Goal: Task Accomplishment & Management: Use online tool/utility

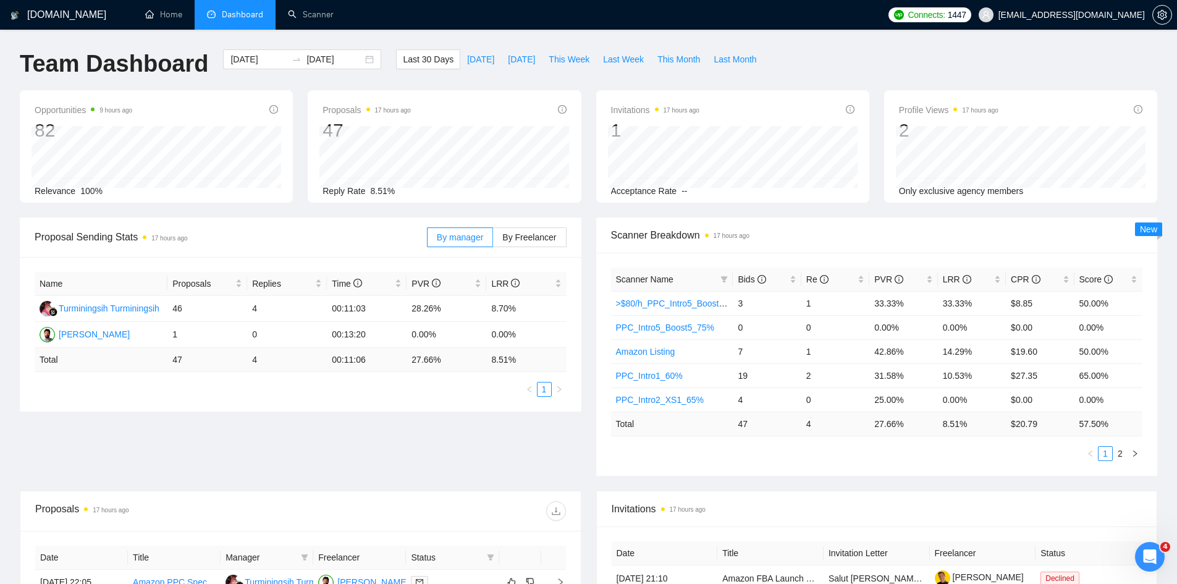
click at [300, 468] on div "Proposal Sending Stats 17 hours ago By manager By Freelancer Name Proposals Rep…" at bounding box center [588, 354] width 1152 height 273
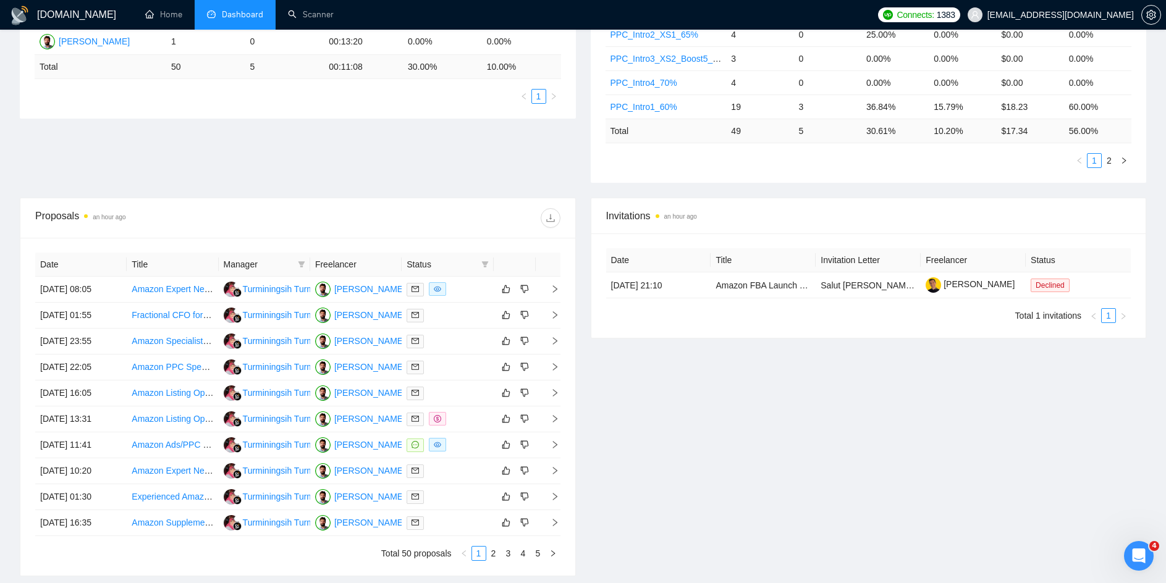
scroll to position [371, 0]
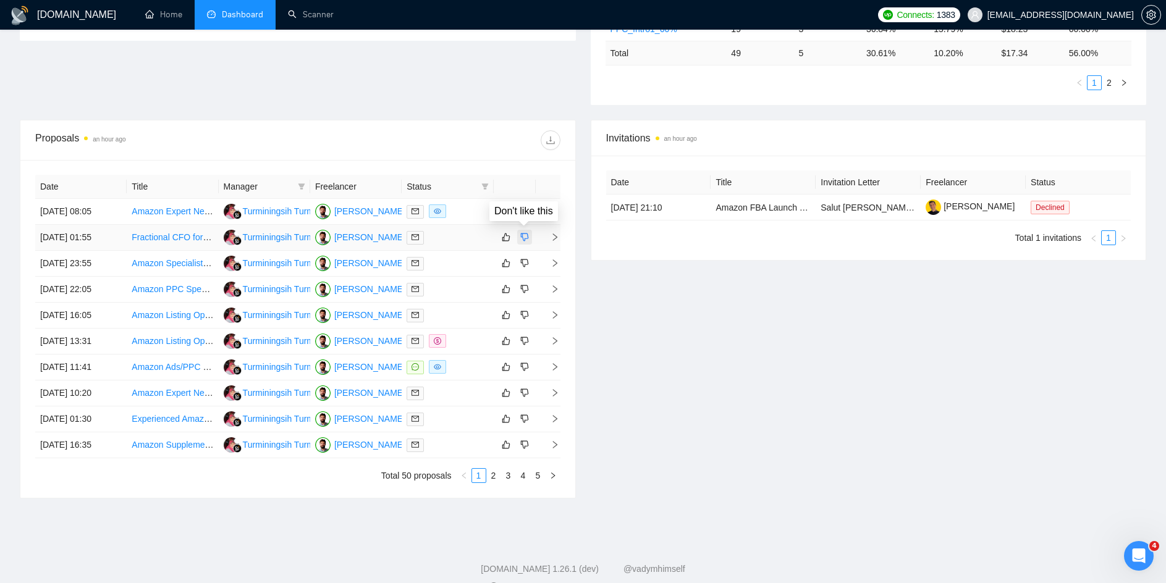
click at [526, 233] on icon "dislike" at bounding box center [524, 237] width 9 height 10
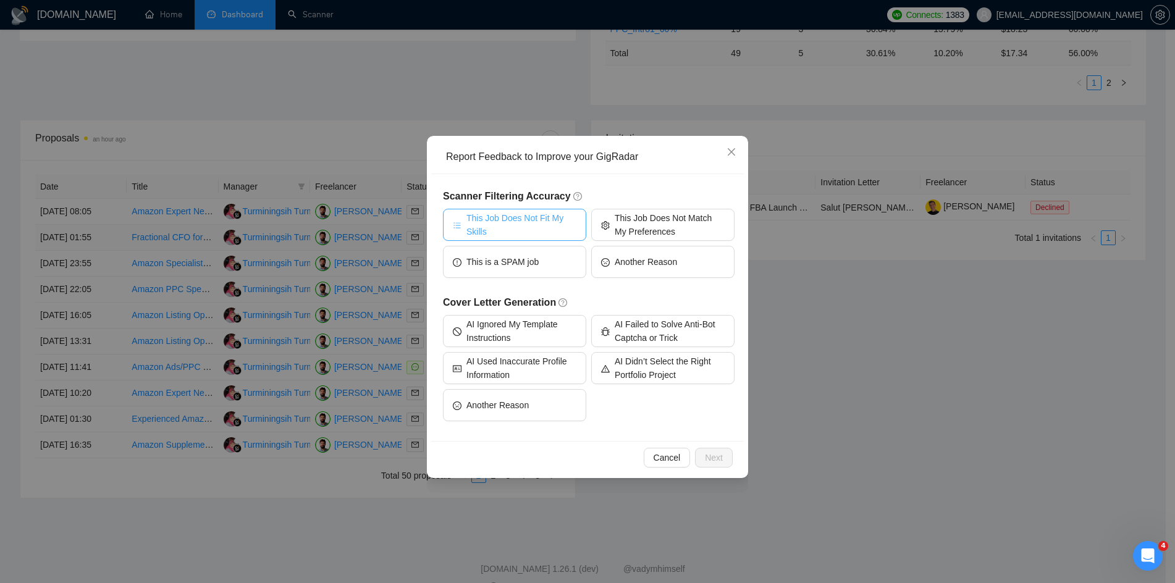
click at [537, 221] on span "This Job Does Not Fit My Skills" at bounding box center [522, 224] width 110 height 27
click at [714, 452] on span "Next" at bounding box center [714, 458] width 18 height 14
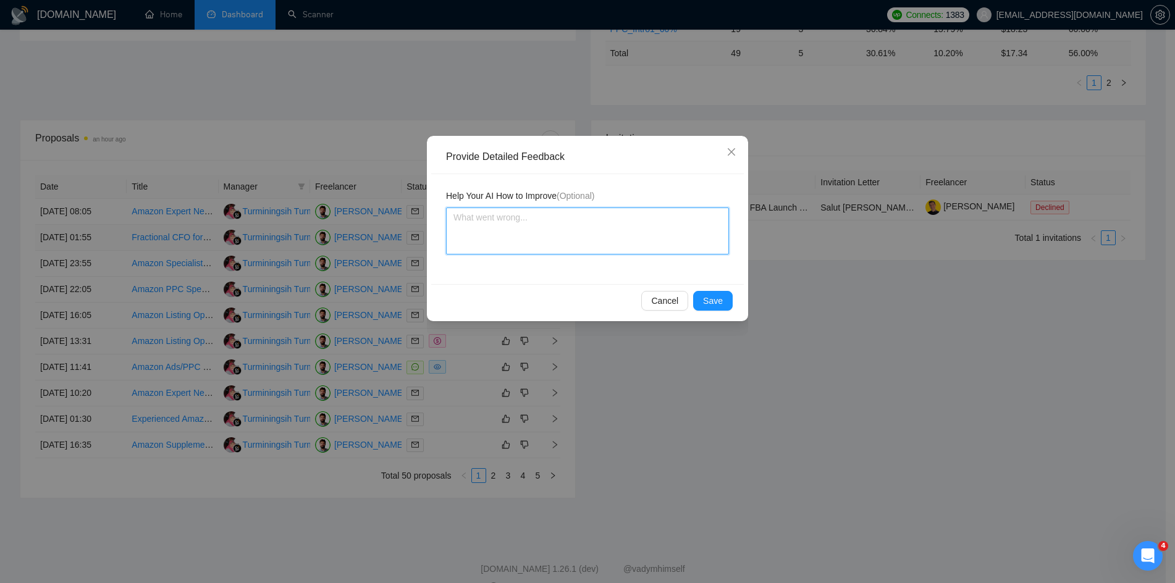
click at [564, 236] on textarea at bounding box center [587, 231] width 283 height 47
type textarea "I"
type textarea "I wi"
type textarea "I wil"
type textarea "I will"
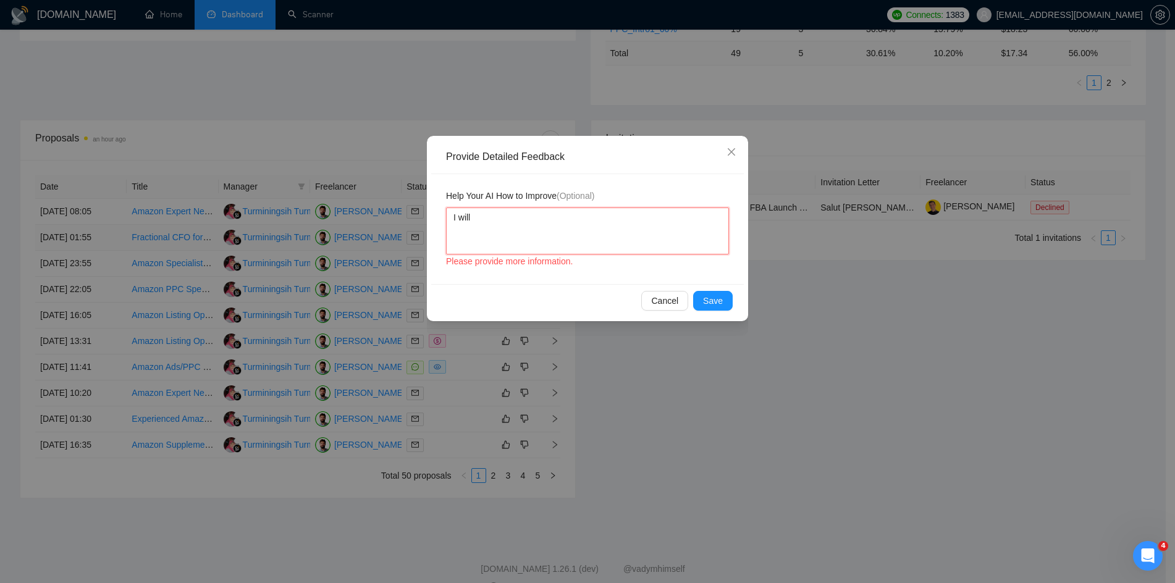
type textarea "I will"
type textarea "I will e"
type textarea "I will ex"
type textarea "I will exl"
type textarea "I will exlu"
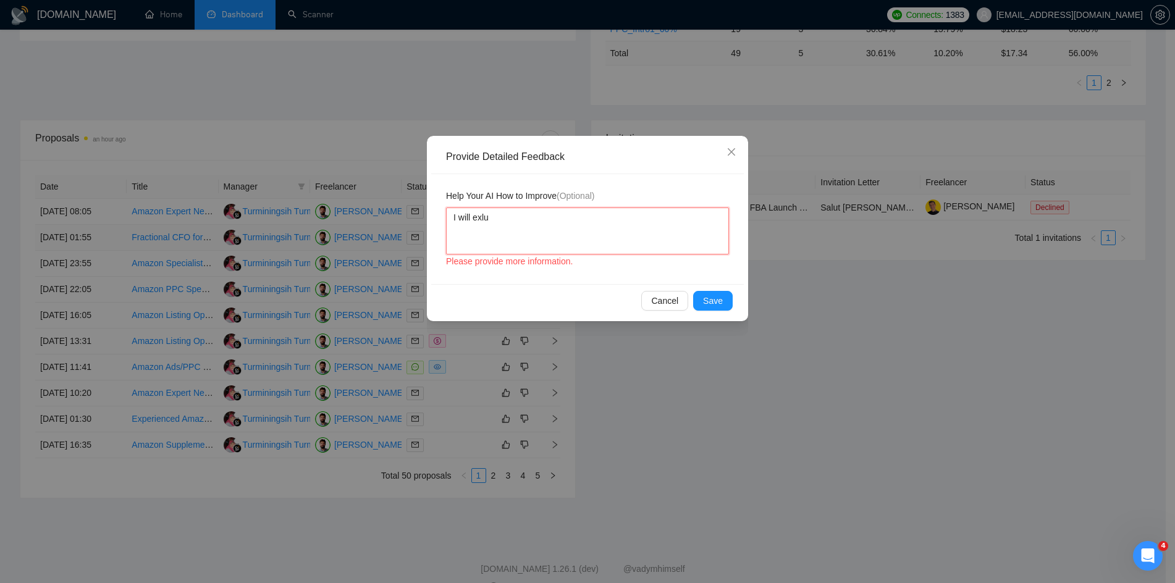
type textarea "I will exl"
type textarea "I will ex"
type textarea "I will exc"
type textarea "I will excl"
type textarea "I will exclu"
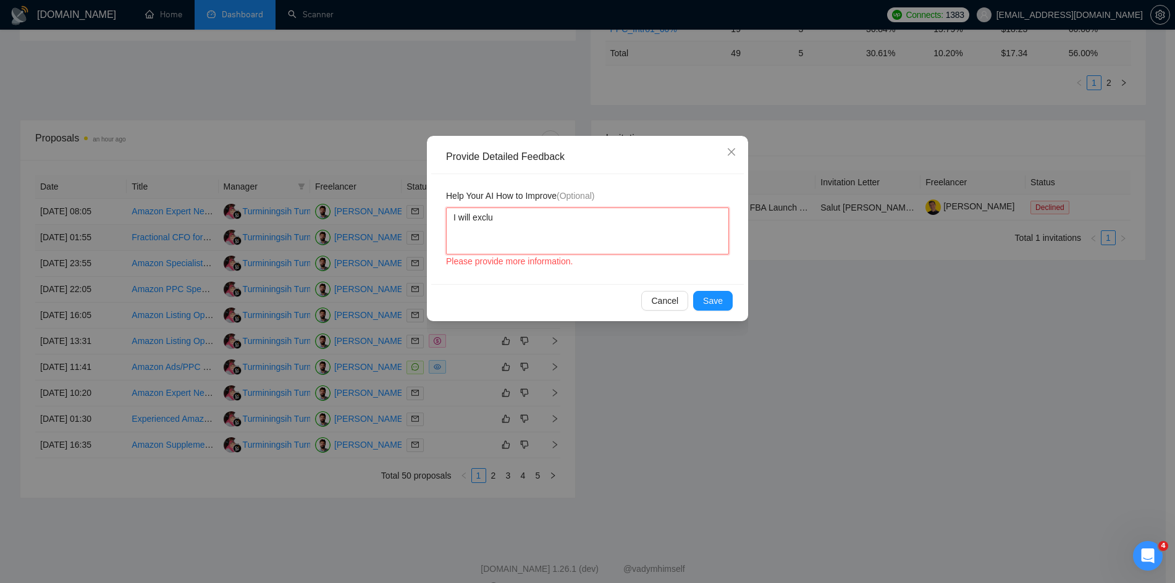
type textarea "I will exclud"
type textarea "I will exclude"
type textarea "I will exclude CD"
type textarea "I will exclude CDF"
type textarea "I will exclude CD"
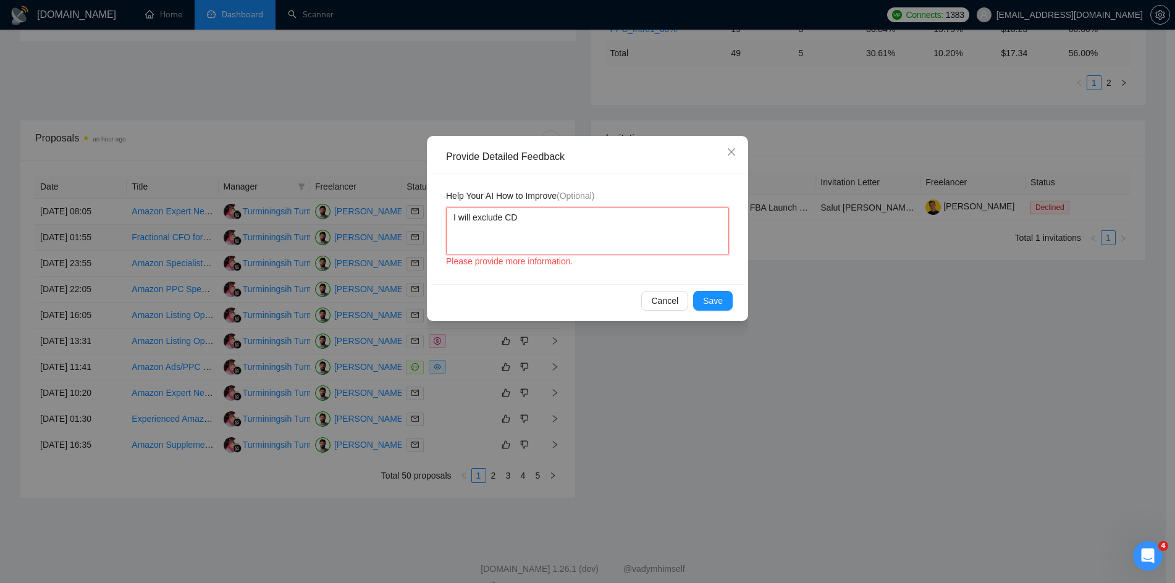
type textarea "I will exclude C"
type textarea "I will exclude CF"
type textarea "I will exclude CFO"
click at [709, 298] on span "Save" at bounding box center [713, 301] width 20 height 14
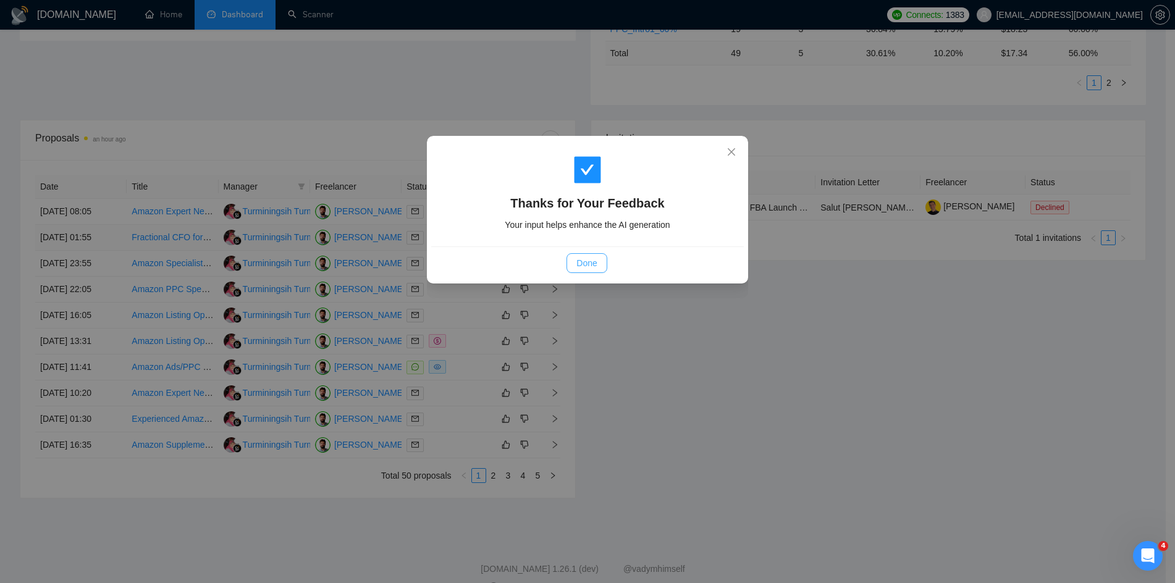
click at [583, 259] on span "Done" at bounding box center [587, 263] width 20 height 14
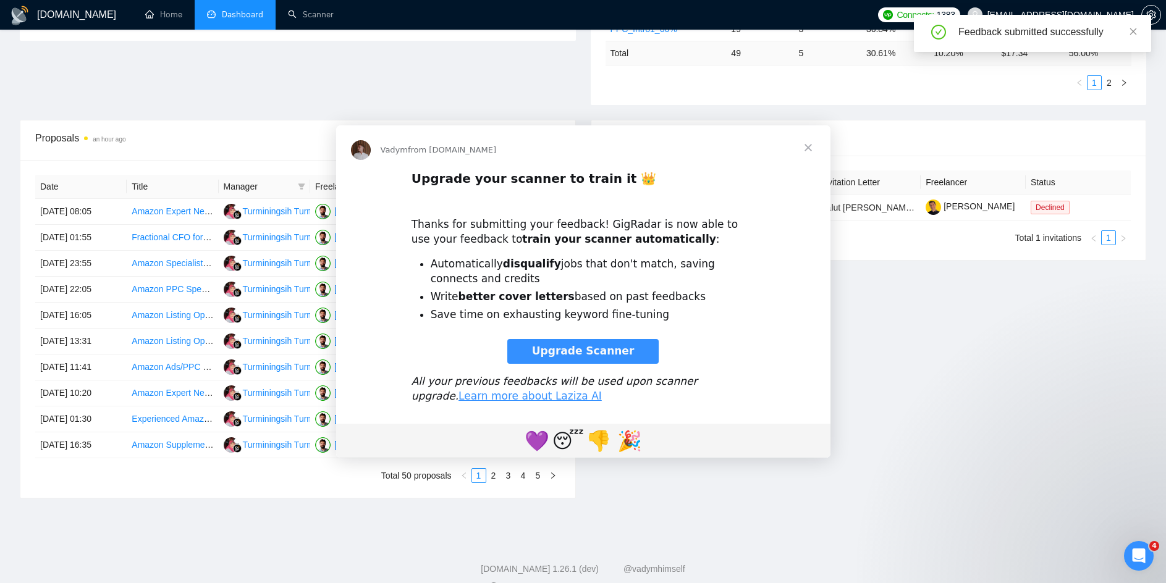
scroll to position [0, 0]
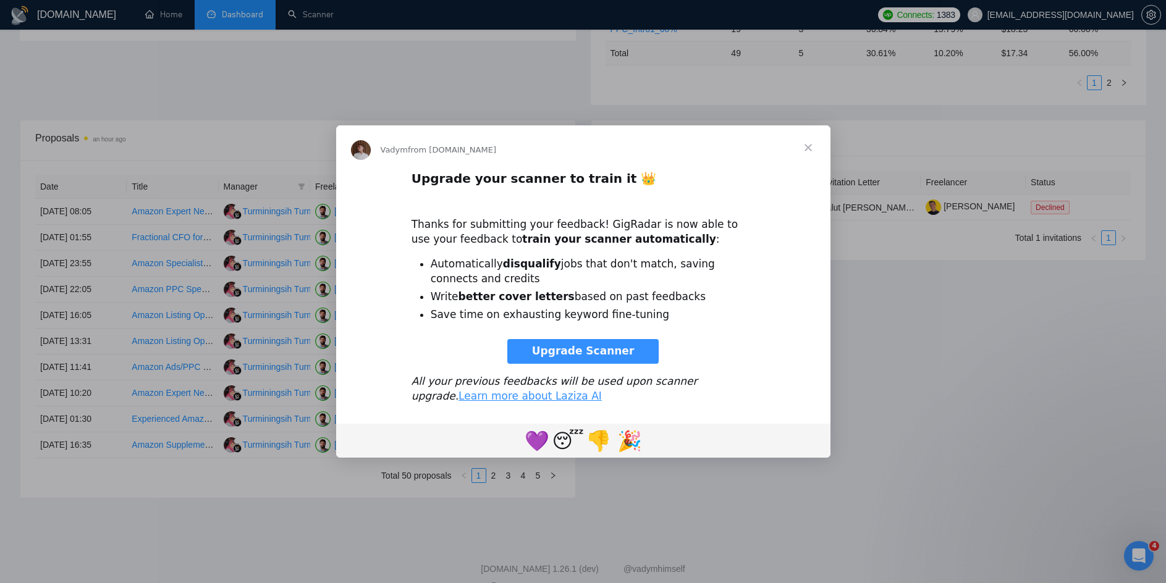
click at [573, 347] on span "Upgrade Scanner" at bounding box center [583, 351] width 103 height 12
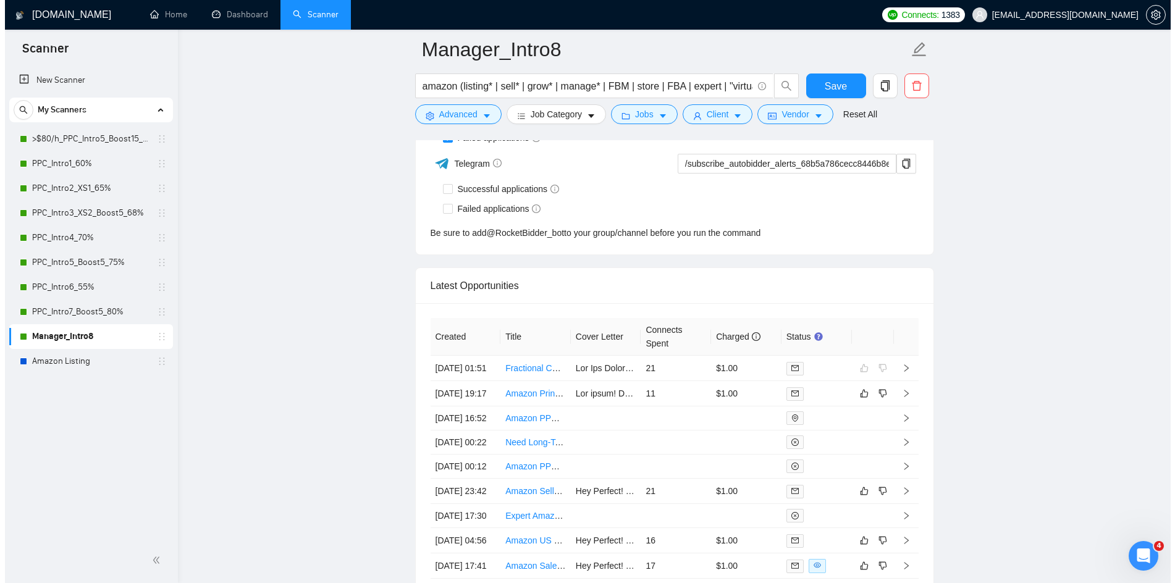
scroll to position [3275, 0]
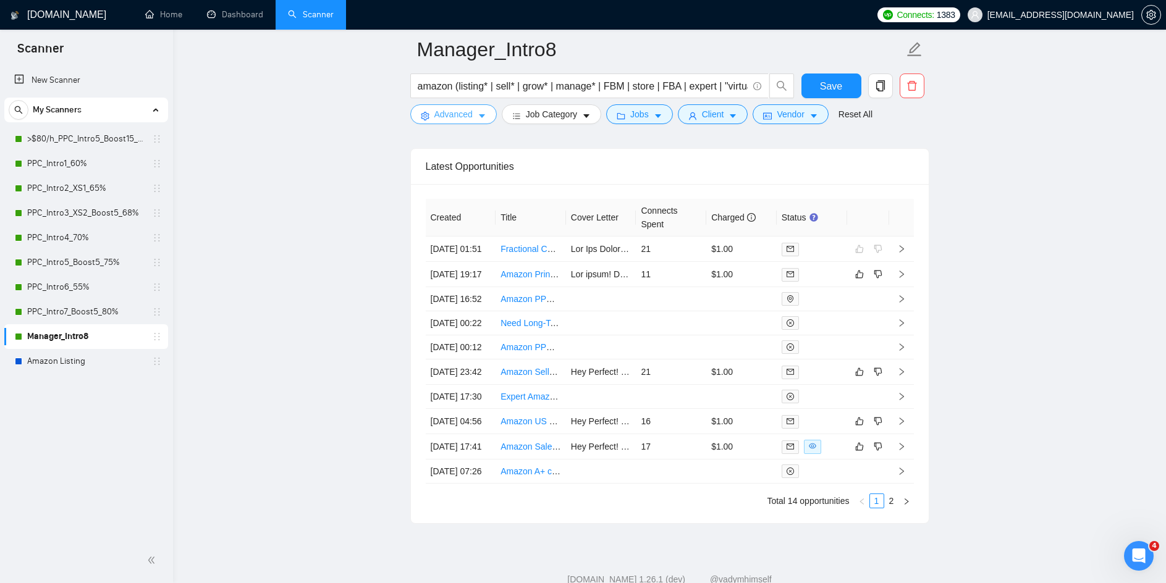
click at [484, 116] on icon "caret-down" at bounding box center [482, 116] width 9 height 9
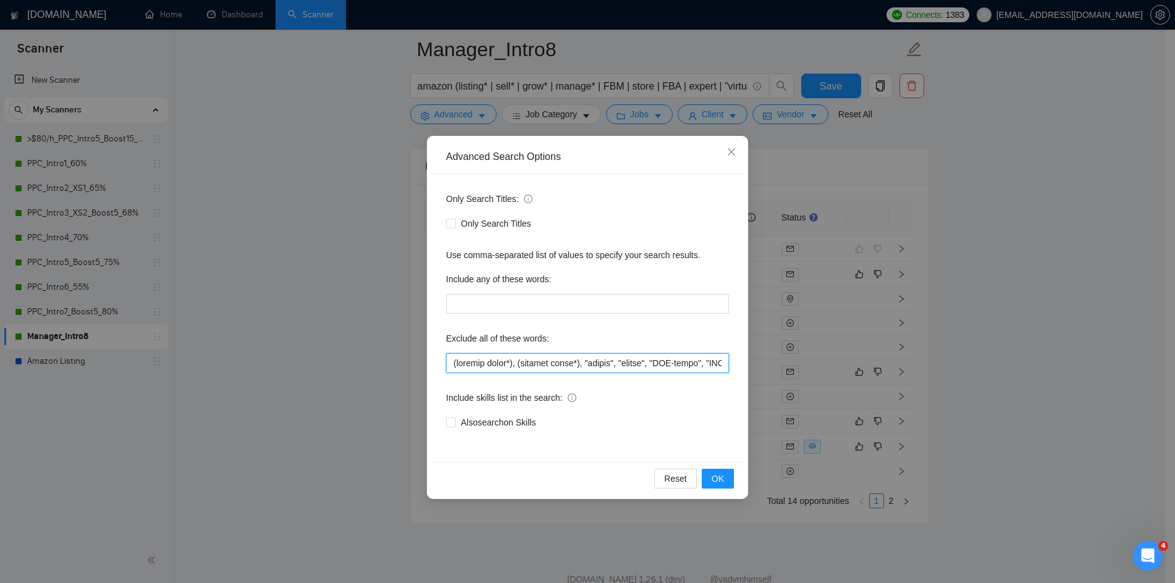
click at [460, 363] on input "text" at bounding box center [587, 363] width 283 height 20
type input "CFO, (graphic desig*), (content desig*), "lawyer", "fiscal", "USA-based", "USA …"
click at [719, 481] on span "OK" at bounding box center [718, 479] width 12 height 14
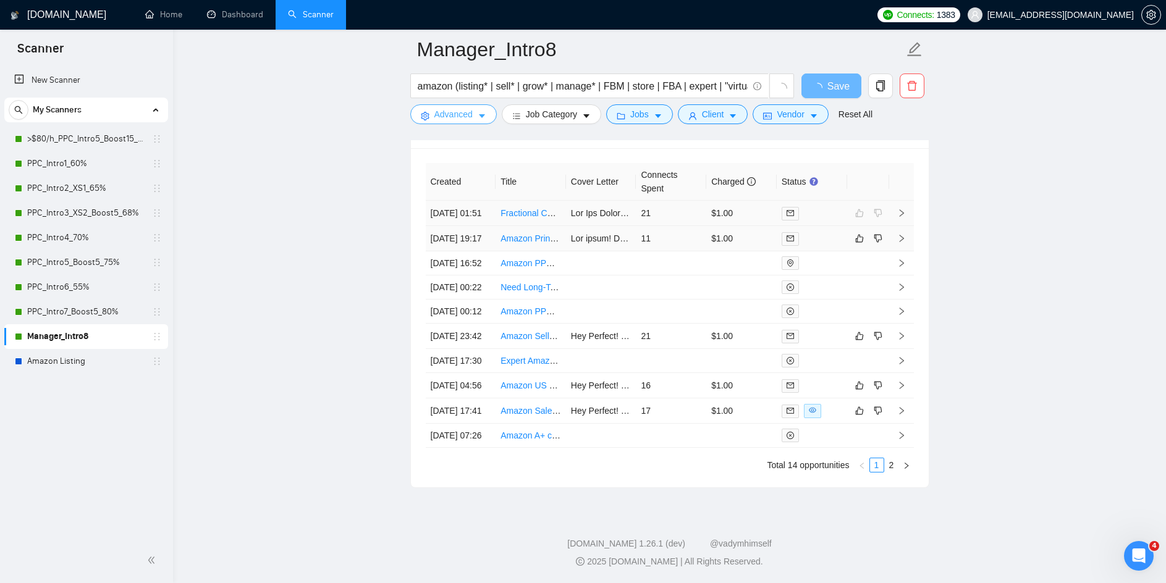
scroll to position [3028, 0]
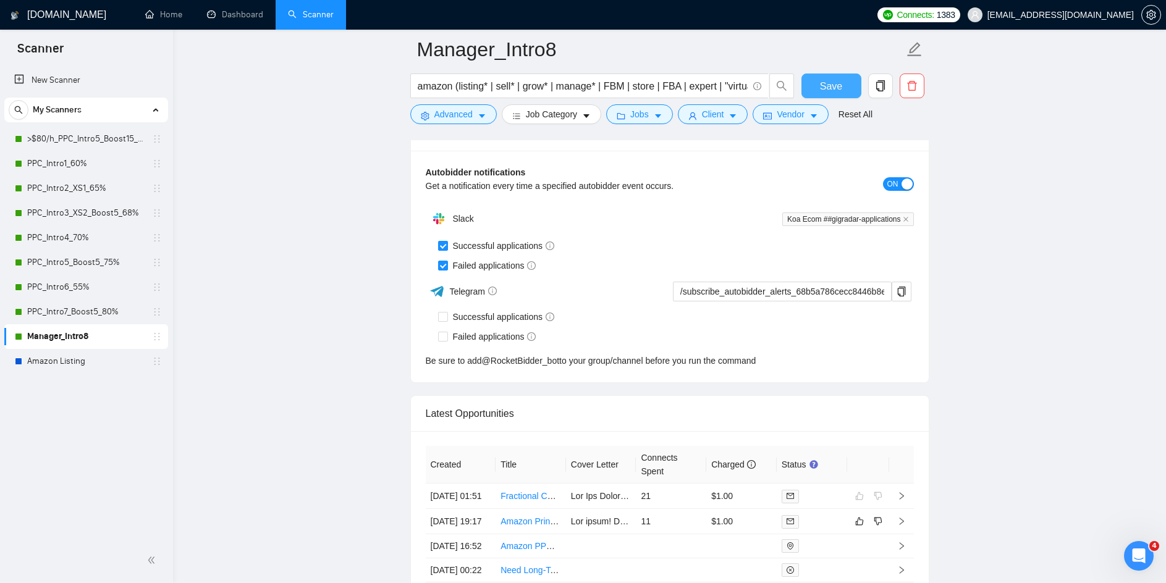
click at [834, 87] on span "Save" at bounding box center [831, 85] width 22 height 15
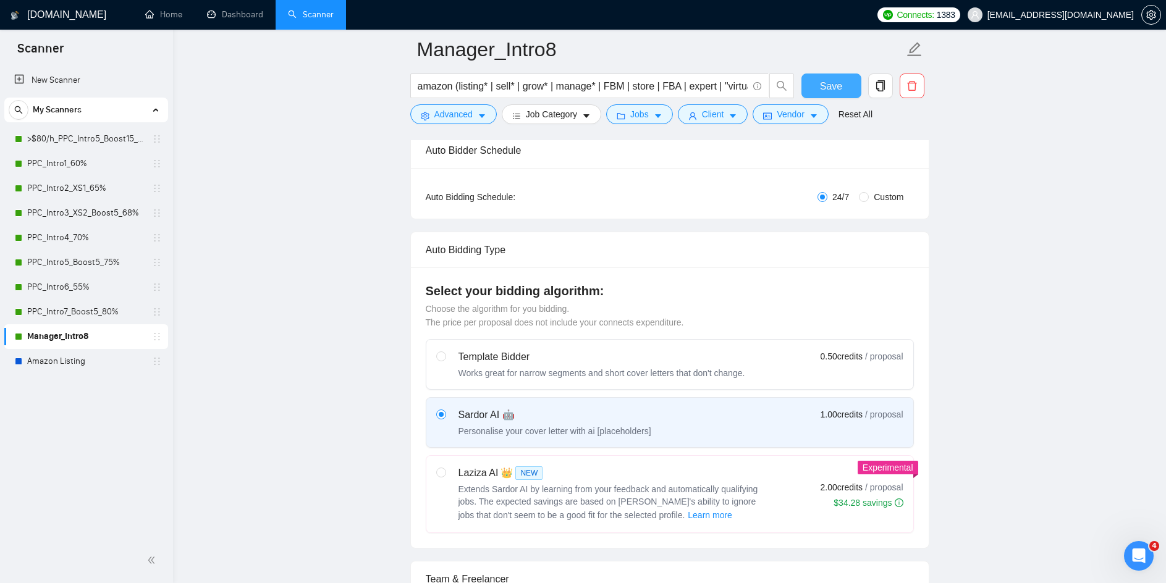
scroll to position [556, 0]
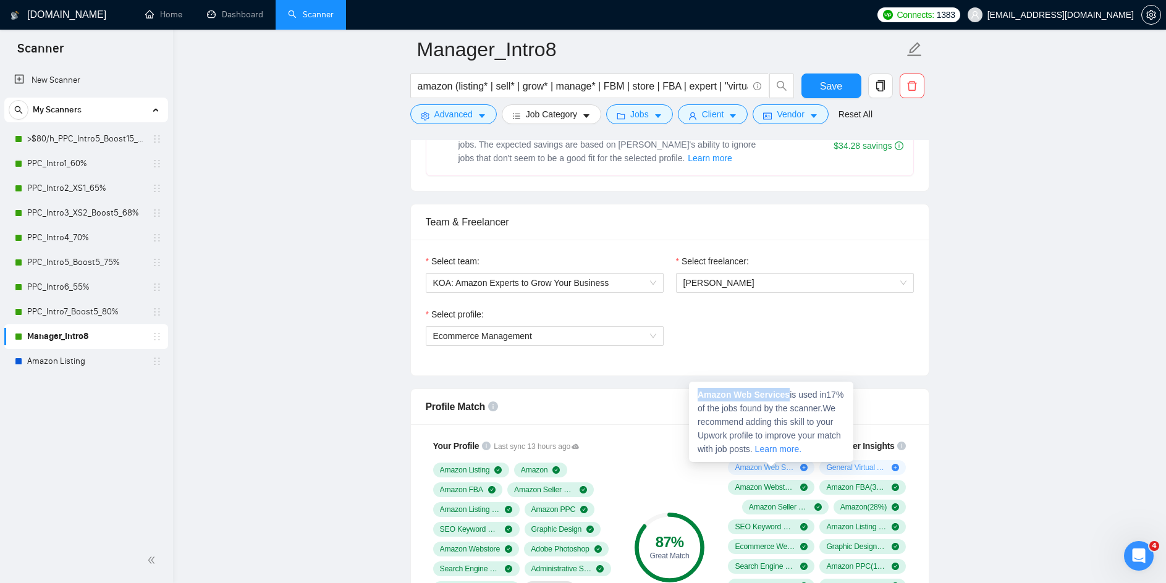
drag, startPoint x: 788, startPoint y: 392, endPoint x: 699, endPoint y: 395, distance: 89.0
click at [699, 395] on span "Amazon Web Services is used in 17 % of the jobs found by the scanner. We recomm…" at bounding box center [771, 422] width 146 height 64
copy strong "Amazon Web Services"
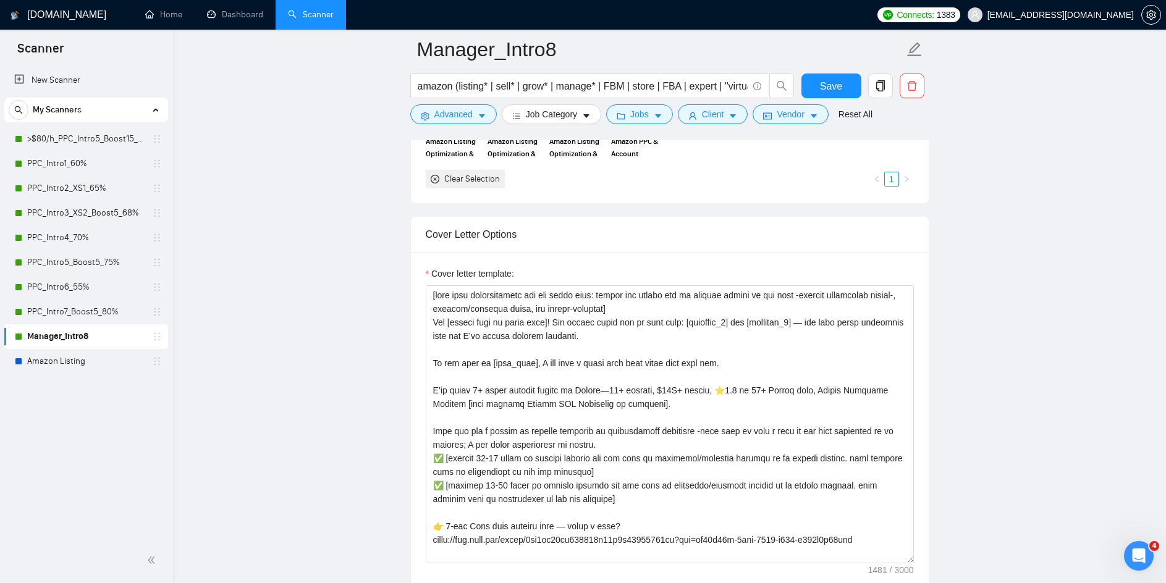
scroll to position [1236, 0]
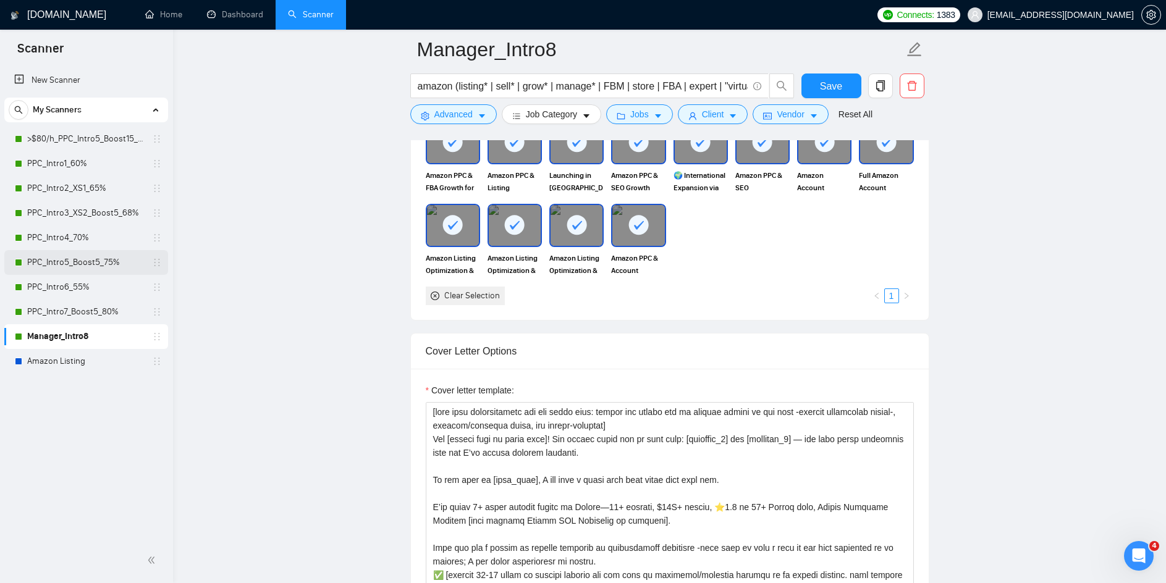
click at [130, 264] on link "PPC_Intro5_Boost5_75%" at bounding box center [85, 262] width 117 height 25
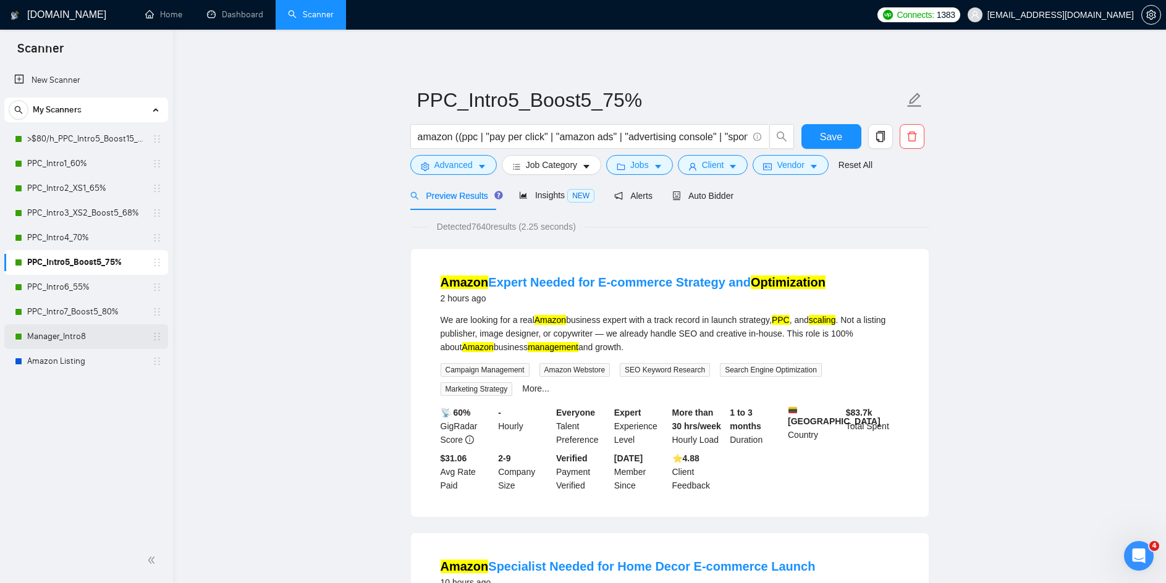
click at [90, 335] on link "Manager_Intro8" at bounding box center [85, 336] width 117 height 25
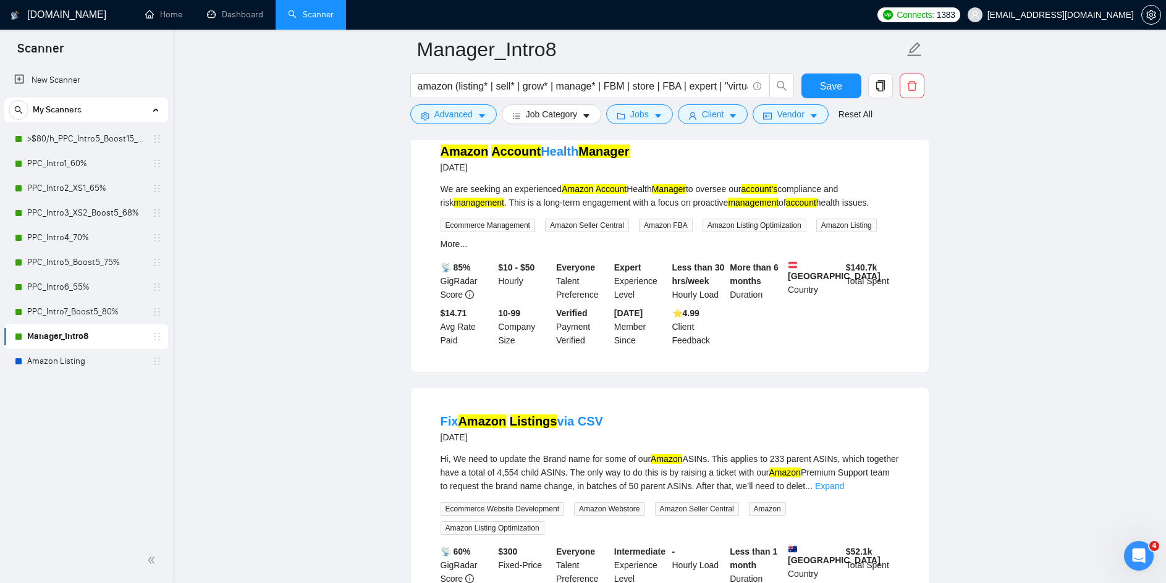
scroll to position [2540, 0]
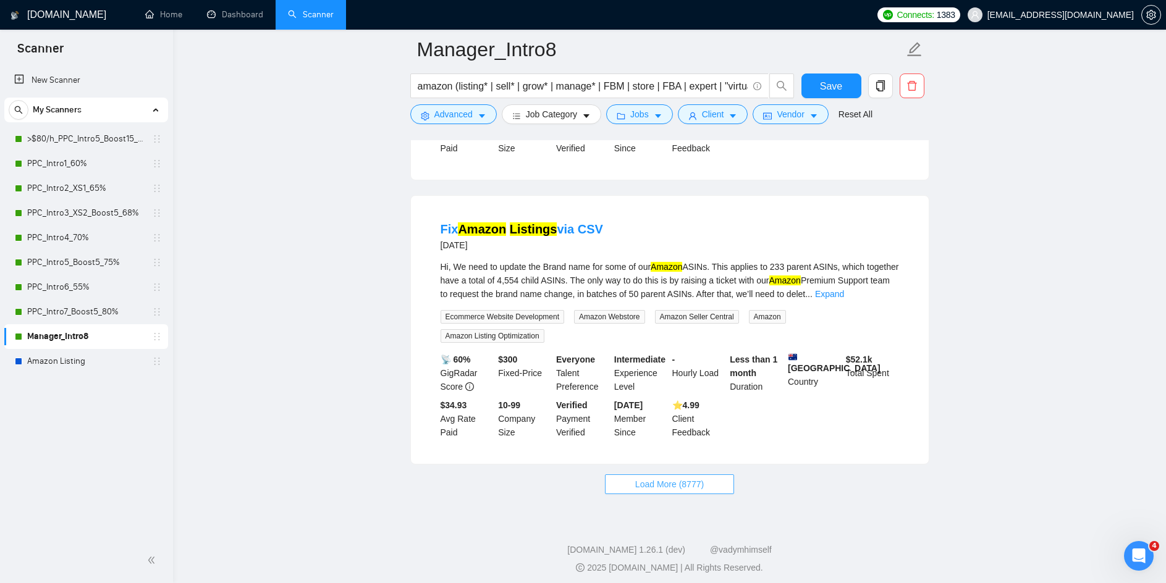
click at [652, 478] on span "Load More (8777)" at bounding box center [669, 485] width 69 height 14
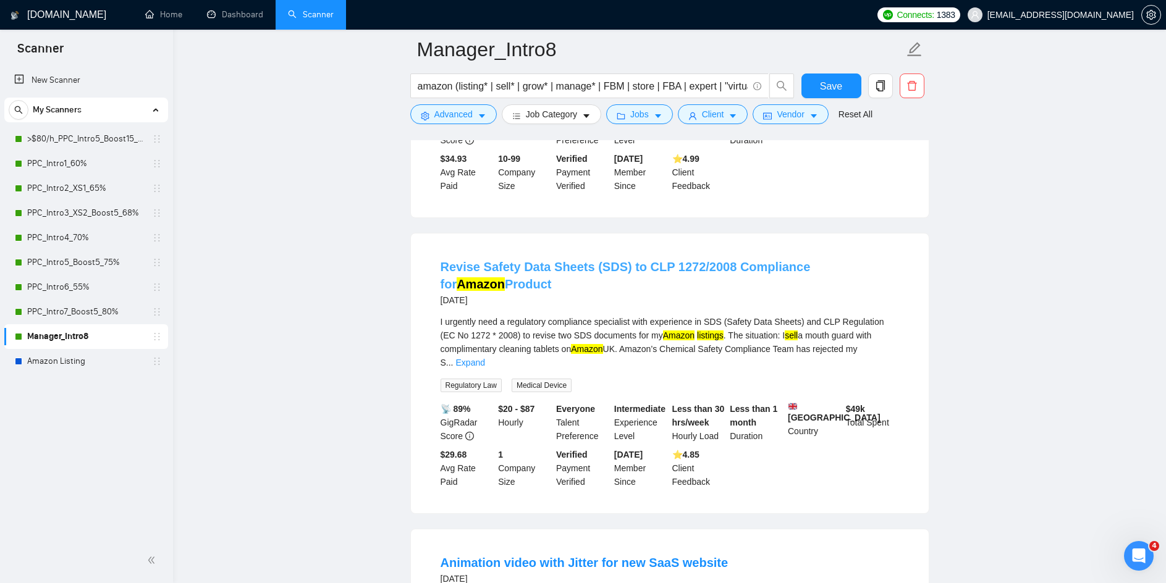
scroll to position [2788, 0]
drag, startPoint x: 628, startPoint y: 315, endPoint x: 551, endPoint y: 316, distance: 77.9
click at [551, 316] on div "I urgently need a regulatory compliance specialist with experience in SDS (Safe…" at bounding box center [670, 342] width 459 height 54
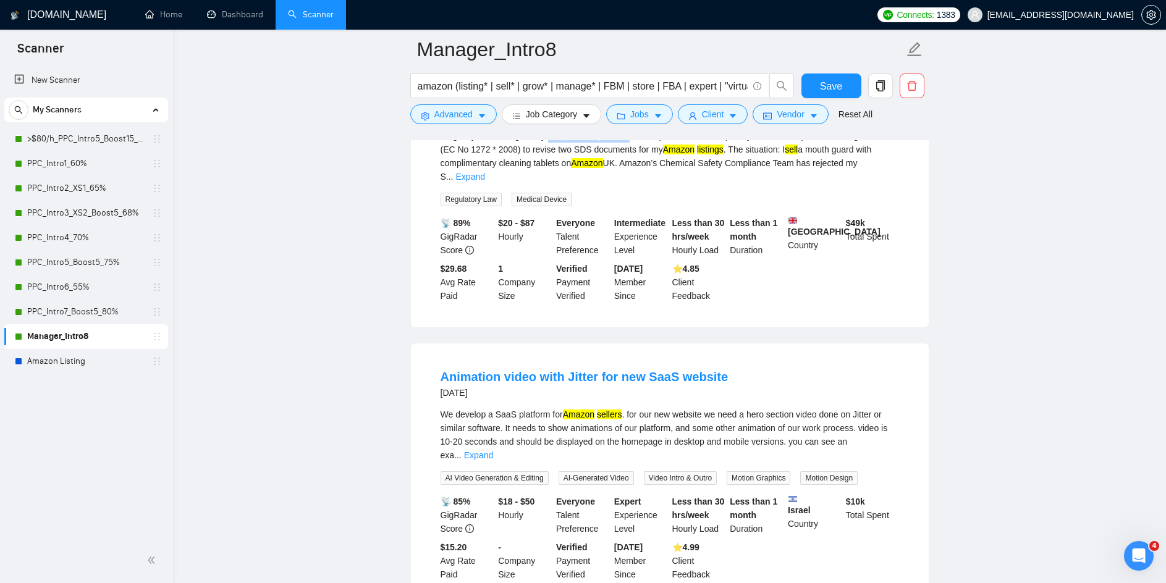
scroll to position [2849, 0]
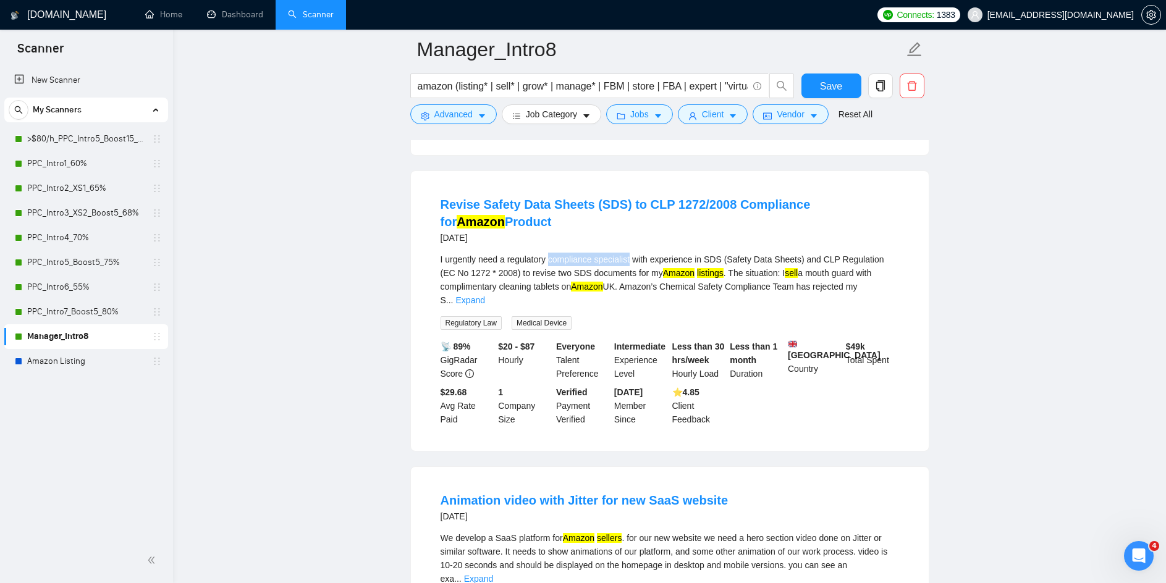
copy div "compliance specialist"
drag, startPoint x: 793, startPoint y: 250, endPoint x: 725, endPoint y: 248, distance: 68.0
click at [725, 253] on div "I urgently need a regulatory compliance specialist with experience in SDS (Safe…" at bounding box center [670, 280] width 459 height 54
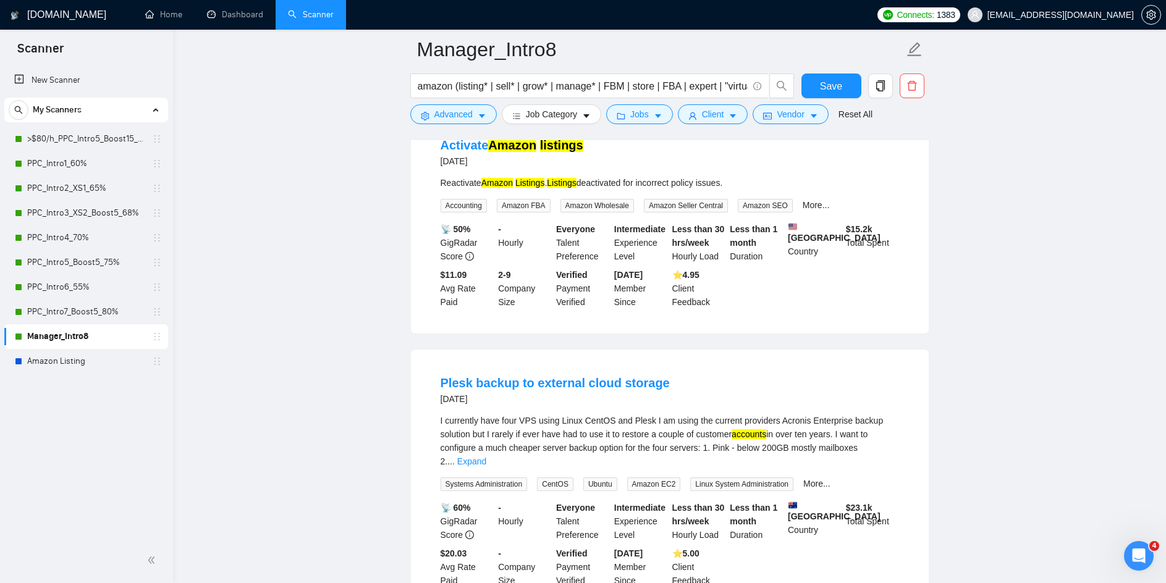
scroll to position [5241, 0]
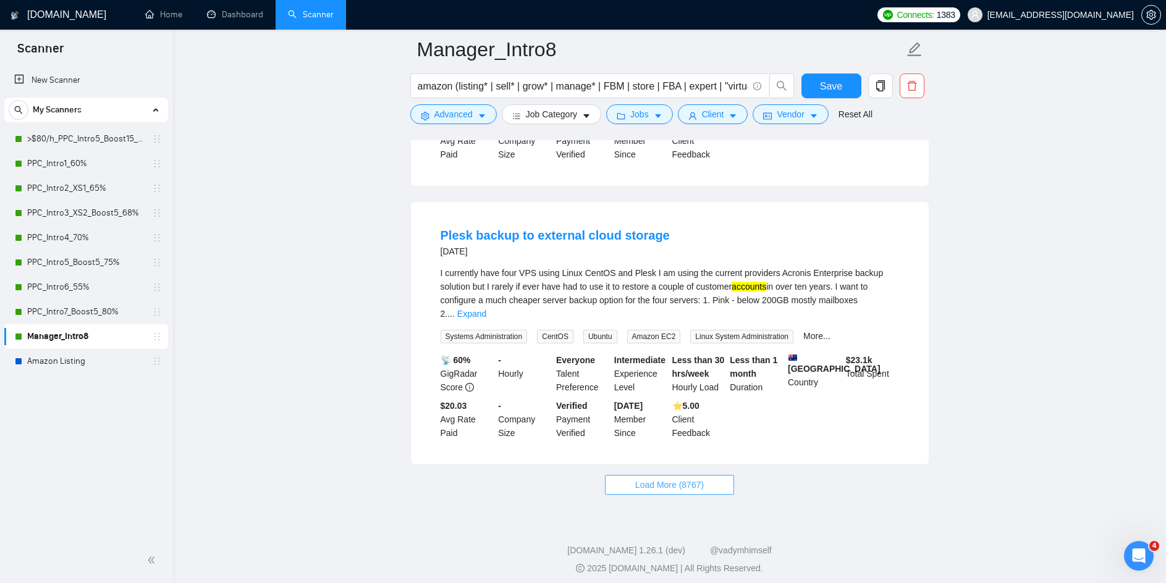
click at [666, 475] on button "Load More (8767)" at bounding box center [669, 485] width 129 height 20
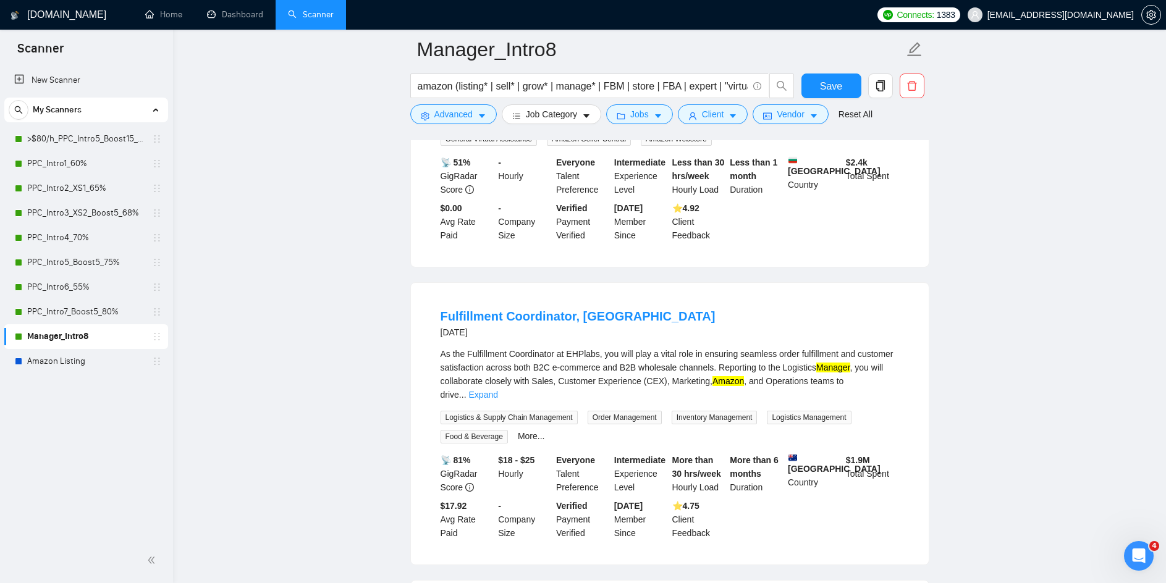
scroll to position [5735, 0]
click at [498, 389] on link "Expand" at bounding box center [483, 394] width 29 height 10
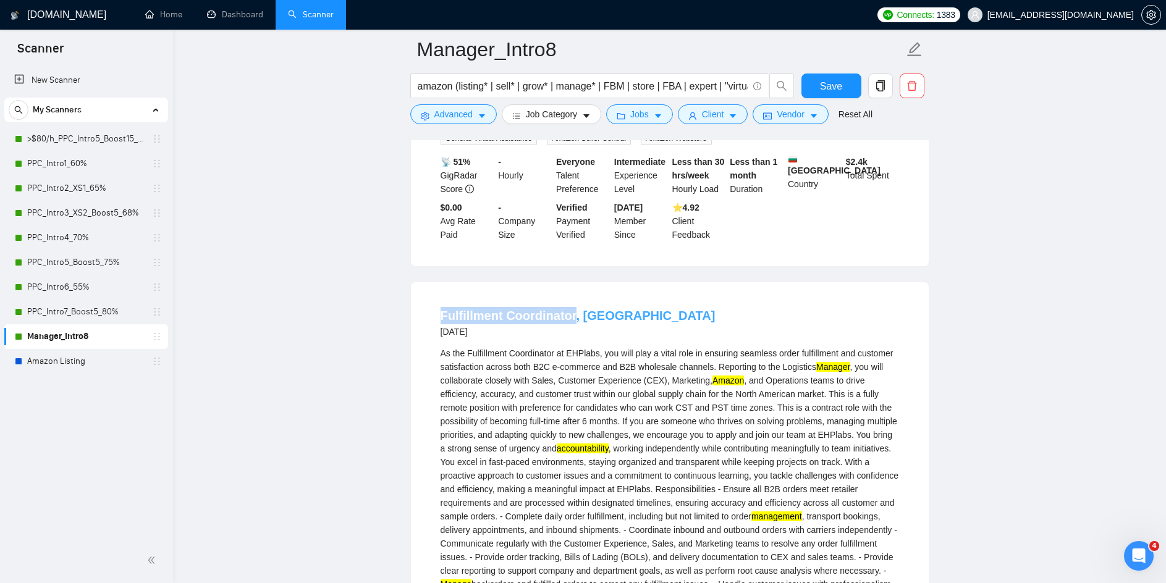
drag, startPoint x: 418, startPoint y: 284, endPoint x: 569, endPoint y: 287, distance: 150.8
click at [569, 287] on div "Fulfillment Coordinator, North America 16 days ago As the Fulfillment Coordinat…" at bounding box center [670, 593] width 518 height 622
copy link "Fulfillment Coordinator"
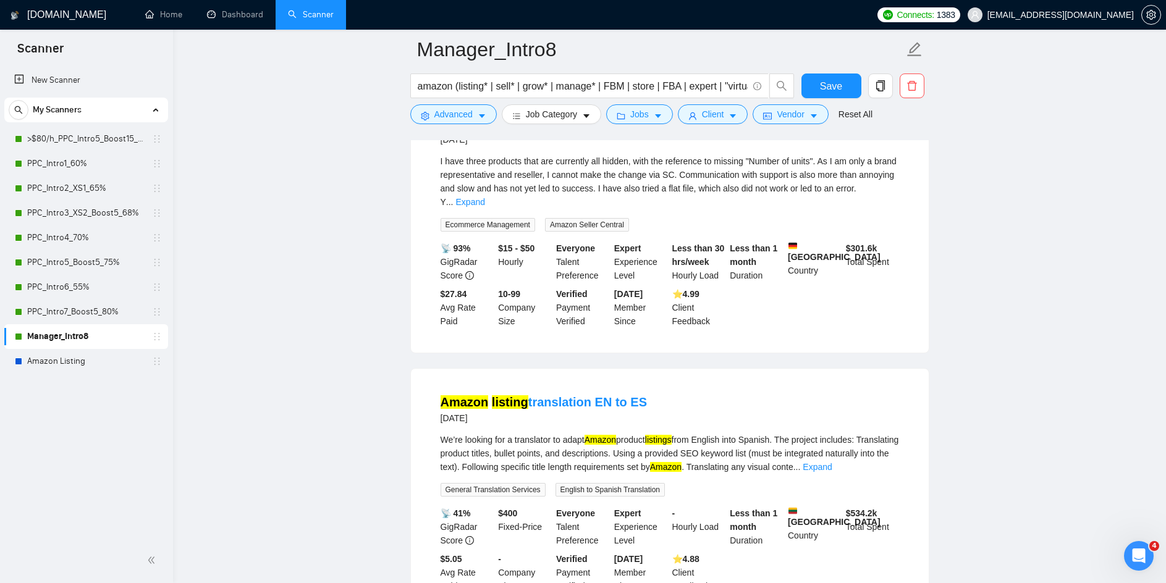
scroll to position [6909, 0]
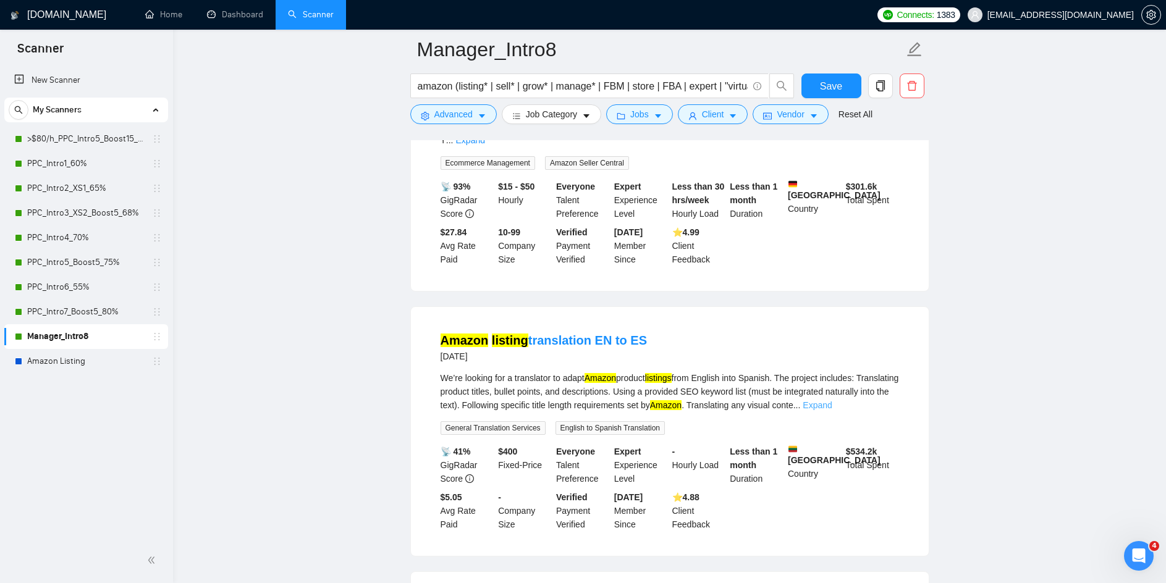
click at [832, 400] on link "Expand" at bounding box center [817, 405] width 29 height 10
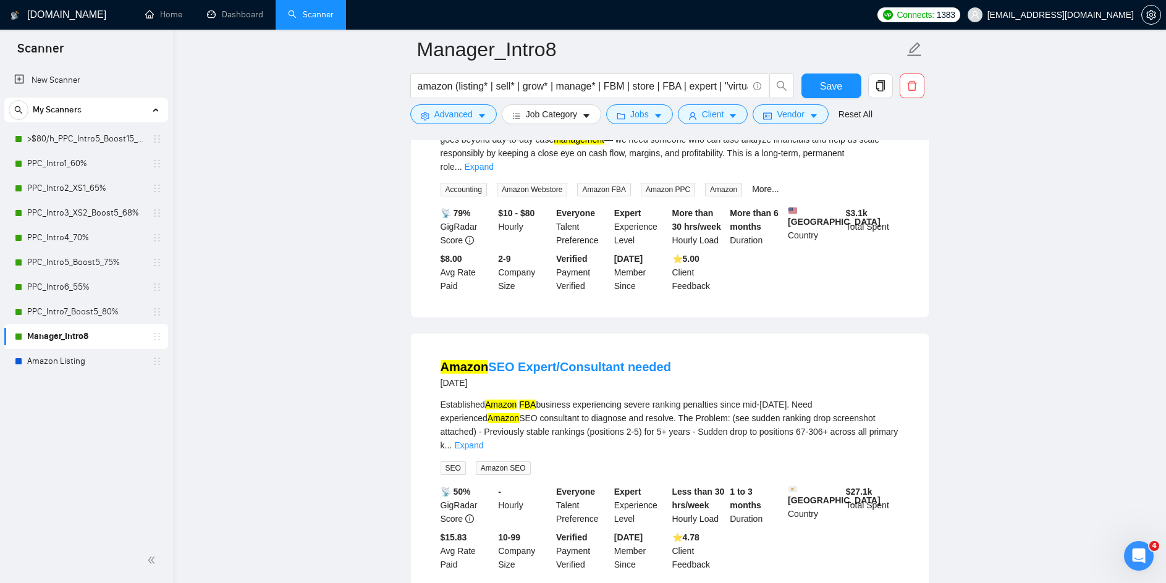
scroll to position [8387, 0]
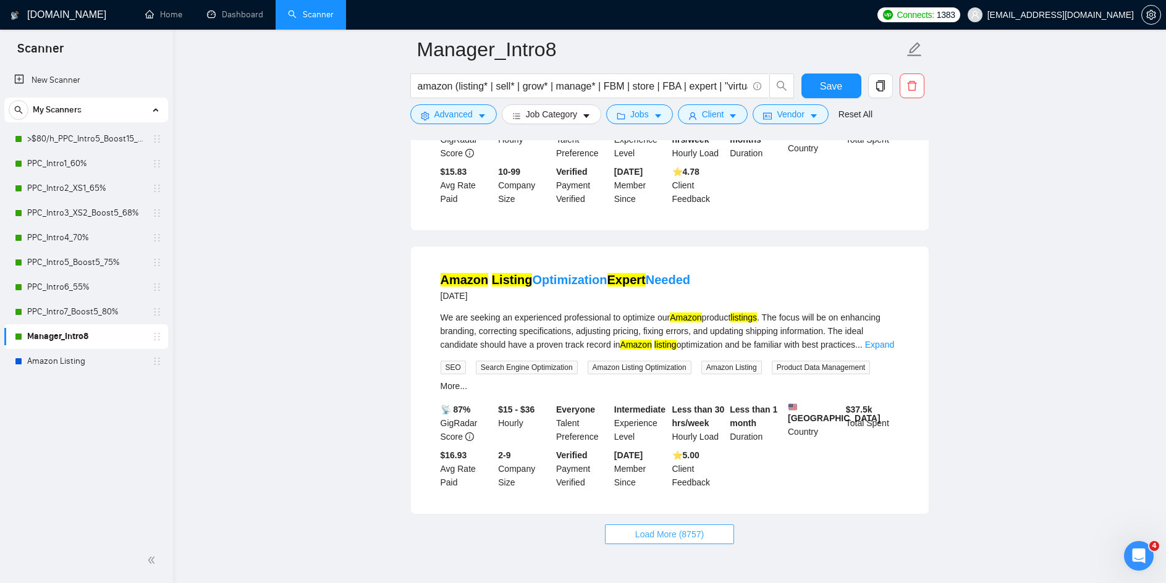
click at [672, 528] on span "Load More (8757)" at bounding box center [669, 535] width 69 height 14
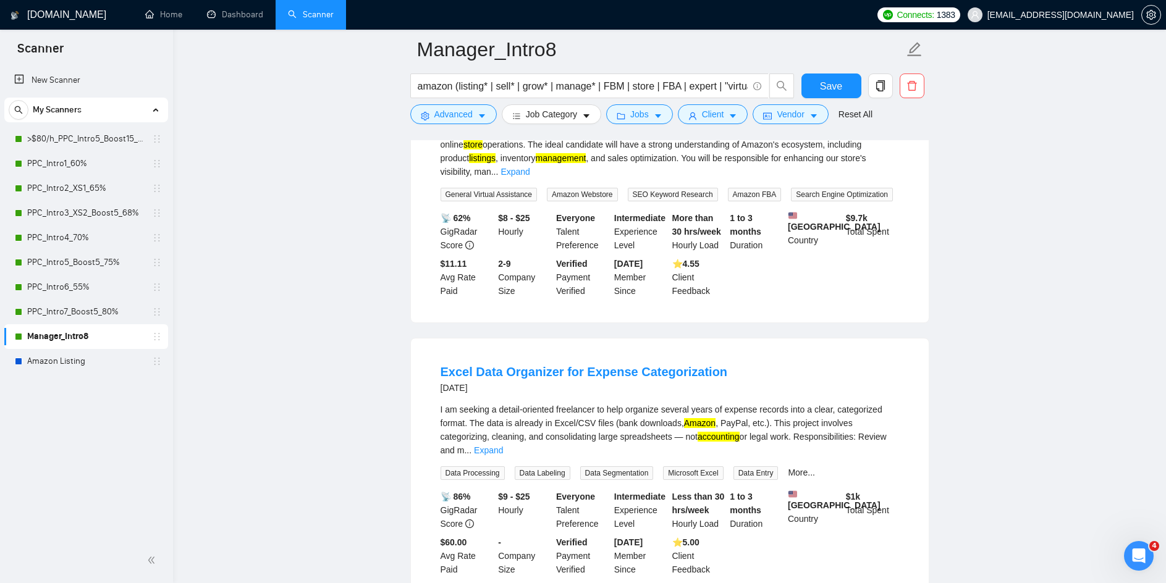
scroll to position [9932, 0]
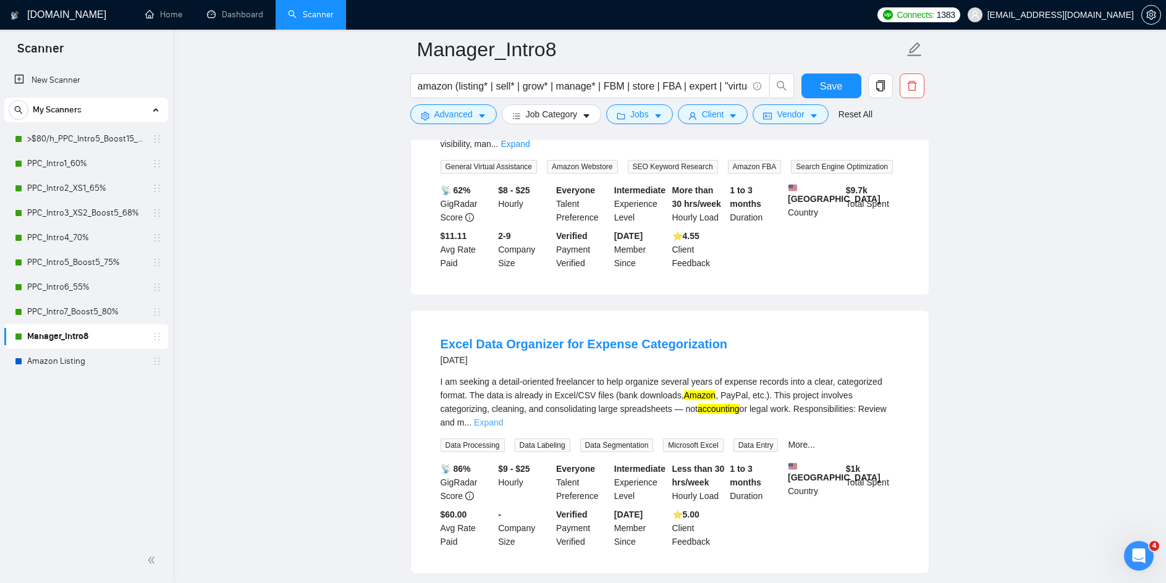
click at [503, 418] on link "Expand" at bounding box center [488, 423] width 29 height 10
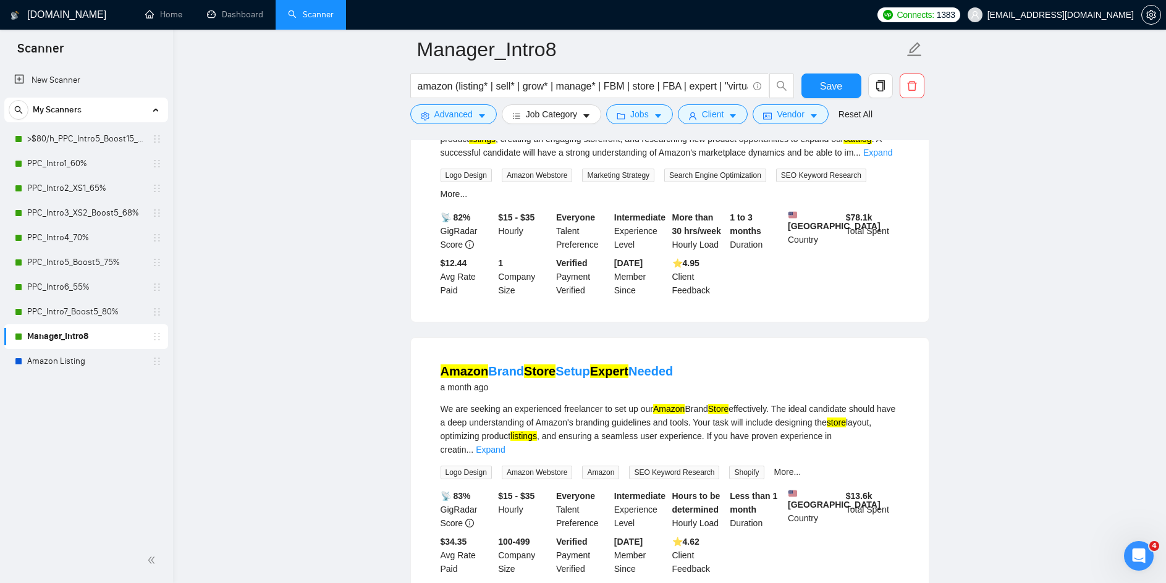
scroll to position [11130, 0]
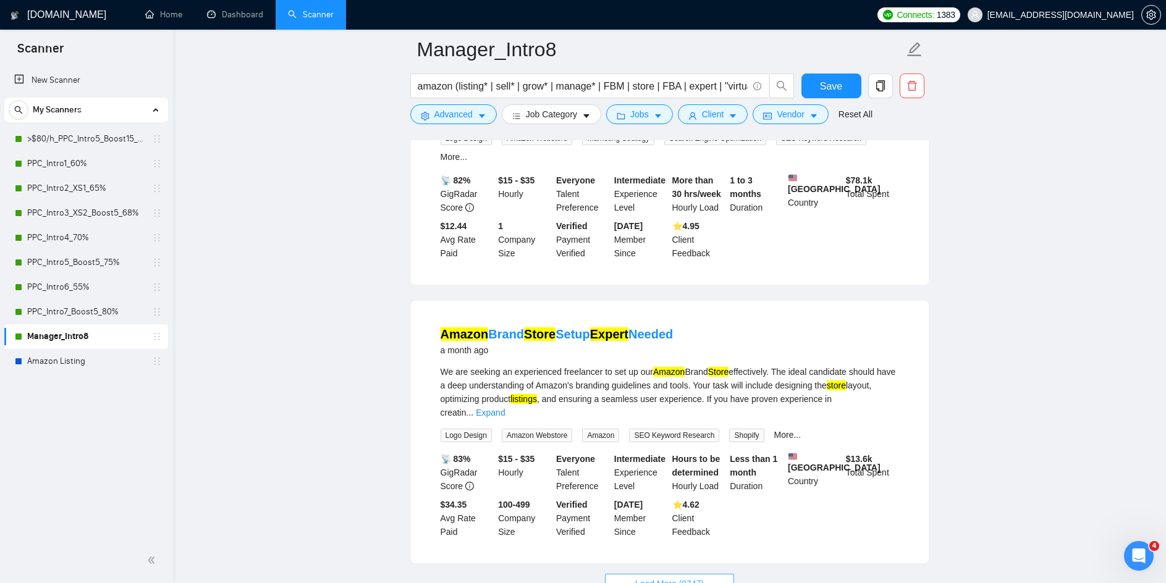
drag, startPoint x: 661, startPoint y: 478, endPoint x: 704, endPoint y: 433, distance: 62.5
click at [661, 577] on span "Load More (8747)" at bounding box center [669, 584] width 69 height 14
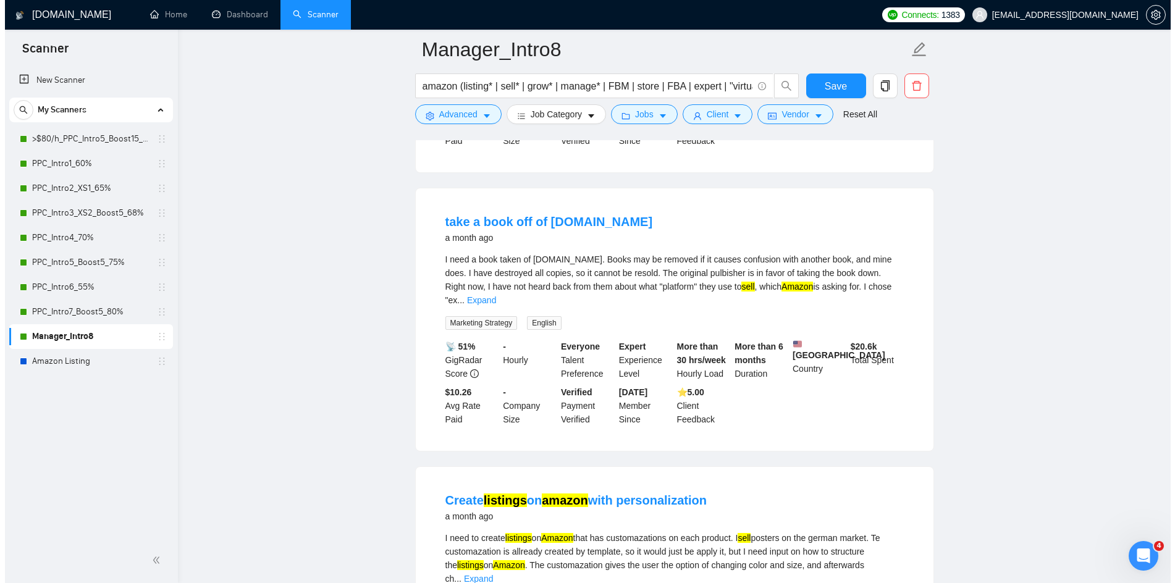
scroll to position [12489, 0]
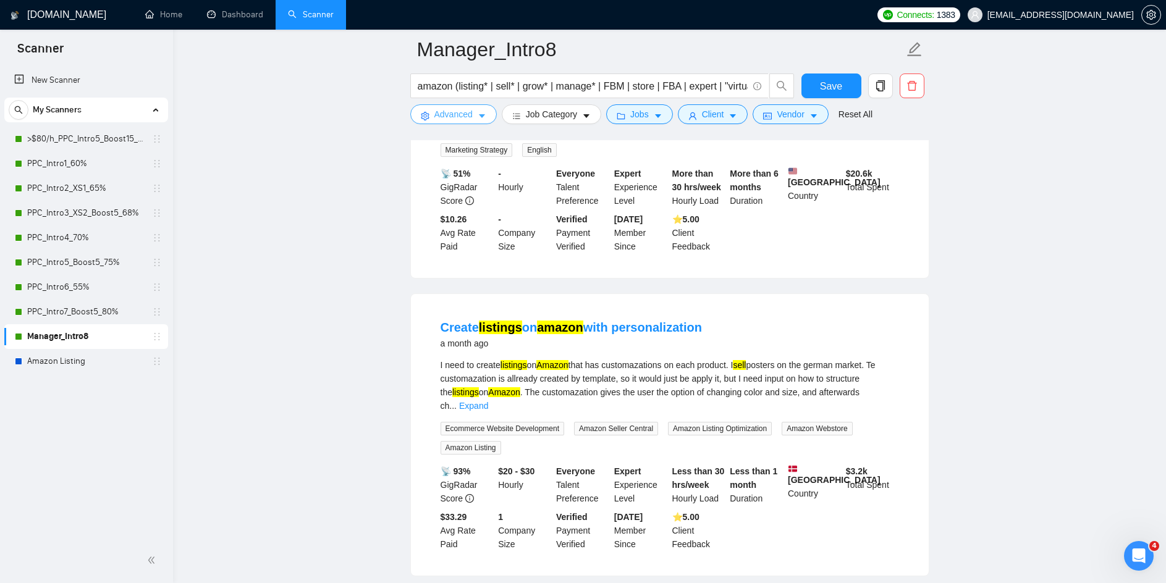
click at [479, 117] on icon "caret-down" at bounding box center [482, 116] width 9 height 9
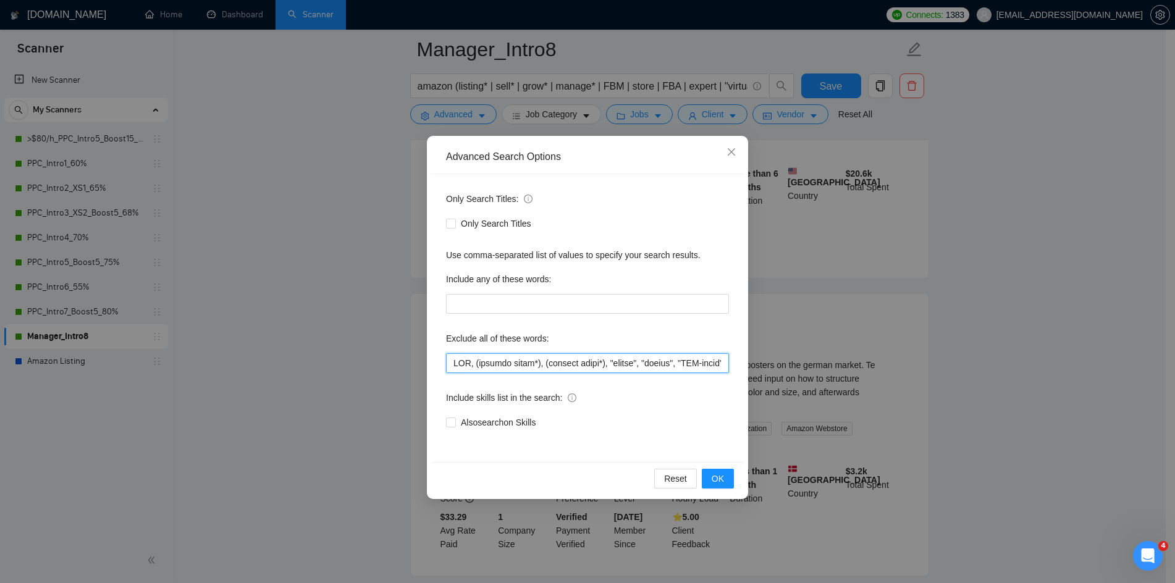
click at [459, 373] on input "text" at bounding box center [587, 363] width 283 height 20
paste input ""compliance consultant","compliance specialist", "compliance expert", Saas, lin…"
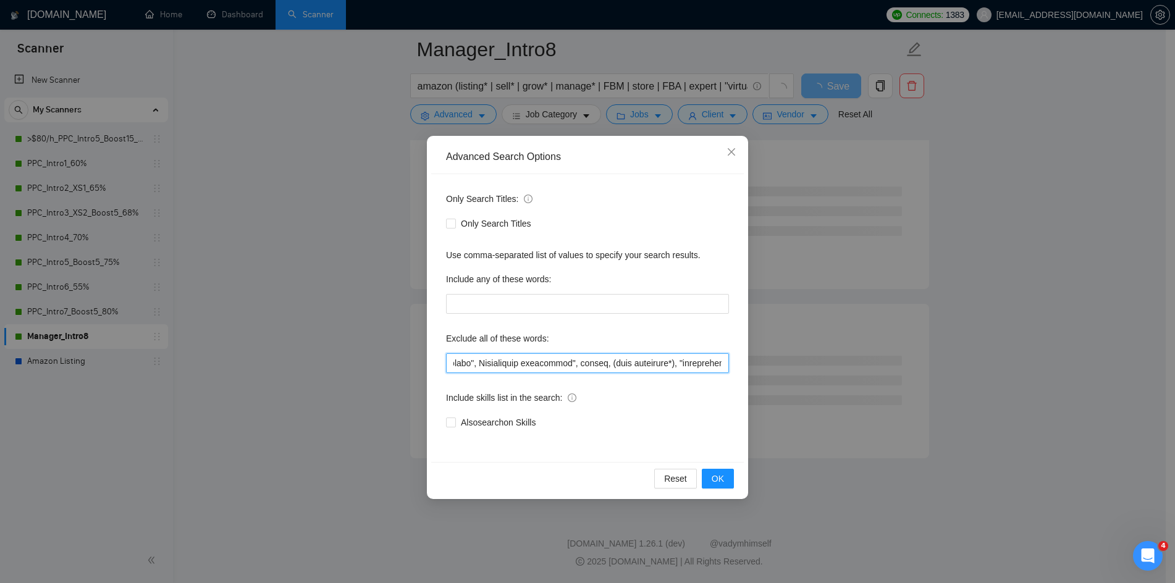
scroll to position [8250, 0]
click at [457, 365] on input "text" at bounding box center [587, 363] width 283 height 20
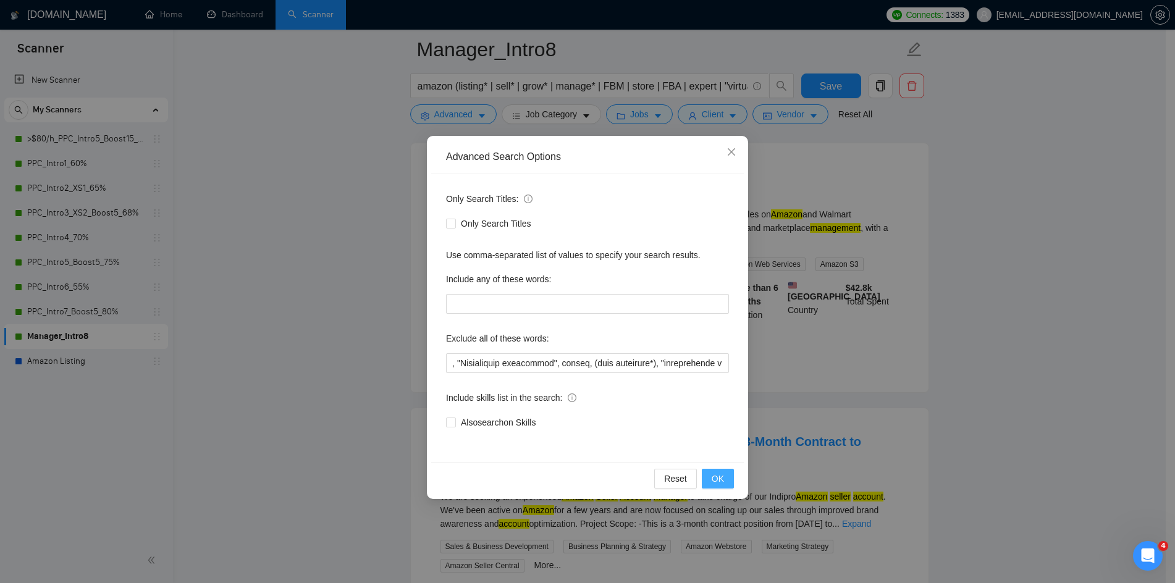
click at [719, 479] on span "OK" at bounding box center [718, 479] width 12 height 14
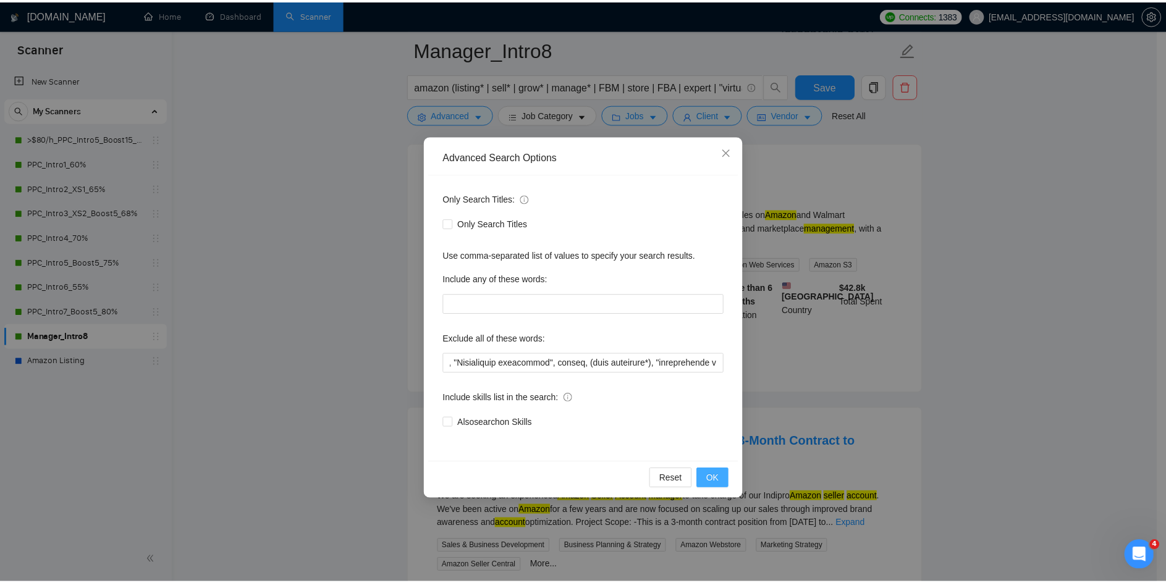
scroll to position [0, 0]
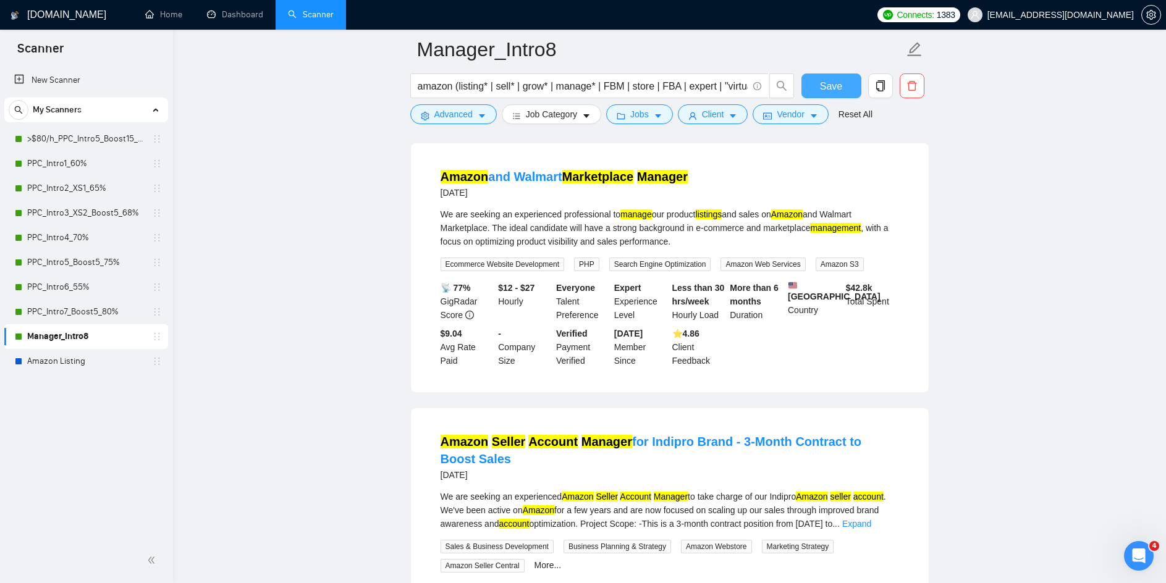
click at [841, 87] on span "Save" at bounding box center [831, 85] width 22 height 15
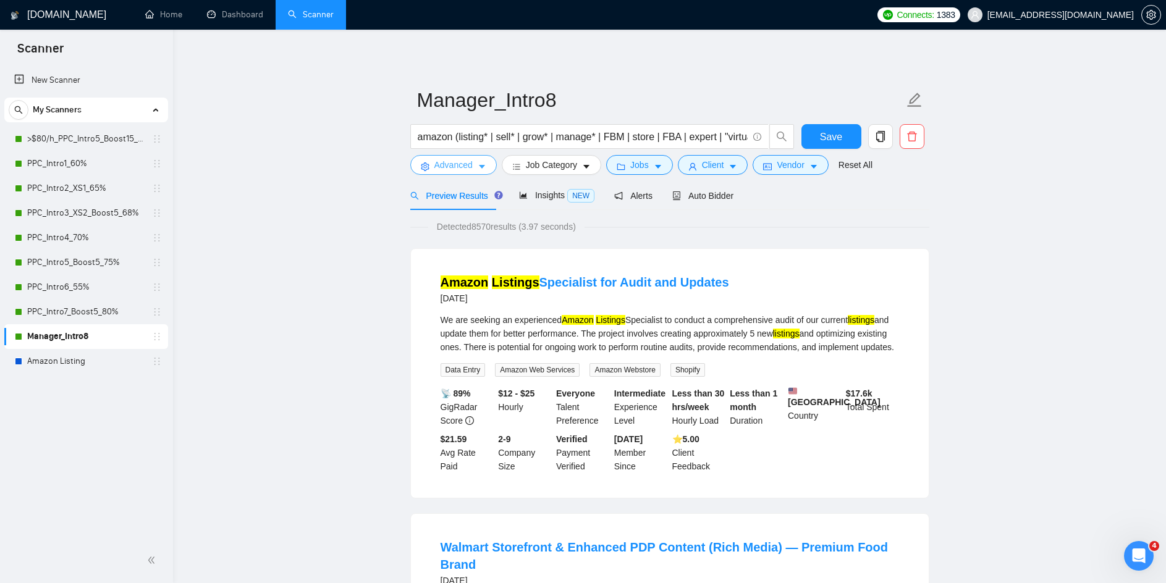
click at [481, 164] on icon "caret-down" at bounding box center [482, 167] width 9 height 9
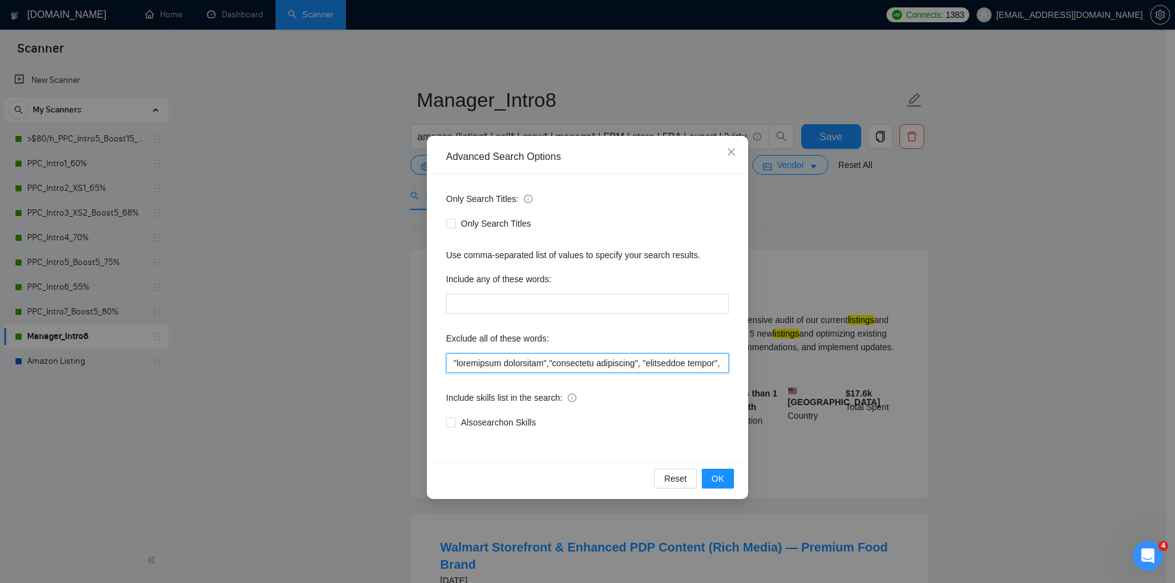
click at [553, 364] on input "text" at bounding box center [587, 363] width 283 height 20
click at [712, 363] on input "text" at bounding box center [587, 363] width 283 height 20
type input "CFO, (graphic desig*), (content desig*), "lawyer", "fiscal", "USA-based", "USA …"
click at [727, 482] on button "OK" at bounding box center [718, 479] width 32 height 20
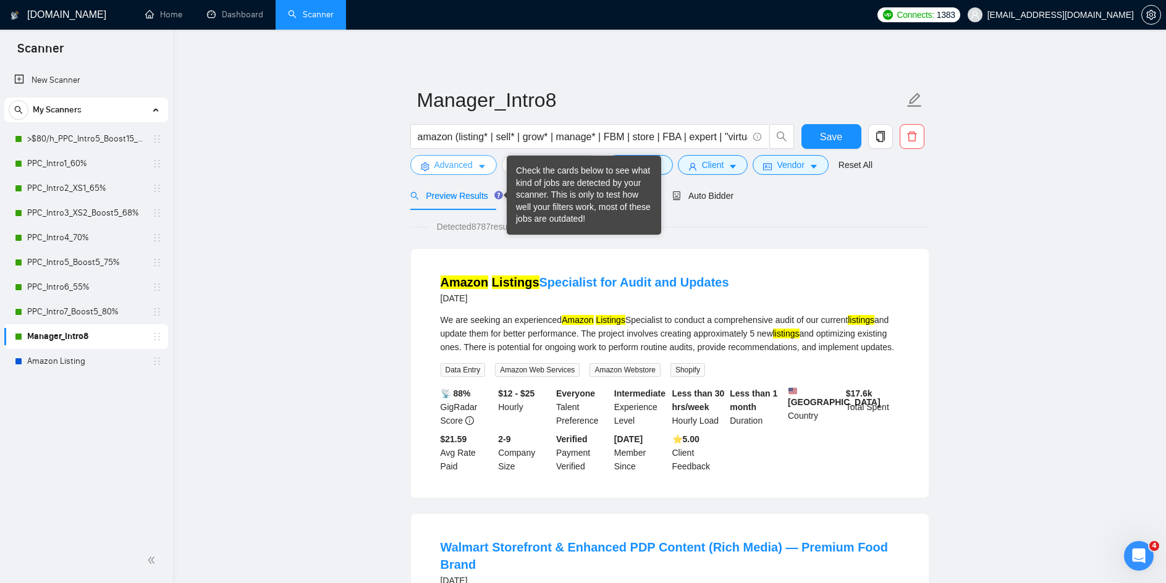
click at [483, 169] on icon "caret-down" at bounding box center [482, 167] width 9 height 9
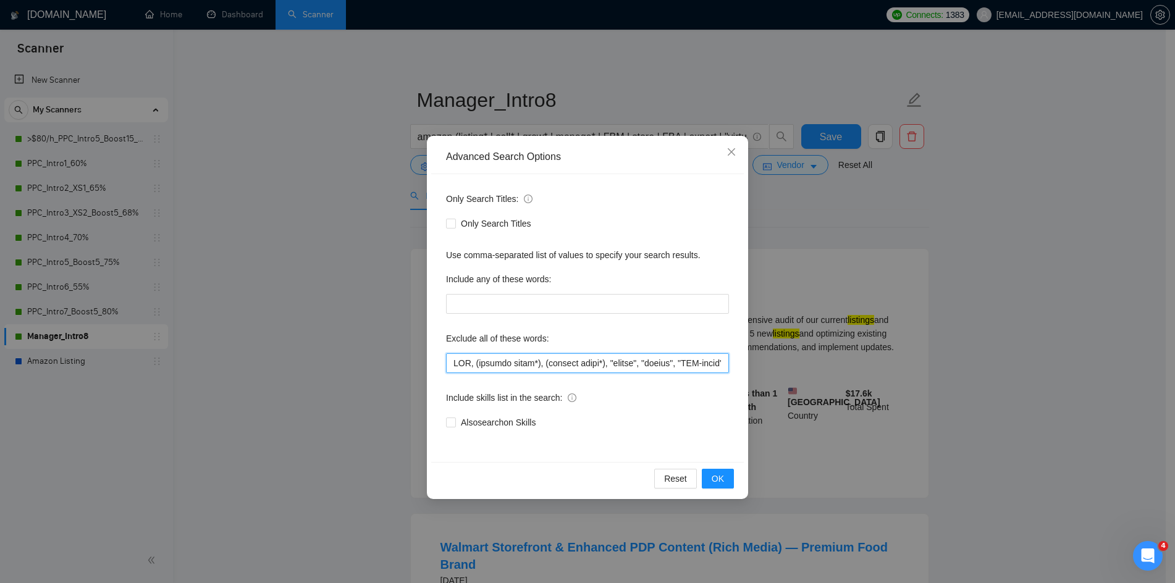
click at [568, 365] on input "text" at bounding box center [587, 363] width 283 height 20
click at [1002, 290] on div "Advanced Search Options Only Search Titles: Only Search Titles Use comma-separa…" at bounding box center [587, 291] width 1175 height 583
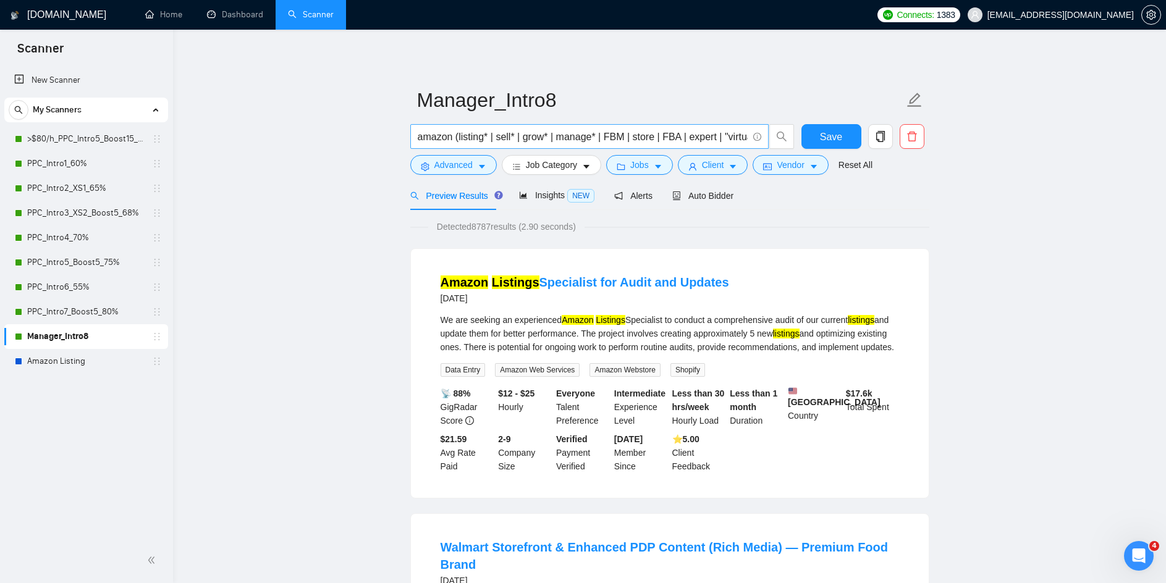
click at [458, 138] on input "amazon (listing* | sell* | grow* | manage* | FBM | store | FBA | expert | "virt…" at bounding box center [583, 136] width 330 height 15
click at [633, 137] on input "amazon (listing* | sell* | grow* | manage* | FBM | store | FBA | expert | "virt…" at bounding box center [583, 136] width 330 height 15
click at [551, 132] on input "amazon (listing* | sell* | grow* | manage* | FBM | store | FBA | expert | "virt…" at bounding box center [583, 136] width 330 height 15
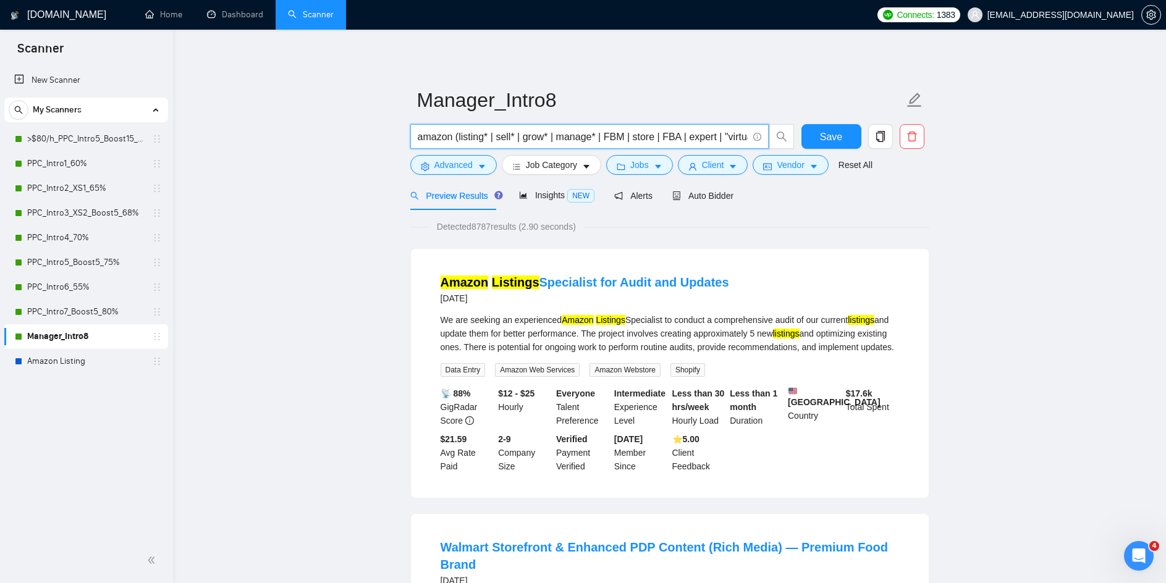
click at [551, 132] on input "amazon (listing* | sell* | grow* | manage* | FBM | store | FBA | expert | "virt…" at bounding box center [583, 136] width 330 height 15
click at [484, 159] on button "Advanced" at bounding box center [453, 165] width 87 height 20
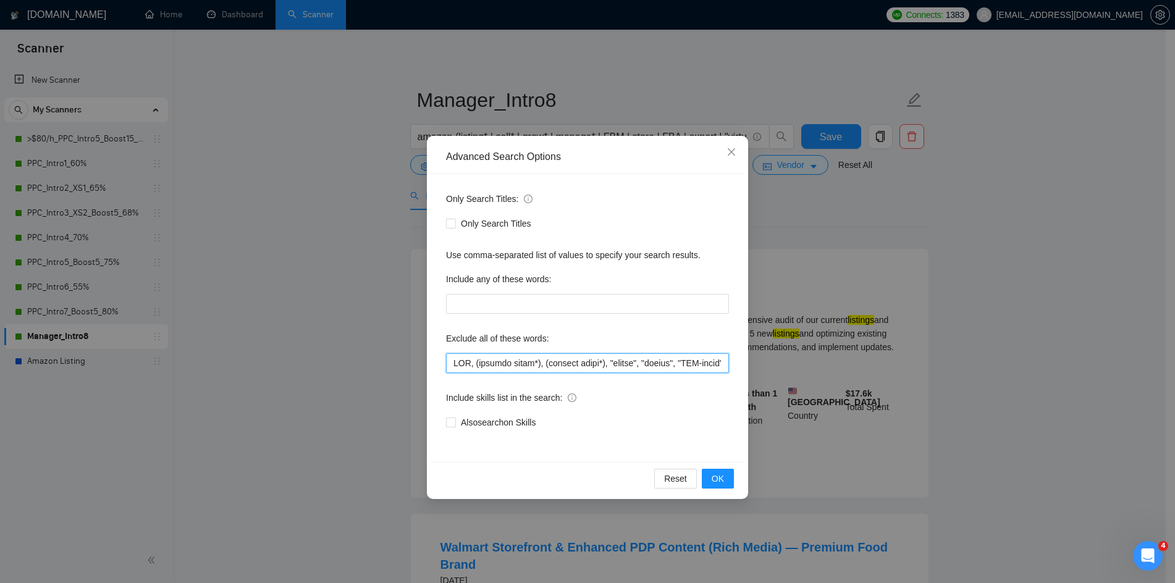
click at [525, 364] on input "text" at bounding box center [587, 363] width 283 height 20
click at [727, 151] on icon "close" at bounding box center [732, 152] width 10 height 10
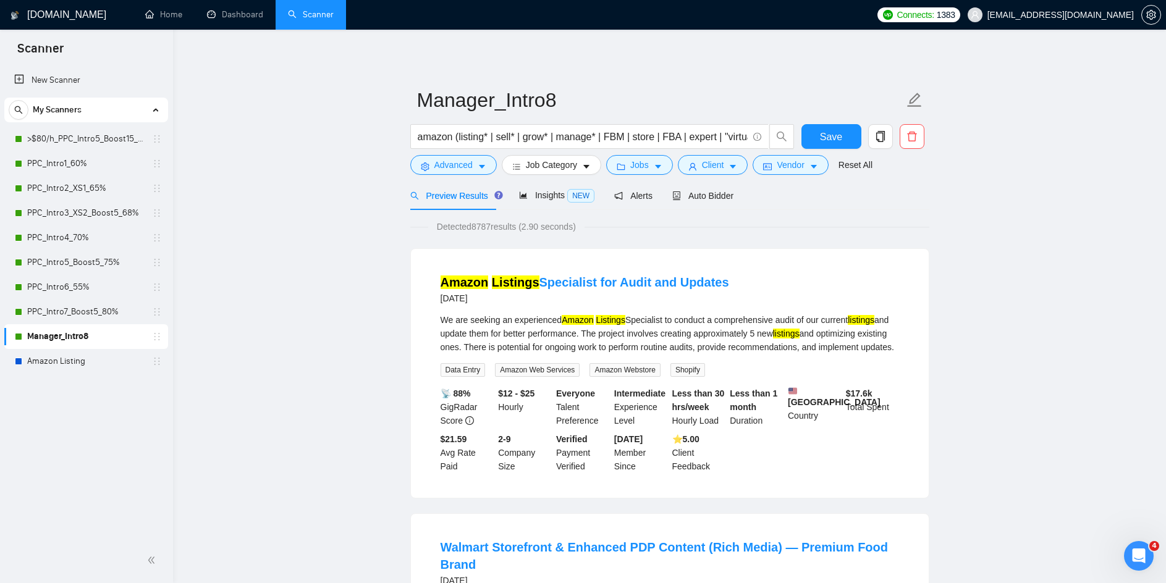
click at [1141, 548] on icon "Open Intercom Messenger" at bounding box center [1137, 554] width 20 height 20
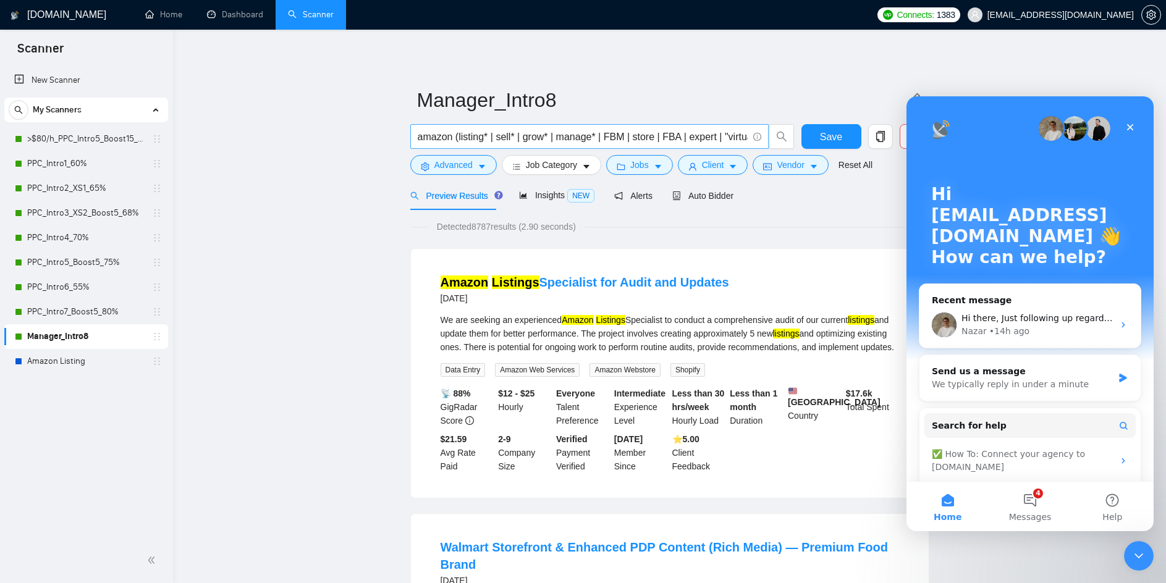
click at [547, 137] on input "amazon (listing* | sell* | grow* | manage* | FBM | store | FBA | expert | "virt…" at bounding box center [583, 136] width 330 height 15
click at [580, 135] on input "amazon (listing* | sell* | grow* | manage* | FBM | store | FBA | expert | "virt…" at bounding box center [583, 136] width 330 height 15
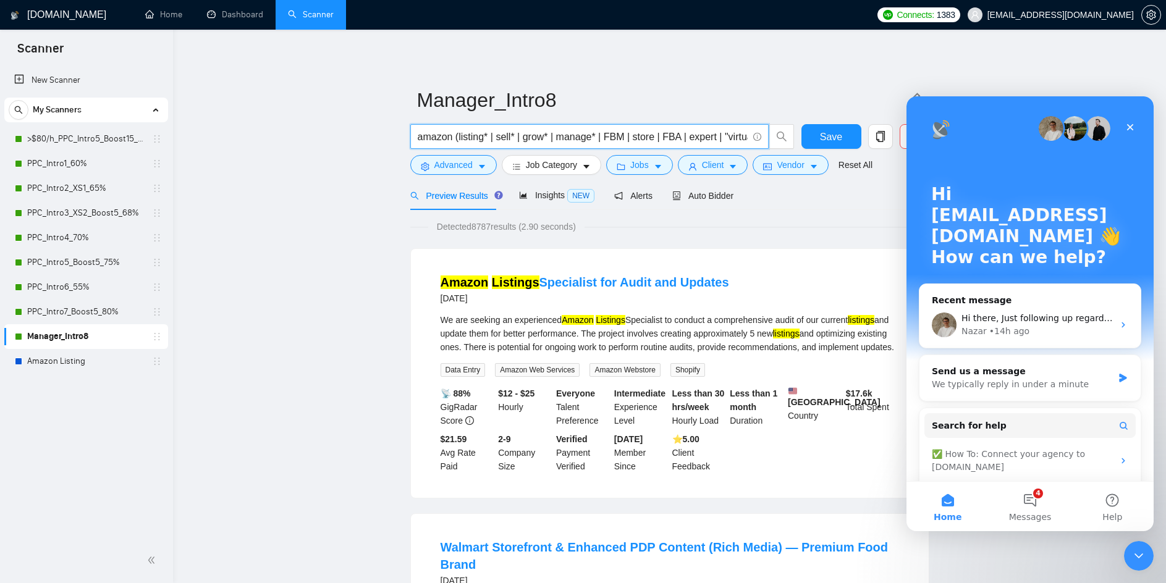
click at [580, 135] on input "amazon (listing* | sell* | grow* | manage* | FBM | store | FBA | expert | "virt…" at bounding box center [583, 136] width 330 height 15
paste input "AND"
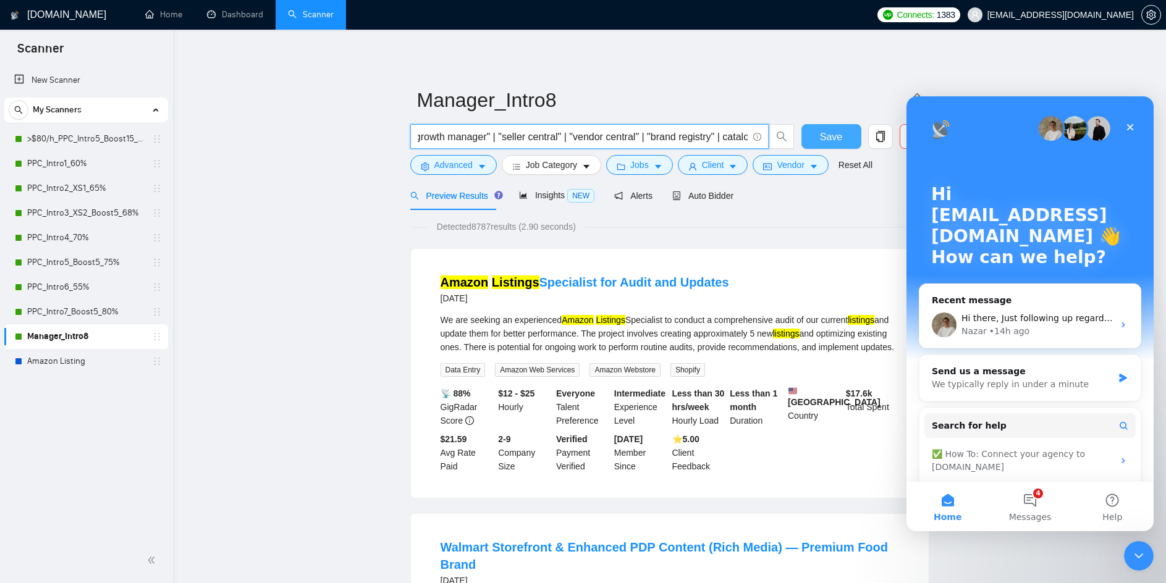
type input "amazon AND (listing* | sell* | grow* | manage* | FBM | store | FBA | expert | "…"
click at [845, 138] on button "Save" at bounding box center [831, 136] width 60 height 25
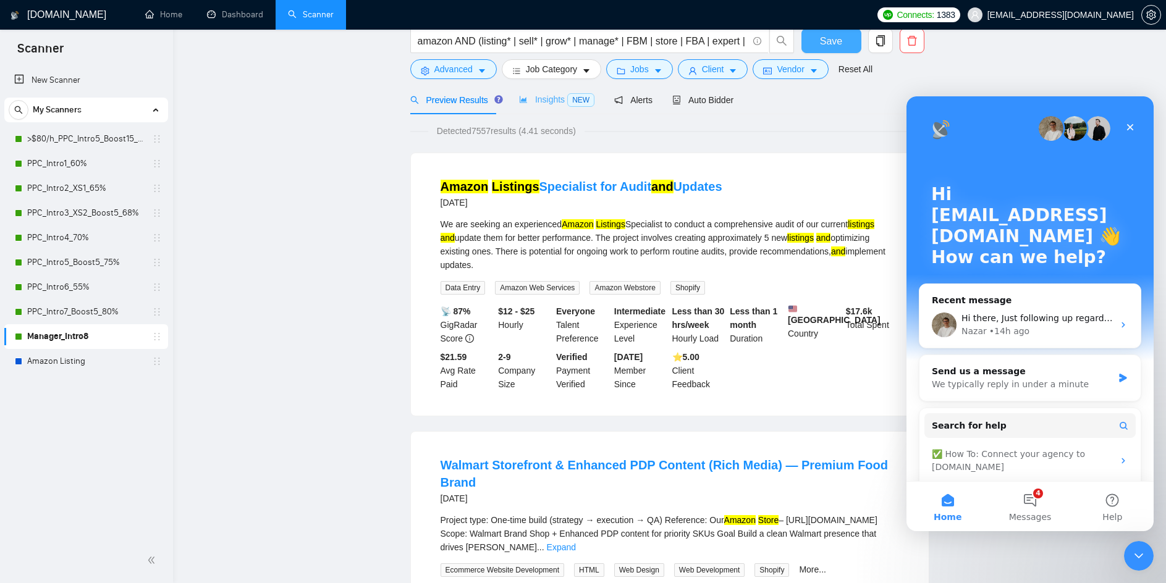
scroll to position [0, 0]
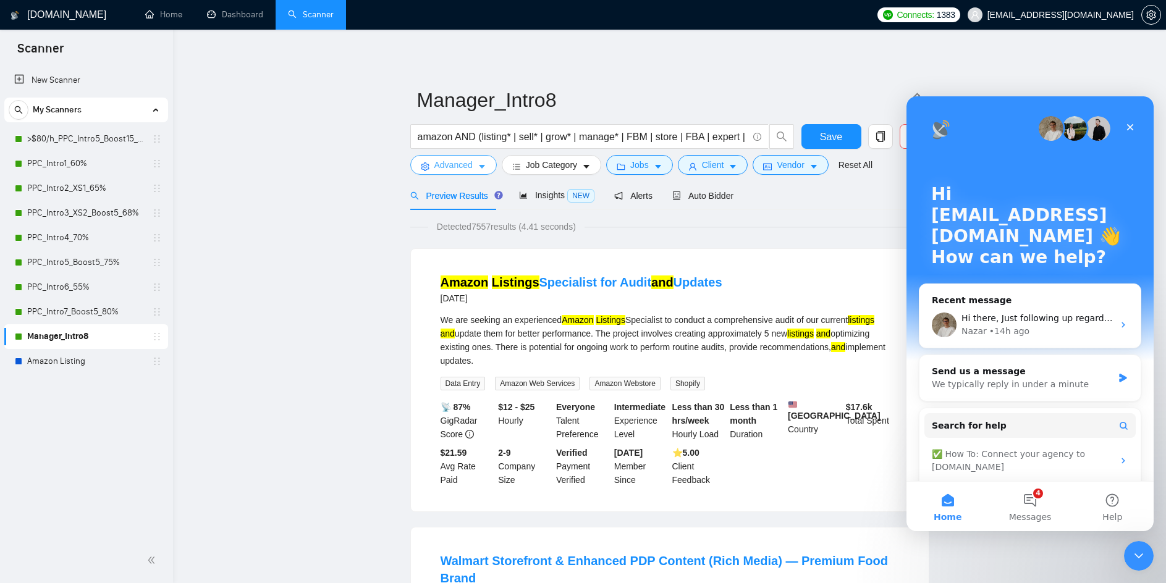
click at [480, 167] on icon "caret-down" at bounding box center [482, 167] width 9 height 9
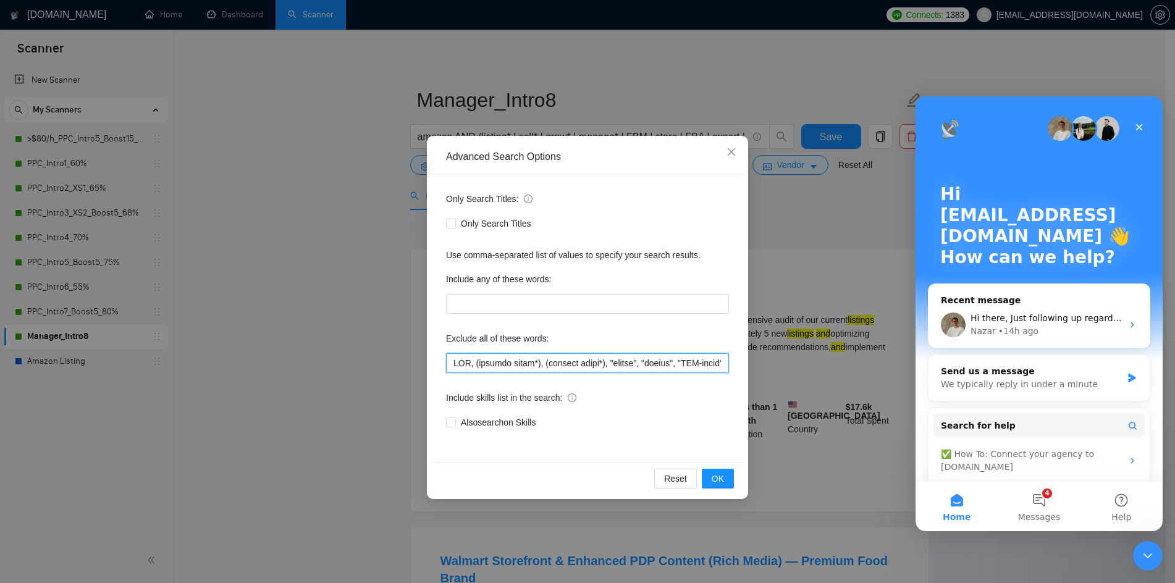
click at [497, 368] on input "text" at bounding box center [587, 363] width 283 height 20
click at [715, 479] on span "OK" at bounding box center [718, 479] width 12 height 14
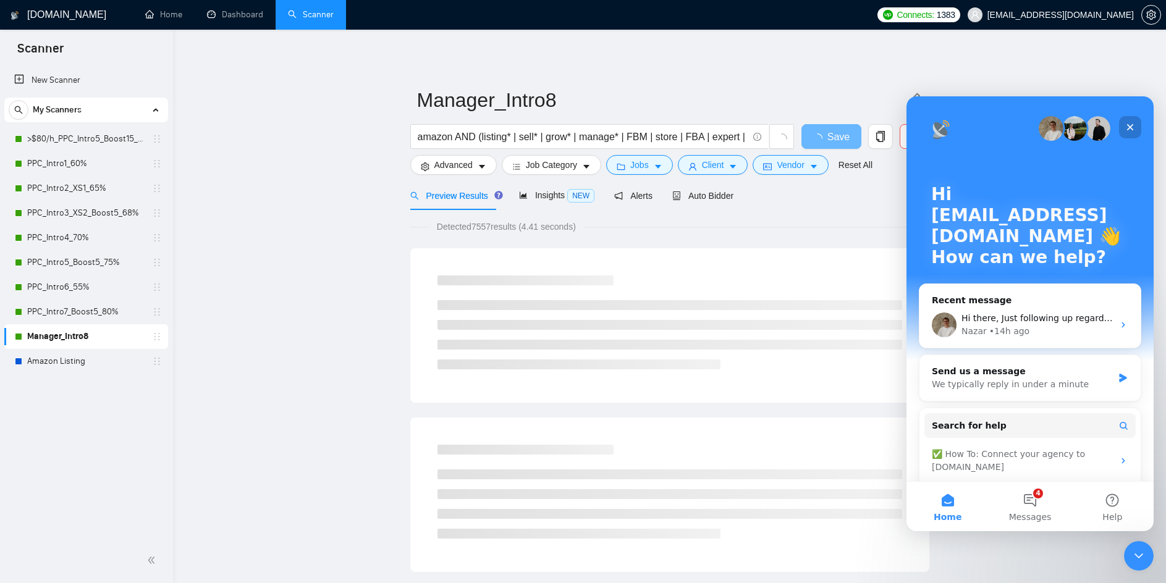
click at [1132, 126] on icon "Close" at bounding box center [1130, 127] width 7 height 7
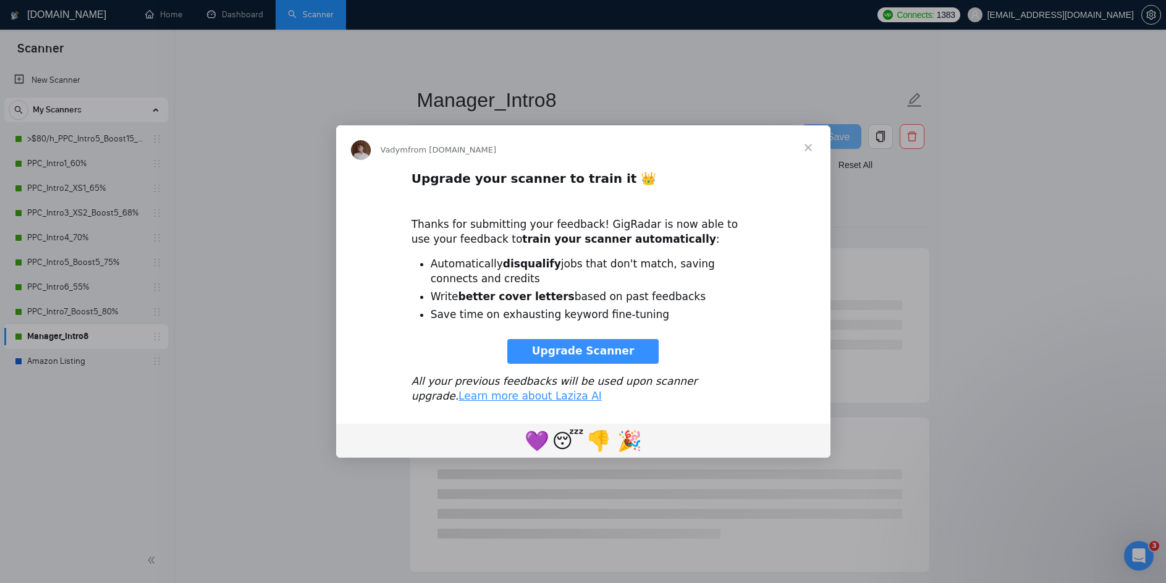
click at [807, 148] on span "Close" at bounding box center [808, 147] width 44 height 44
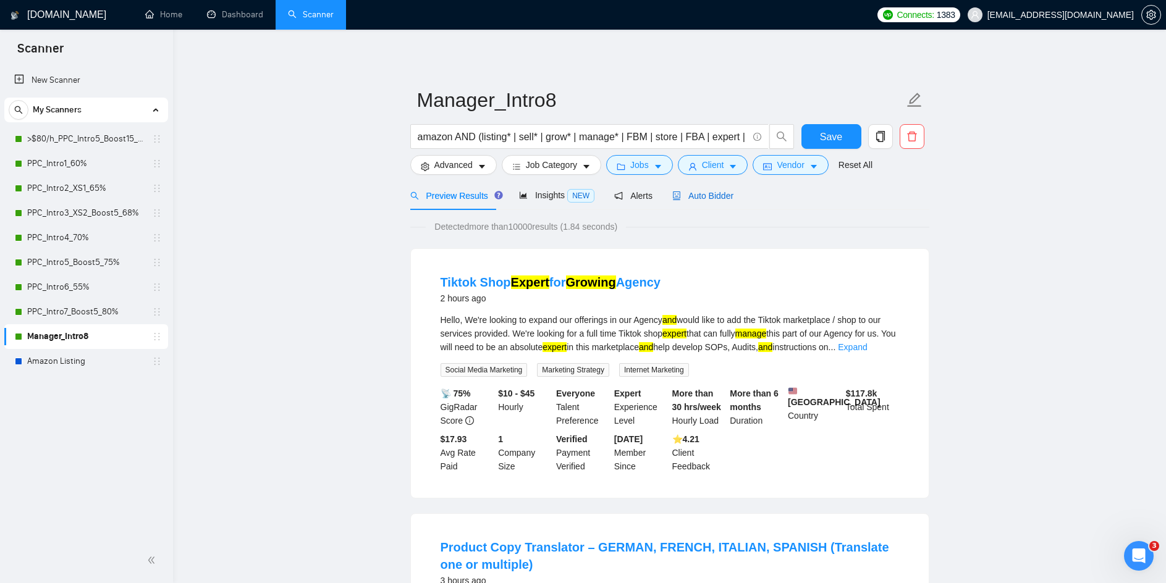
click at [712, 199] on span "Auto Bidder" at bounding box center [702, 196] width 61 height 10
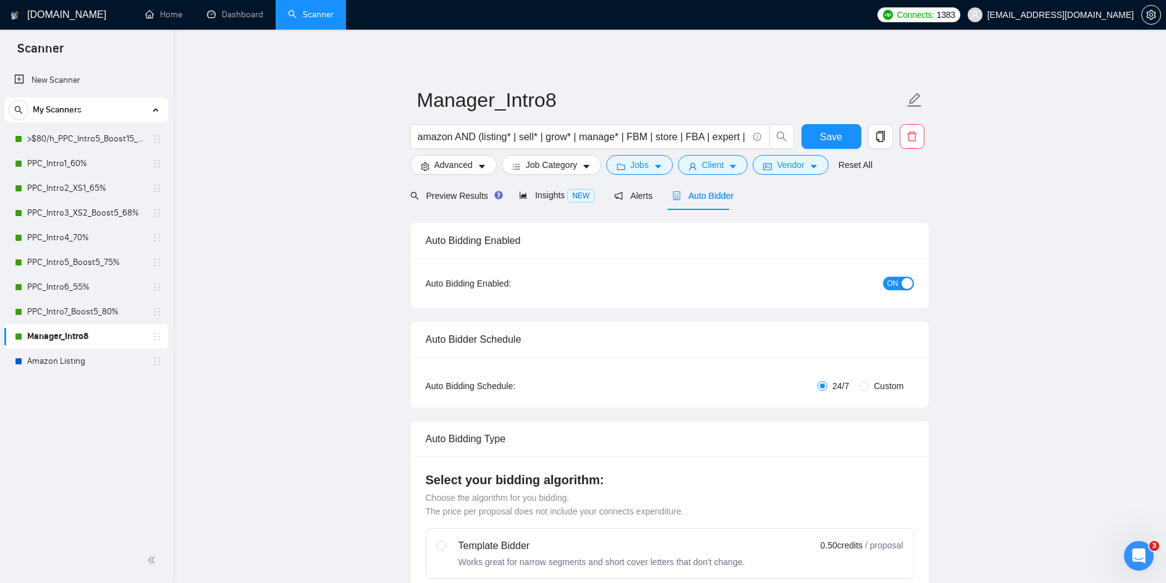
checkbox input "true"
click at [907, 280] on div "button" at bounding box center [907, 283] width 11 height 11
click at [465, 200] on span "Preview Results" at bounding box center [454, 196] width 89 height 10
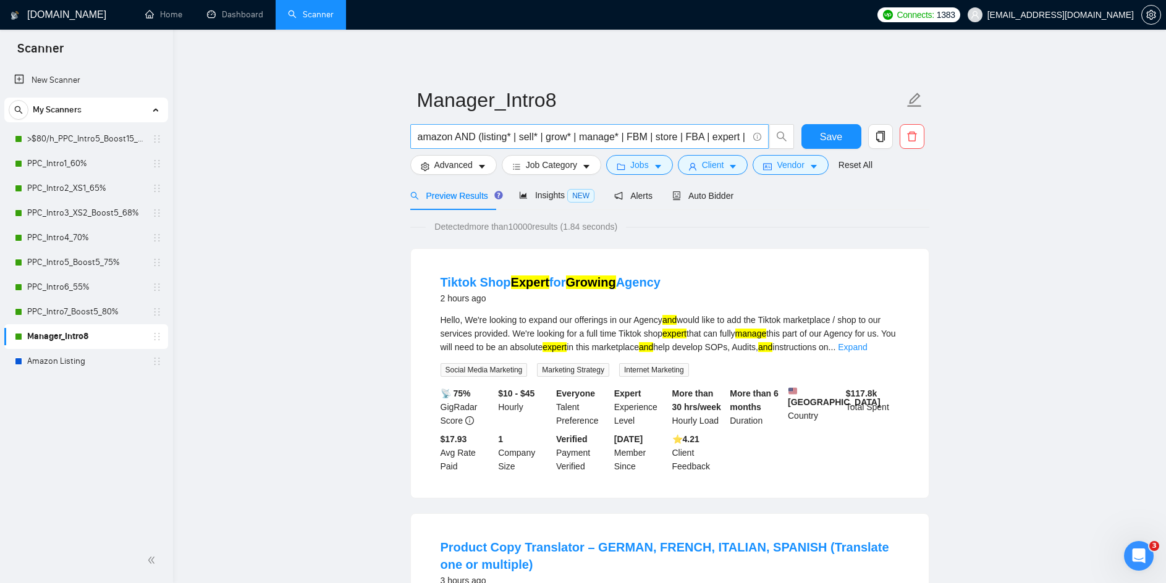
click at [586, 138] on input "amazon AND (listing* | sell* | grow* | manage* | FBM | store | FBA | expert | "…" at bounding box center [583, 136] width 330 height 15
click at [515, 140] on input "amazon AND (listing* | sell* | grow* | manage* | FBM | store | FBA | expert | "…" at bounding box center [583, 136] width 330 height 15
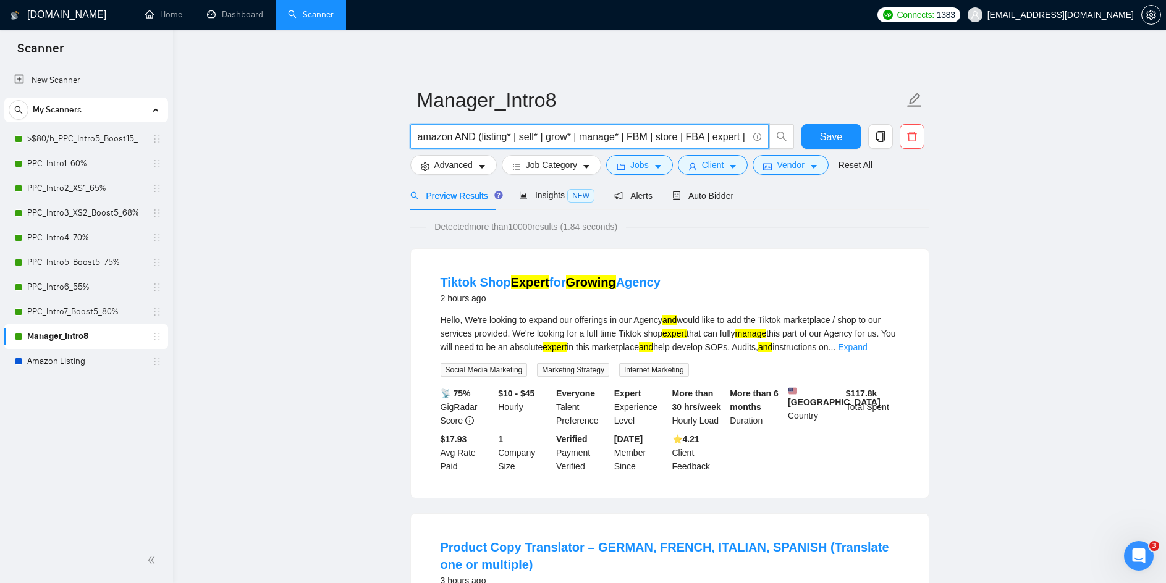
scroll to position [0, 1039]
drag, startPoint x: 456, startPoint y: 137, endPoint x: 1206, endPoint y: 165, distance: 750.1
click at [1165, 165] on html "Scanner New Scanner My Scanners >$80/h_PPC_Intro5_Boost15_65% PPC_Intro1_60% PP…" at bounding box center [583, 291] width 1166 height 583
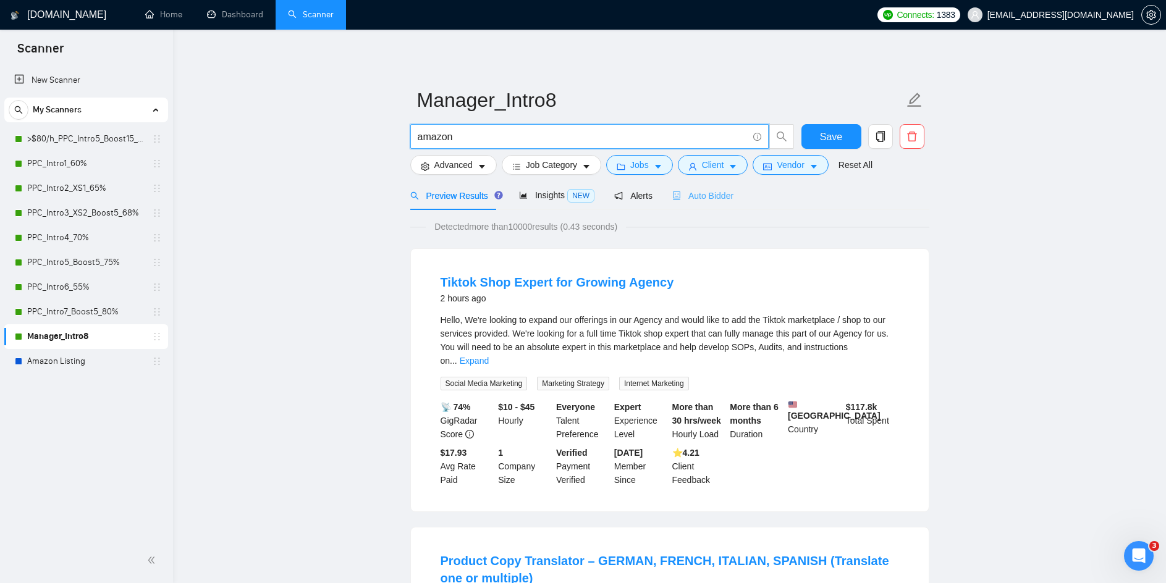
type input "amazon"
click at [701, 196] on span "Auto Bidder" at bounding box center [702, 196] width 61 height 10
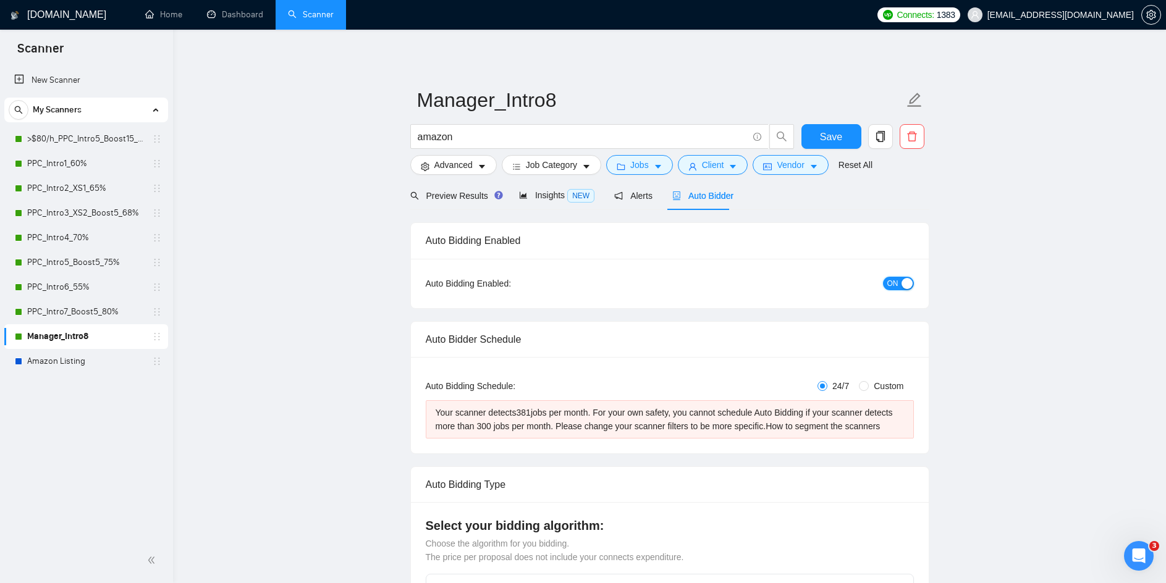
click at [914, 282] on div "Auto Bidding Enabled: ON" at bounding box center [670, 283] width 518 height 49
click at [902, 286] on div "button" at bounding box center [907, 283] width 11 height 11
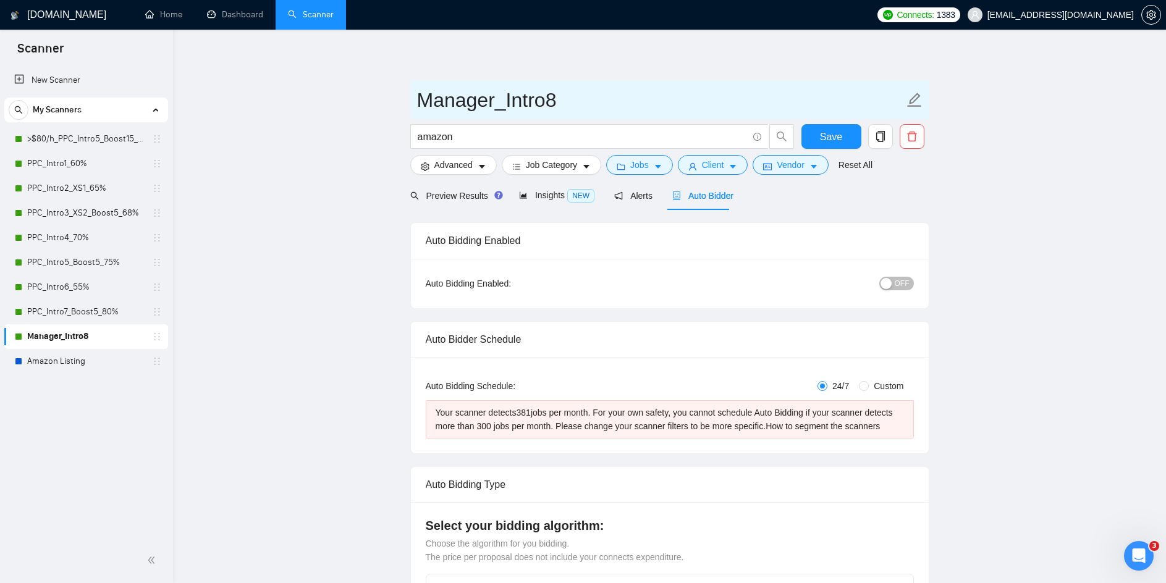
click at [814, 115] on input "Manager_Intro8" at bounding box center [660, 100] width 487 height 31
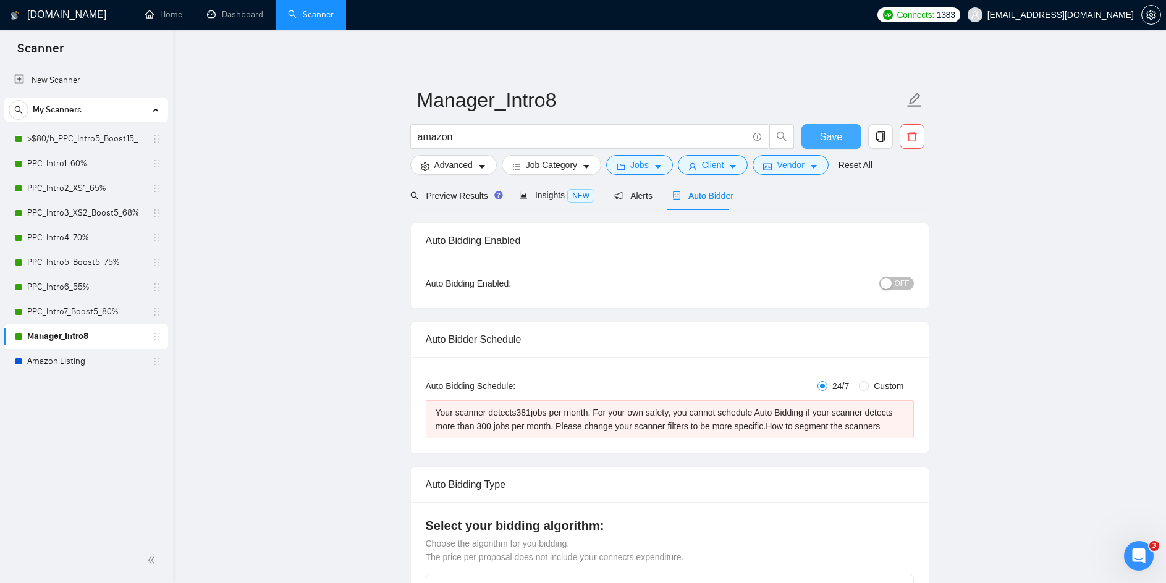
click at [825, 130] on span "Save" at bounding box center [831, 136] width 22 height 15
click at [459, 195] on span "Preview Results" at bounding box center [454, 196] width 89 height 10
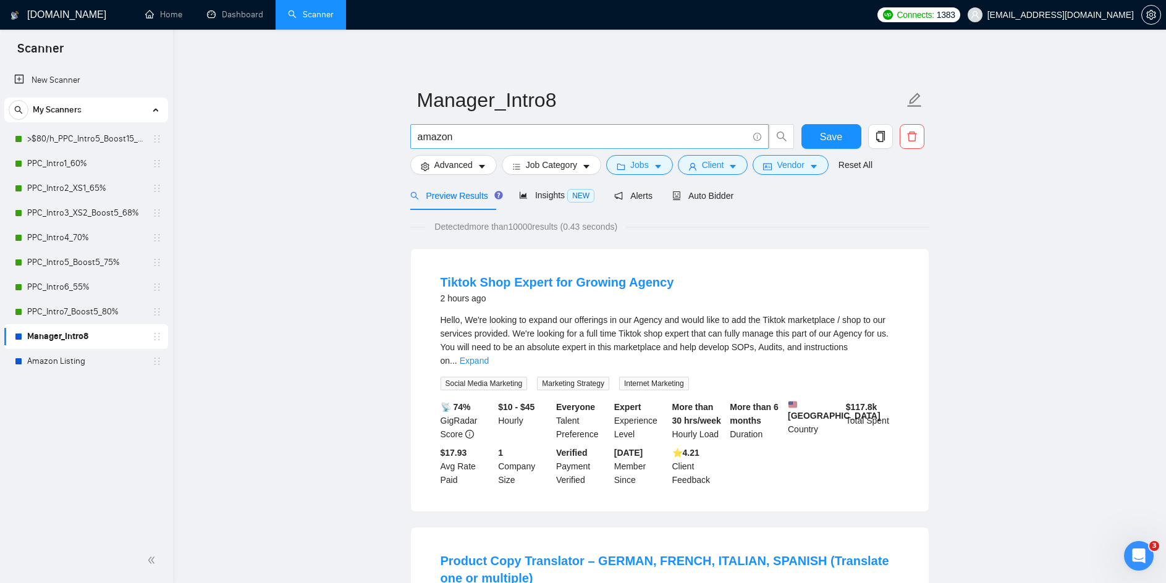
click at [488, 143] on input "amazon" at bounding box center [583, 136] width 330 height 15
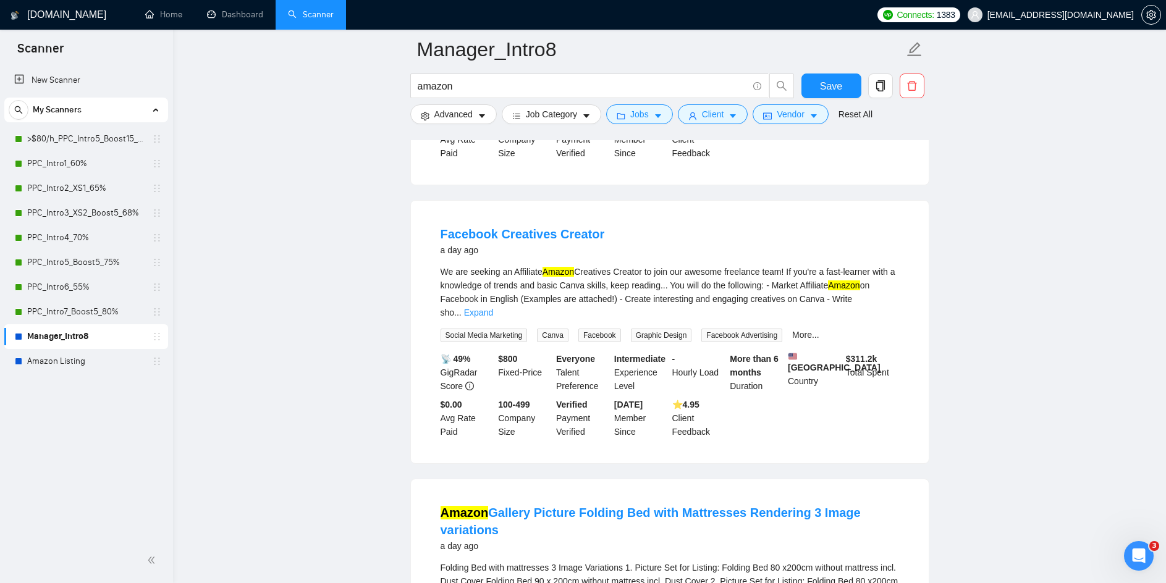
scroll to position [2560, 0]
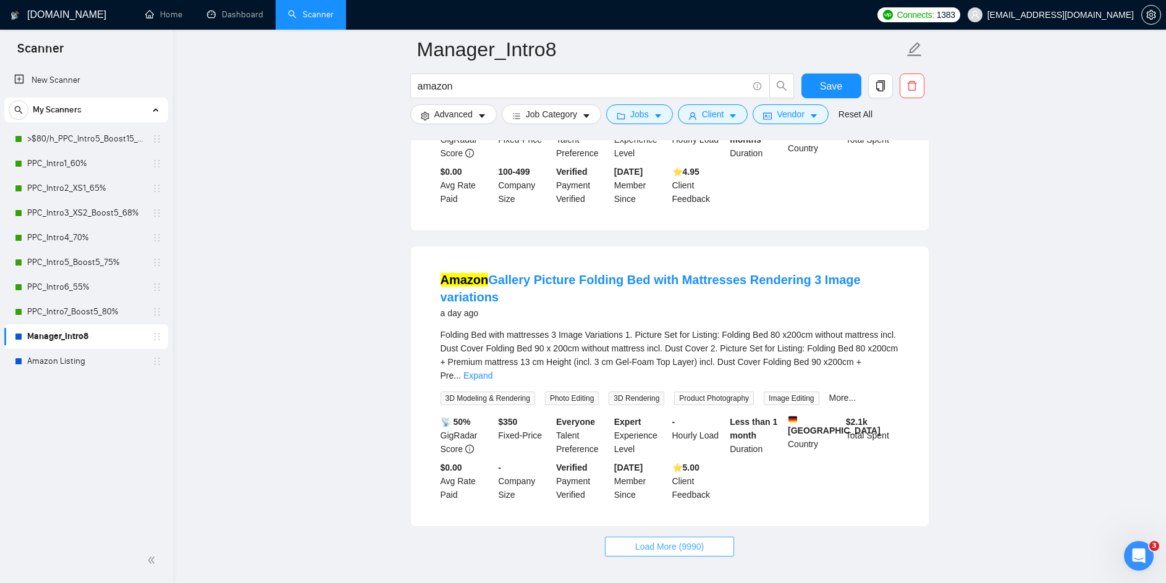
click at [675, 540] on span "Load More (9990)" at bounding box center [669, 547] width 69 height 14
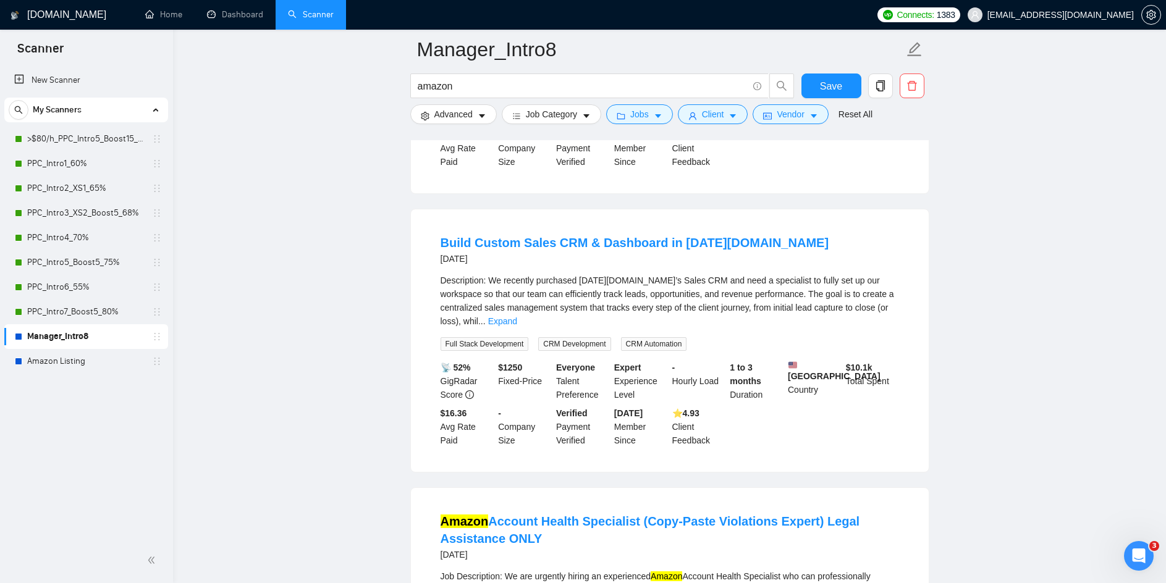
scroll to position [5400, 0]
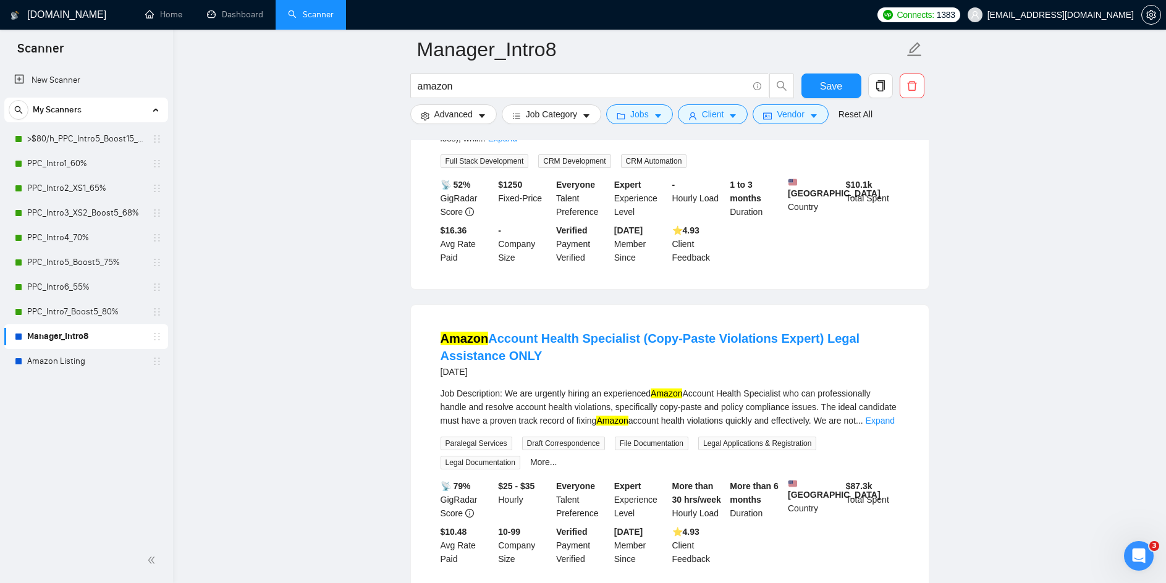
click at [463, 85] on input "amazon" at bounding box center [583, 85] width 330 height 15
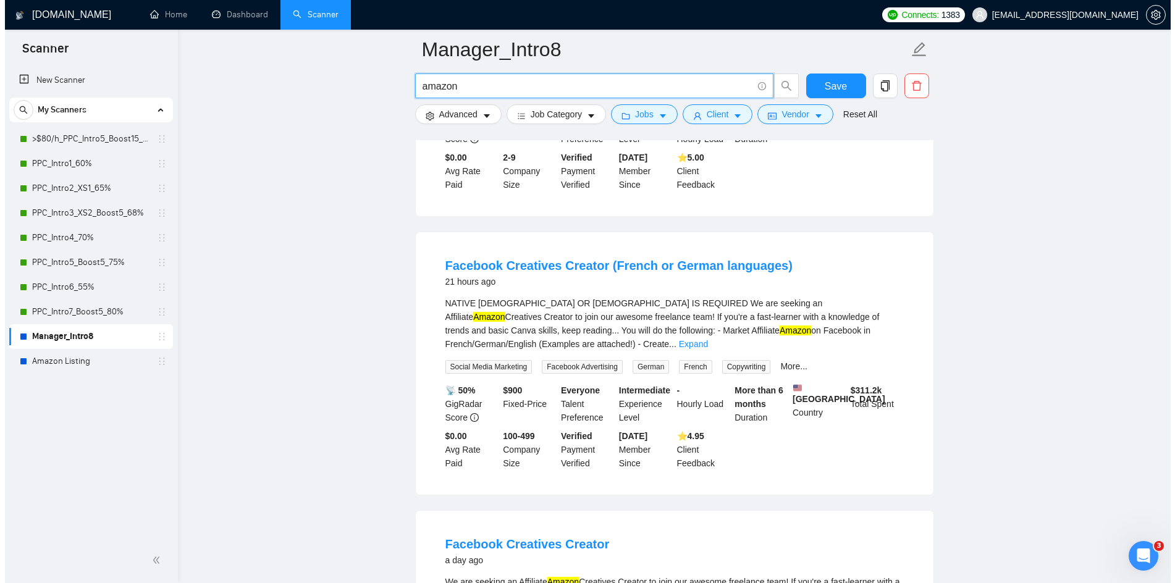
scroll to position [1730, 0]
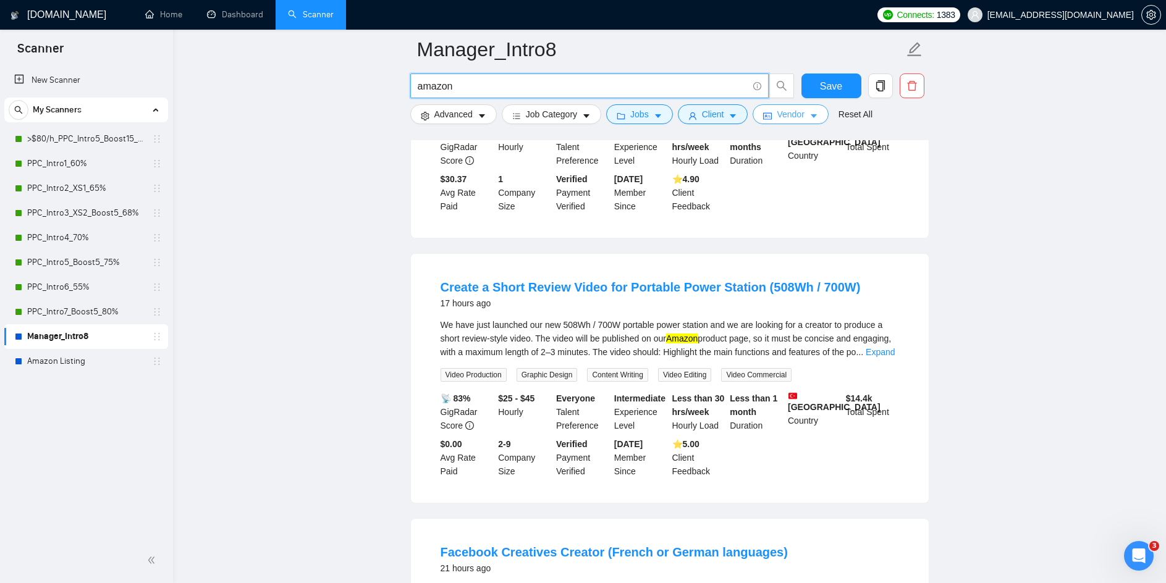
click at [812, 116] on icon "caret-down" at bounding box center [814, 117] width 6 height 4
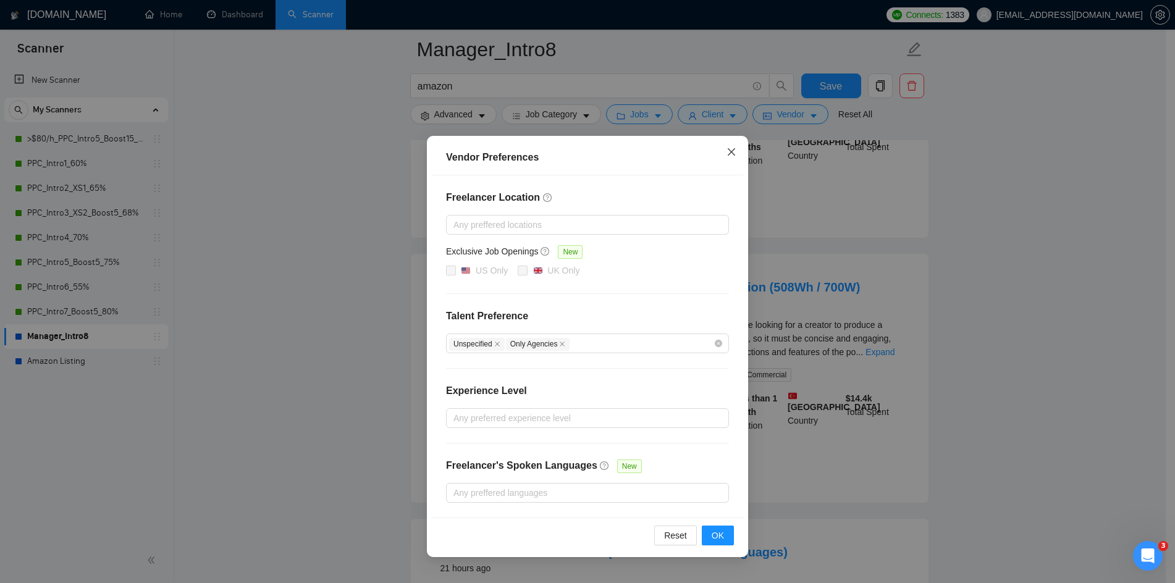
click at [732, 156] on icon "close" at bounding box center [732, 152] width 10 height 10
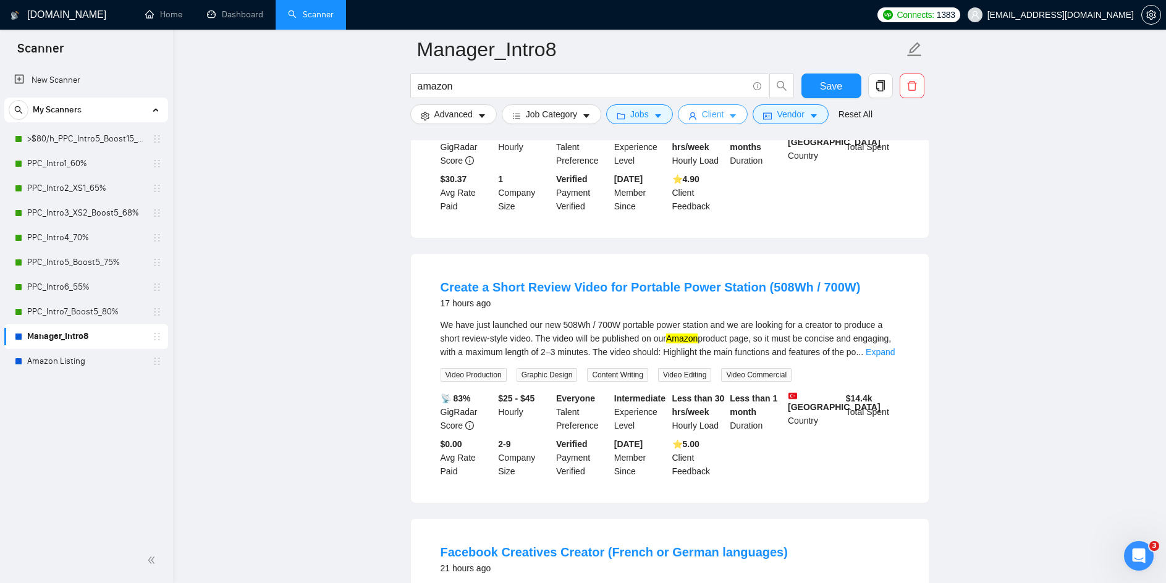
click at [735, 114] on button "Client" at bounding box center [713, 114] width 70 height 20
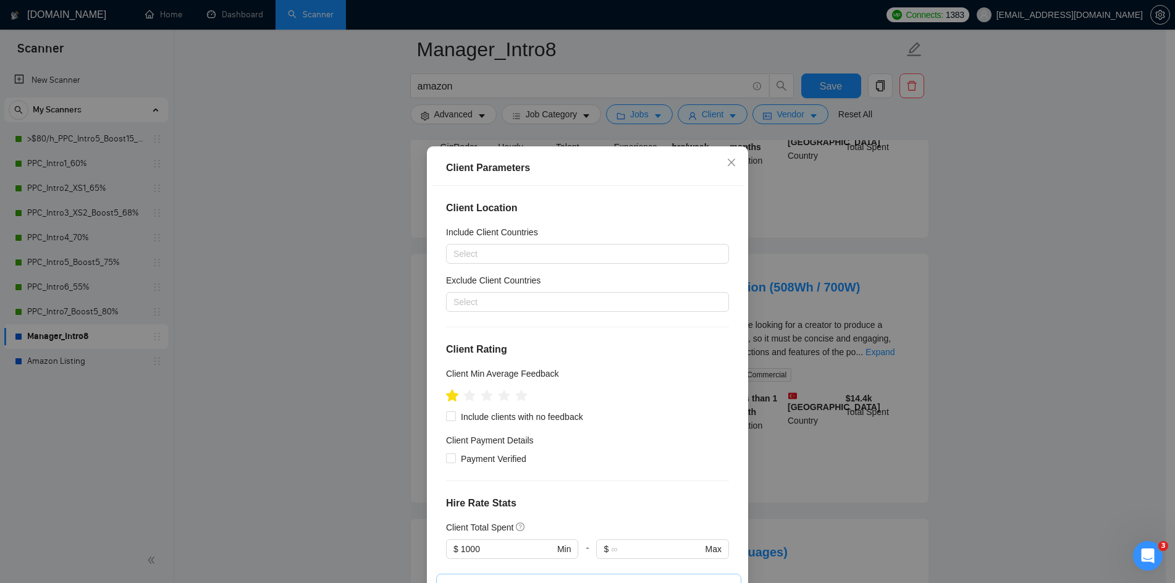
click at [448, 399] on icon "star" at bounding box center [452, 395] width 13 height 12
click at [446, 400] on icon "star" at bounding box center [452, 395] width 13 height 12
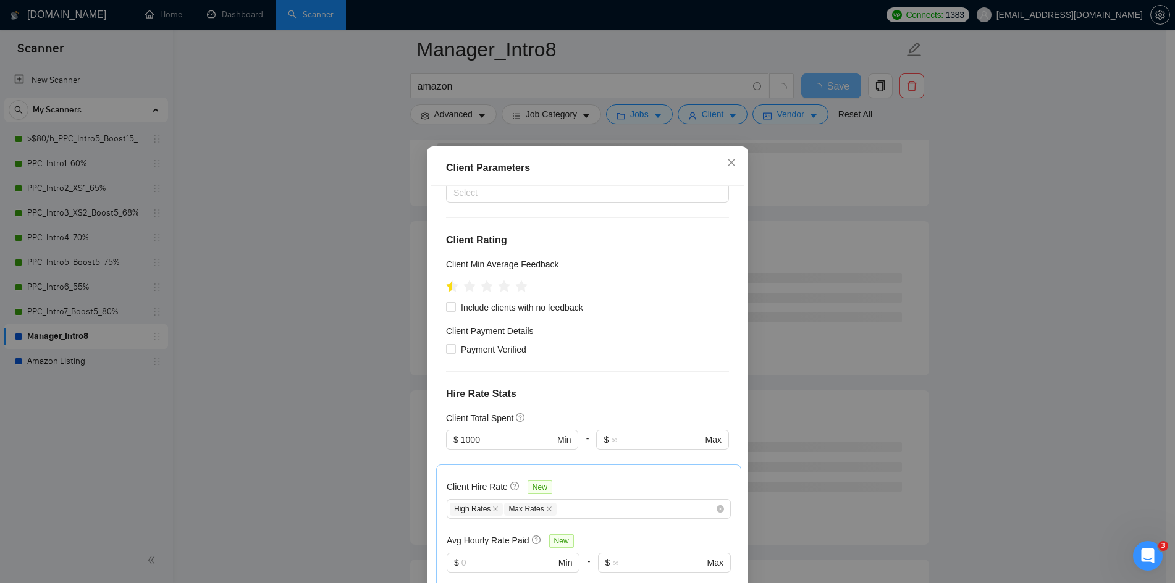
scroll to position [124, 0]
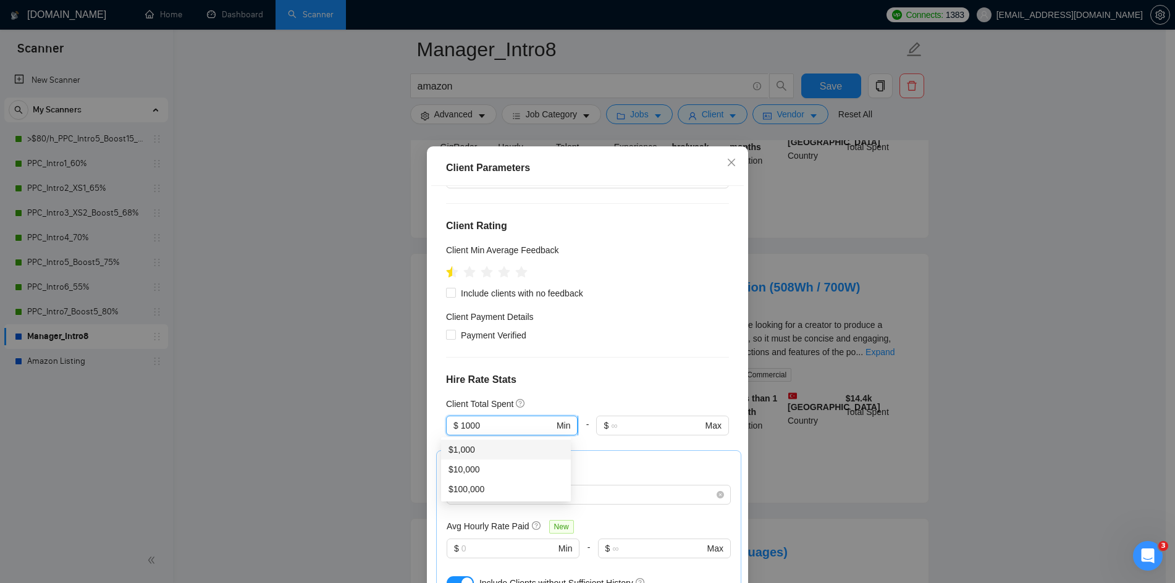
drag, startPoint x: 494, startPoint y: 421, endPoint x: 441, endPoint y: 419, distance: 52.6
click at [446, 419] on span "$ 1000 Min" at bounding box center [512, 426] width 132 height 20
type input "0"
click at [642, 393] on div "Client Location Include Client Countries Select Exclude Client Countries Select…" at bounding box center [587, 390] width 313 height 408
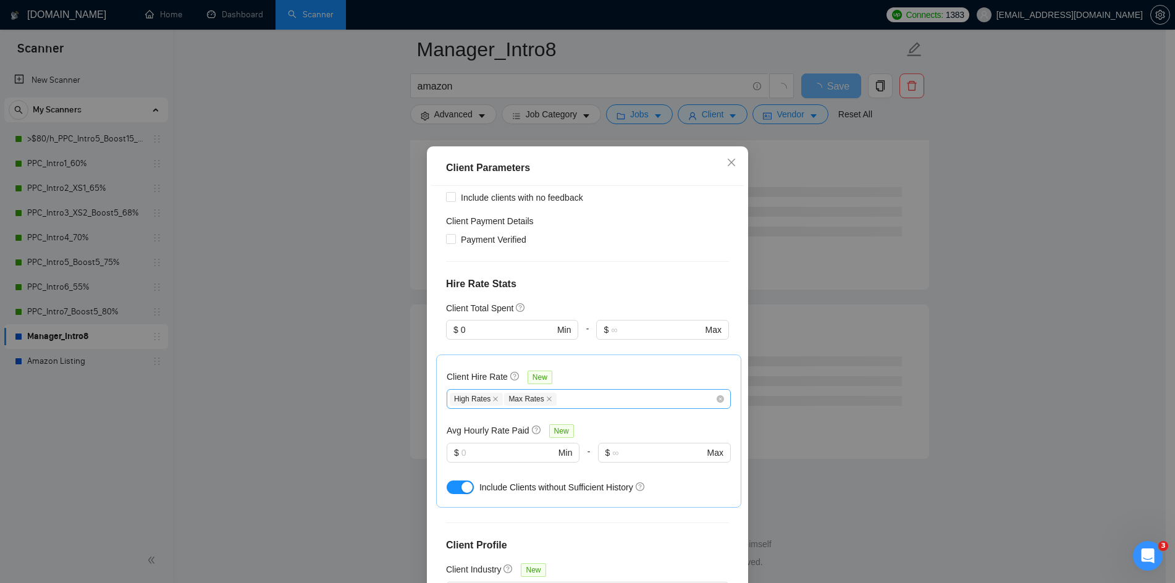
scroll to position [247, 0]
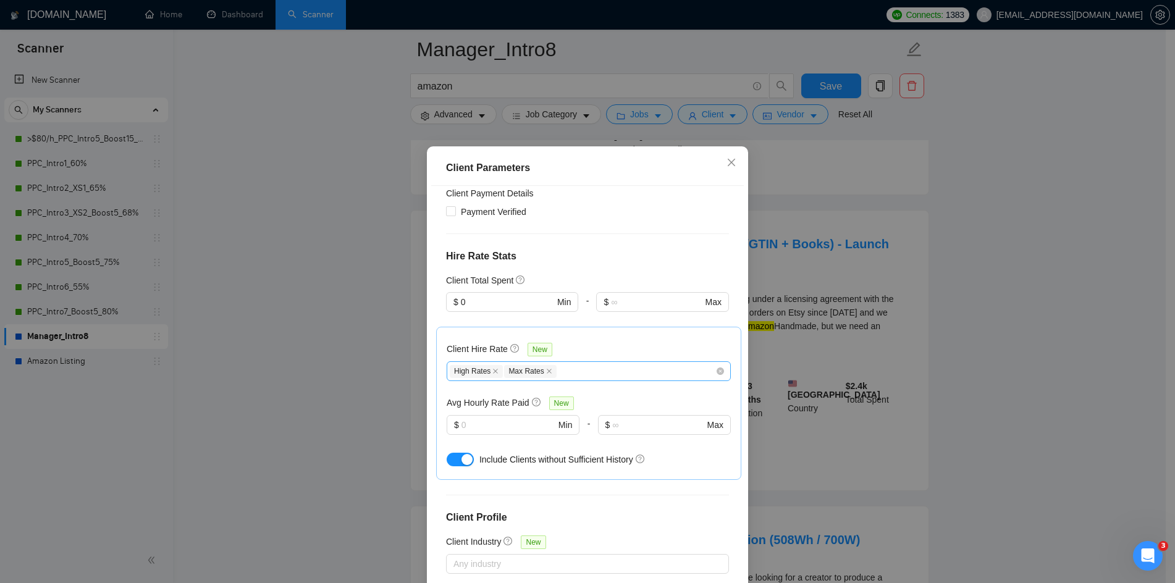
click at [577, 371] on div "High Rates Max Rates" at bounding box center [583, 371] width 266 height 15
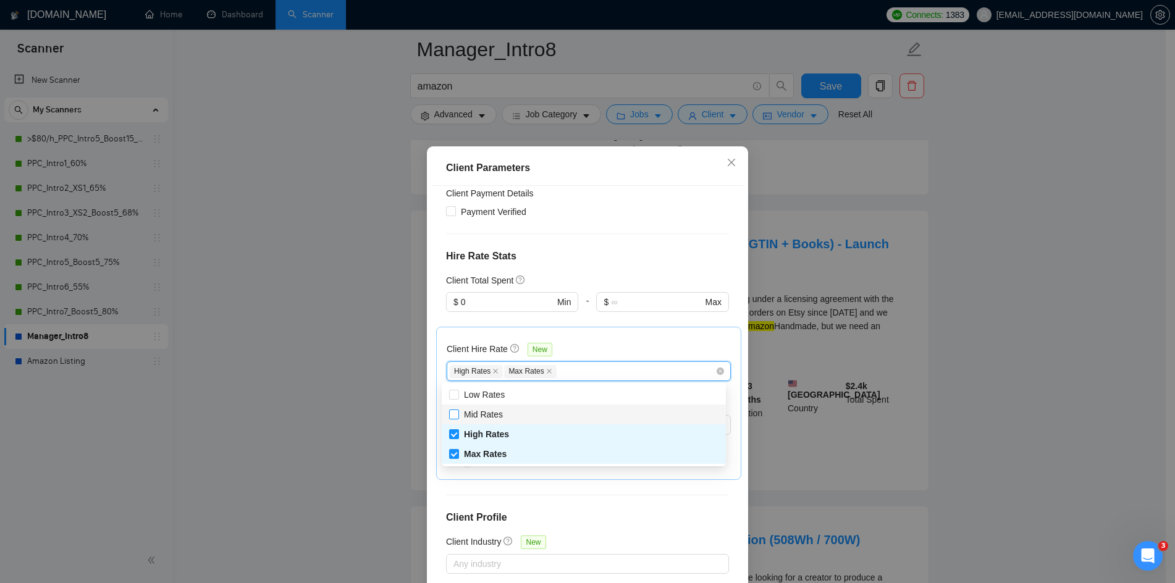
click at [467, 413] on span "Mid Rates" at bounding box center [483, 415] width 39 height 10
click at [458, 413] on input "Mid Rates" at bounding box center [453, 414] width 9 height 9
checkbox input "true"
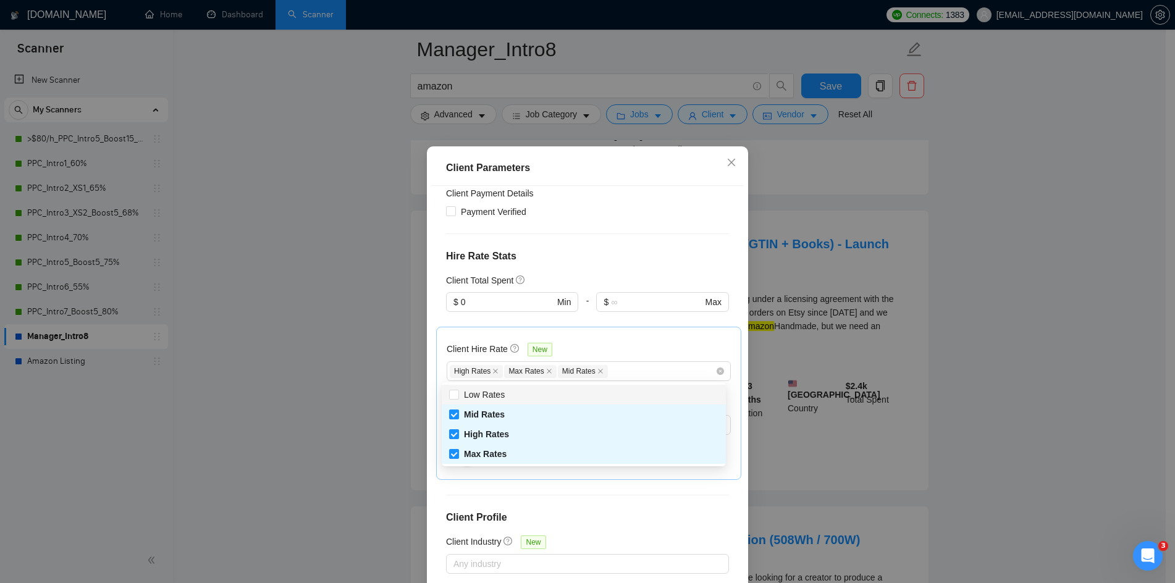
click at [640, 342] on div "Client Hire Rate New" at bounding box center [589, 351] width 284 height 19
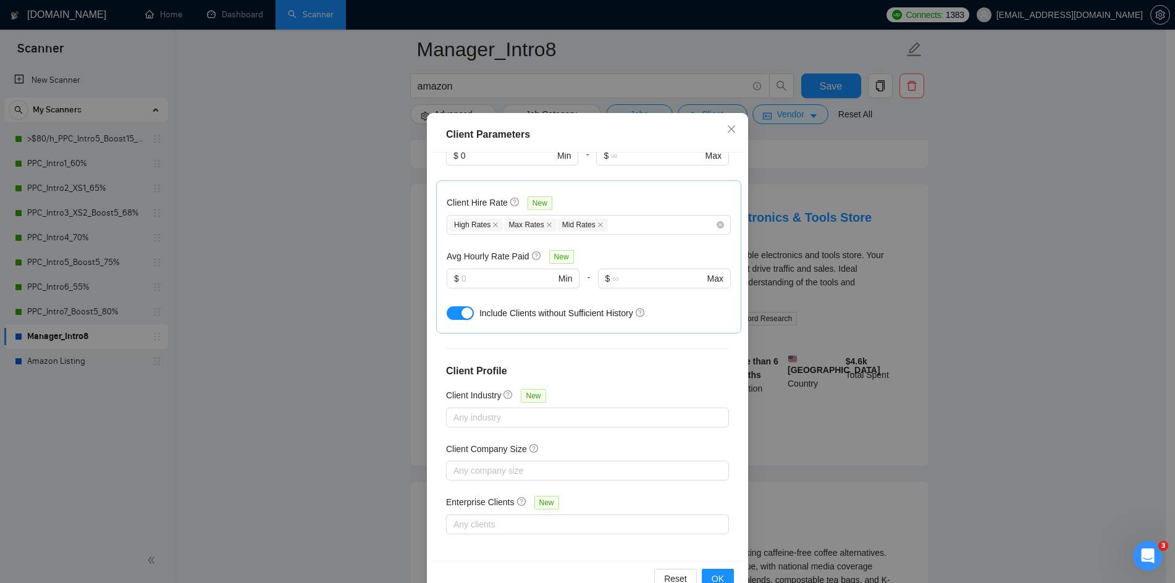
scroll to position [66, 0]
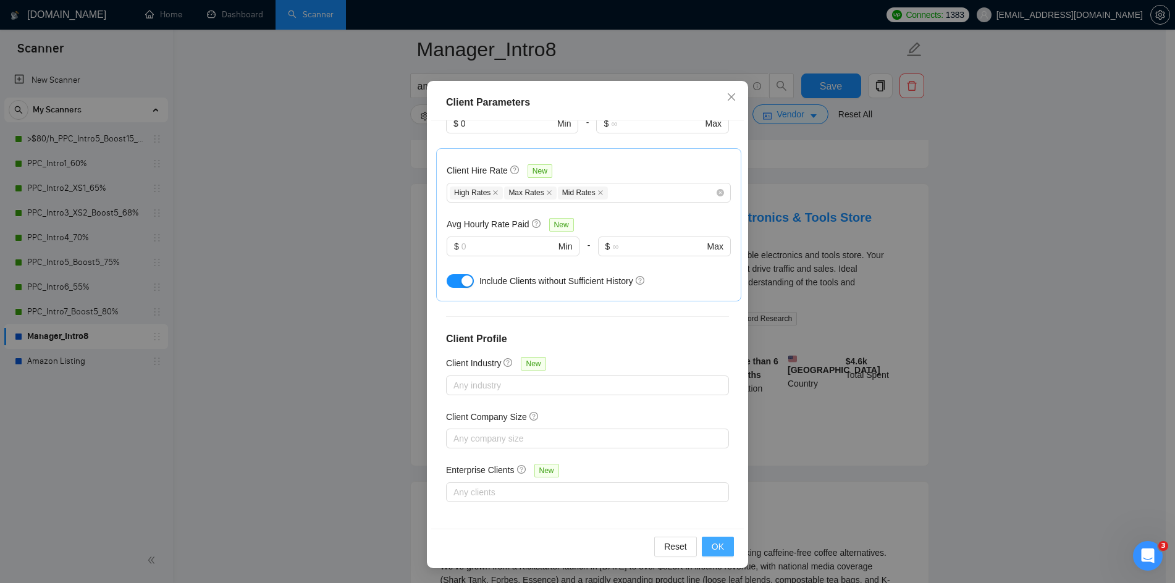
click at [716, 551] on span "OK" at bounding box center [718, 547] width 12 height 14
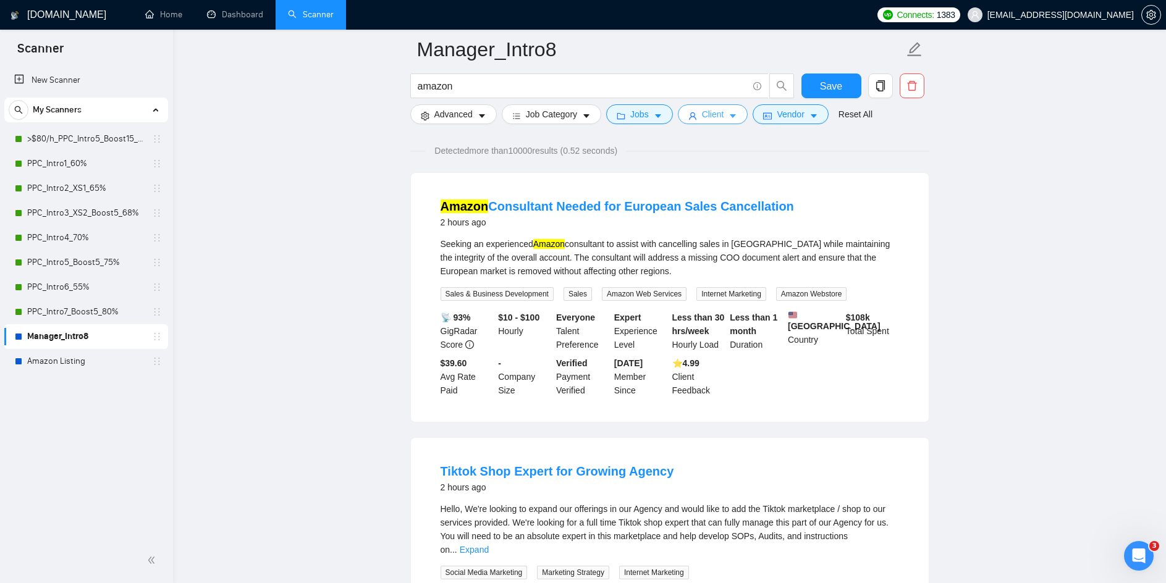
scroll to position [0, 0]
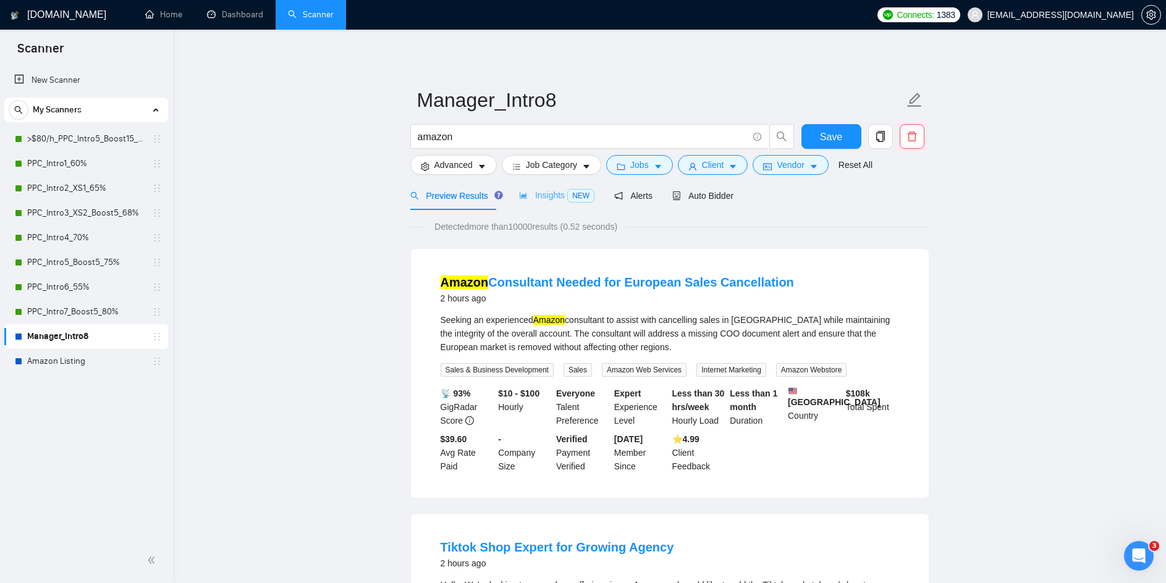
click at [541, 204] on div "Insights NEW" at bounding box center [556, 195] width 75 height 29
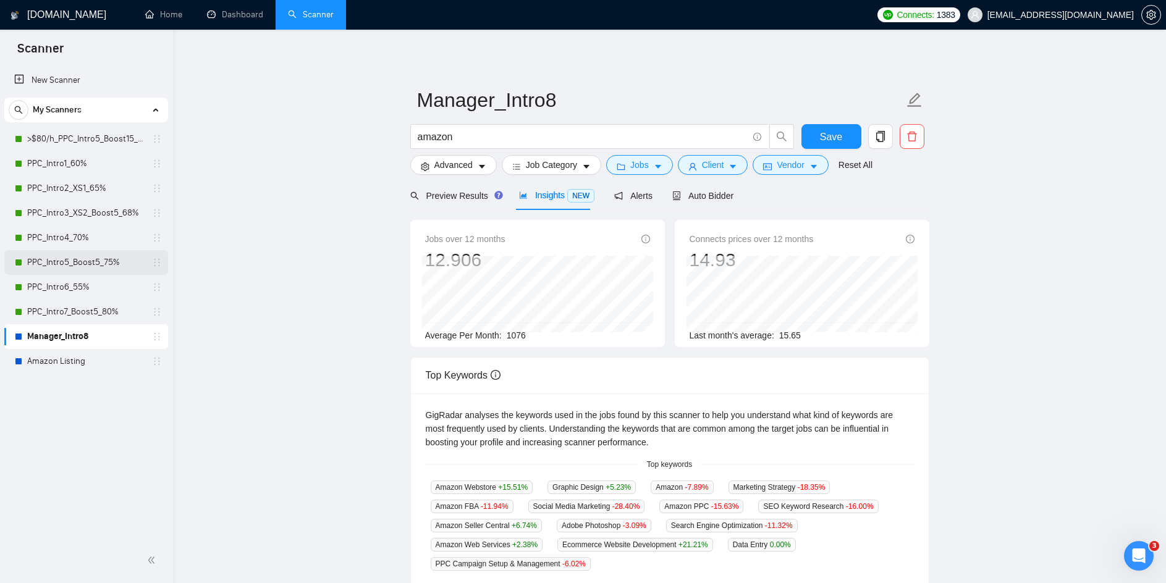
click at [67, 255] on link "PPC_Intro5_Boost5_75%" at bounding box center [85, 262] width 117 height 25
drag, startPoint x: 481, startPoint y: 133, endPoint x: 321, endPoint y: 120, distance: 160.6
click at [321, 120] on main "Manager_Intro8 amazon Save Advanced Job Category Jobs Client Vendor Reset All P…" at bounding box center [669, 482] width 953 height 867
paste input "AND (listing* | sell* | grow* | manage* | FBM | store | FBA | expert | "virtual…"
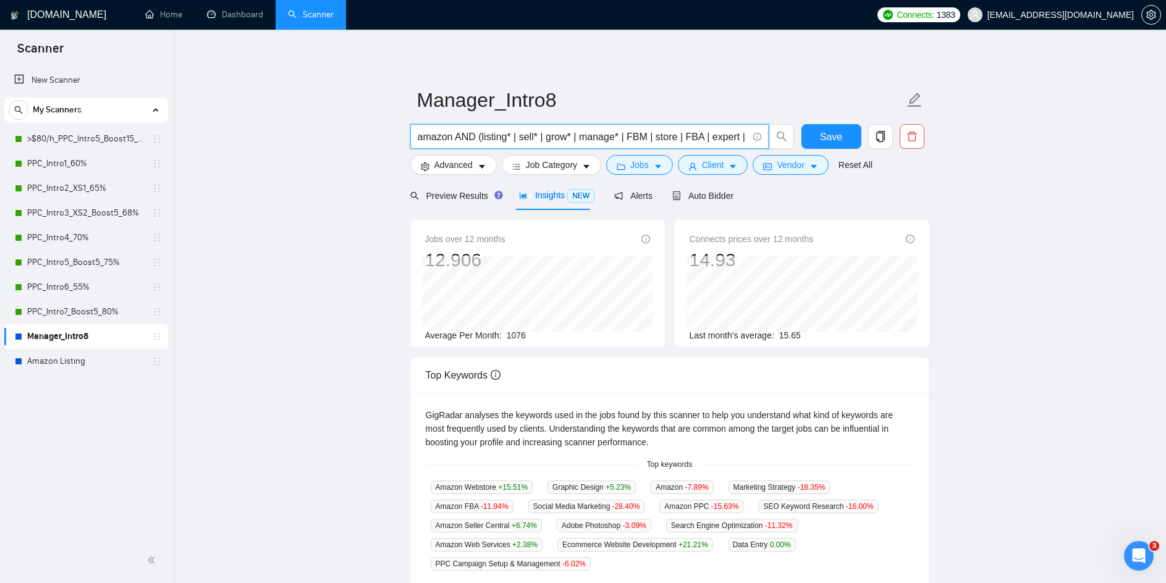
scroll to position [0, 1039]
click at [457, 137] on input "amazon AND (listing* | sell* | grow* | manage* | FBM | store | FBA | expert | "…" at bounding box center [583, 136] width 330 height 15
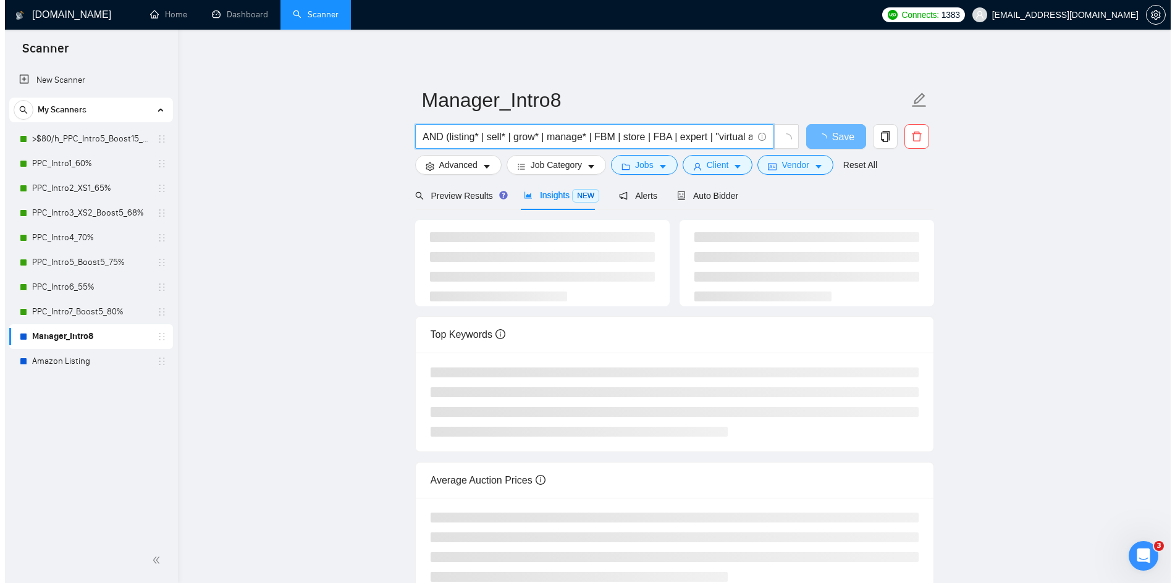
scroll to position [0, 0]
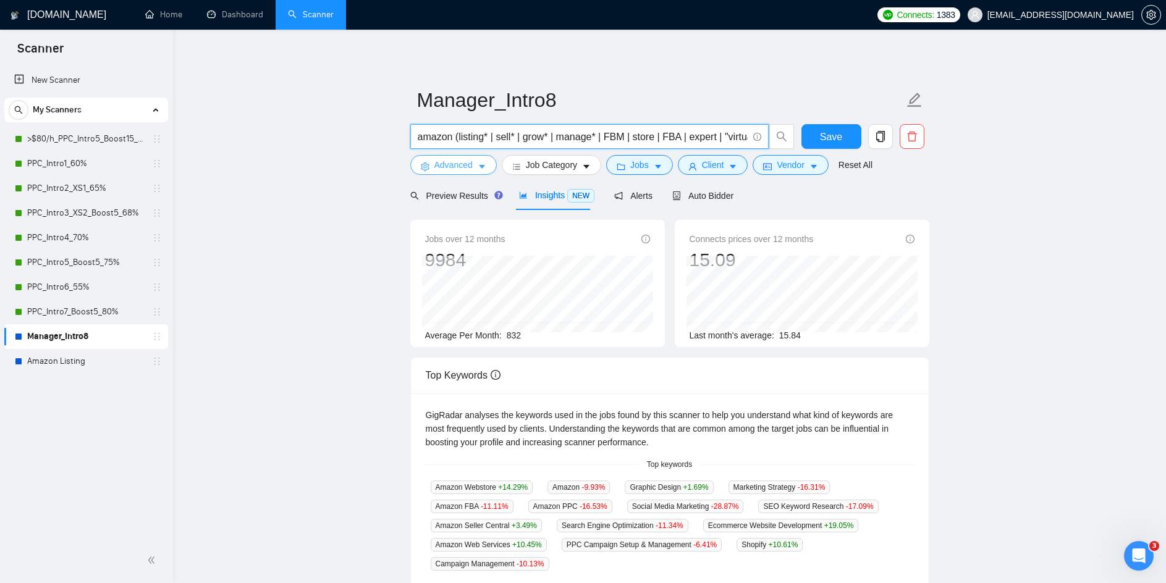
type input "amazon (listing* | sell* | grow* | manage* | FBM | store | FBA | expert | "virt…"
click at [478, 166] on icon "caret-down" at bounding box center [482, 167] width 9 height 9
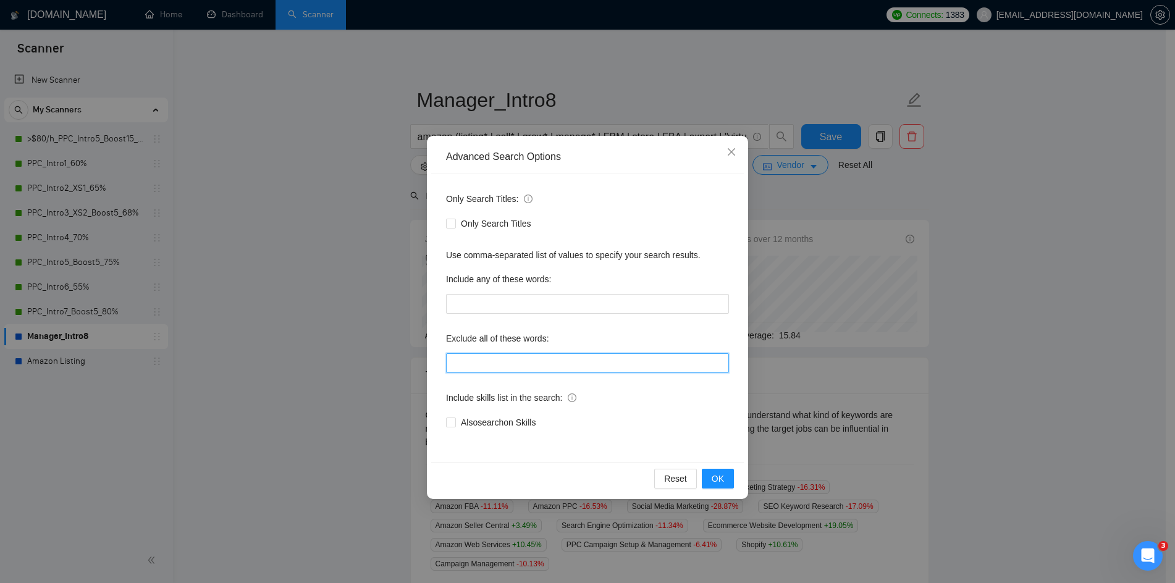
click at [563, 366] on input "text" at bounding box center [587, 363] width 283 height 20
paste input "CFO, (graphic desig*), (content desig*), "lawyer", "fiscal", "USA-based", "USA …"
type input "CFO, (graphic desig*), (content desig*), "lawyer", "fiscal", "USA-based", "USA …"
click at [727, 476] on button "OK" at bounding box center [718, 479] width 32 height 20
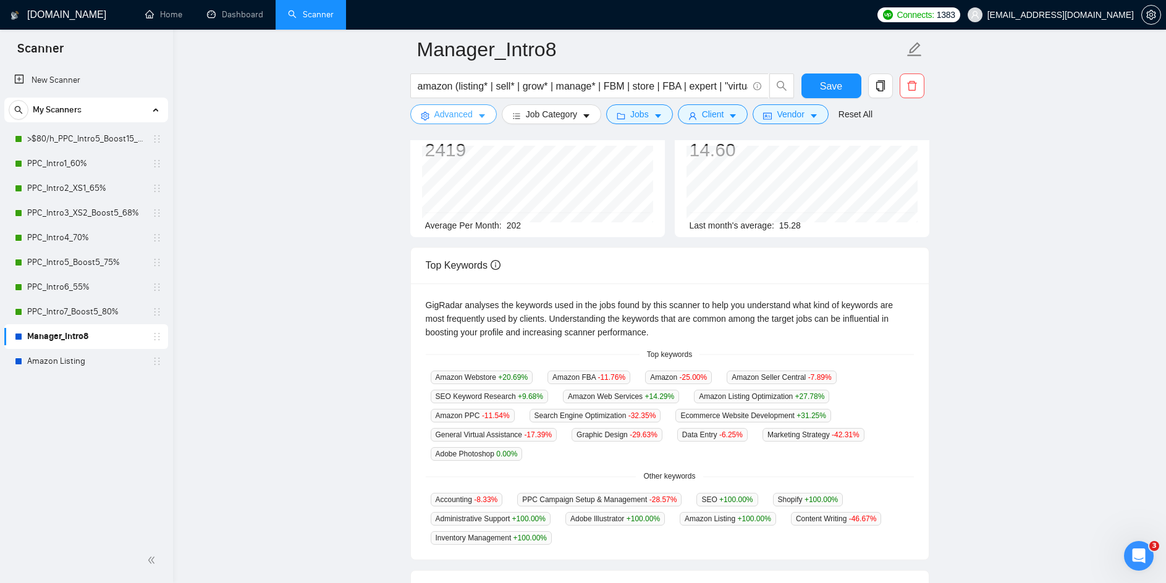
scroll to position [0, 0]
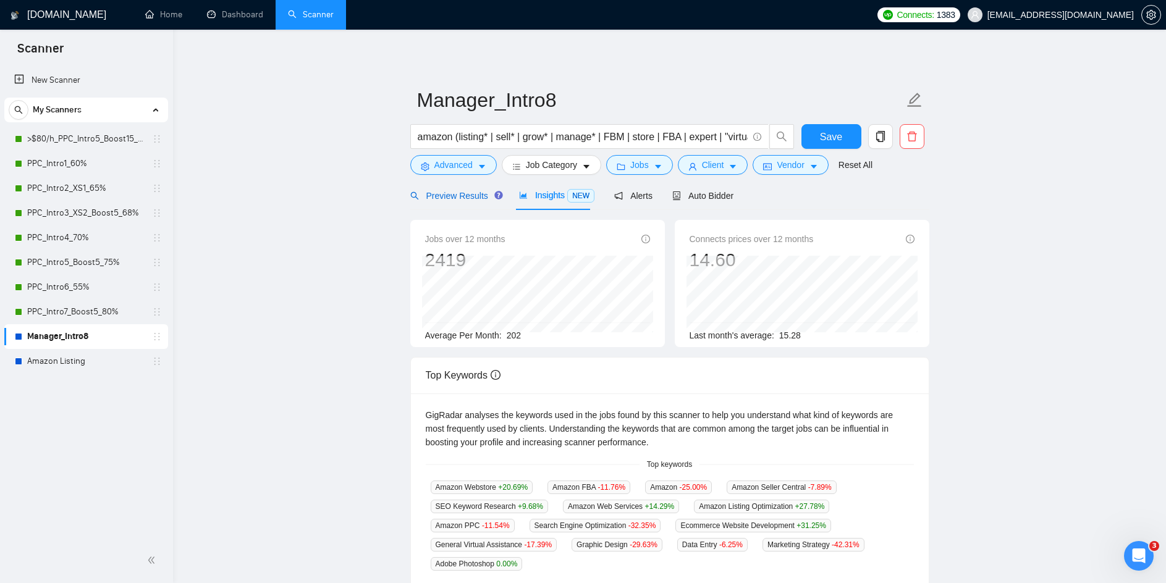
click at [459, 198] on span "Preview Results" at bounding box center [454, 196] width 89 height 10
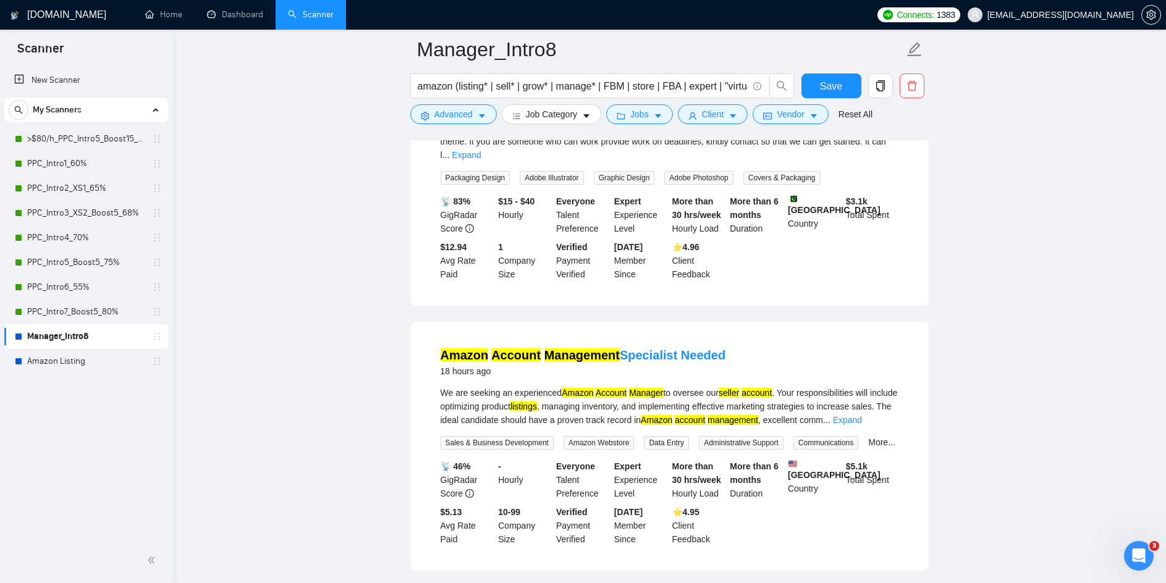
scroll to position [1112, 0]
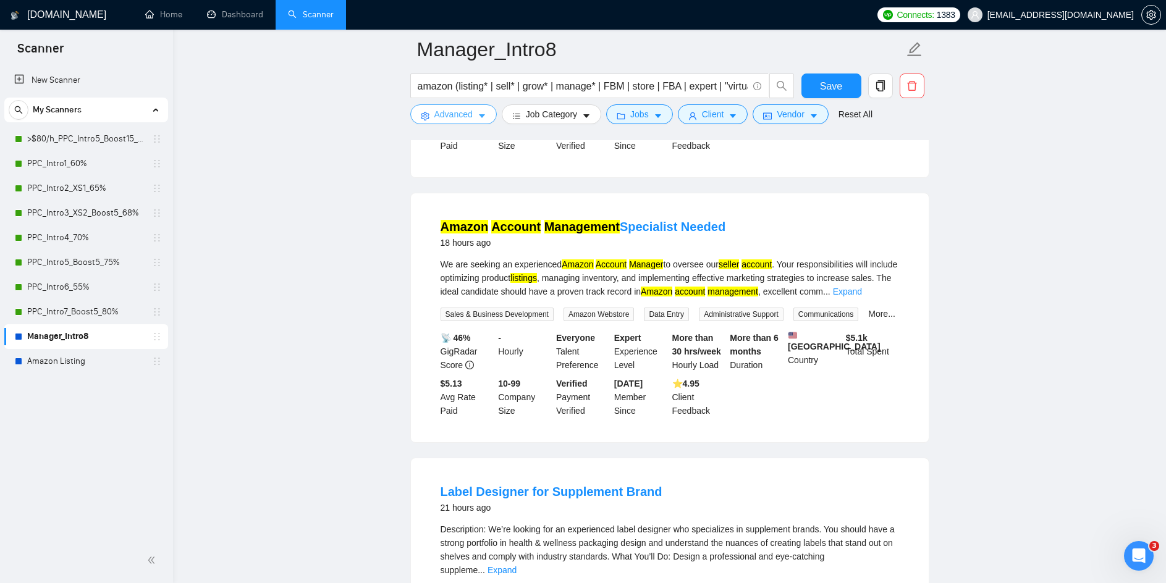
click at [485, 112] on icon "caret-down" at bounding box center [482, 116] width 9 height 9
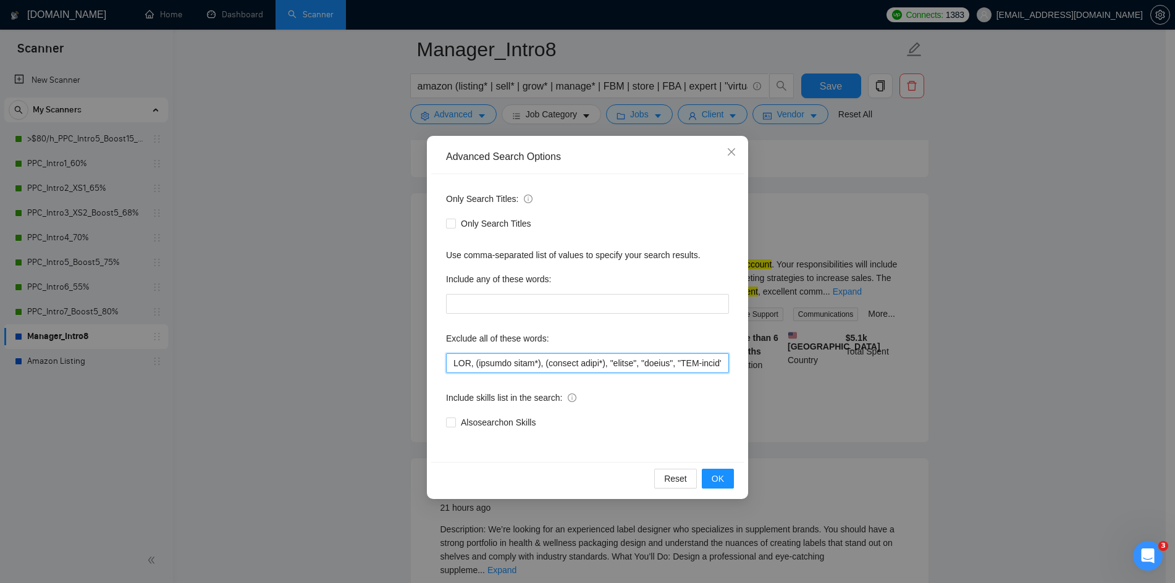
click at [517, 364] on input "text" at bounding box center [587, 363] width 283 height 20
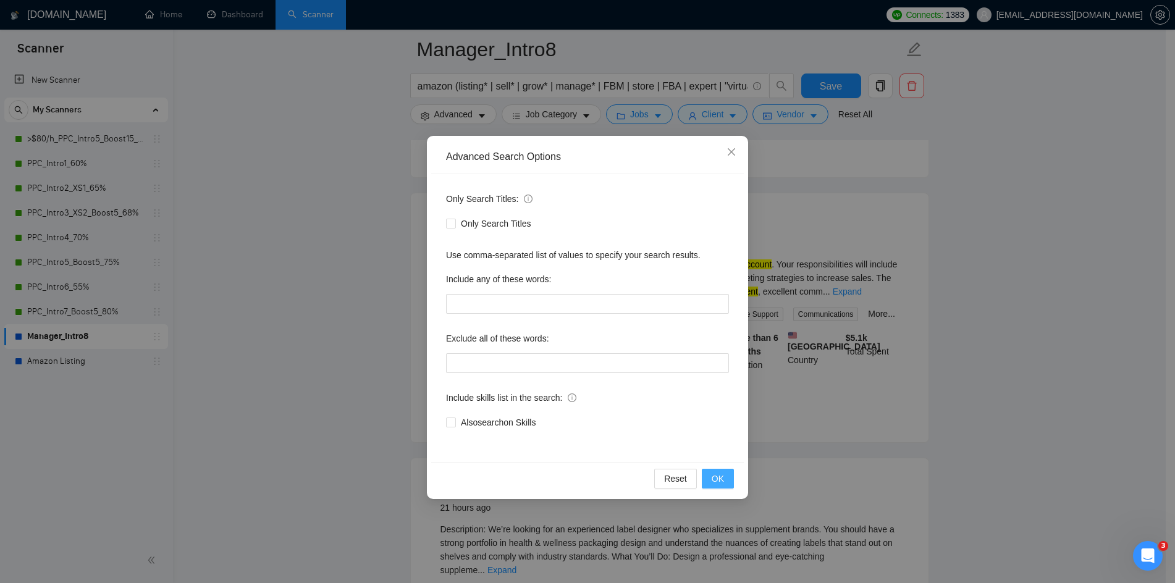
click at [715, 476] on span "OK" at bounding box center [718, 479] width 12 height 14
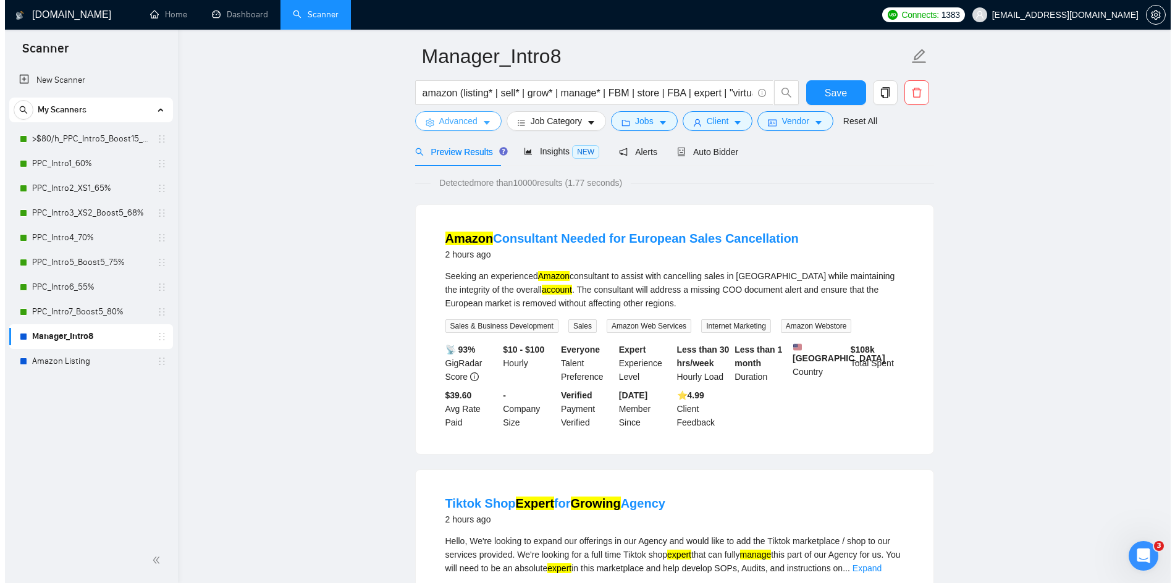
scroll to position [0, 0]
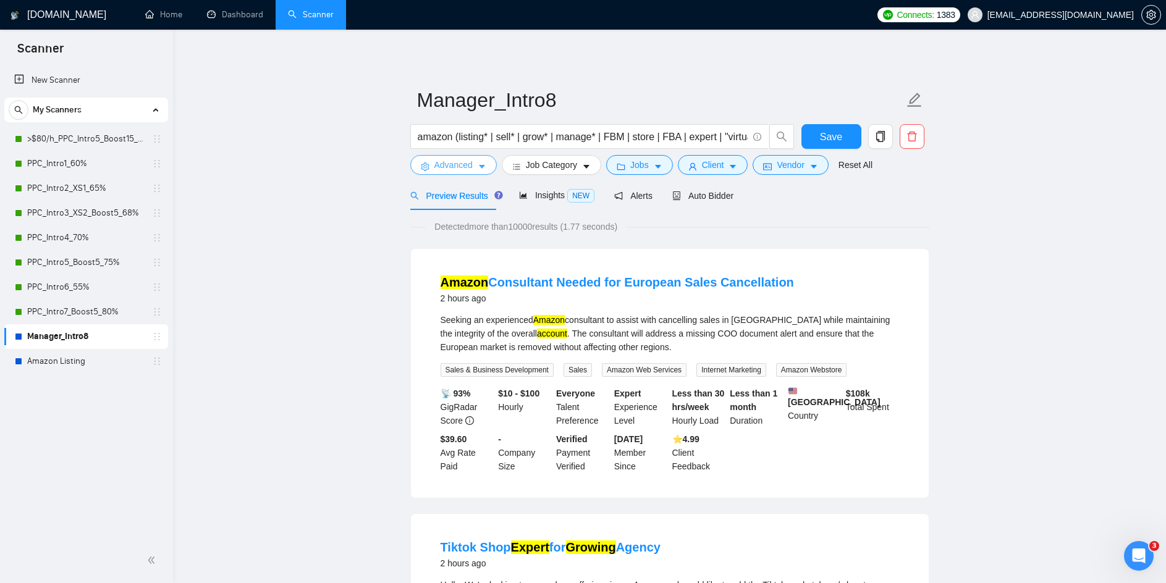
click at [483, 167] on icon "caret-down" at bounding box center [482, 167] width 9 height 9
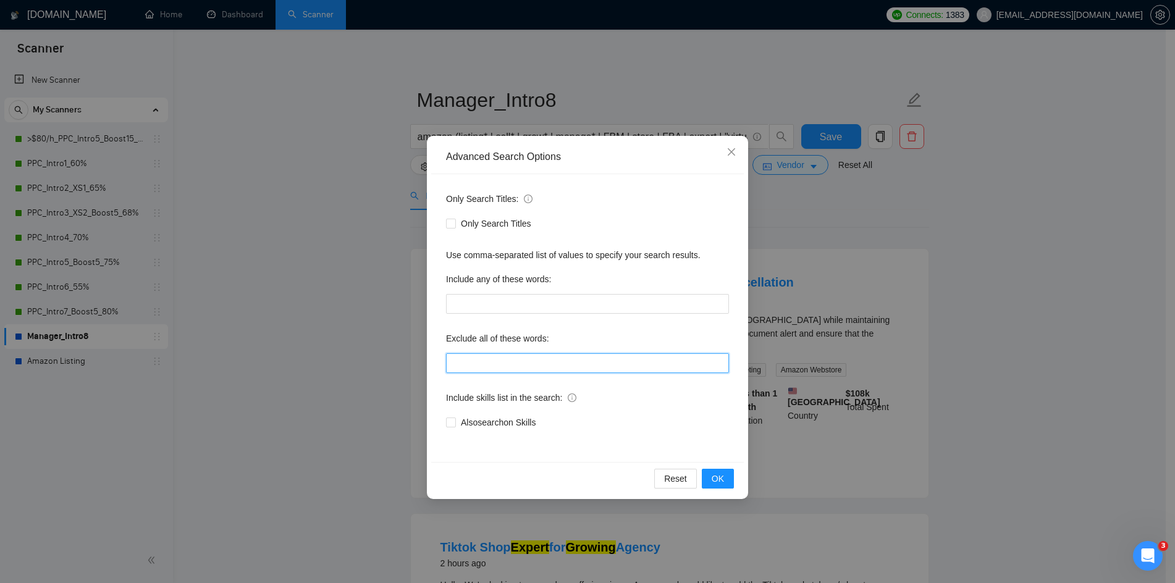
click at [497, 361] on input "text" at bounding box center [587, 363] width 283 height 20
paste input "CFO, (graphic desig*), (content desig*), "lawyer", "fiscal", "USA-based", "USA …"
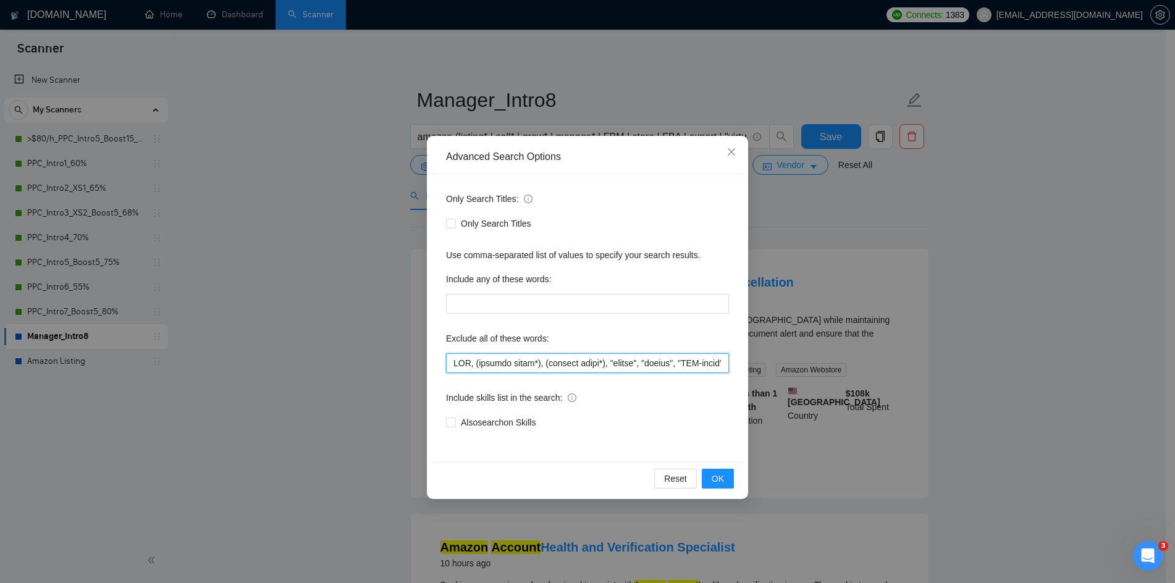
drag, startPoint x: 633, startPoint y: 364, endPoint x: 642, endPoint y: 368, distance: 9.4
click at [633, 364] on input "text" at bounding box center [587, 363] width 283 height 20
drag, startPoint x: 660, startPoint y: 361, endPoint x: 674, endPoint y: 364, distance: 13.8
click at [674, 364] on input "text" at bounding box center [587, 363] width 283 height 20
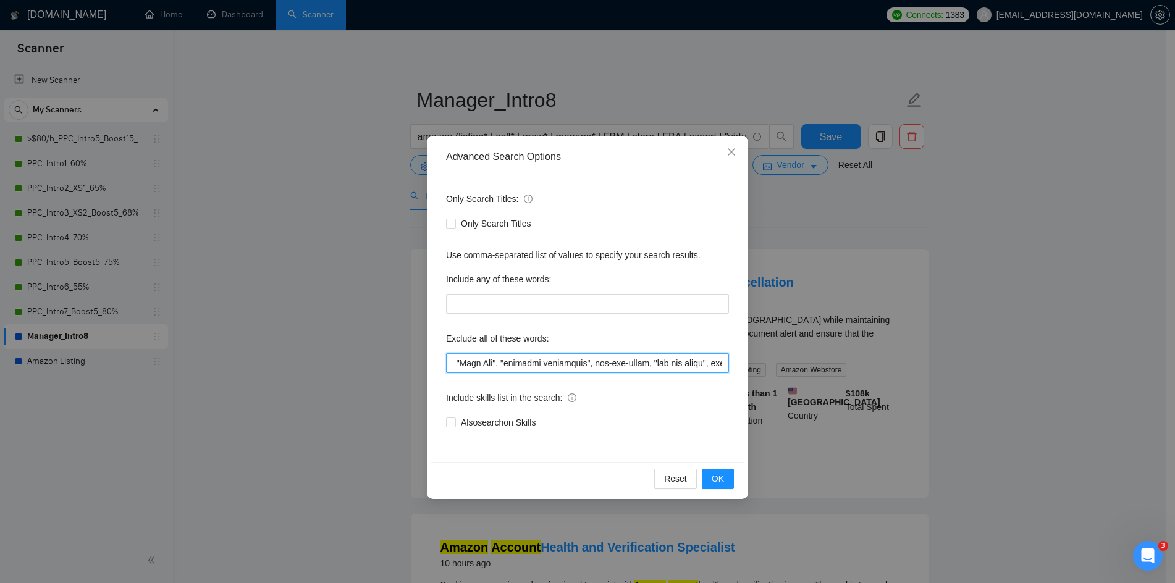
click at [686, 364] on input "text" at bounding box center [587, 363] width 283 height 20
click at [499, 361] on input "text" at bounding box center [587, 363] width 283 height 20
type input "CFO, (graphic desig*), (content desig*), "lawyer", "fiscal", "USA-based", "USA …"
click at [724, 481] on span "OK" at bounding box center [718, 479] width 12 height 14
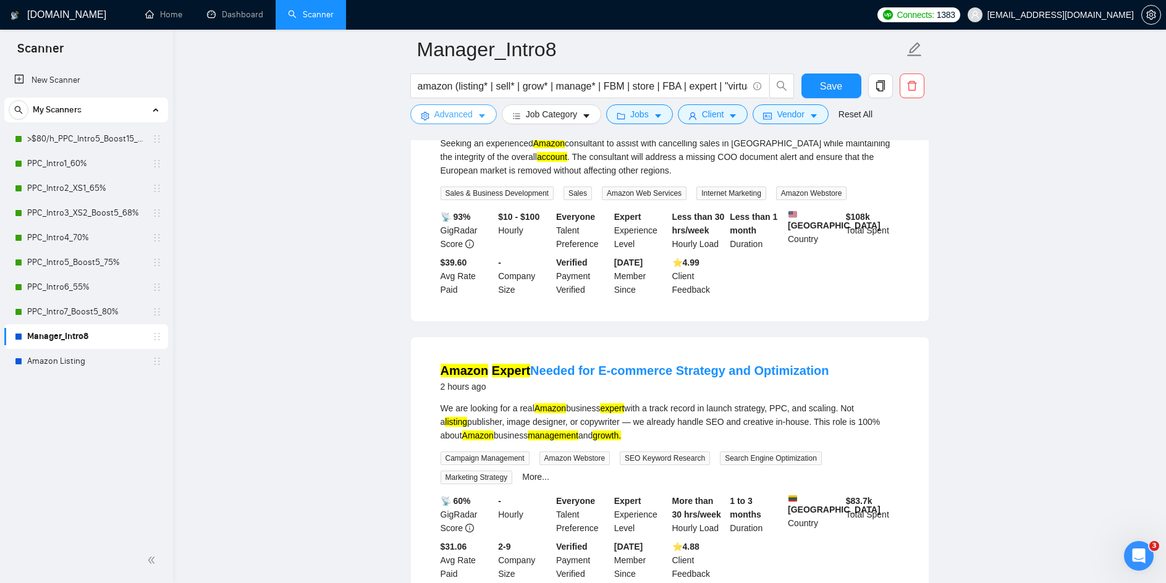
scroll to position [0, 0]
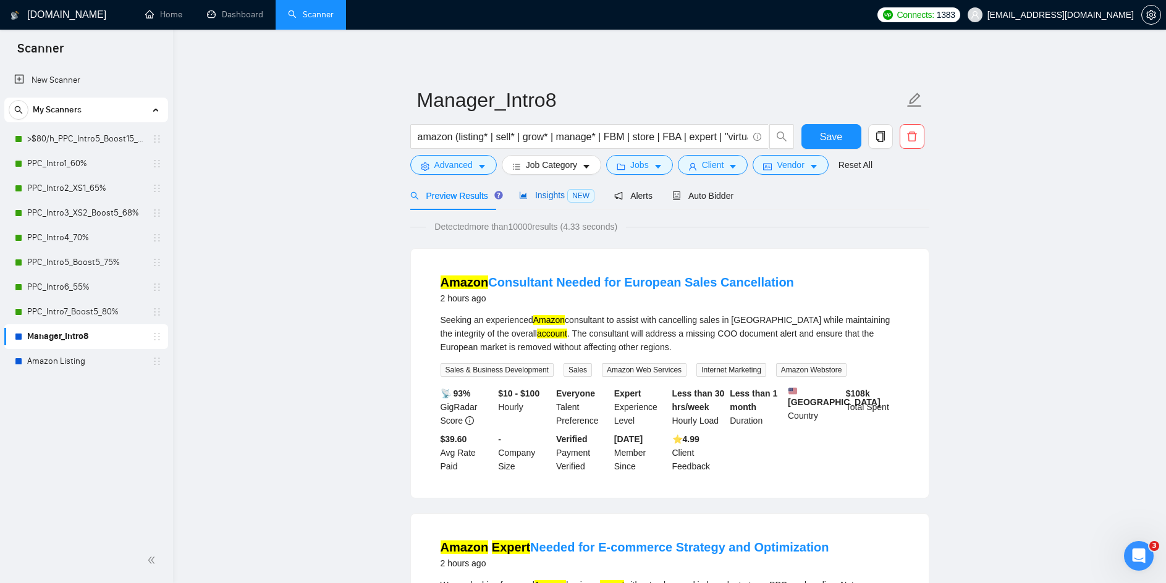
click at [553, 198] on span "Insights NEW" at bounding box center [556, 195] width 75 height 10
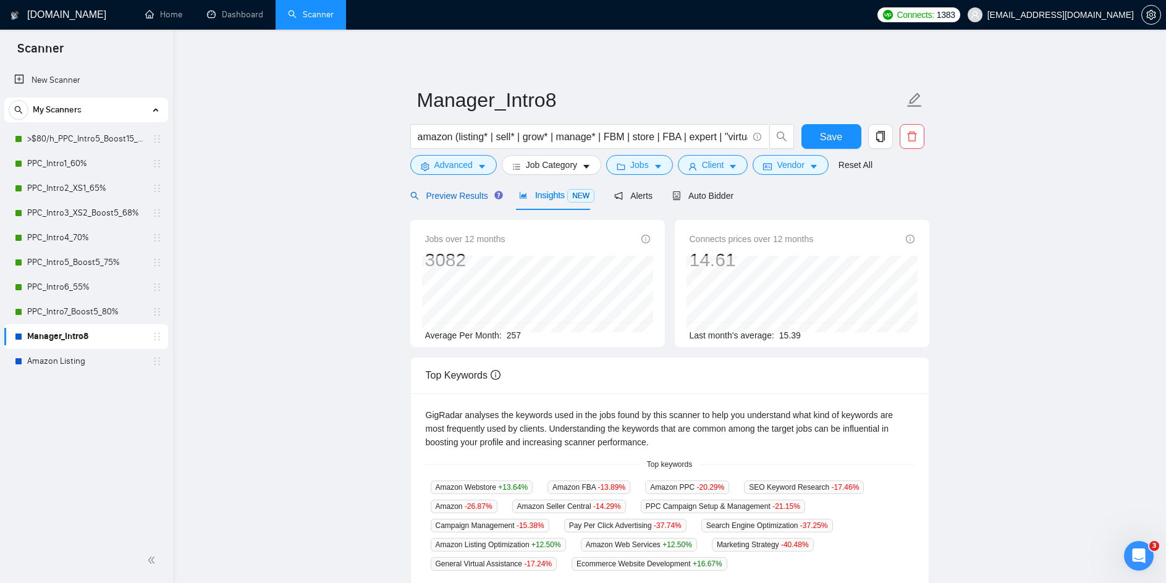
click at [461, 195] on span "Preview Results" at bounding box center [454, 196] width 89 height 10
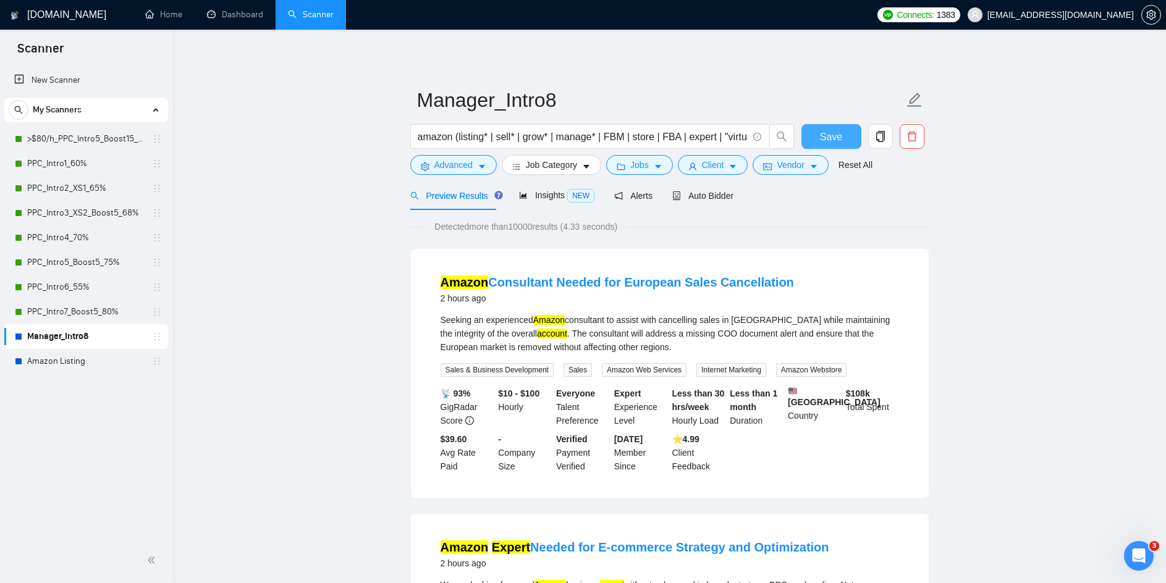
click at [829, 138] on span "Save" at bounding box center [831, 136] width 22 height 15
click at [84, 214] on link "PPC_Intro3_XS2_Boost5_68%" at bounding box center [85, 213] width 117 height 25
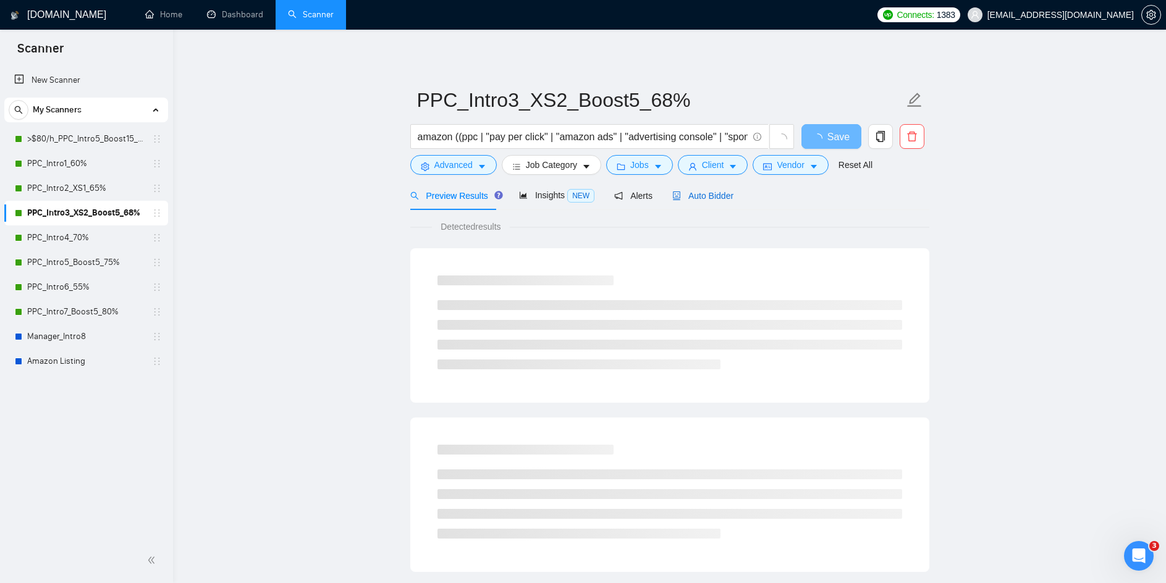
click at [706, 198] on span "Auto Bidder" at bounding box center [702, 196] width 61 height 10
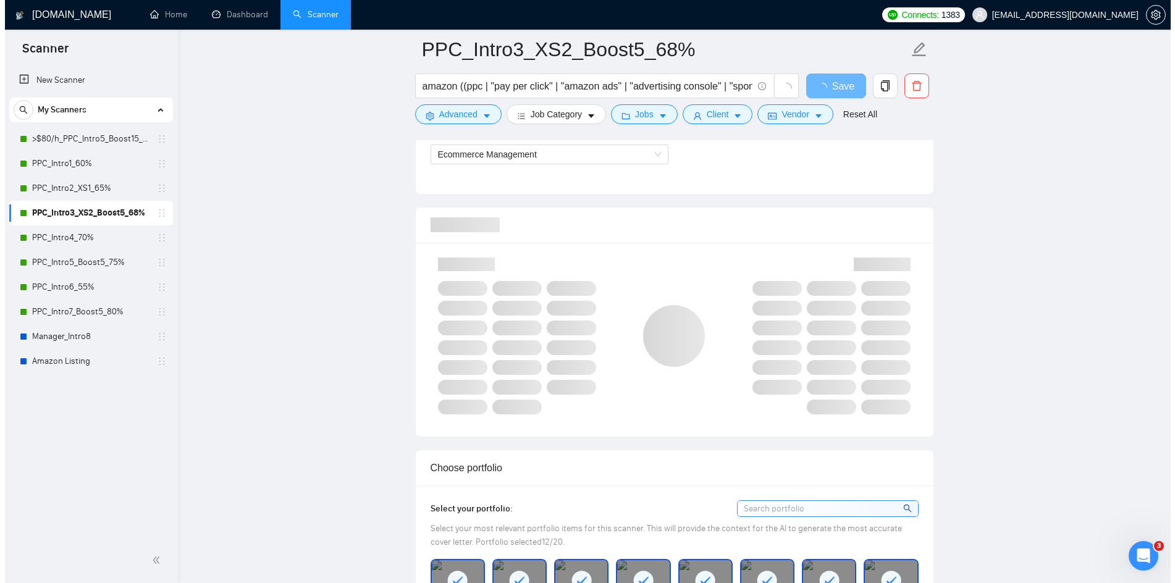
scroll to position [803, 0]
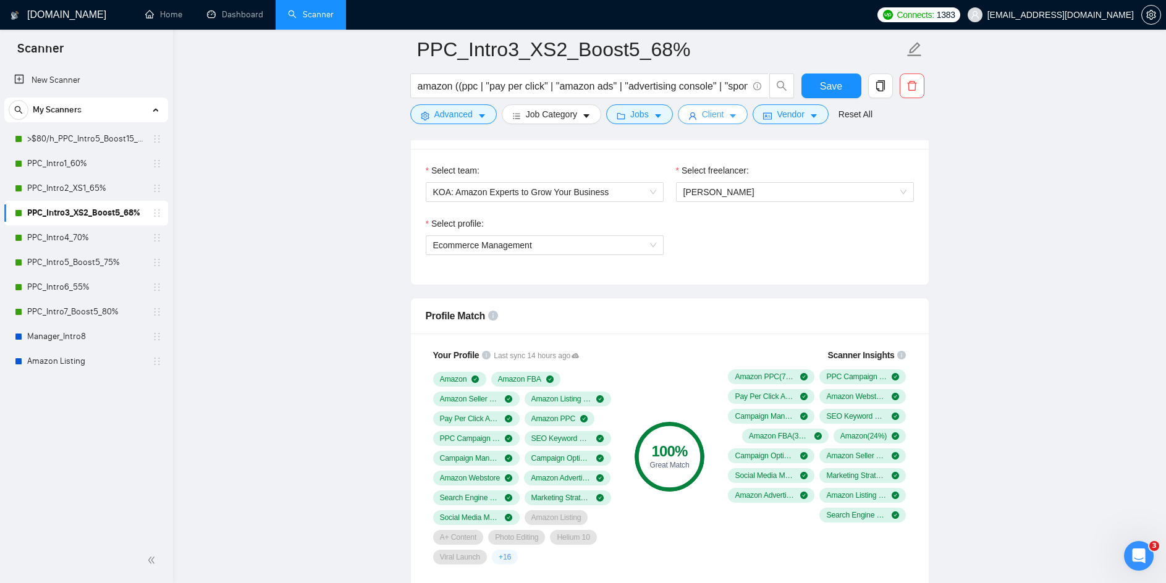
click at [729, 116] on icon "caret-down" at bounding box center [733, 116] width 9 height 9
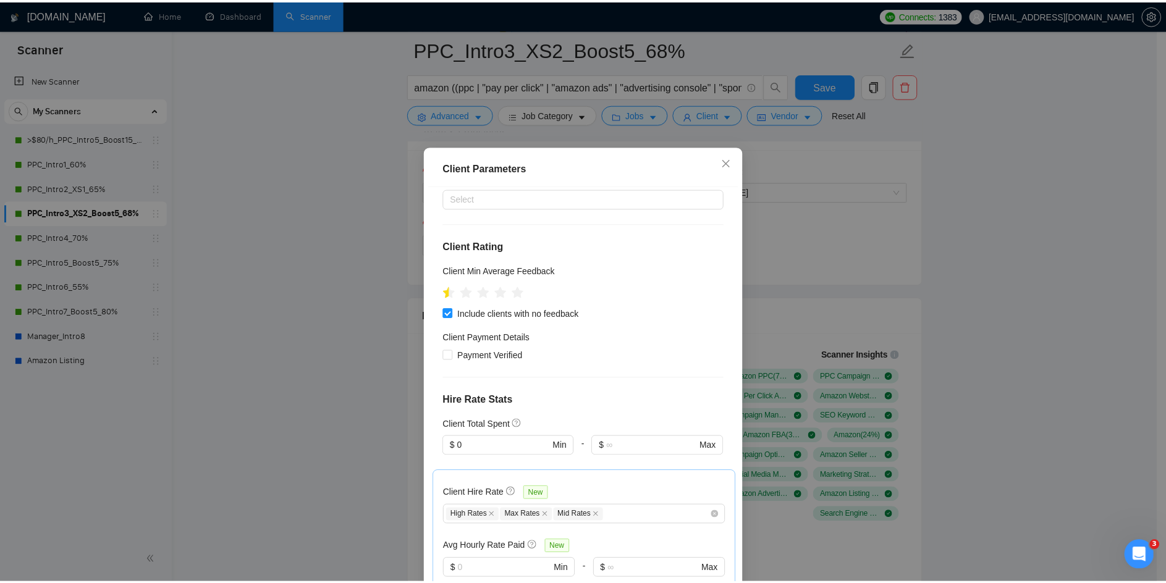
scroll to position [0, 0]
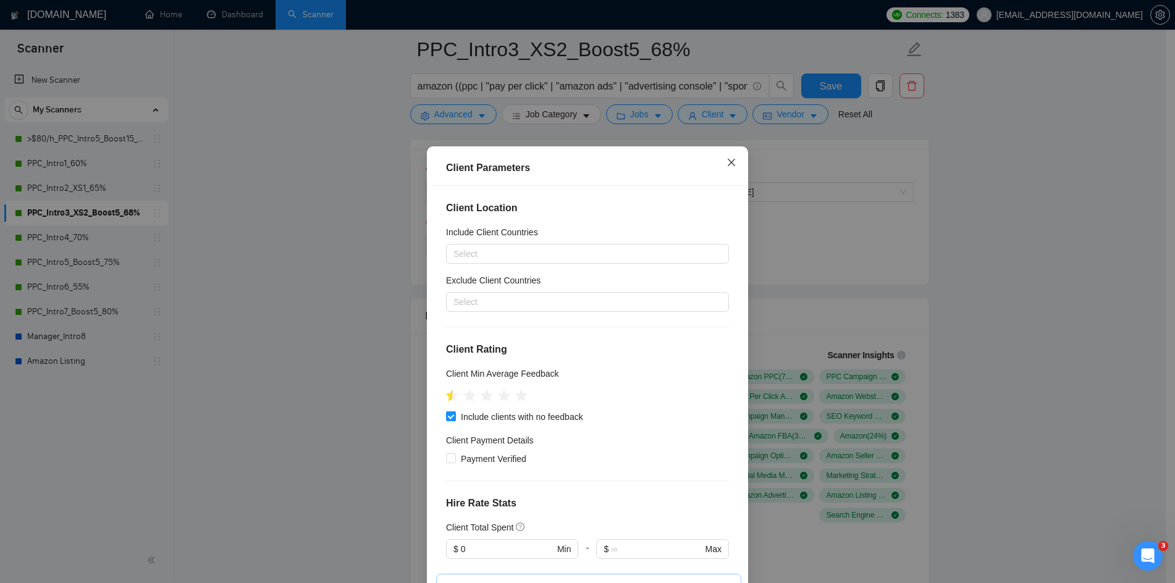
click at [730, 165] on icon "close" at bounding box center [732, 163] width 10 height 10
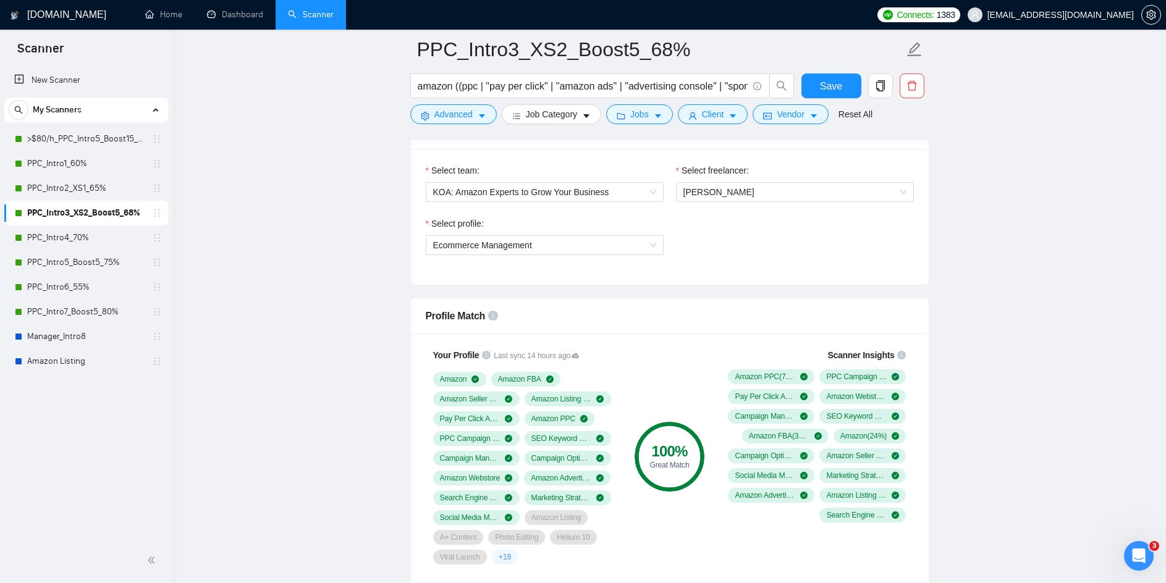
drag, startPoint x: 76, startPoint y: 364, endPoint x: 392, endPoint y: 264, distance: 331.1
click at [76, 364] on link "Amazon Listing" at bounding box center [85, 361] width 117 height 25
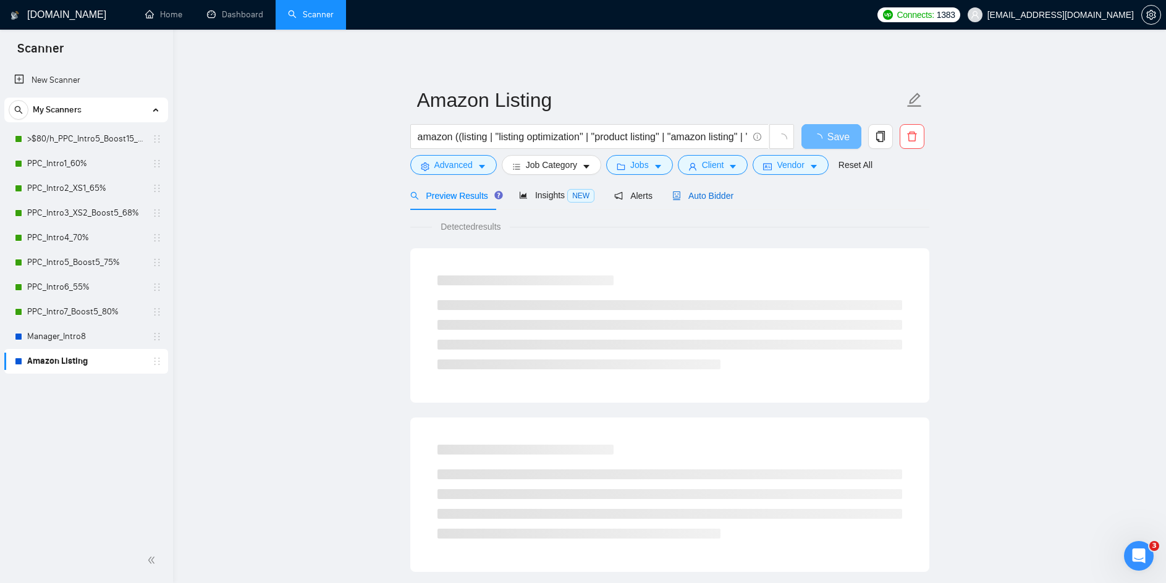
click at [719, 197] on span "Auto Bidder" at bounding box center [702, 196] width 61 height 10
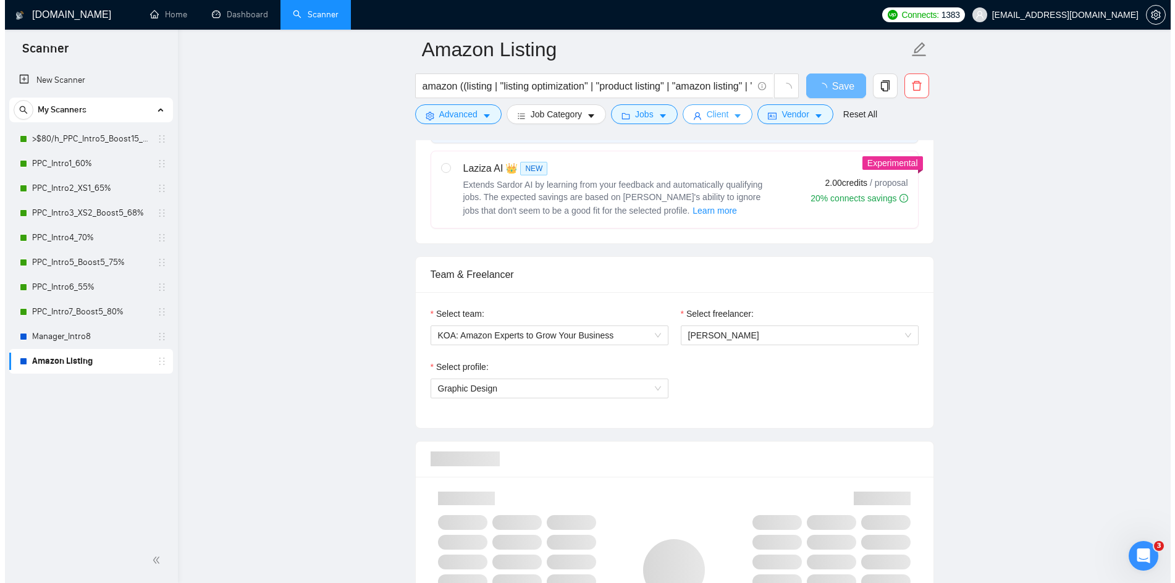
scroll to position [371, 0]
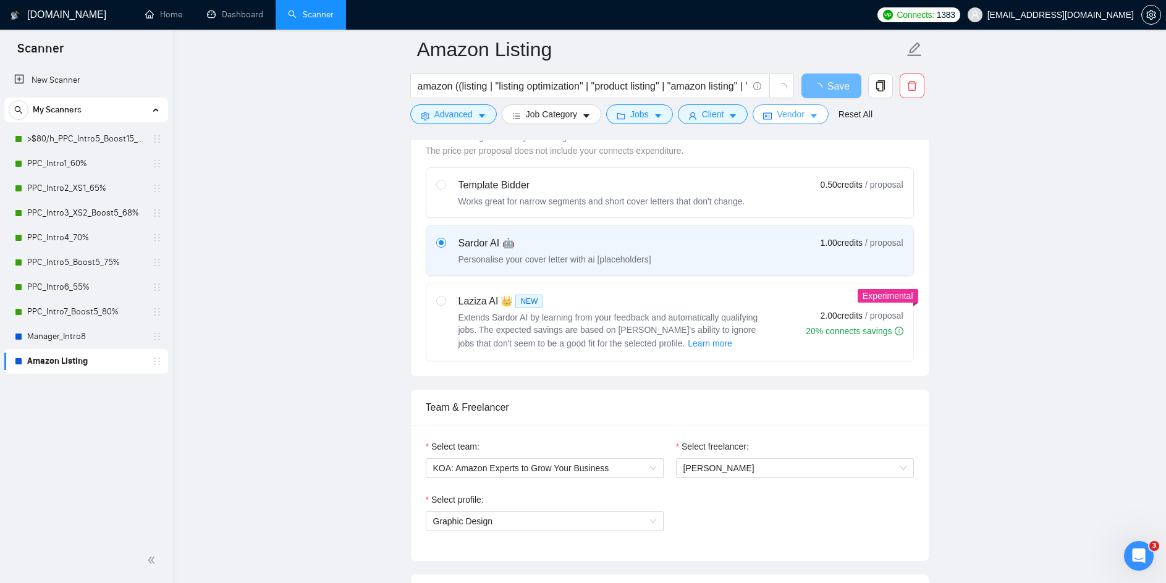
click at [798, 114] on span "Vendor" at bounding box center [790, 115] width 27 height 14
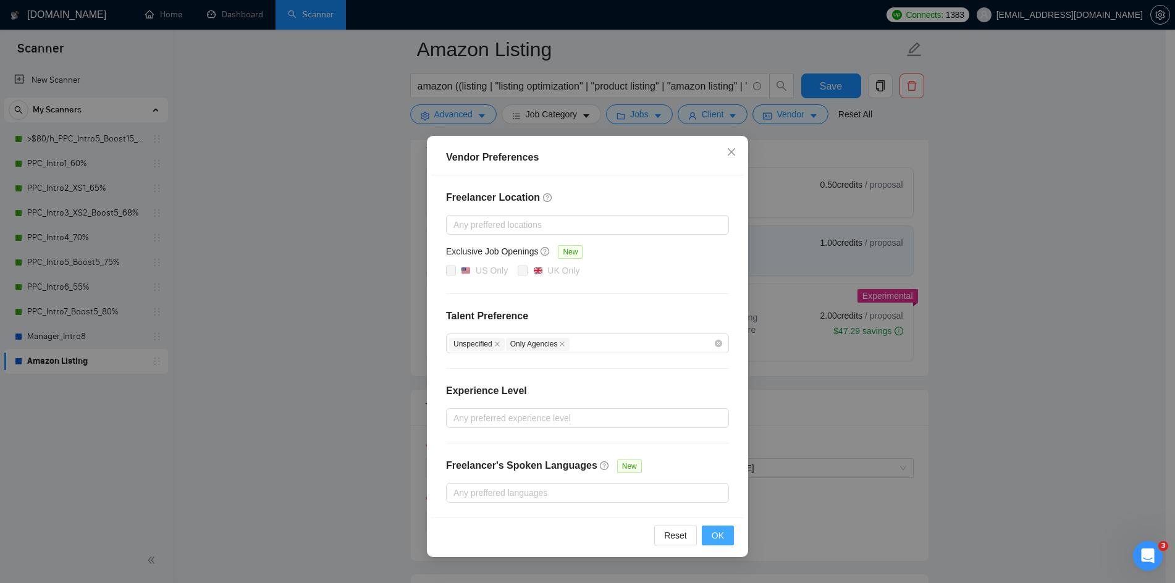
click at [711, 536] on button "OK" at bounding box center [718, 536] width 32 height 20
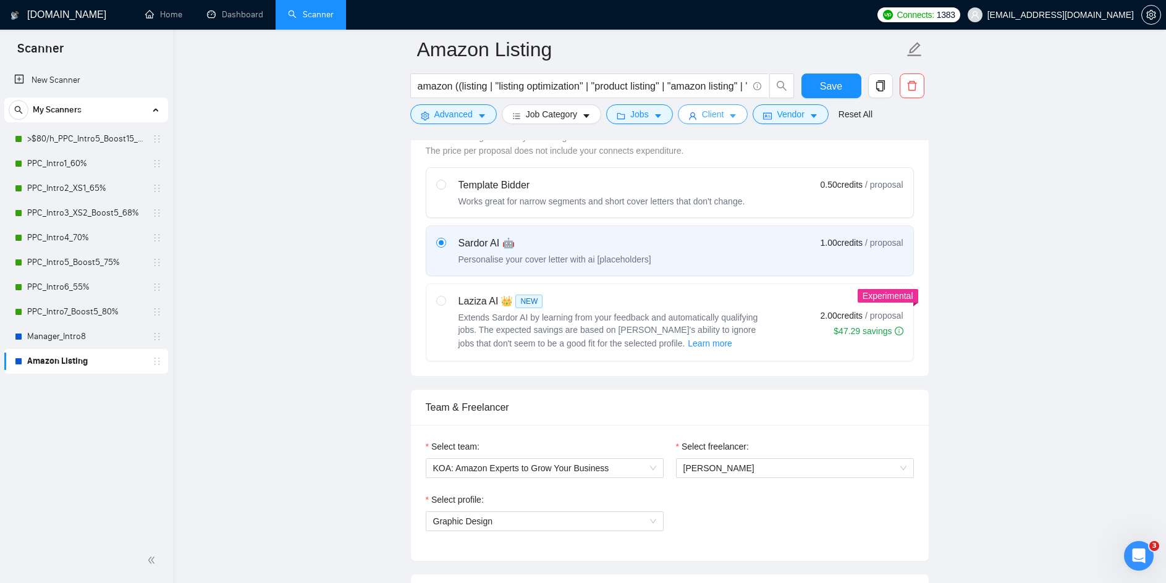
click at [729, 119] on icon "caret-down" at bounding box center [733, 116] width 9 height 9
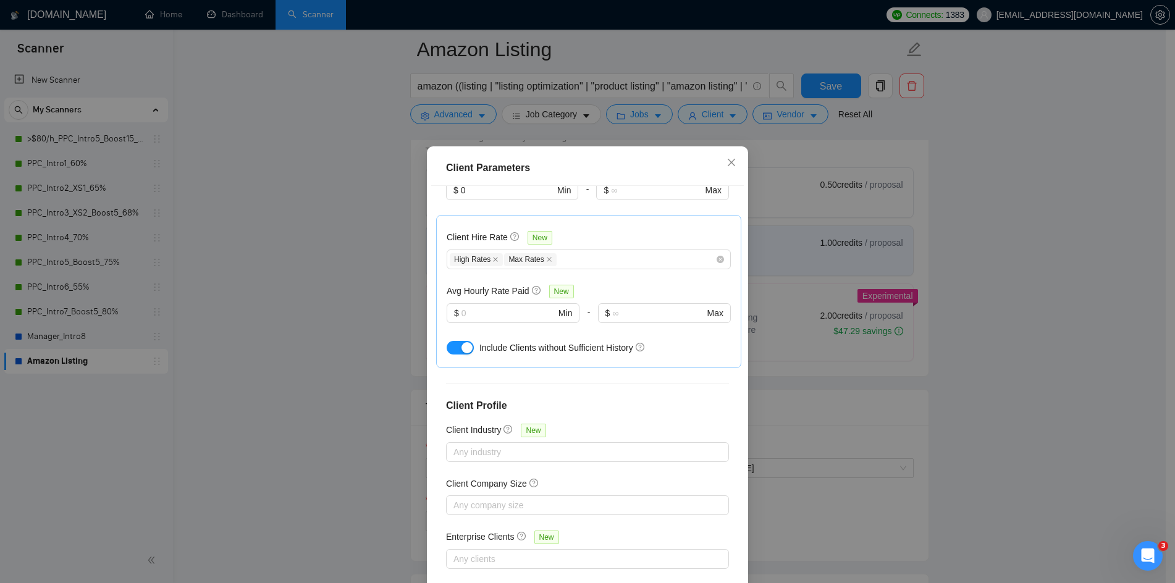
scroll to position [360, 0]
click at [588, 256] on div "High Rates Max Rates" at bounding box center [583, 258] width 266 height 15
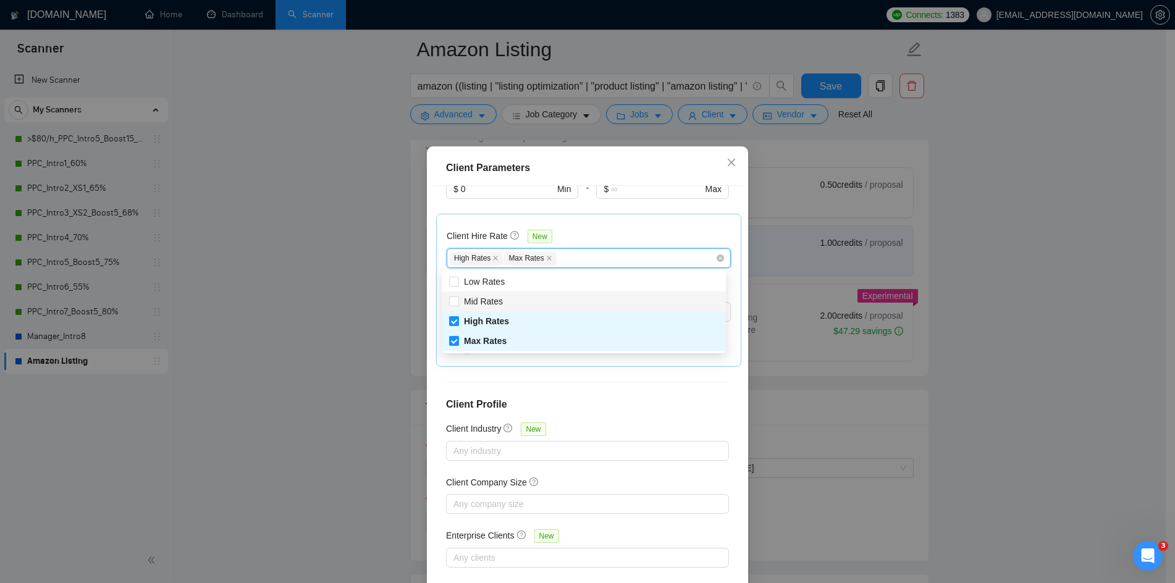
click at [539, 303] on div "Mid Rates" at bounding box center [583, 302] width 269 height 14
checkbox input "true"
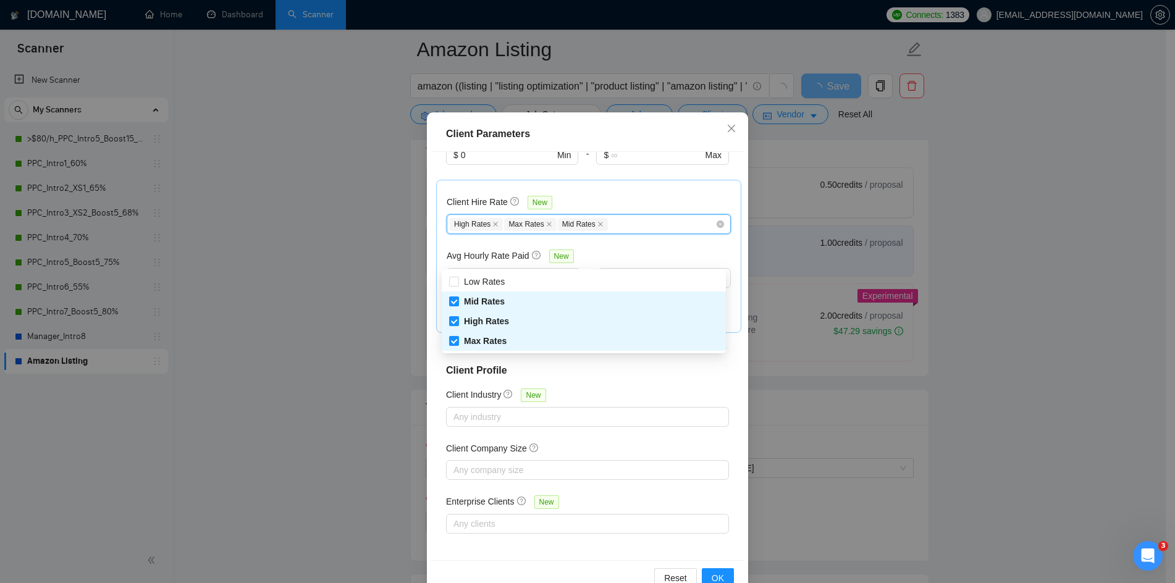
scroll to position [66, 0]
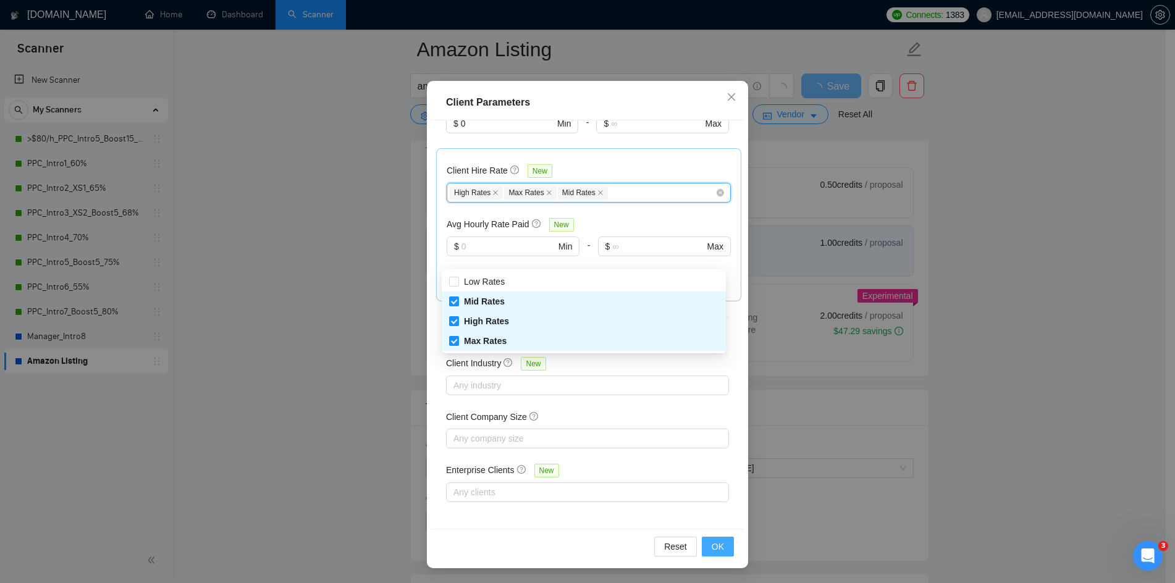
click at [718, 544] on span "OK" at bounding box center [718, 547] width 12 height 14
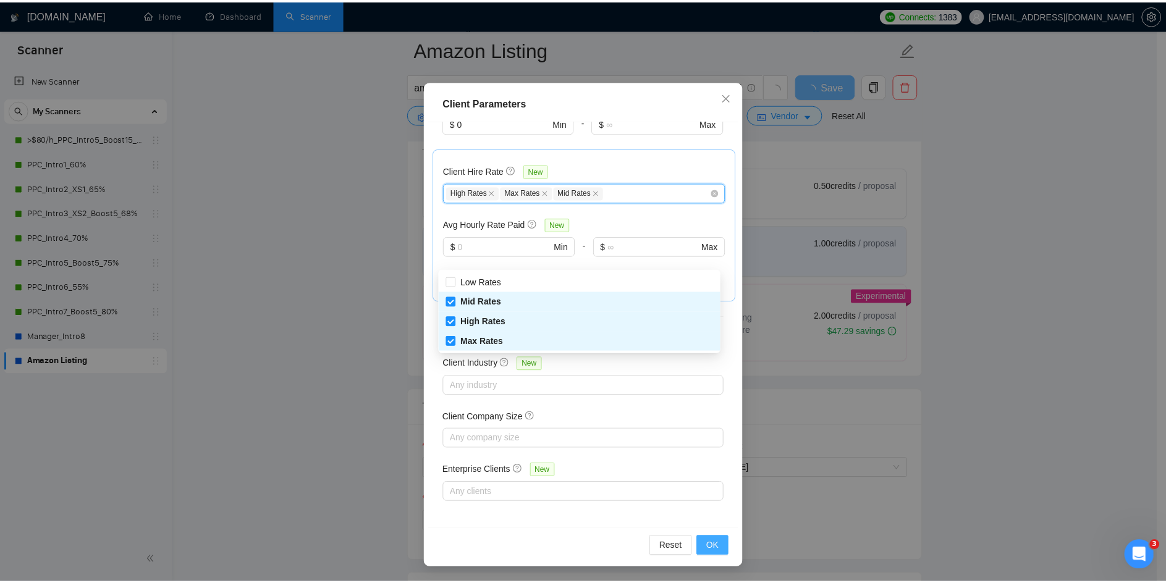
scroll to position [0, 0]
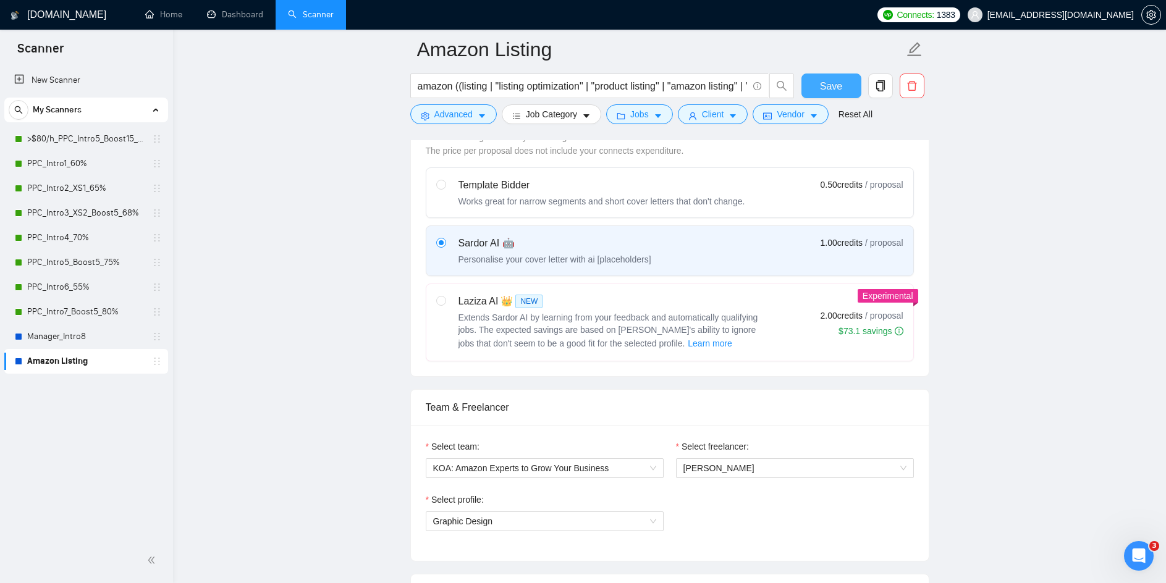
click at [842, 93] on button "Save" at bounding box center [831, 86] width 60 height 25
click at [77, 336] on link "Manager_Intro8" at bounding box center [85, 336] width 117 height 25
checkbox input "true"
click at [77, 338] on link "Manager_Intro8" at bounding box center [85, 336] width 117 height 25
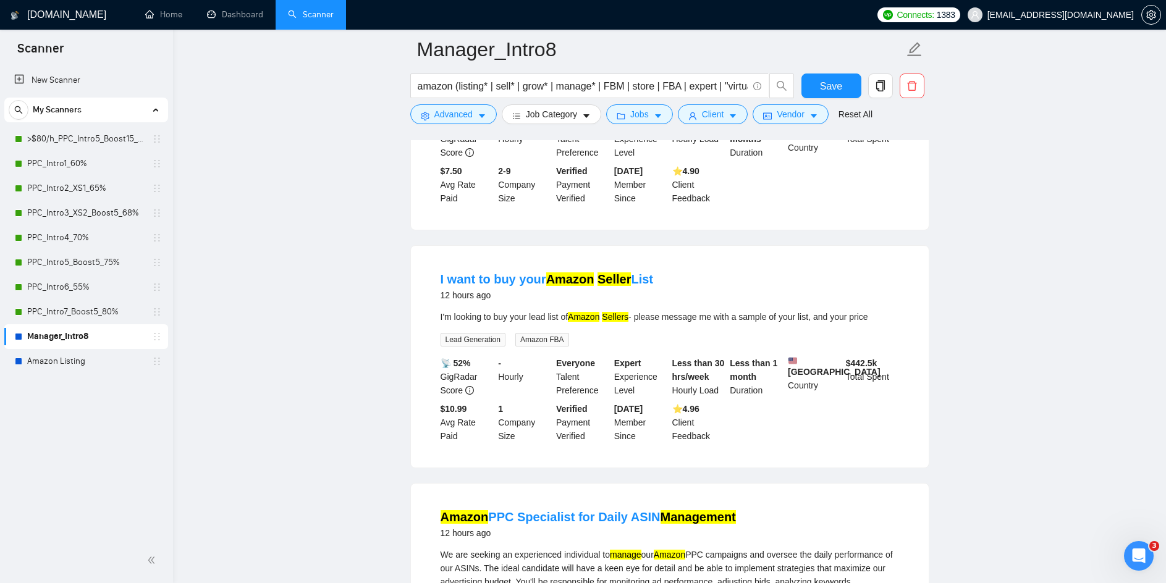
scroll to position [1112, 0]
drag, startPoint x: 421, startPoint y: 302, endPoint x: 592, endPoint y: 305, distance: 170.6
click at [592, 305] on div "I want to buy your Amazon Seller List 12 hours ago I'm looking to buy your lead…" at bounding box center [670, 356] width 518 height 222
copy link "I want to buy your Amazon"
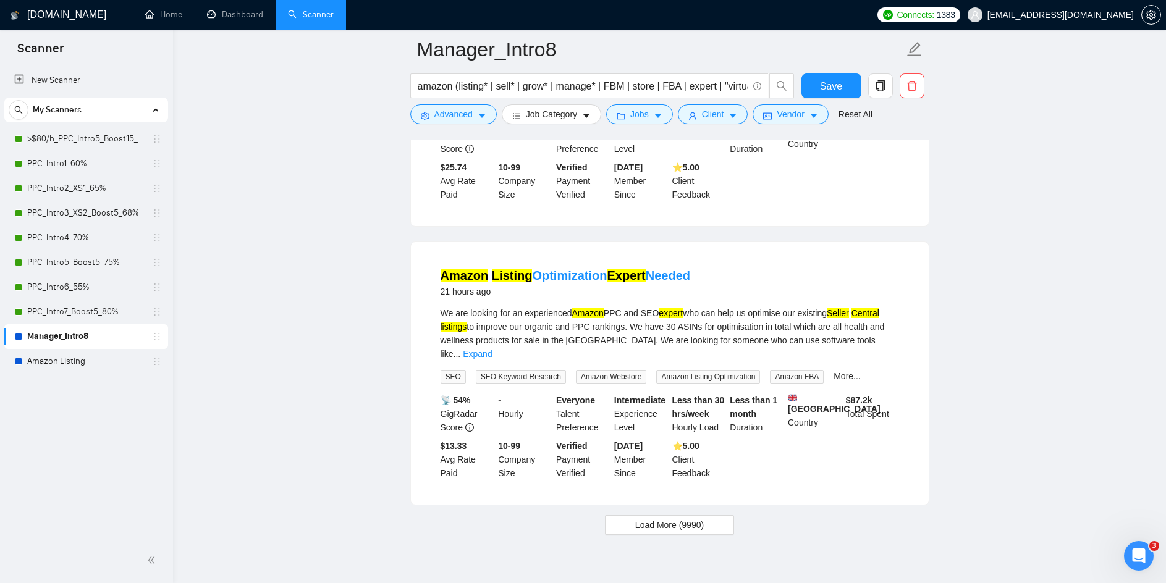
scroll to position [2500, 0]
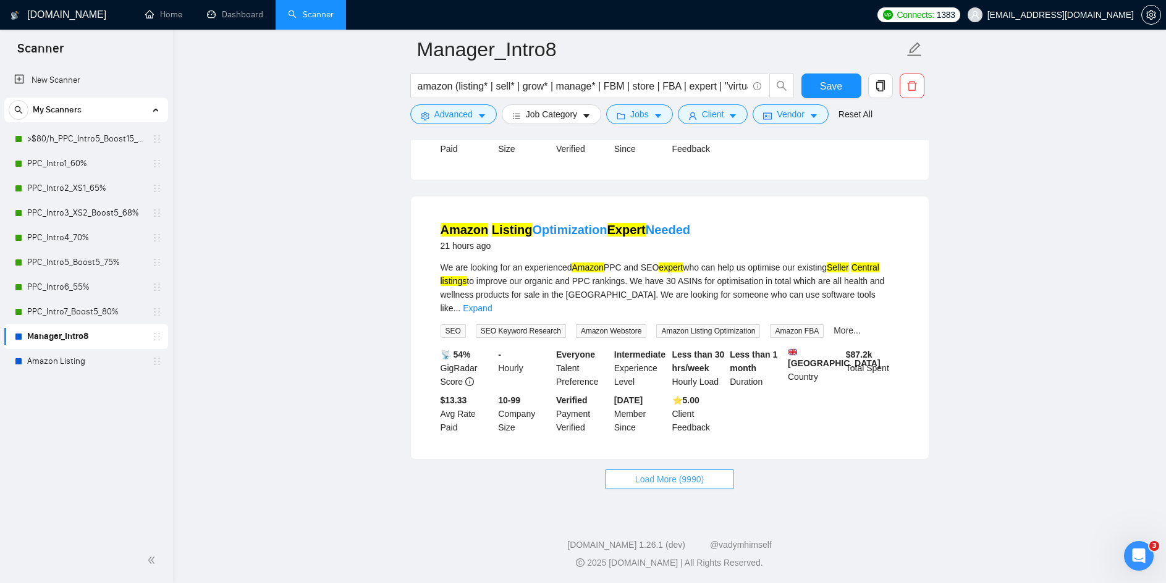
click at [667, 483] on span "Load More (9990)" at bounding box center [669, 480] width 69 height 14
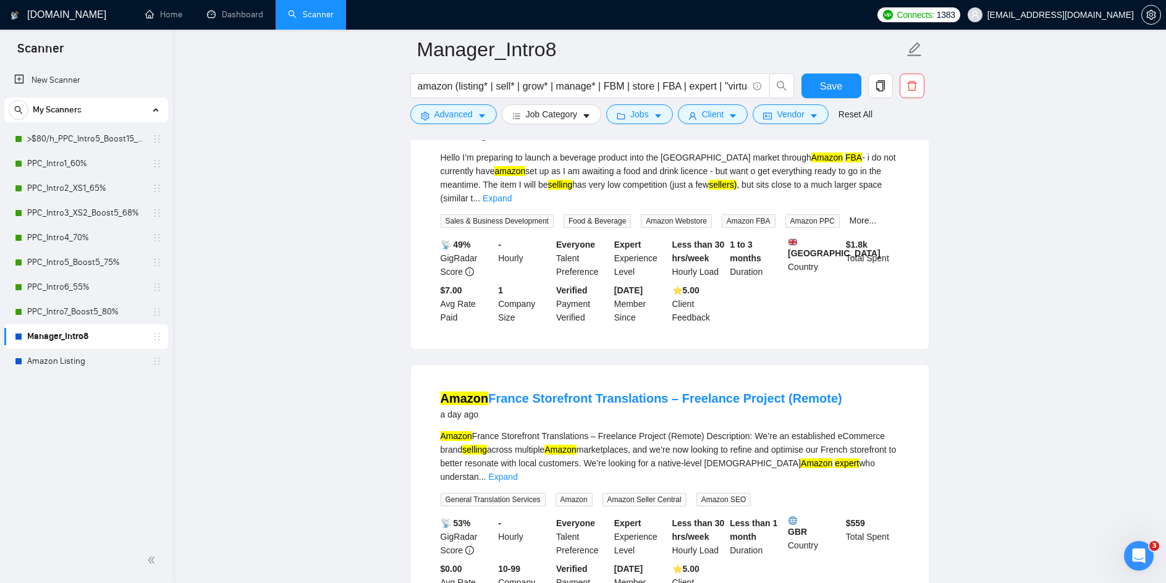
scroll to position [2994, 0]
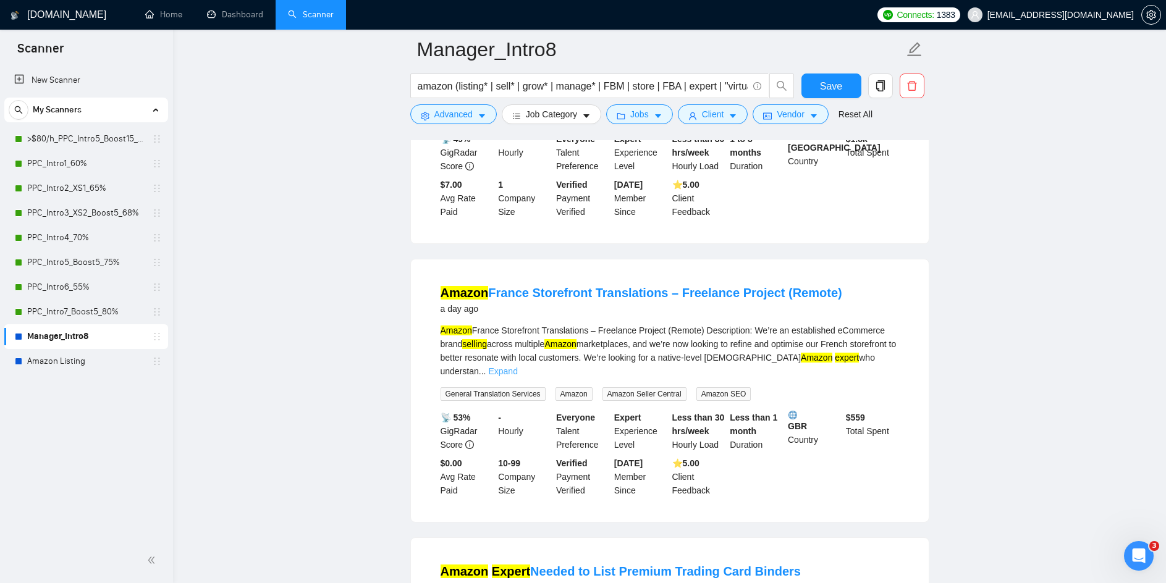
click at [517, 366] on link "Expand" at bounding box center [502, 371] width 29 height 10
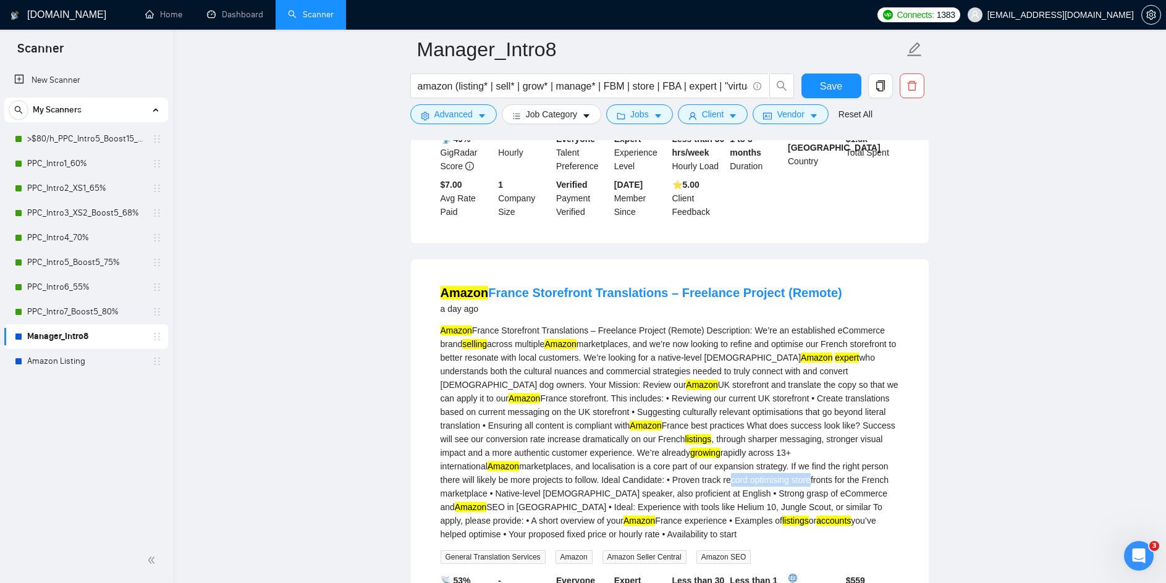
drag, startPoint x: 495, startPoint y: 478, endPoint x: 576, endPoint y: 475, distance: 81.0
click at [576, 475] on div "Amazon France Storefront Translations – Freelance Project (Remote) Description:…" at bounding box center [670, 433] width 459 height 218
drag, startPoint x: 788, startPoint y: 472, endPoint x: 716, endPoint y: 474, distance: 71.7
click at [716, 474] on div "Amazon France Storefront Translations – Freelance Project (Remote) Description:…" at bounding box center [670, 433] width 459 height 218
copy div "Native-level French"
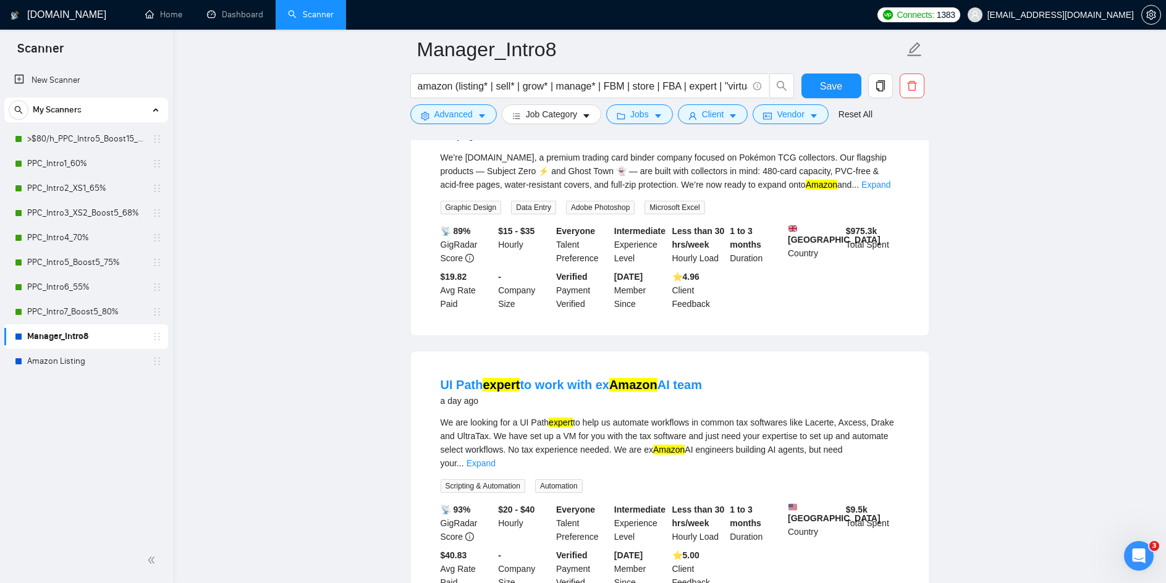
scroll to position [3674, 0]
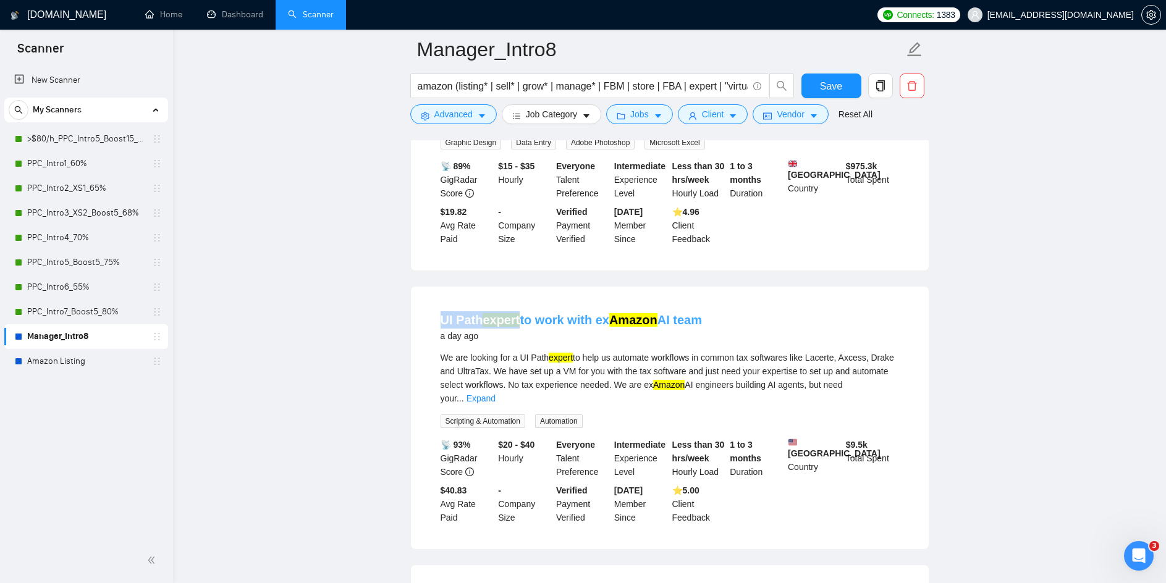
drag, startPoint x: 431, startPoint y: 306, endPoint x: 518, endPoint y: 314, distance: 88.1
click at [518, 314] on li "UI Path expert to work with ex Amazon AI team a day ago We are looking for a UI…" at bounding box center [670, 418] width 488 height 233
copy link "UI Path"
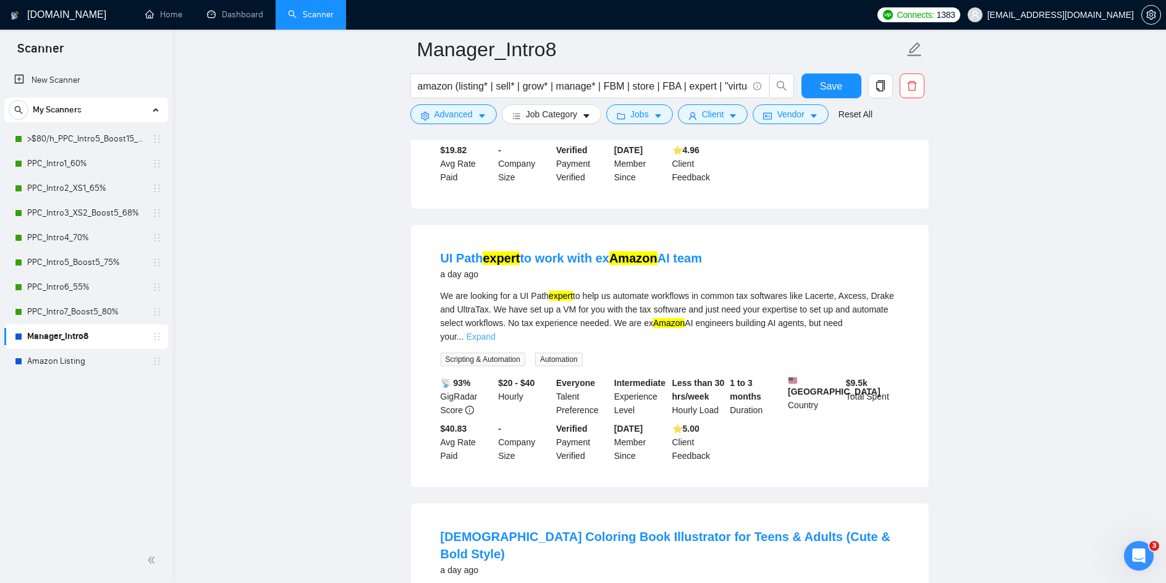
click at [496, 332] on link "Expand" at bounding box center [481, 337] width 29 height 10
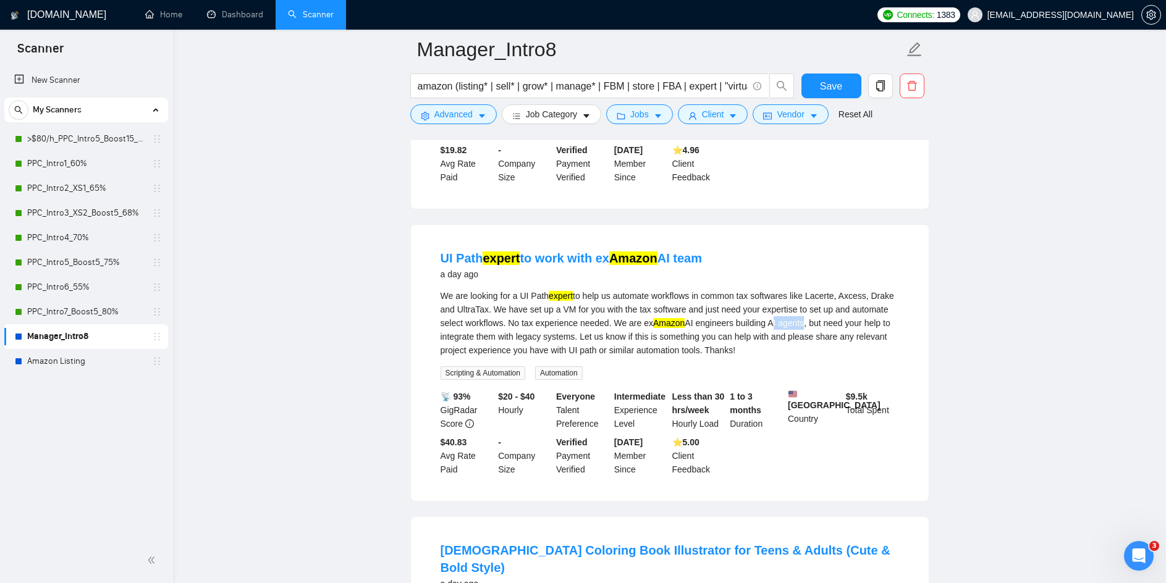
drag, startPoint x: 801, startPoint y: 308, endPoint x: 769, endPoint y: 306, distance: 32.2
click at [769, 306] on div "We are looking for a UI Path expert to help us automate workflows in common tax…" at bounding box center [670, 323] width 459 height 68
copy div "AI agent"
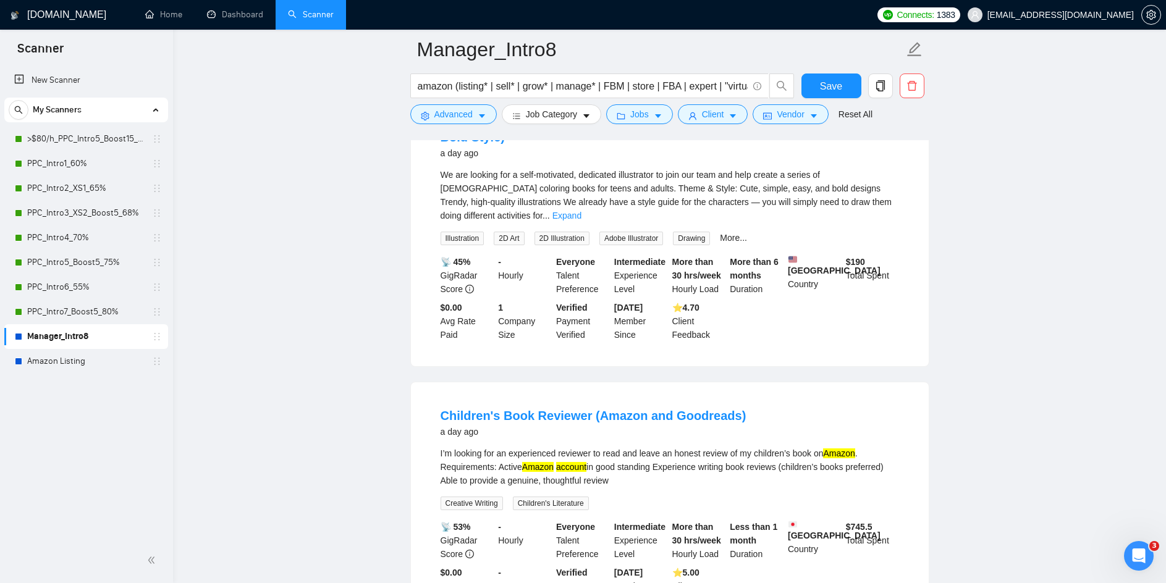
scroll to position [4168, 0]
drag, startPoint x: 692, startPoint y: 373, endPoint x: 604, endPoint y: 370, distance: 87.8
click at [604, 405] on div "Children's Book Reviewer (Amazon and Goodreads) a day ago" at bounding box center [670, 421] width 459 height 32
drag, startPoint x: 591, startPoint y: 412, endPoint x: 559, endPoint y: 413, distance: 32.2
click at [559, 445] on div "I’m looking for an experienced reviewer to read and leave an honest review of m…" at bounding box center [670, 465] width 459 height 41
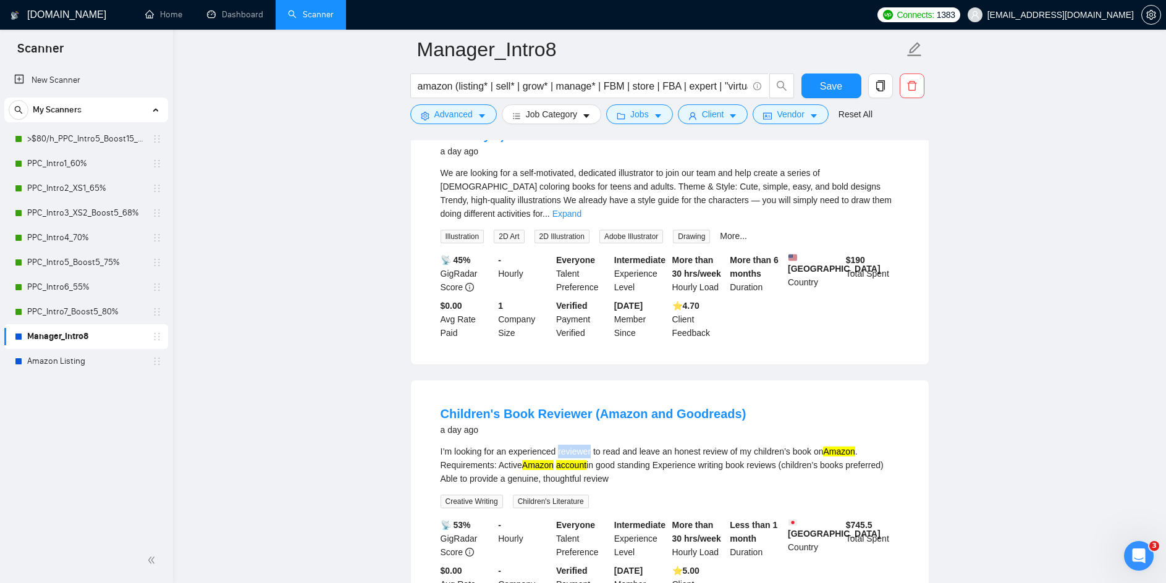
copy div "reviewer"
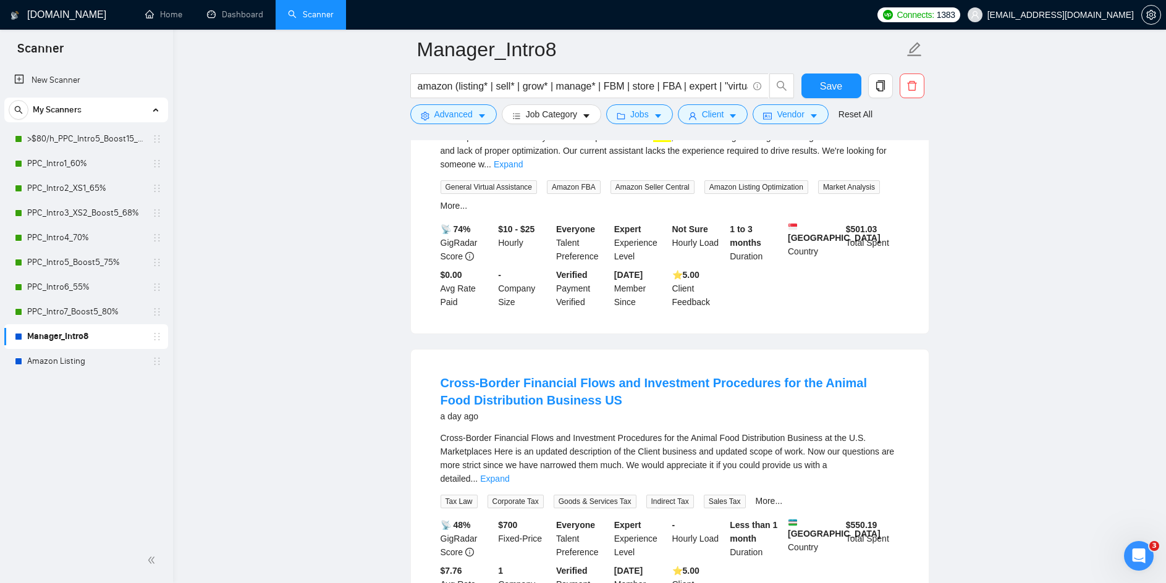
scroll to position [4786, 0]
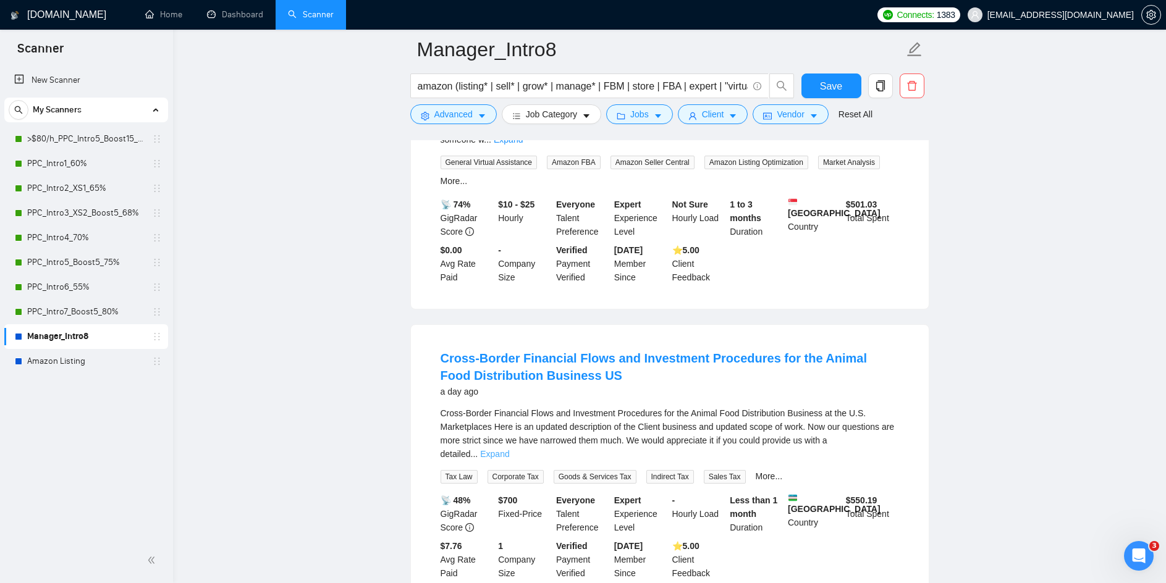
click at [509, 449] on link "Expand" at bounding box center [494, 454] width 29 height 10
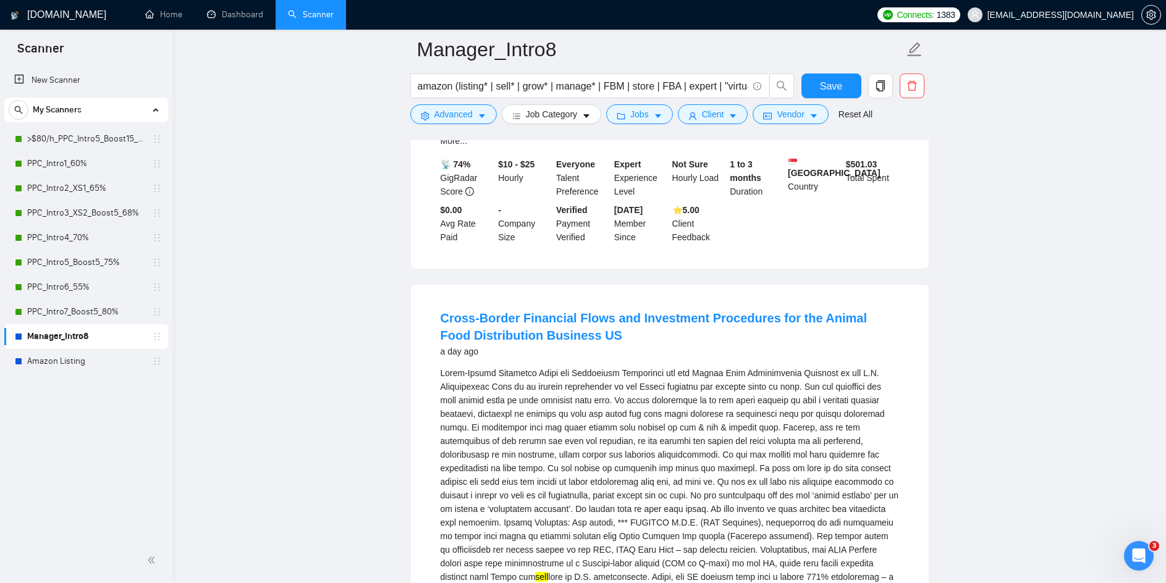
scroll to position [4848, 0]
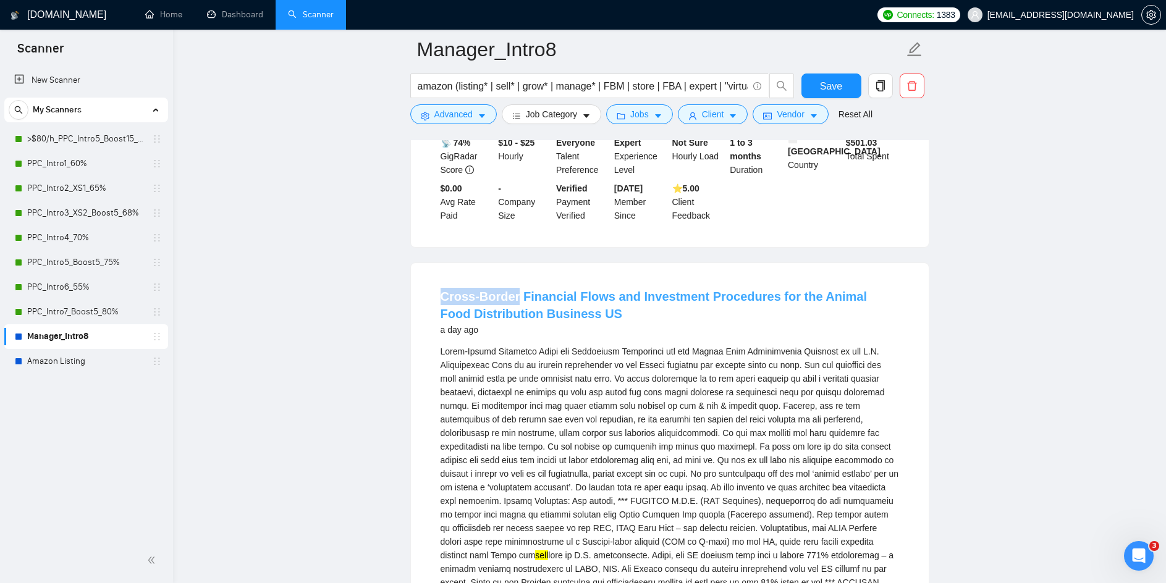
drag, startPoint x: 425, startPoint y: 240, endPoint x: 512, endPoint y: 240, distance: 87.1
copy link "Cross-Border"
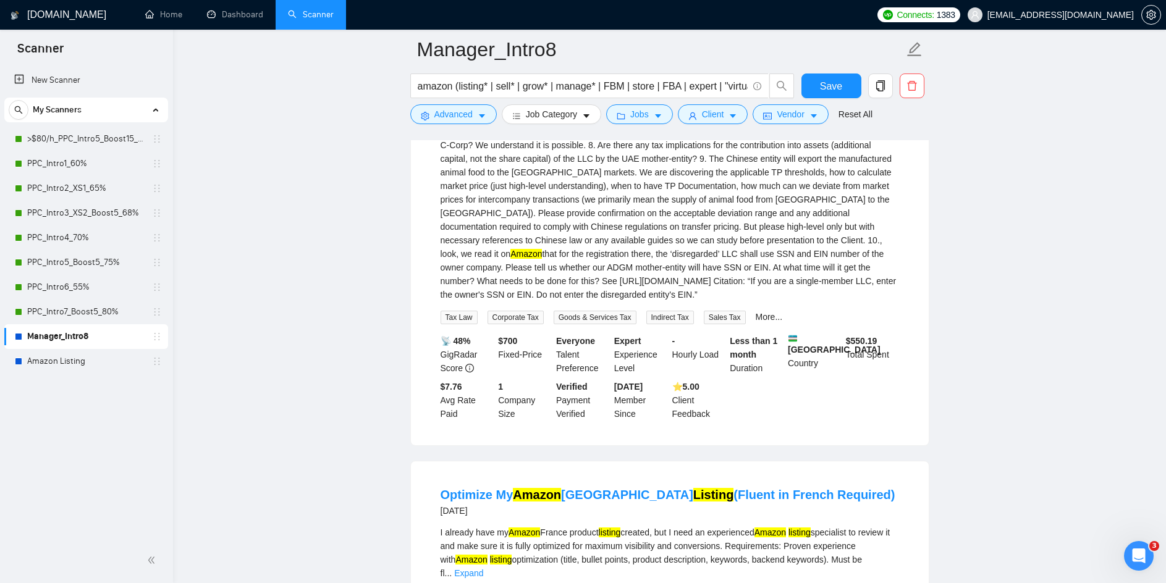
scroll to position [6022, 0]
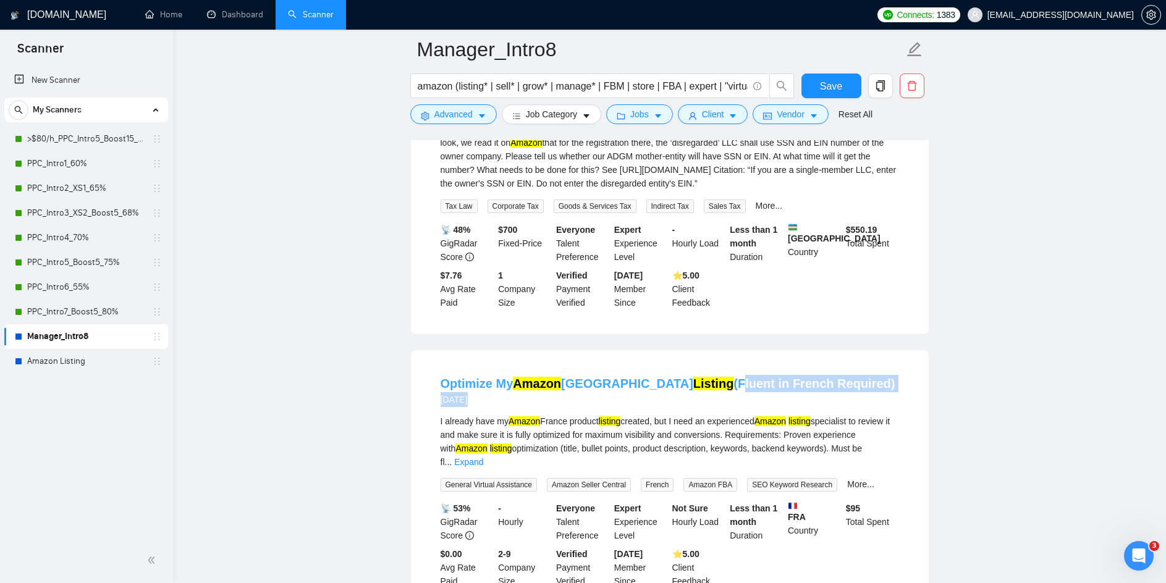
drag, startPoint x: 851, startPoint y: 310, endPoint x: 649, endPoint y: 301, distance: 201.6
click at [649, 375] on div "Optimize My Amazon France Listing (Fluent in French Required) 2 days ago" at bounding box center [670, 391] width 459 height 32
copy div "Fluent in French Required) 2 days ago"
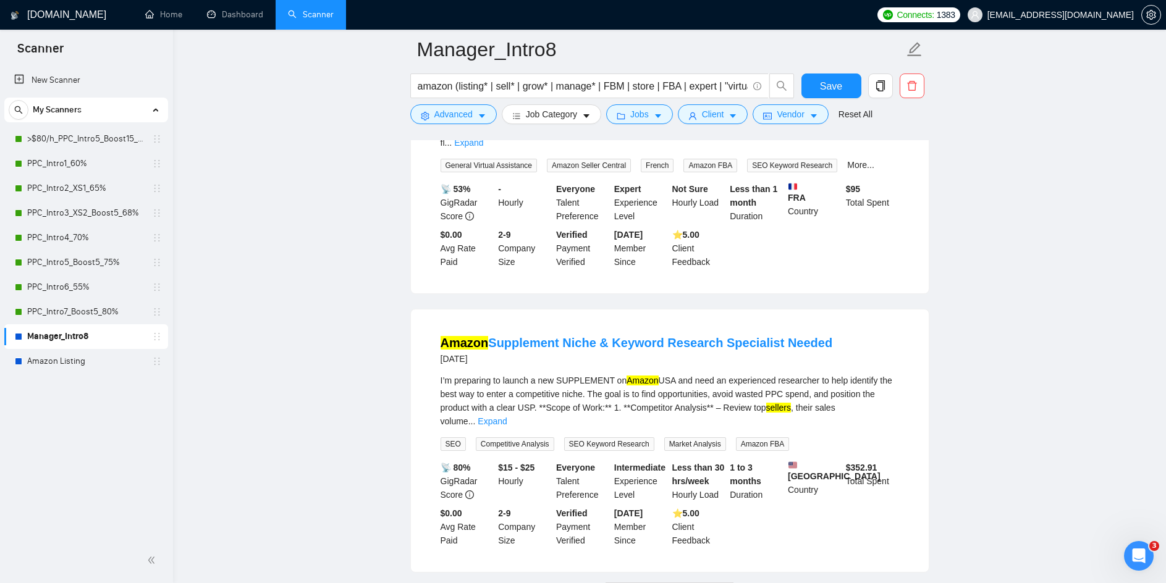
scroll to position [6348, 0]
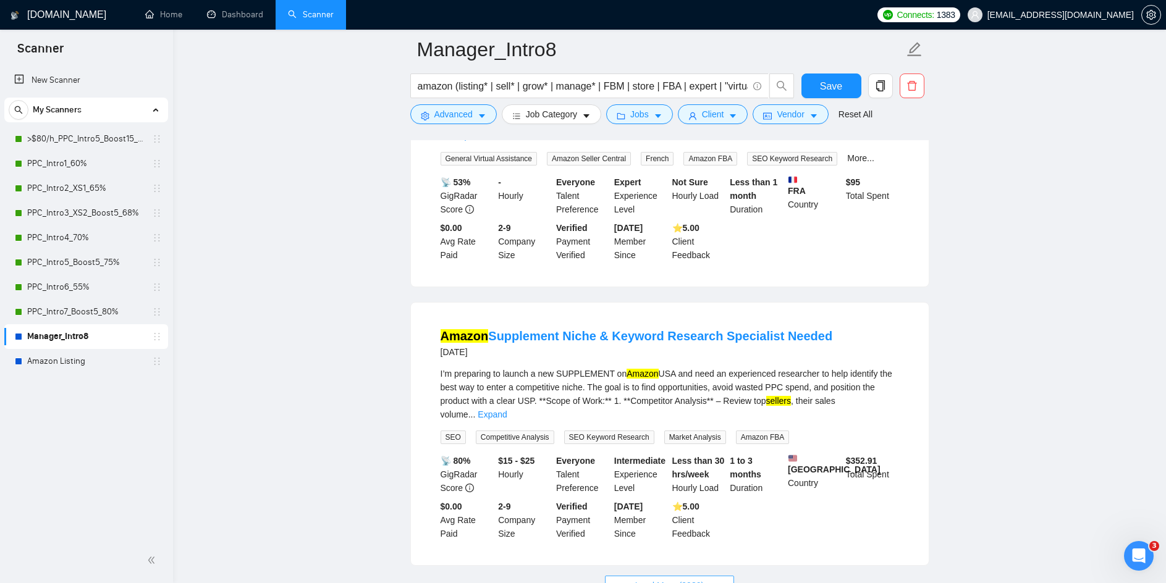
click at [690, 579] on span "Load More (9980)" at bounding box center [669, 586] width 69 height 14
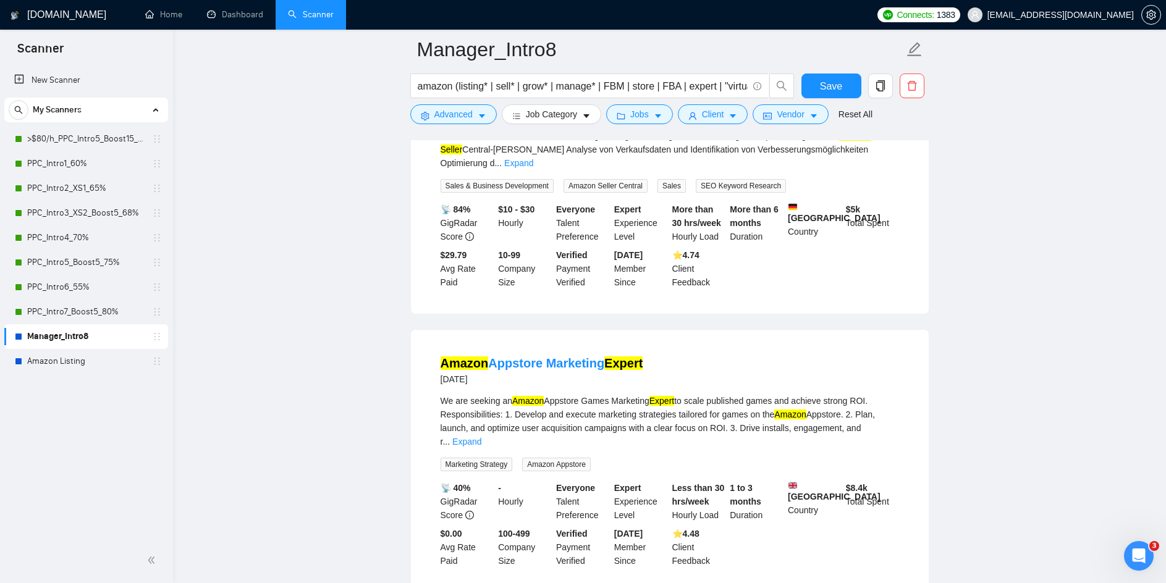
scroll to position [8264, 0]
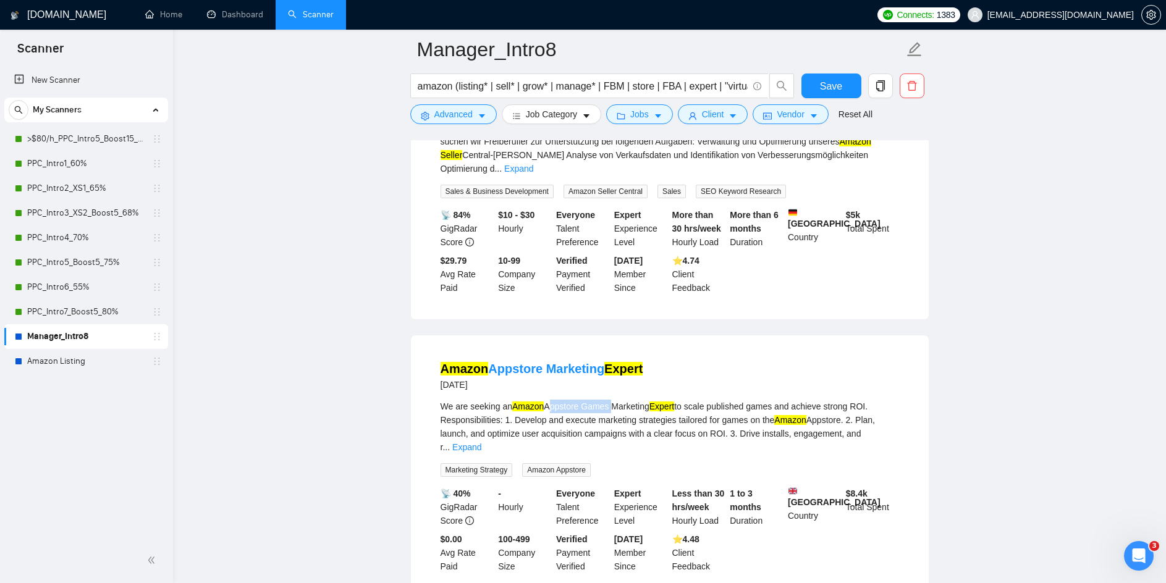
drag, startPoint x: 610, startPoint y: 279, endPoint x: 546, endPoint y: 279, distance: 63.7
click at [546, 400] on div "We are seeking an Amazon Appstore Games Marketing Expert to scale published gam…" at bounding box center [670, 427] width 459 height 54
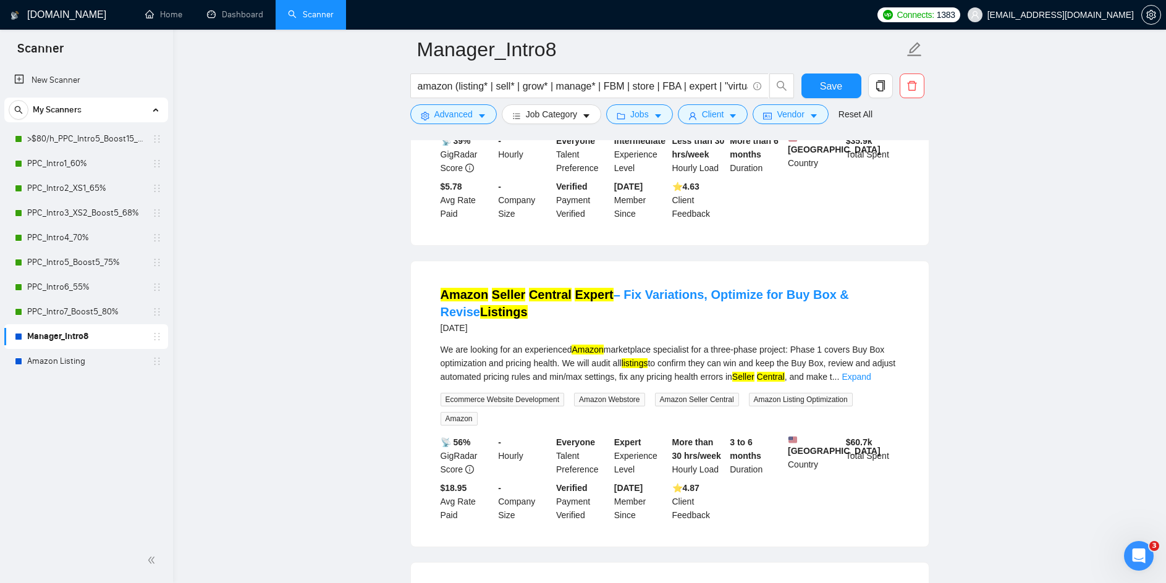
scroll to position [9129, 0]
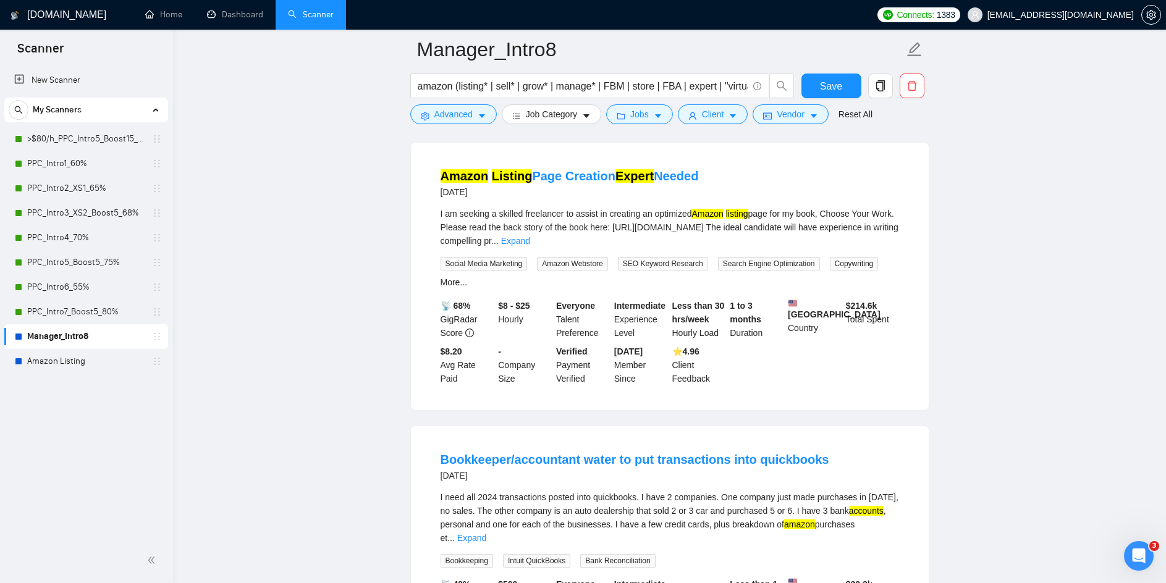
scroll to position [9376, 0]
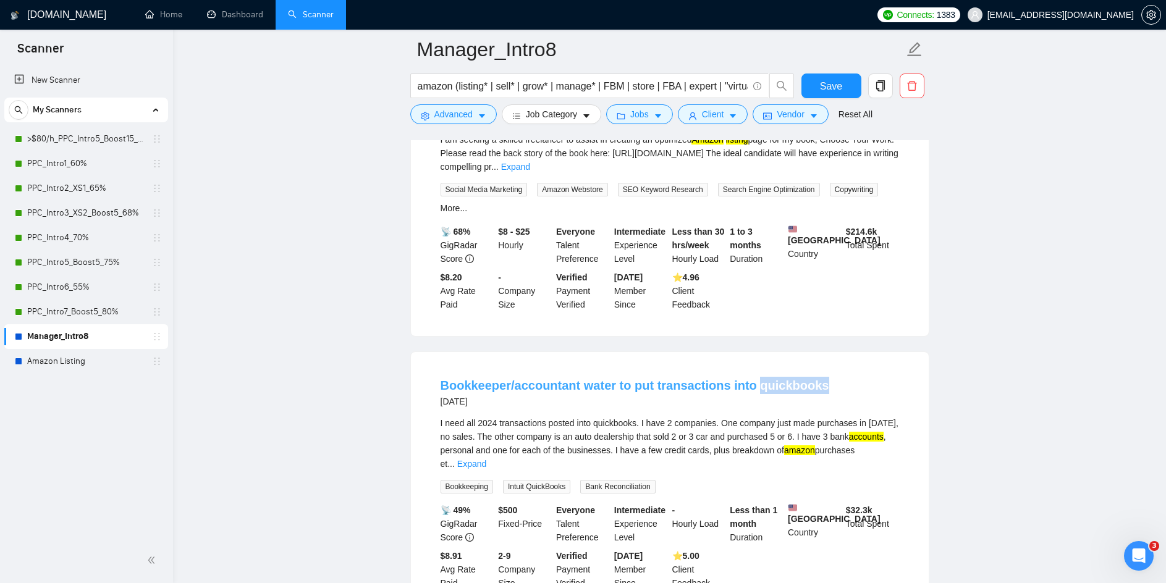
drag, startPoint x: 835, startPoint y: 285, endPoint x: 750, endPoint y: 284, distance: 85.3
click at [750, 377] on div "Bookkeeper/accountant water to put transactions into quickbooks 3 days ago" at bounding box center [670, 393] width 459 height 32
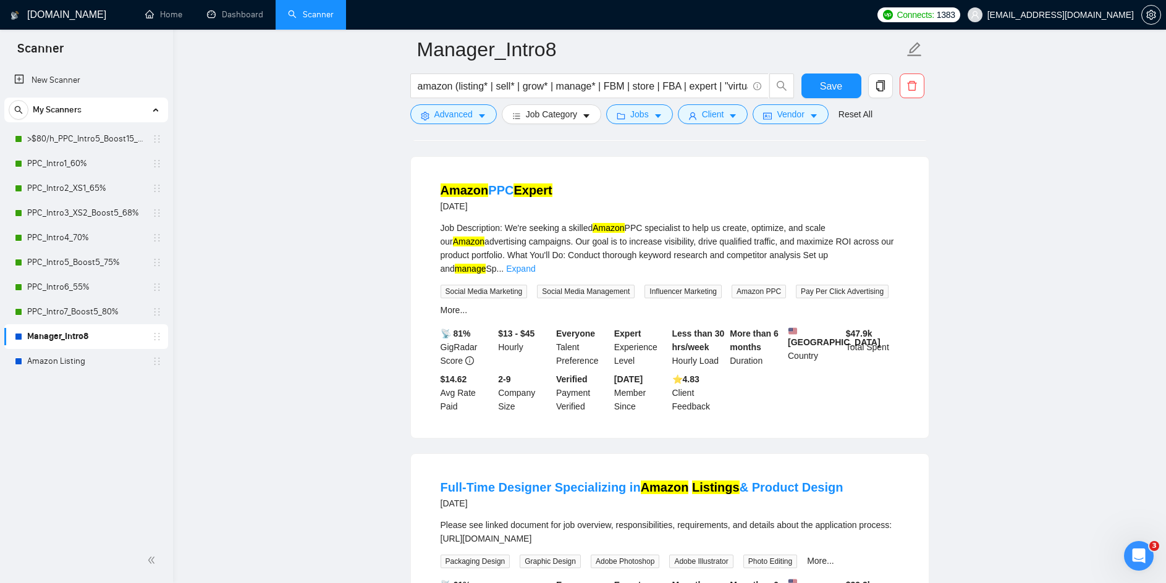
scroll to position [10056, 0]
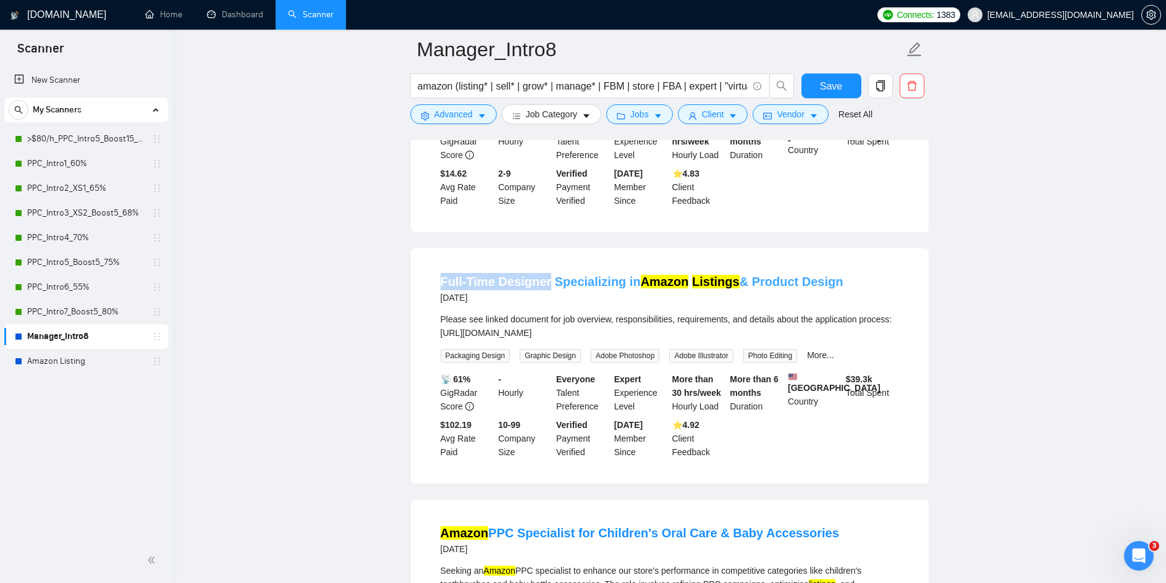
drag, startPoint x: 421, startPoint y: 156, endPoint x: 545, endPoint y: 165, distance: 123.9
click at [545, 248] on div "Full-Time Designer Specializing in Amazon Listings & Product Design 3 days ago …" at bounding box center [670, 365] width 518 height 235
drag, startPoint x: 851, startPoint y: 158, endPoint x: 742, endPoint y: 166, distance: 109.7
click at [742, 273] on div "Full-Time Designer Specializing in Amazon Listings & Product Design 3 days ago" at bounding box center [670, 289] width 459 height 32
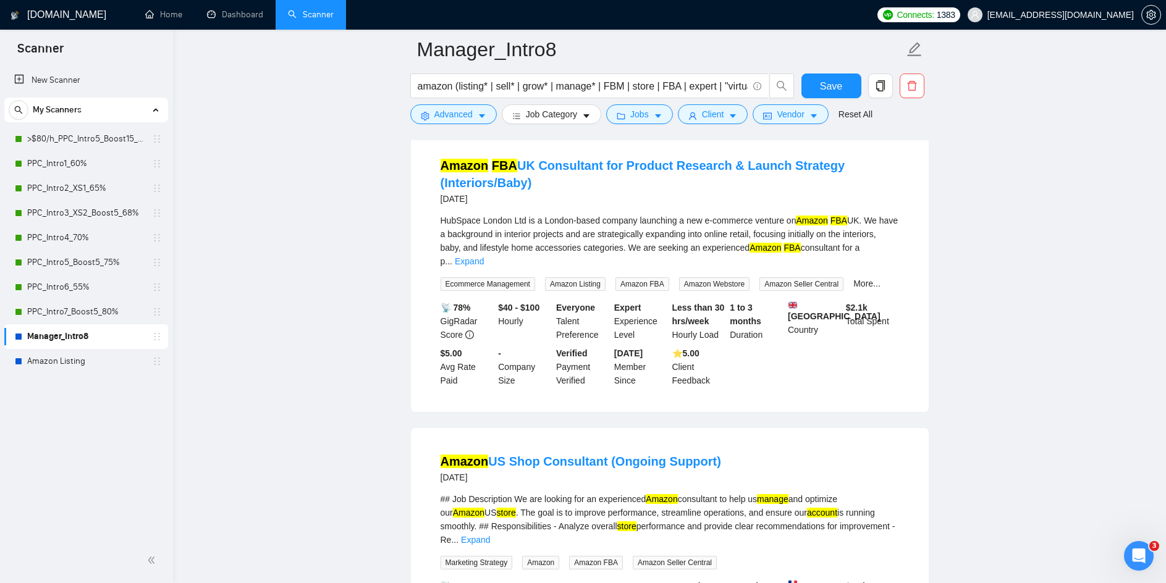
scroll to position [11876, 0]
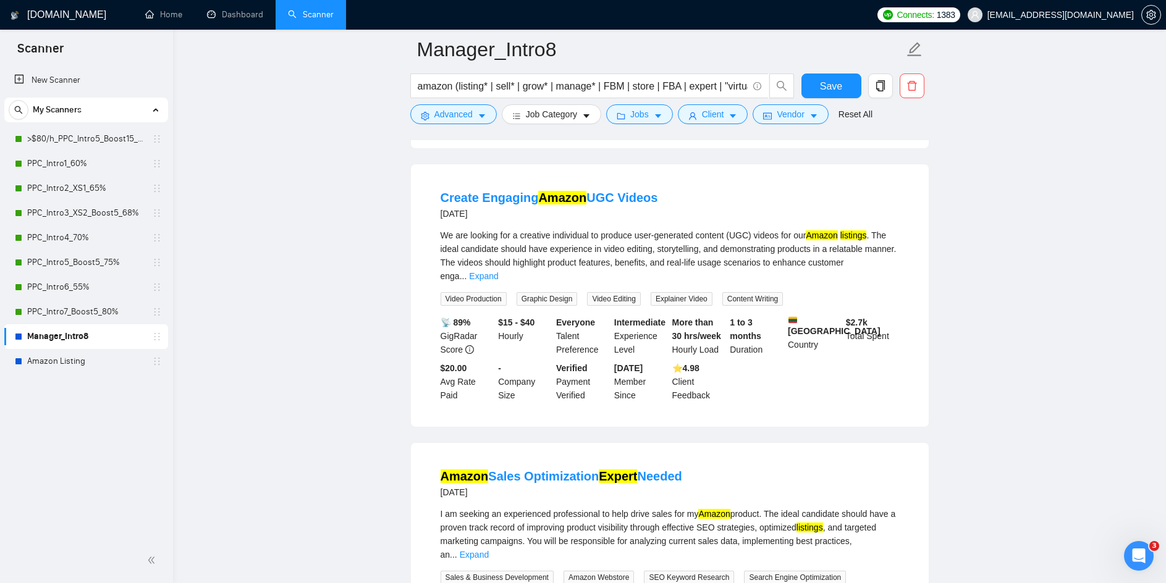
scroll to position [12185, 0]
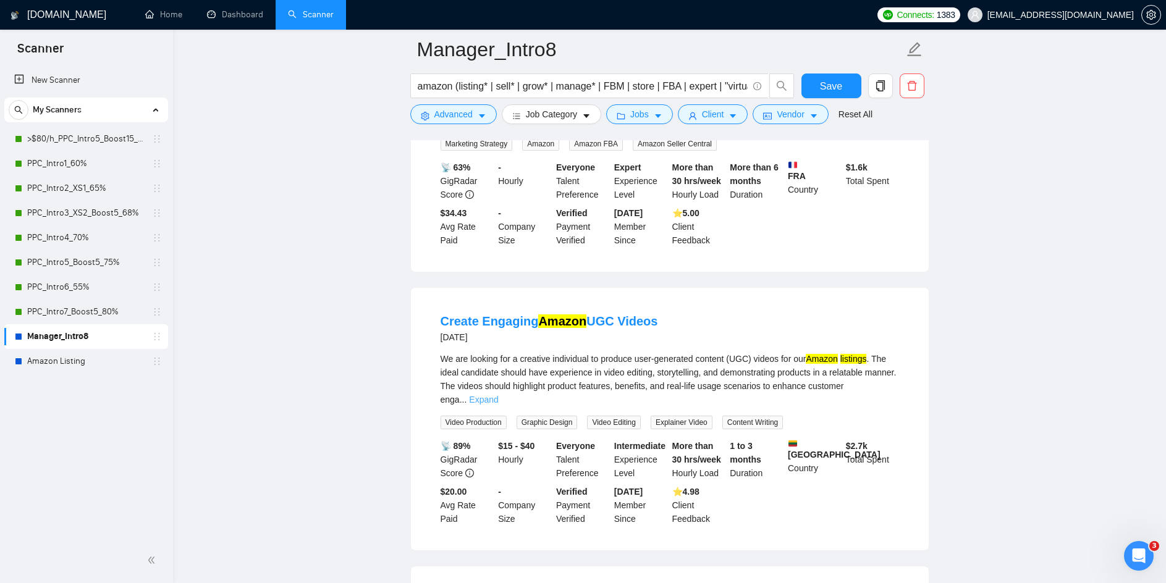
click at [498, 395] on link "Expand" at bounding box center [483, 400] width 29 height 10
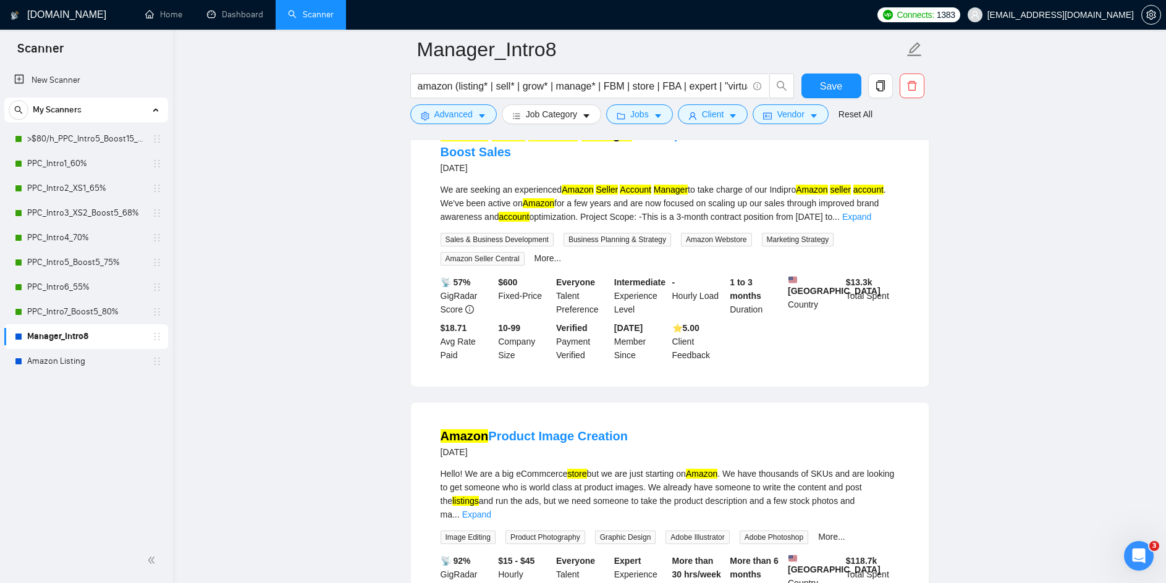
scroll to position [14039, 0]
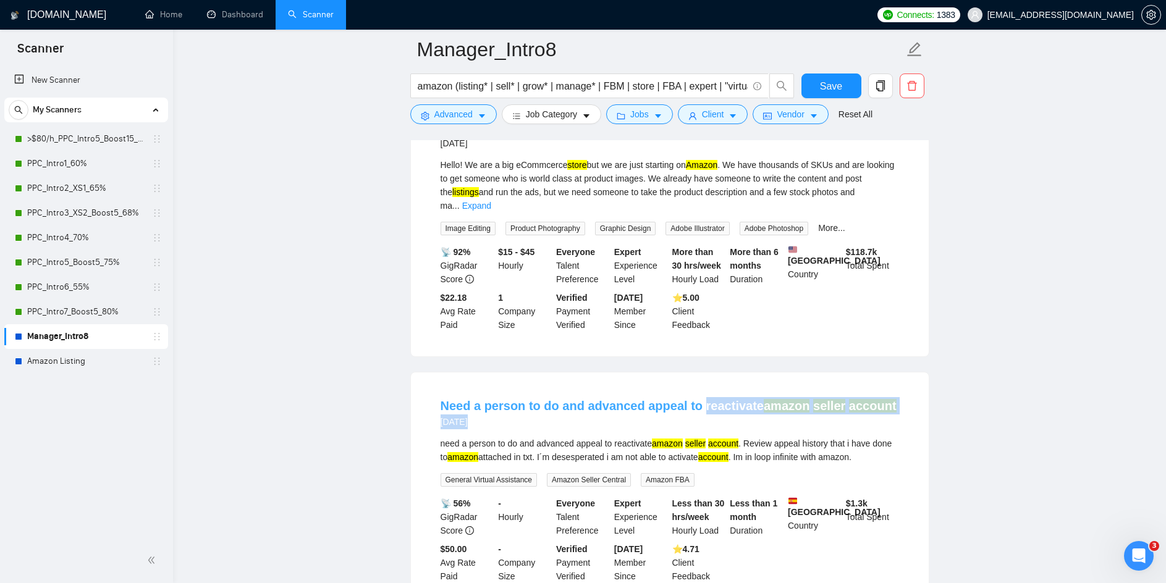
drag, startPoint x: 904, startPoint y: 279, endPoint x: 698, endPoint y: 281, distance: 206.4
click at [698, 387] on li "Need a person to do and advanced appeal to reactivate amazon seller account 7 d…" at bounding box center [670, 490] width 488 height 206
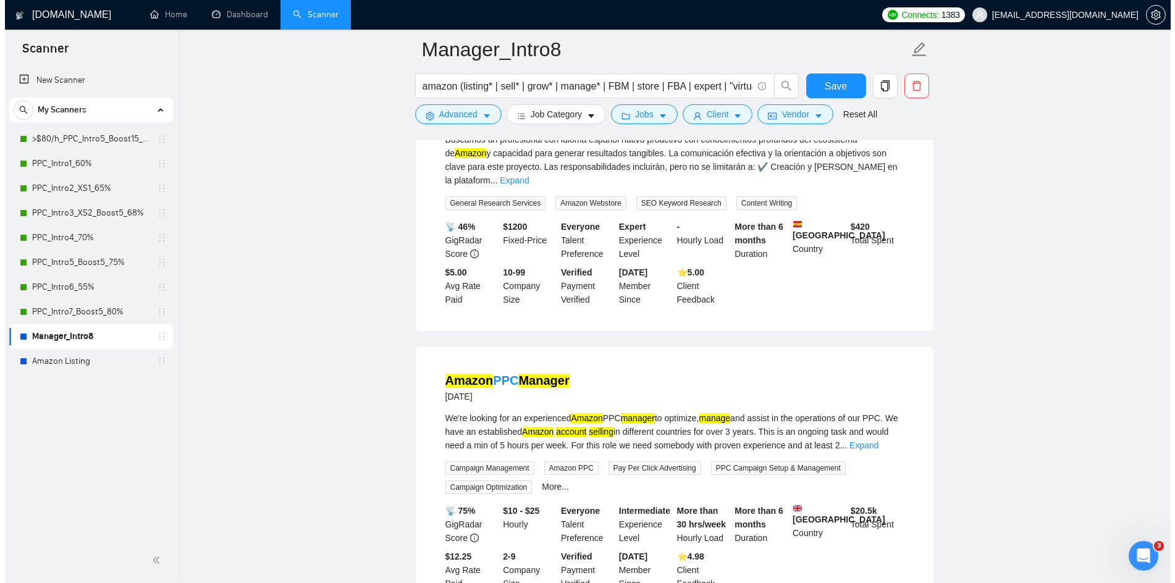
scroll to position [14595, 0]
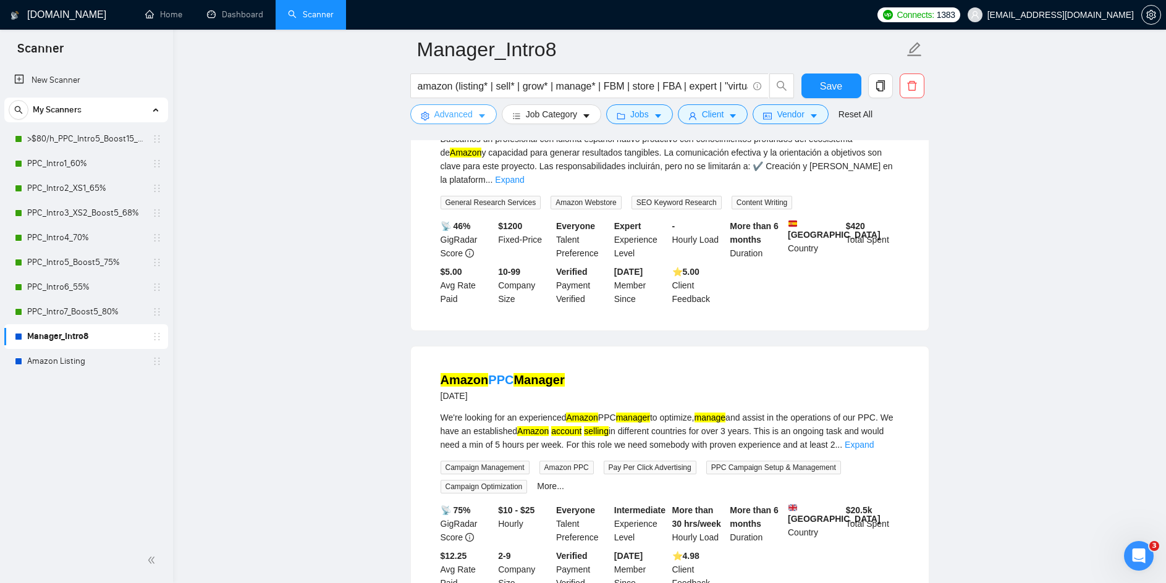
click at [478, 116] on icon "caret-down" at bounding box center [482, 116] width 9 height 9
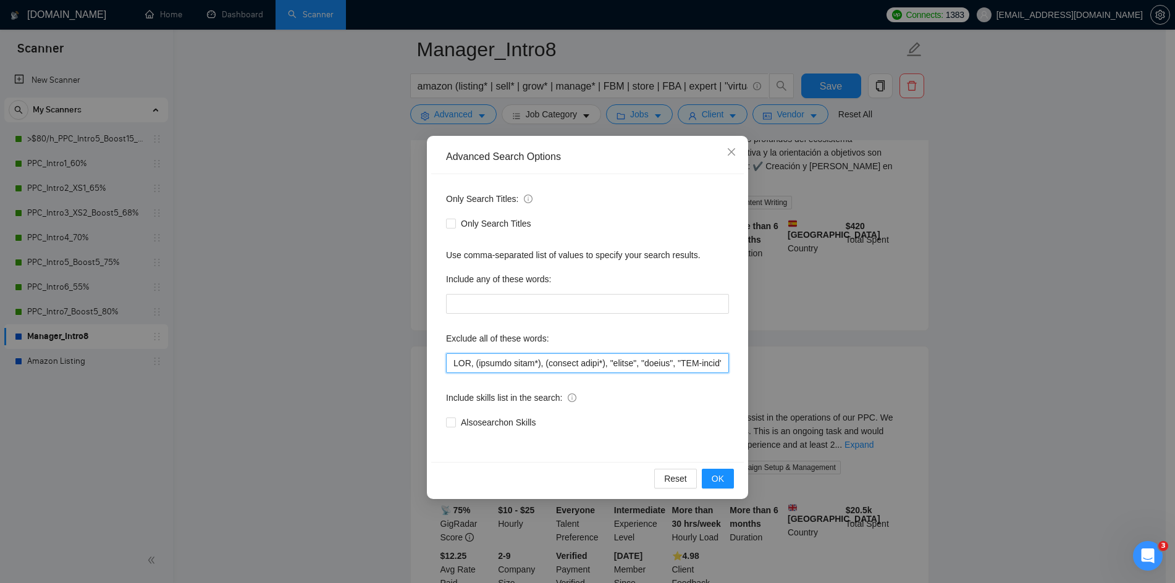
click at [461, 362] on input "text" at bounding box center [587, 363] width 283 height 20
paste input ""buy your", "packaging designer", "label designer", "Native-level French", "UI …"
type input ""buy your", "packaging designer", "label designer", "Native-level French", "UI …"
click at [722, 478] on span "OK" at bounding box center [718, 479] width 12 height 14
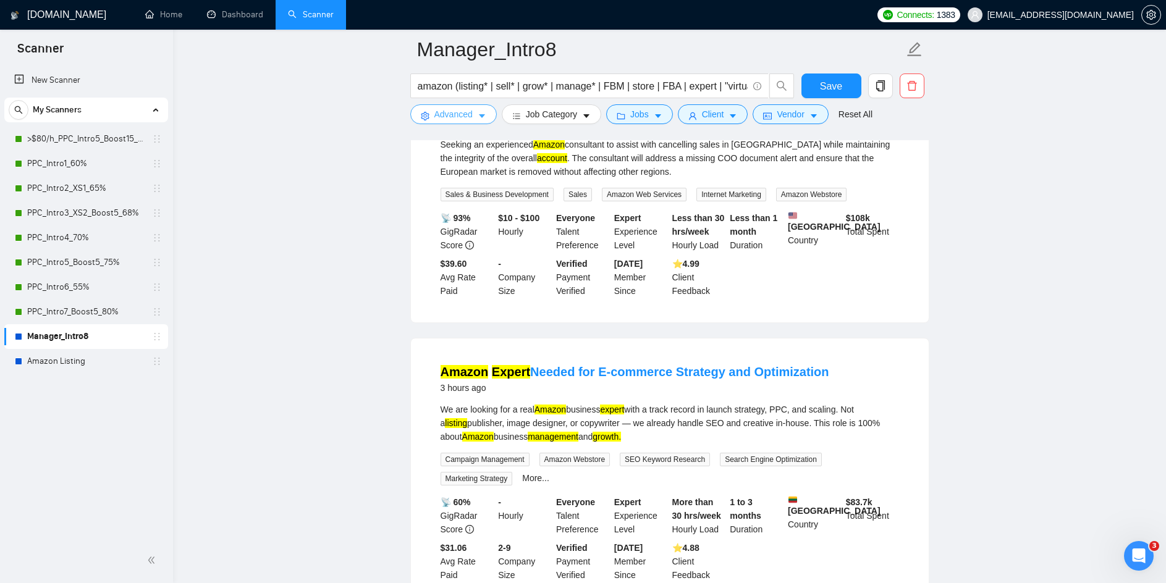
scroll to position [0, 0]
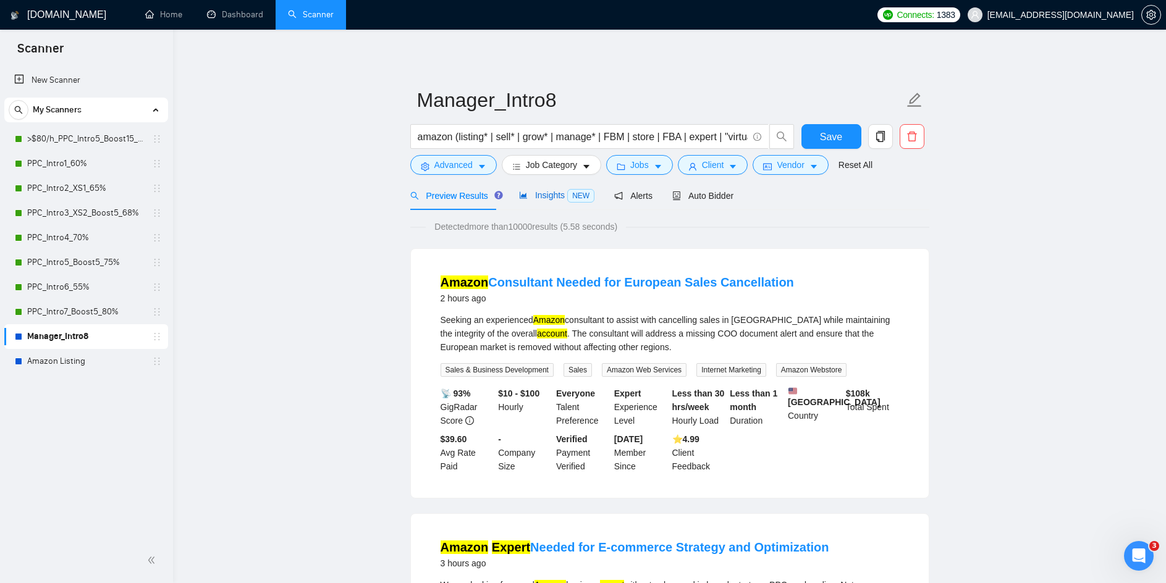
click at [538, 193] on span "Insights NEW" at bounding box center [556, 195] width 75 height 10
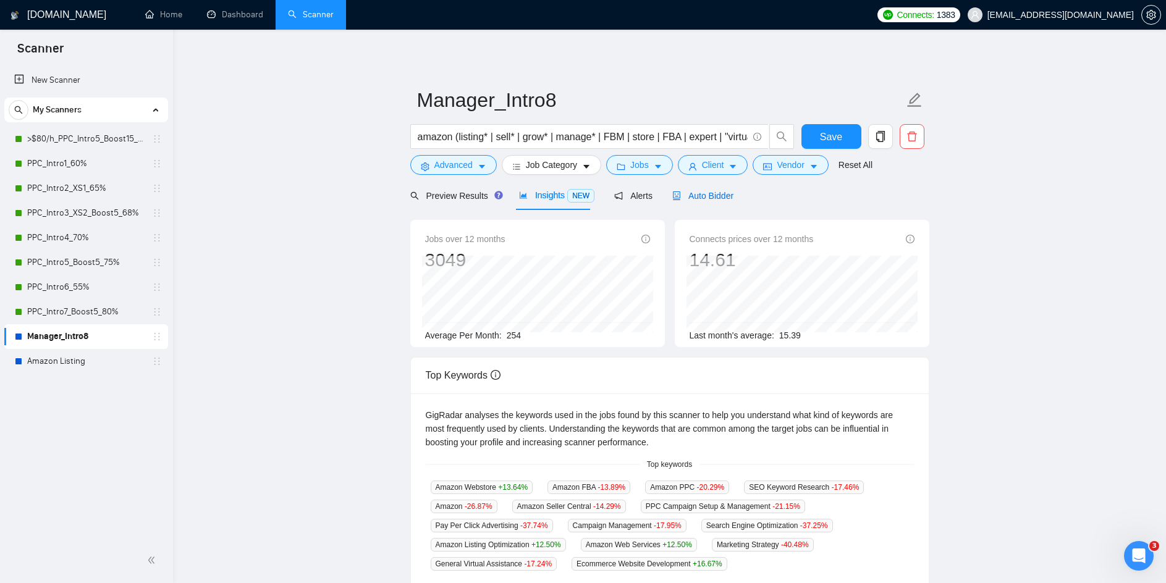
click at [706, 198] on span "Auto Bidder" at bounding box center [702, 196] width 61 height 10
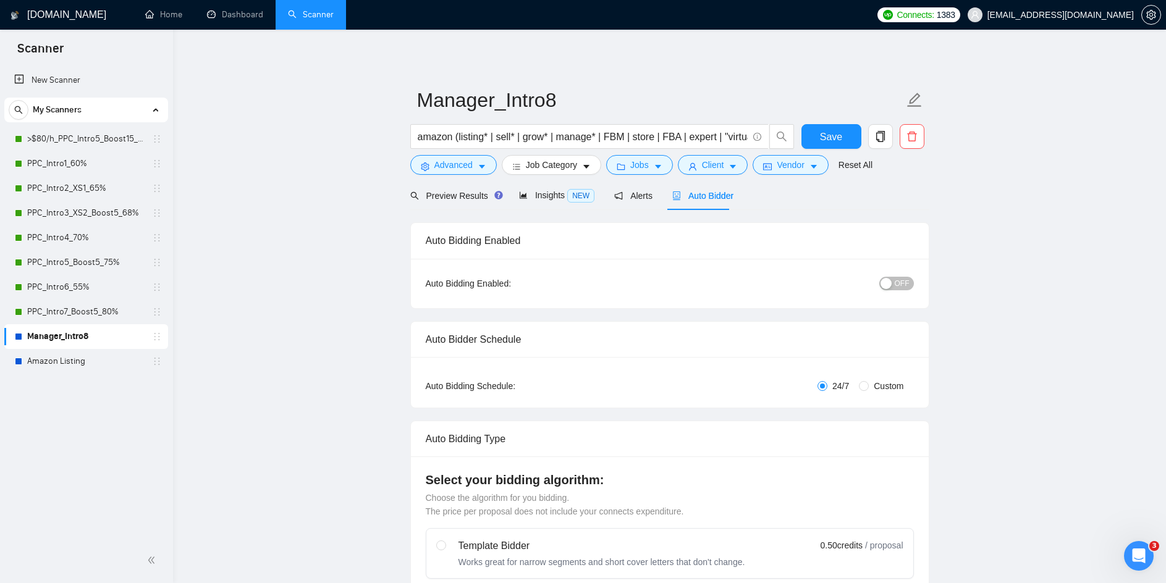
checkbox input "true"
click at [902, 283] on span "OFF" at bounding box center [902, 284] width 15 height 14
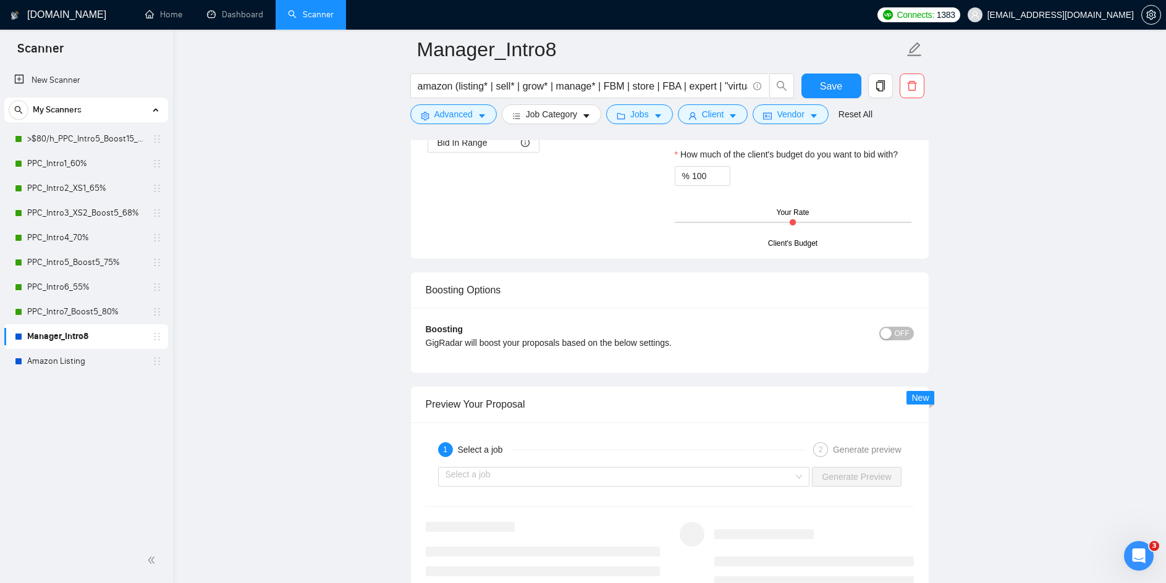
scroll to position [1916, 0]
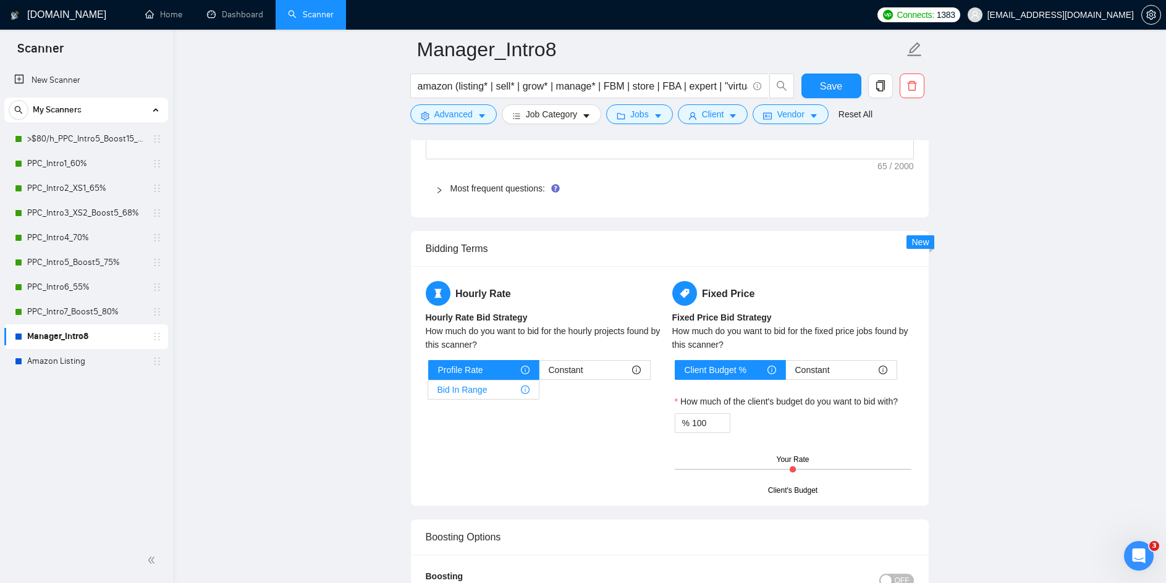
click at [480, 391] on span "Bid In Range" at bounding box center [463, 390] width 50 height 19
click at [428, 393] on input "Bid In Range" at bounding box center [428, 393] width 0 height 0
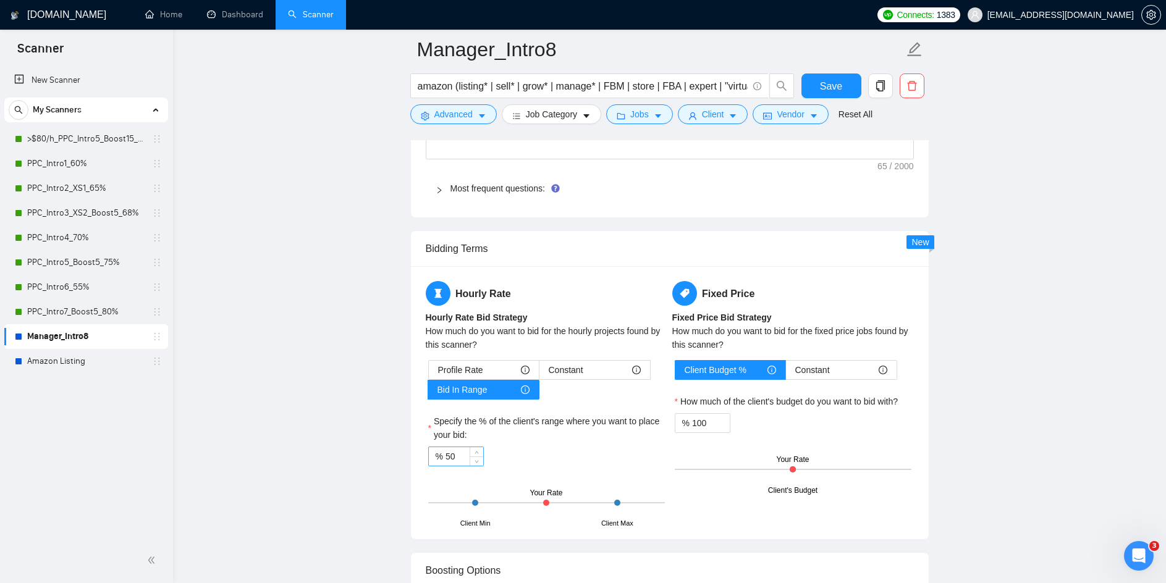
click at [451, 455] on input "50" at bounding box center [465, 456] width 38 height 19
type input "70"
click at [701, 421] on input "100" at bounding box center [711, 423] width 38 height 19
type input "110"
click at [471, 450] on span "Increase Value" at bounding box center [477, 452] width 14 height 11
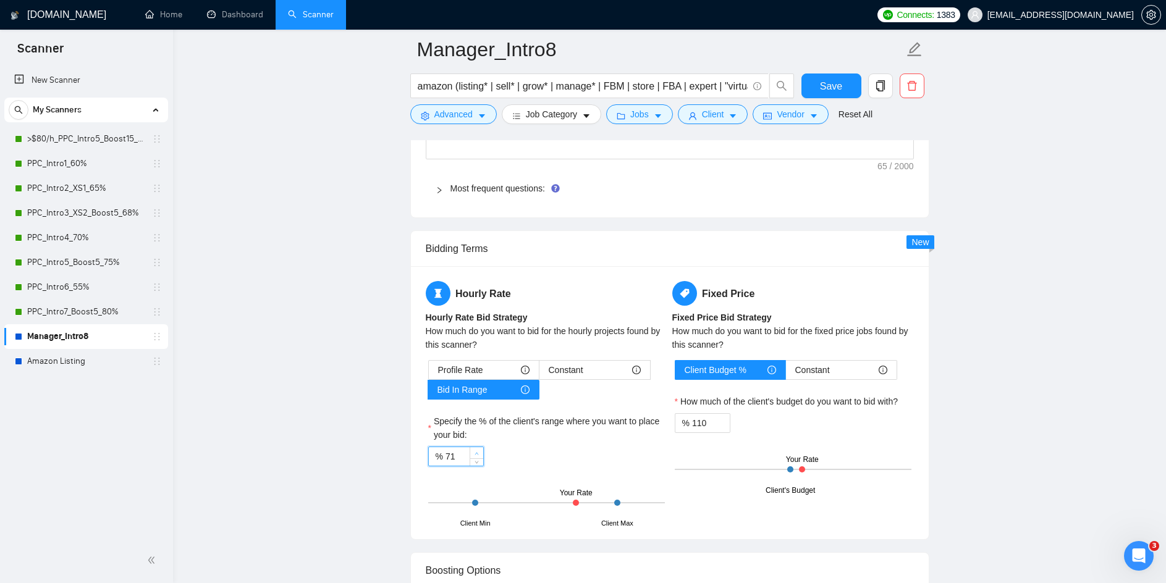
type input "7"
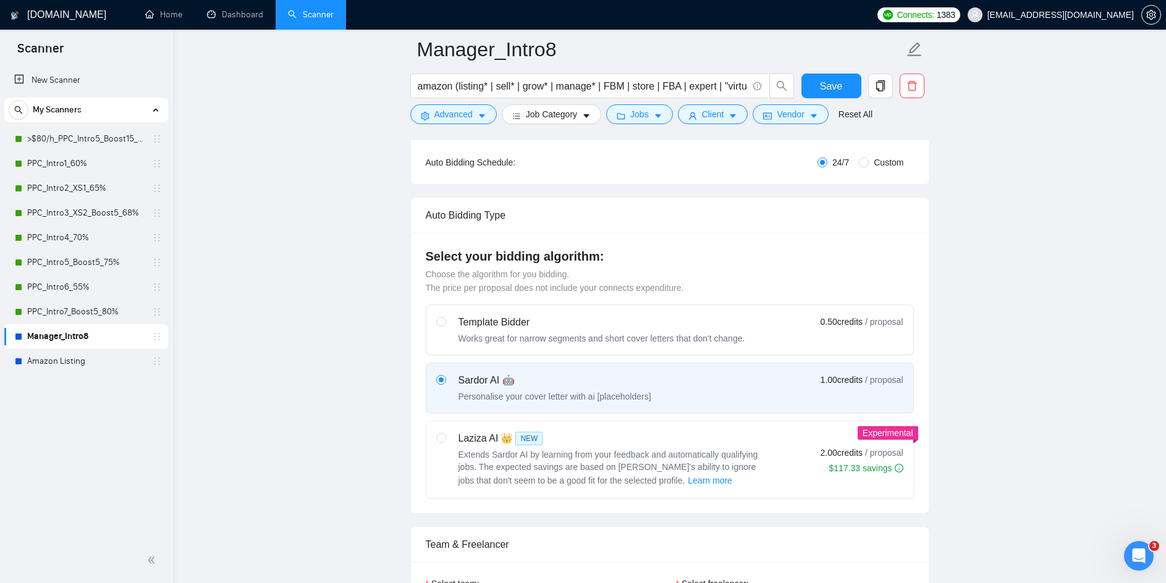
scroll to position [0, 0]
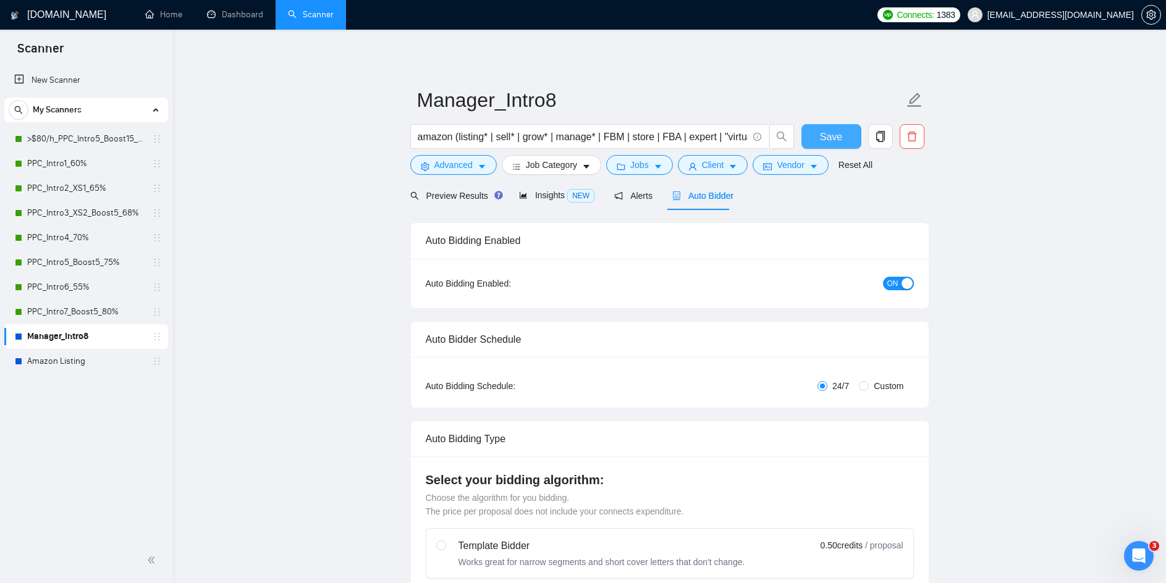
type input "65"
click at [835, 141] on span "Save" at bounding box center [831, 136] width 22 height 15
checkbox input "true"
click at [659, 166] on button "Jobs" at bounding box center [639, 165] width 67 height 20
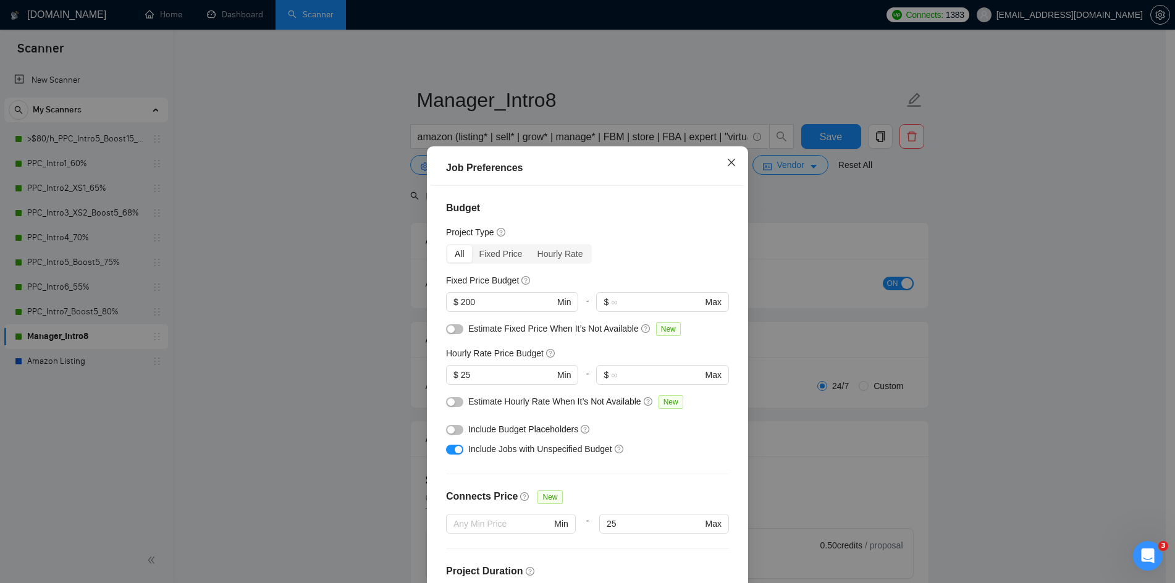
click at [727, 166] on icon "close" at bounding box center [732, 163] width 10 height 10
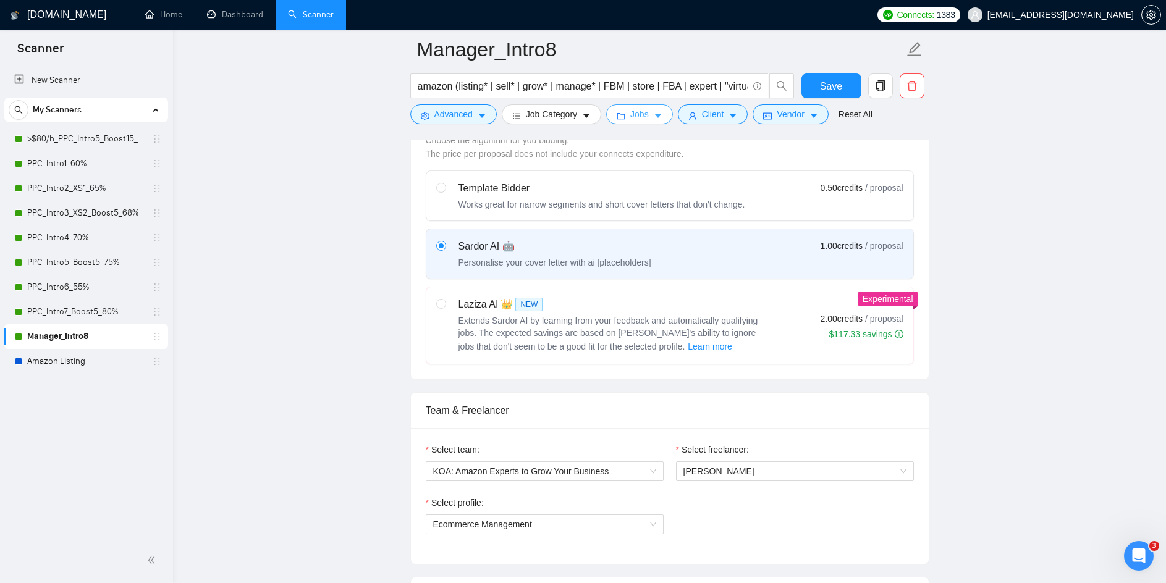
scroll to position [433, 0]
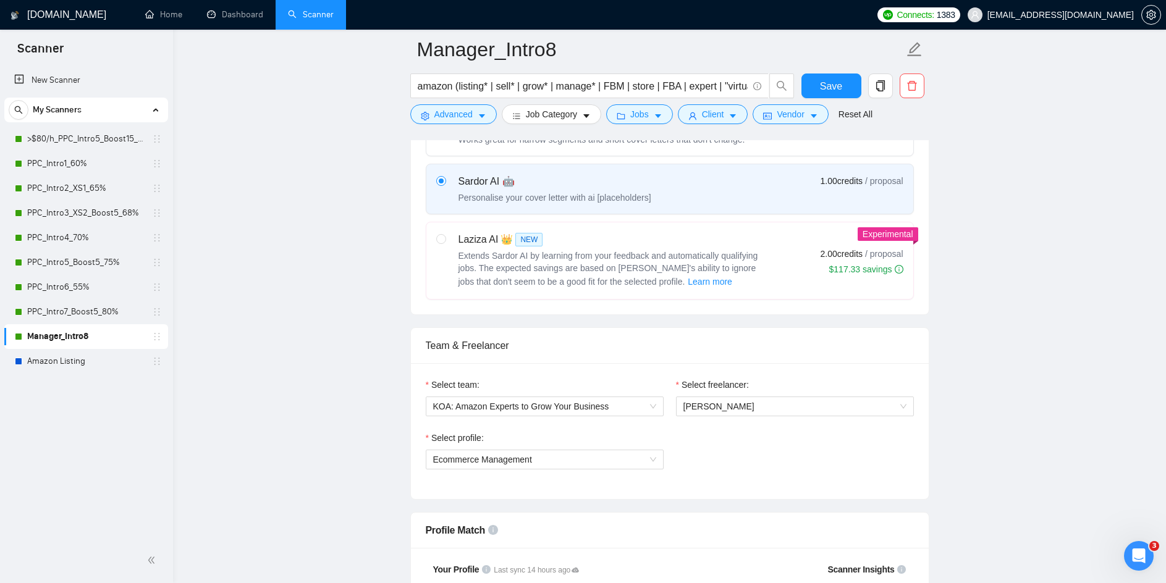
drag, startPoint x: 90, startPoint y: 145, endPoint x: 205, endPoint y: 166, distance: 117.3
click at [90, 145] on link ">$80/h_PPC_Intro5_Boost15_65%" at bounding box center [85, 139] width 117 height 25
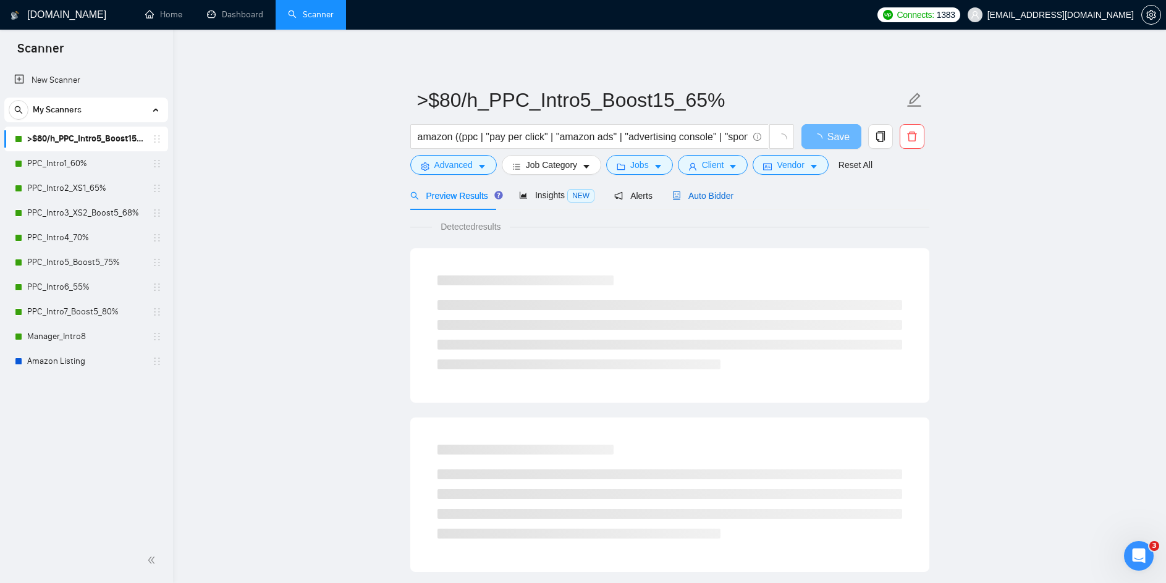
click at [706, 198] on span "Auto Bidder" at bounding box center [702, 196] width 61 height 10
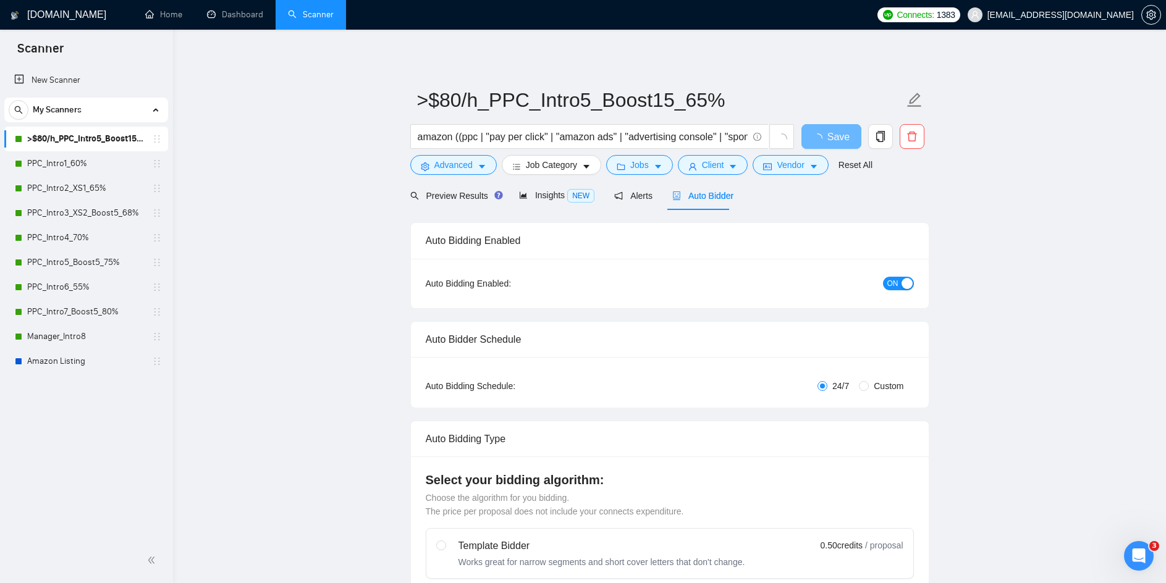
radio input "false"
radio input "true"
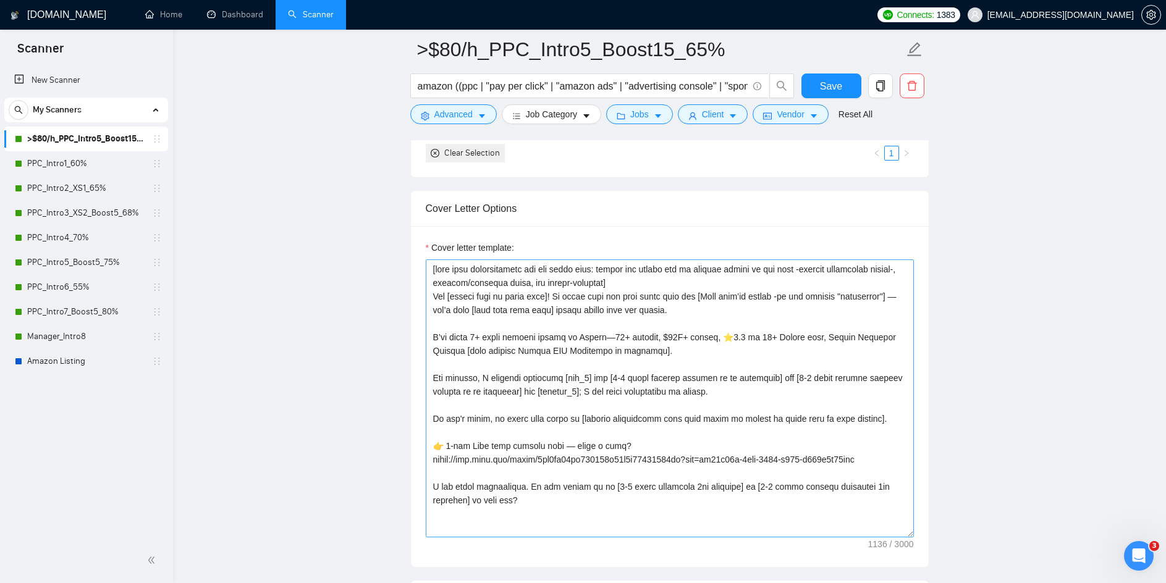
scroll to position [1607, 0]
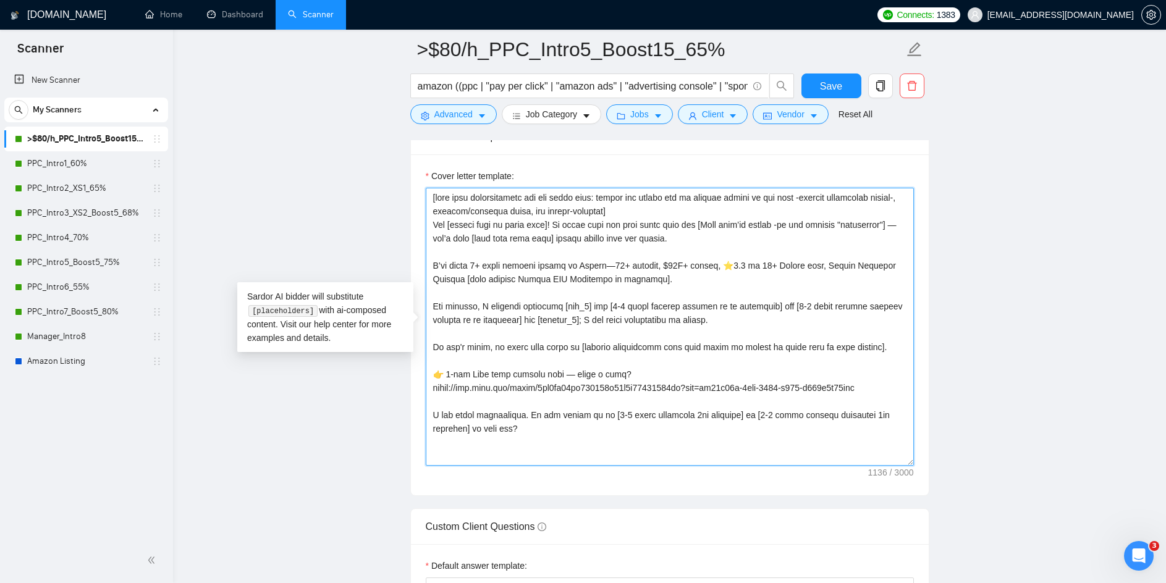
drag, startPoint x: 472, startPoint y: 393, endPoint x: 433, endPoint y: 201, distance: 195.6
click at [433, 201] on textarea "Cover letter template:" at bounding box center [670, 327] width 488 height 278
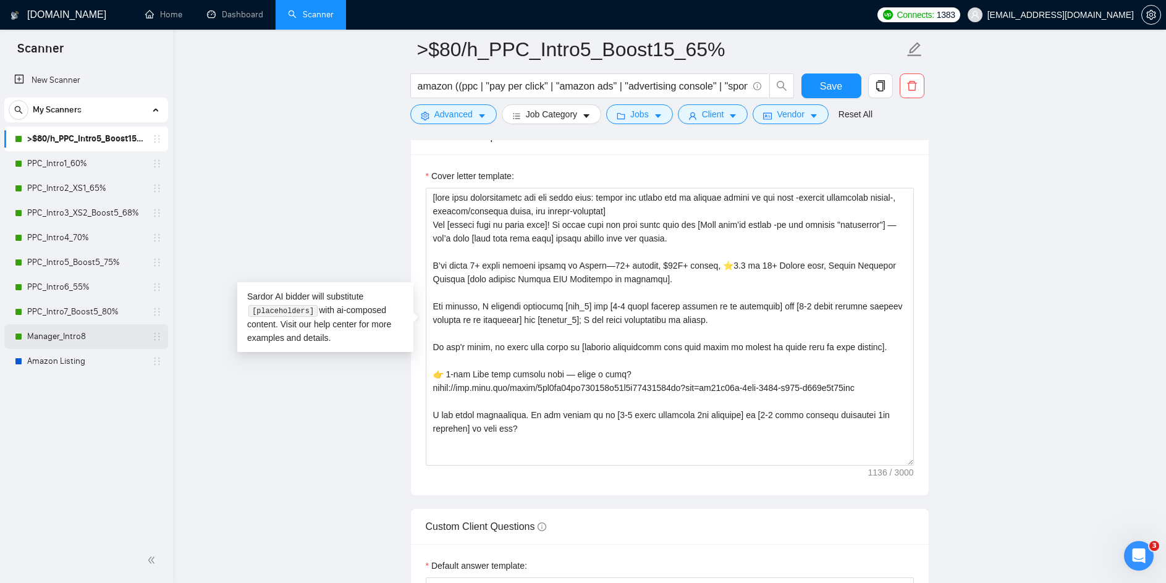
drag, startPoint x: 85, startPoint y: 336, endPoint x: 108, endPoint y: 336, distance: 22.2
click at [85, 336] on link "Manager_Intro8" at bounding box center [85, 336] width 117 height 25
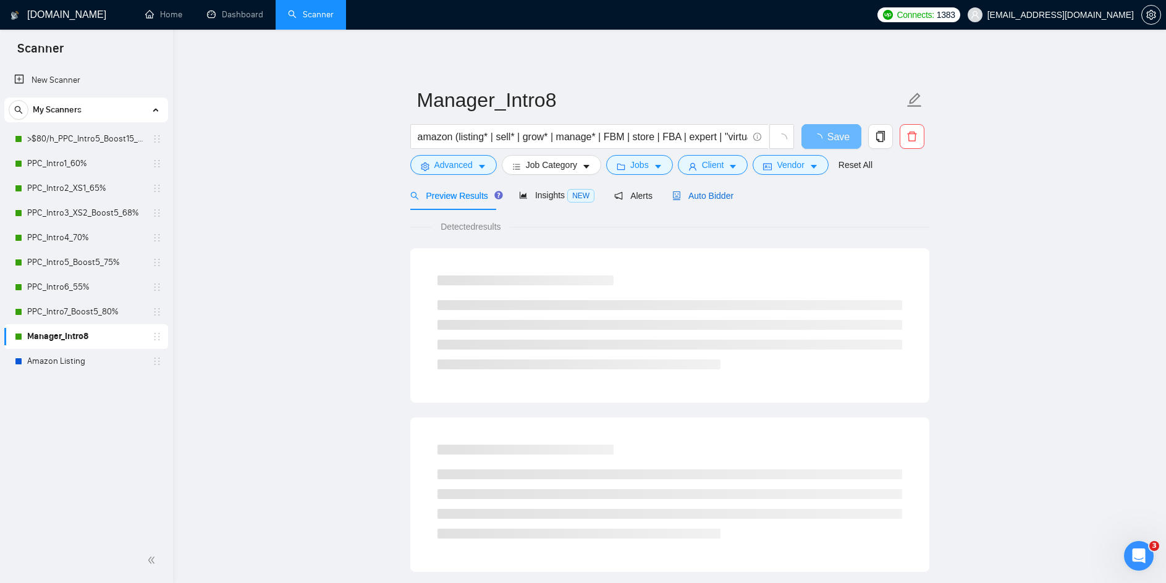
click at [719, 198] on span "Auto Bidder" at bounding box center [702, 196] width 61 height 10
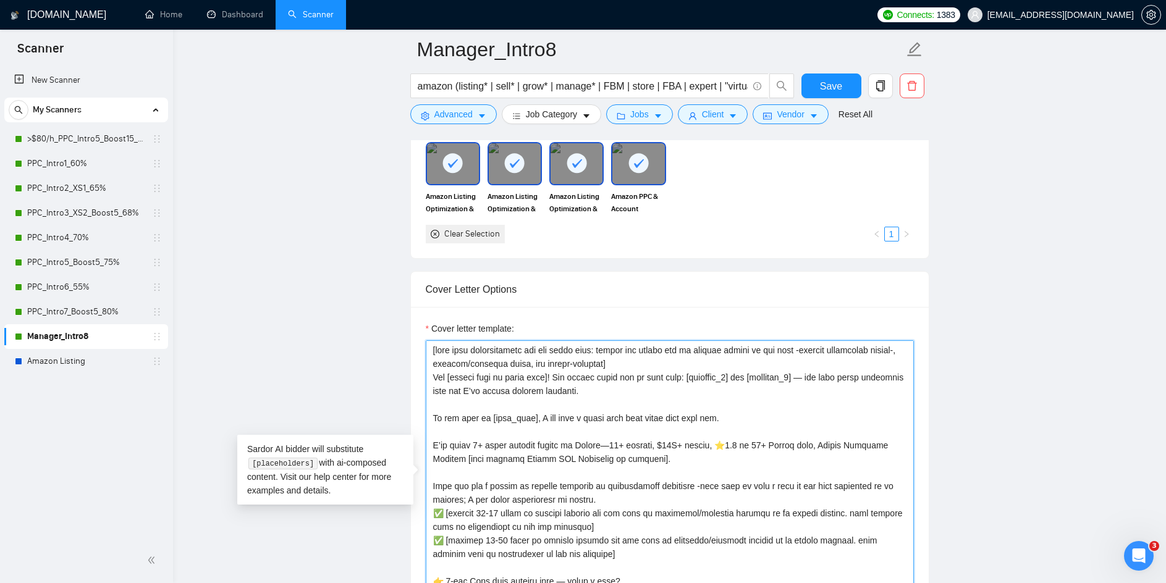
drag, startPoint x: 662, startPoint y: 404, endPoint x: 423, endPoint y: 333, distance: 248.9
click at [423, 333] on div "Cover letter template:" at bounding box center [670, 477] width 518 height 341
paste textarea "It looks like you just found your new [Role they’re hiring -do not mention "fre…"
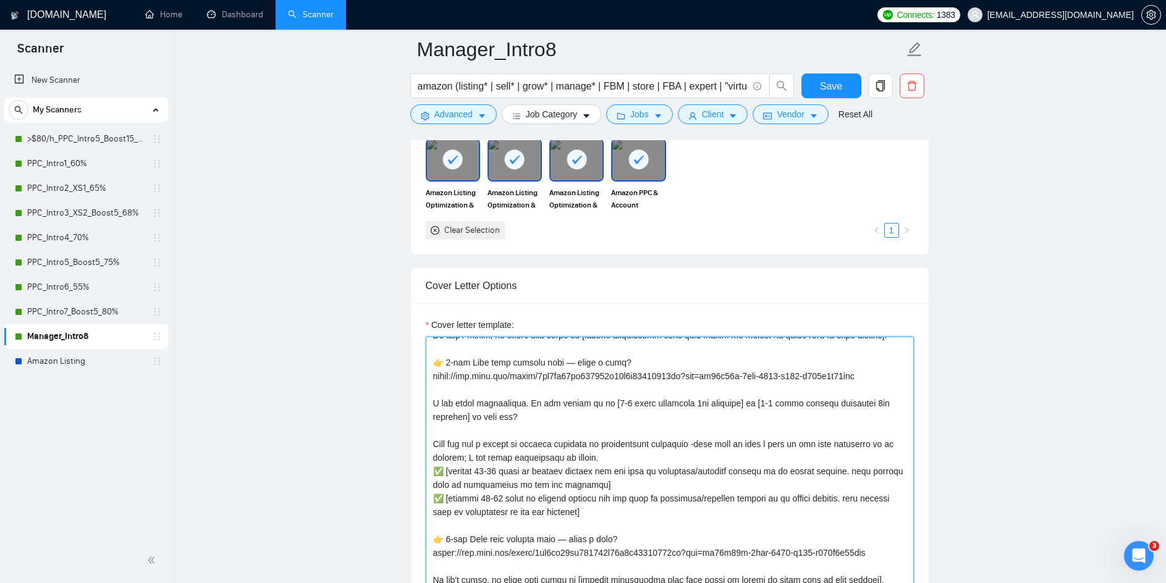
scroll to position [177, 0]
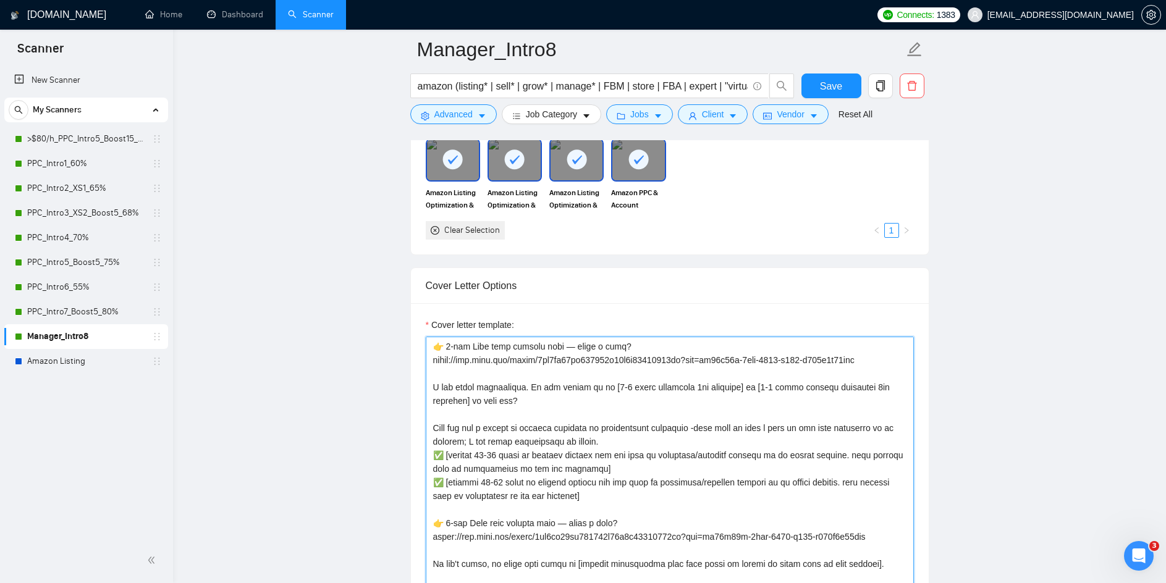
drag, startPoint x: 556, startPoint y: 477, endPoint x: 433, endPoint y: 430, distance: 131.1
click at [433, 430] on textarea "Cover letter template:" at bounding box center [670, 476] width 488 height 278
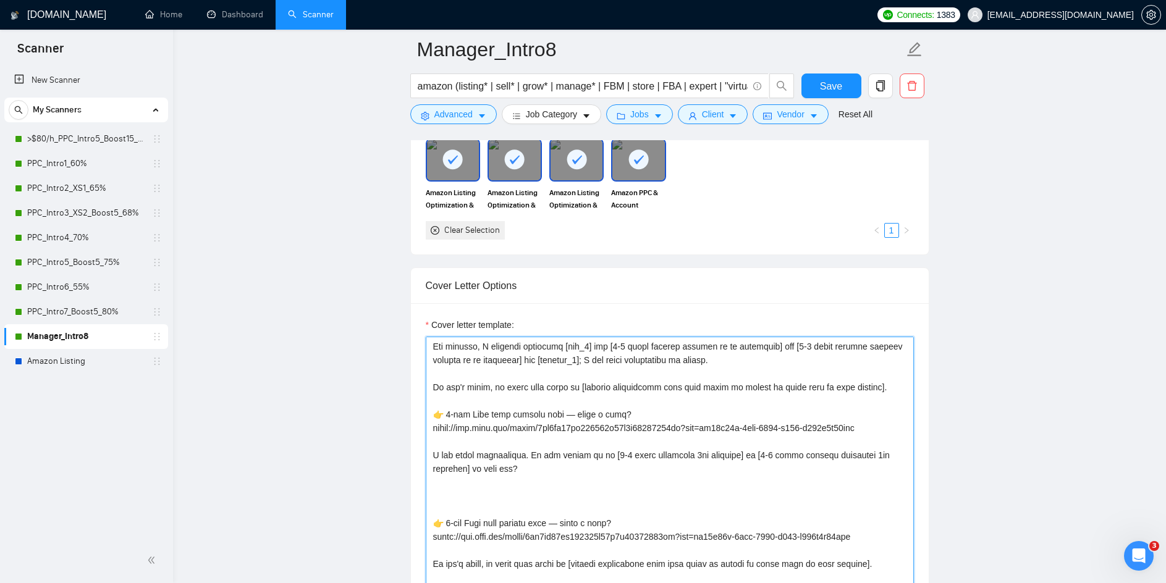
scroll to position [109, 0]
click at [882, 389] on textarea "Cover letter template:" at bounding box center [670, 476] width 488 height 278
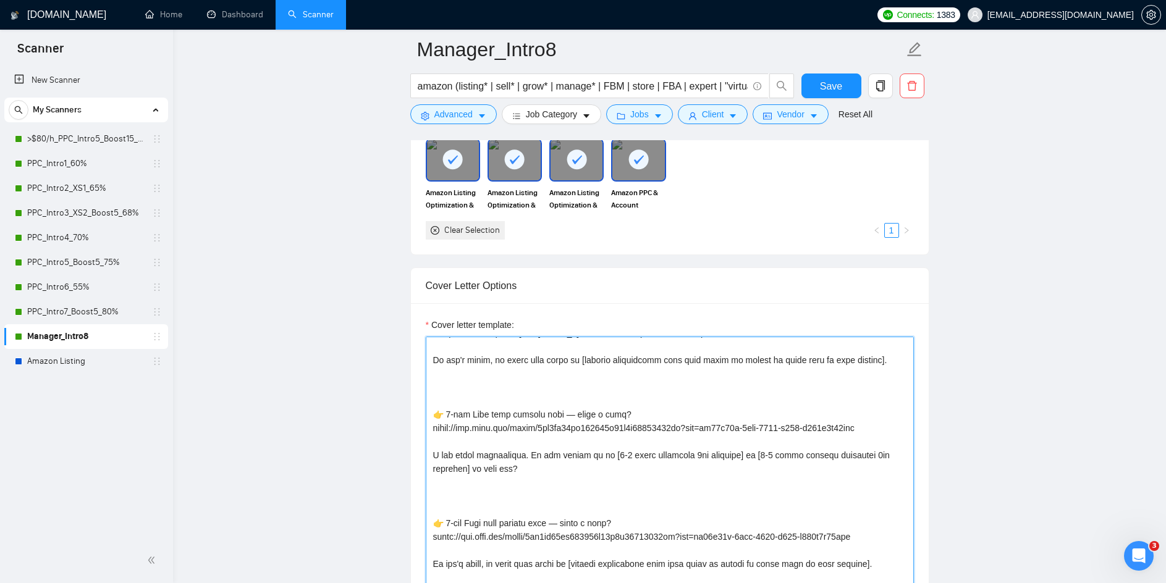
paste textarea "Here you are a couple of similar projects we successfully delivered -feel free …"
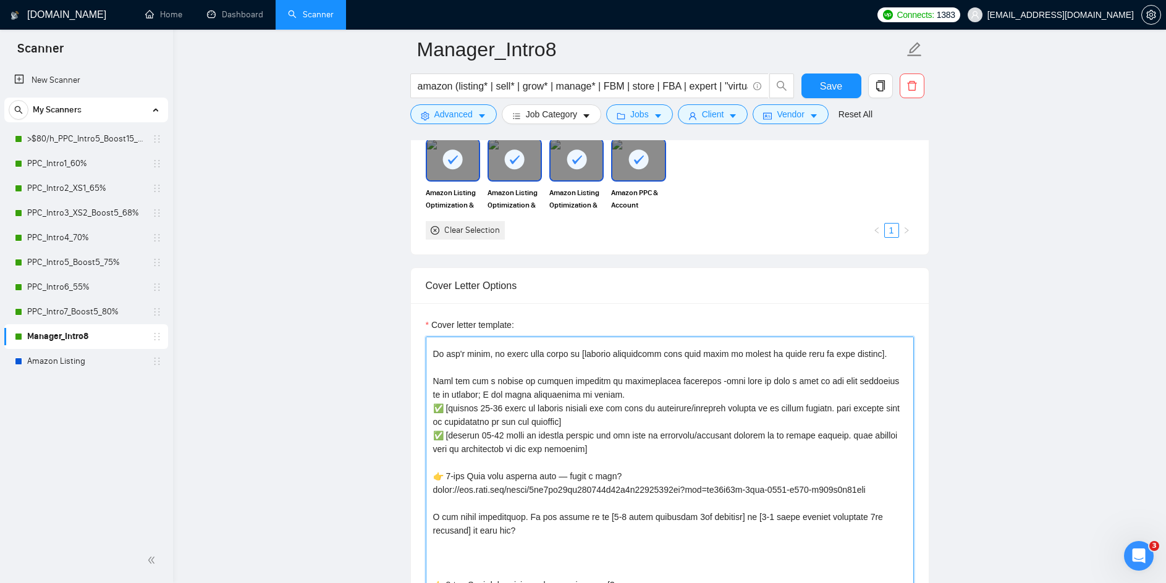
scroll to position [80, 0]
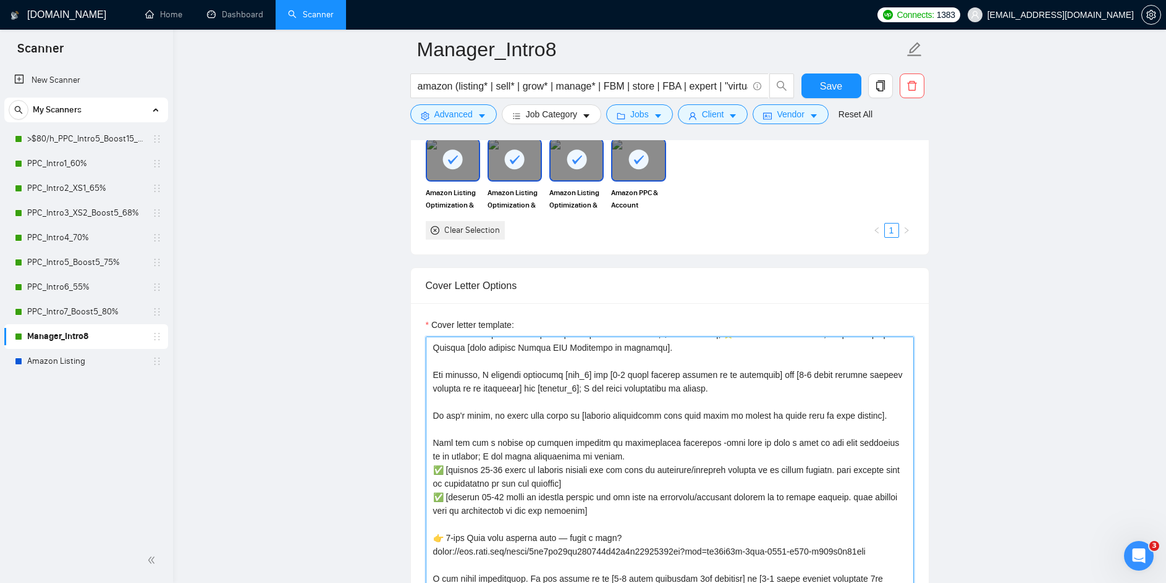
click at [556, 418] on textarea "Cover letter template:" at bounding box center [670, 476] width 488 height 278
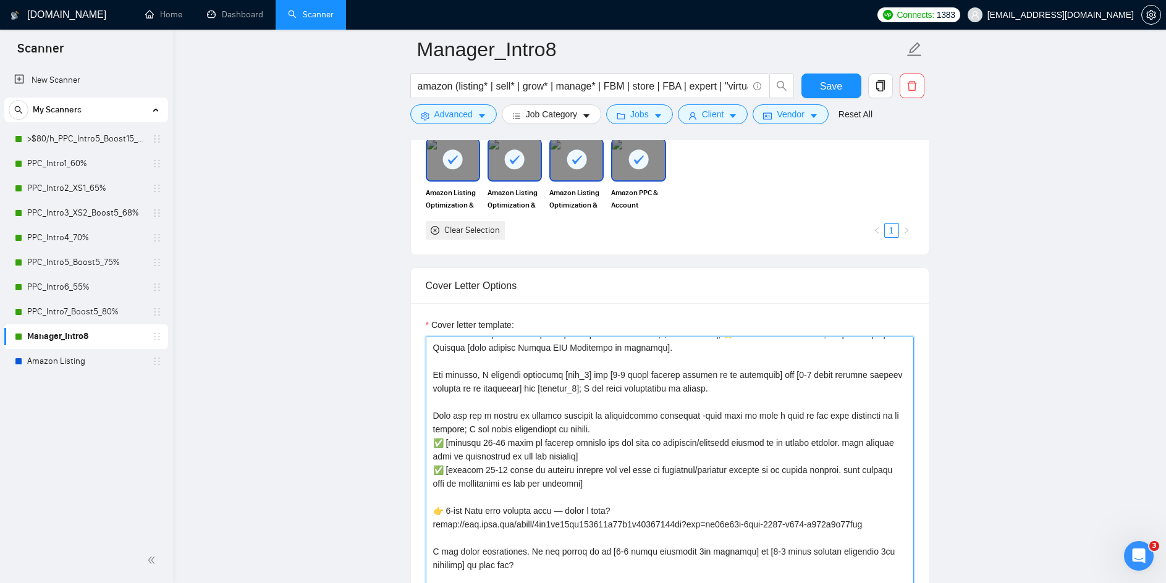
drag, startPoint x: 594, startPoint y: 481, endPoint x: 429, endPoint y: 418, distance: 176.8
click at [429, 418] on textarea "Cover letter template:" at bounding box center [670, 476] width 488 height 278
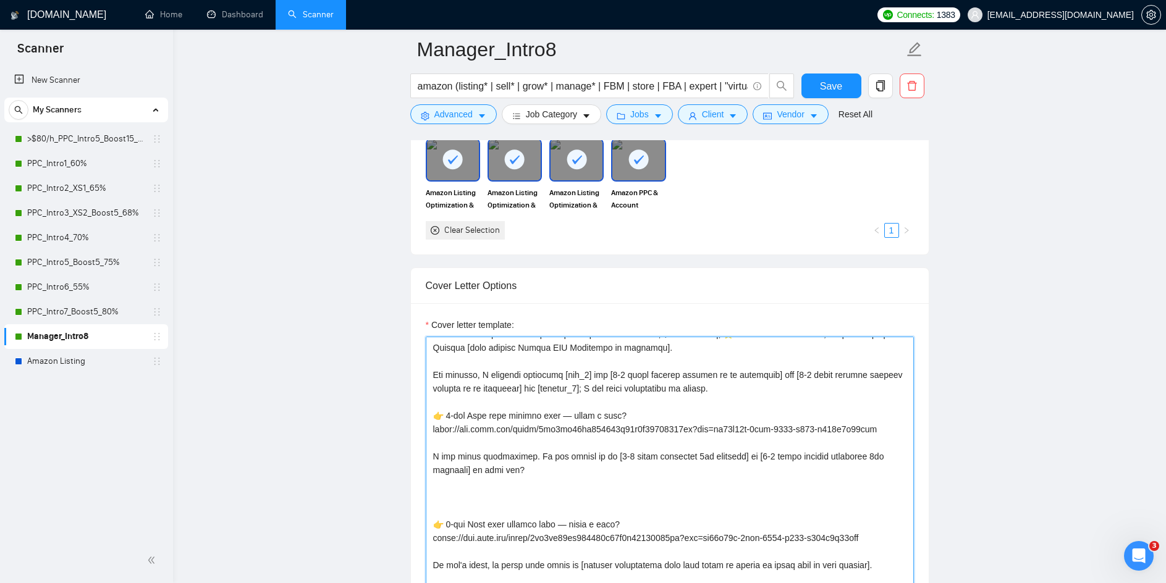
click at [876, 425] on textarea "Cover letter template:" at bounding box center [670, 476] width 488 height 278
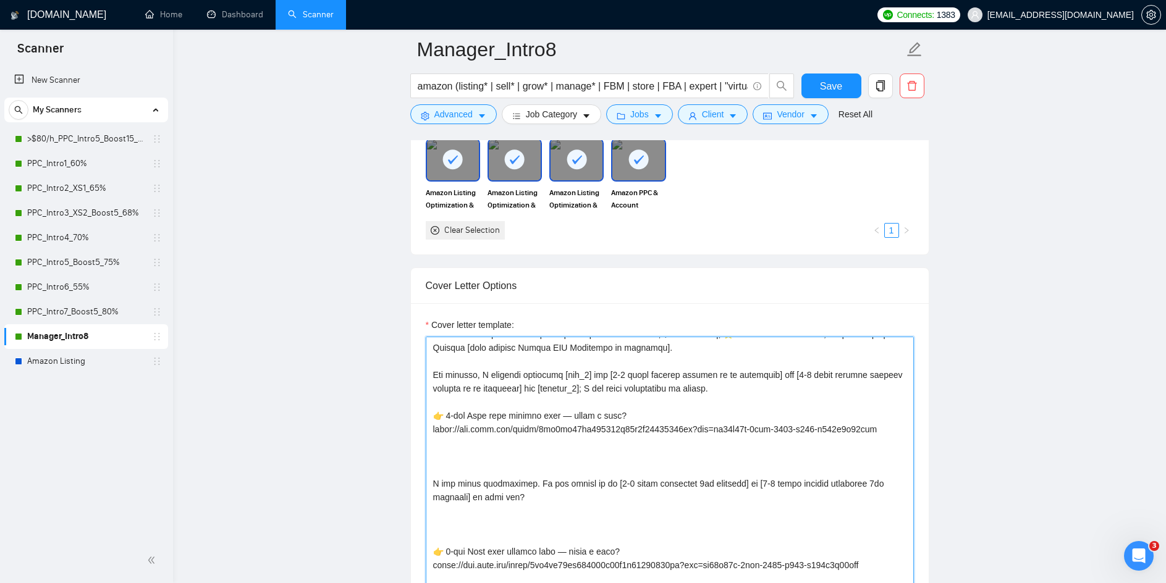
paste textarea "If you'd agree, my first step would be [mention preliminary work that would be …"
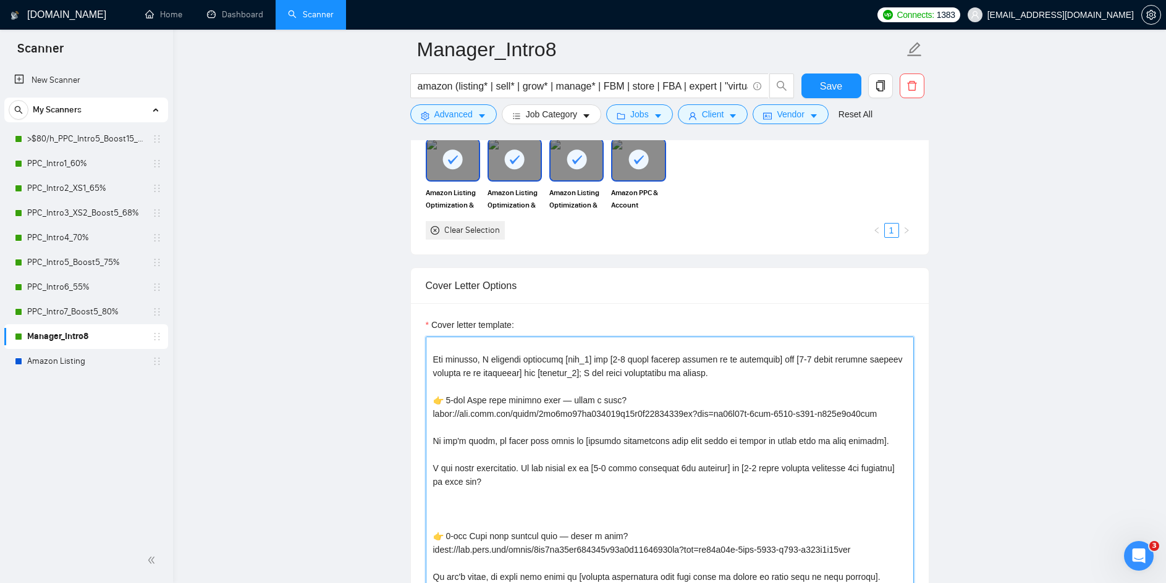
scroll to position [109, 0]
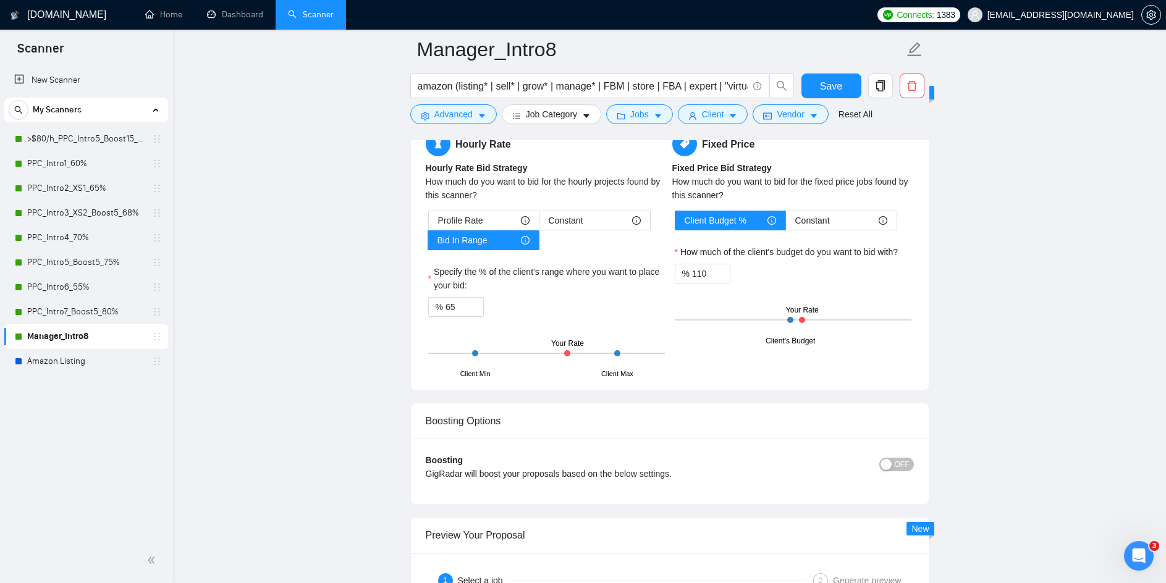
drag, startPoint x: 499, startPoint y: 470, endPoint x: 599, endPoint y: 313, distance: 186.5
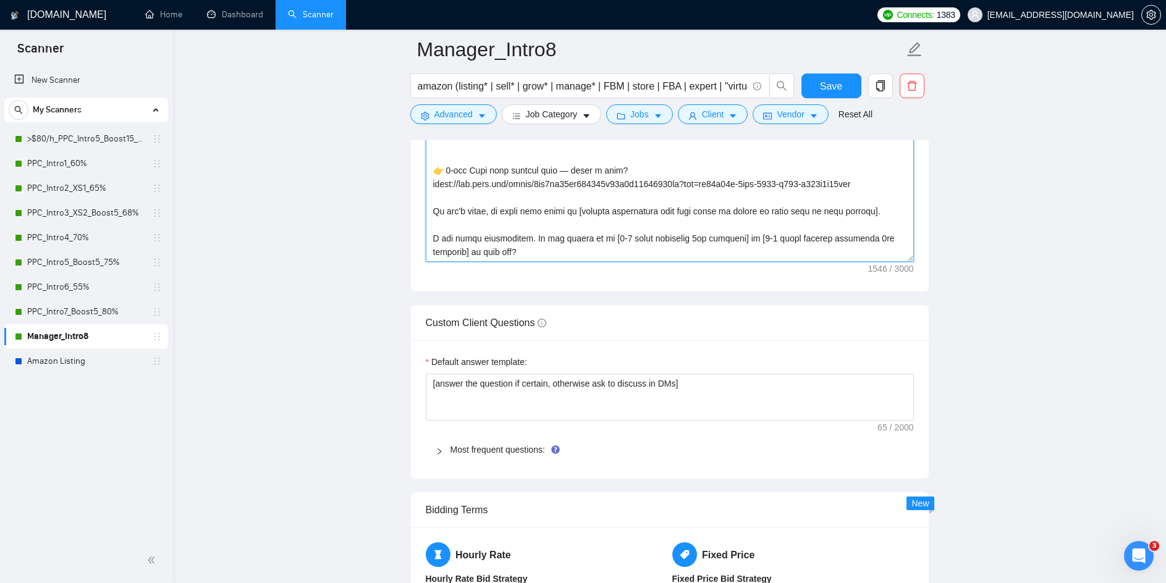
scroll to position [1633, 0]
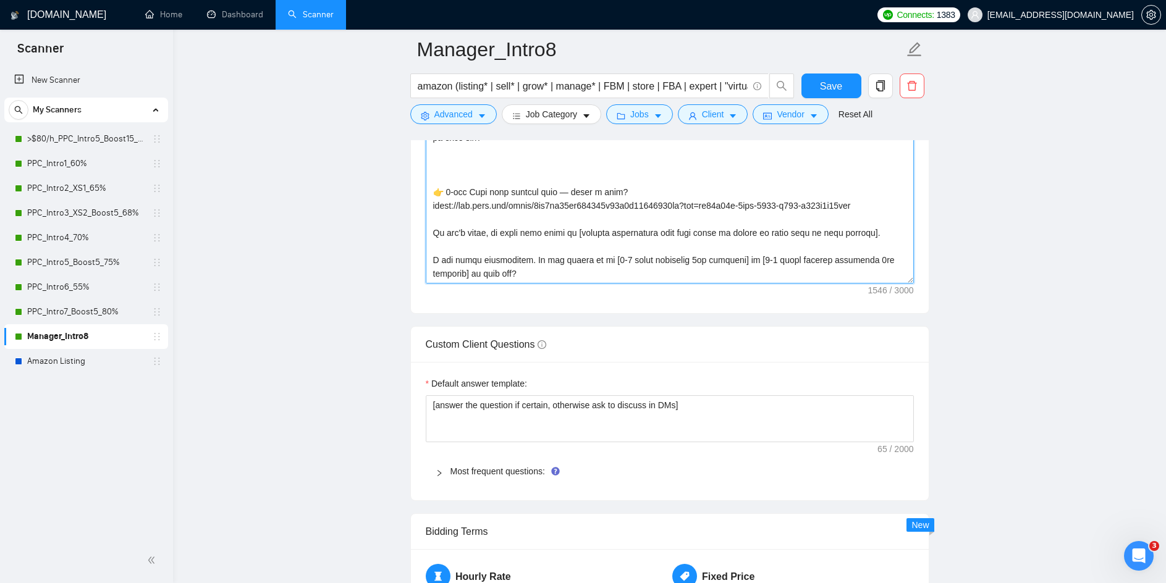
type textarea "[take into consideration for the whole text: mirror the client use of emojism l…"
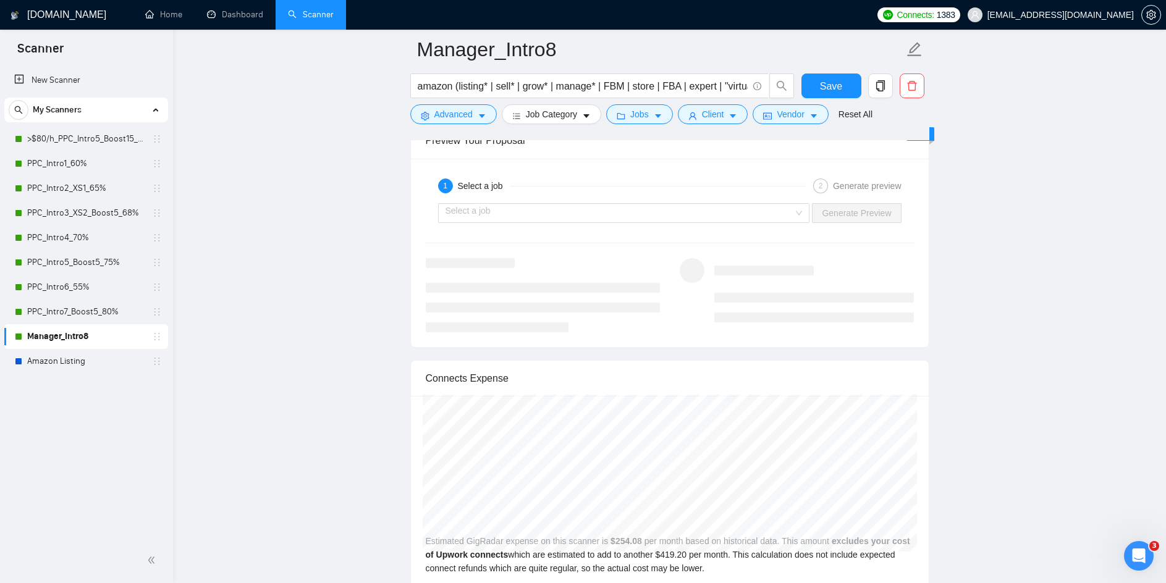
scroll to position [2251, 0]
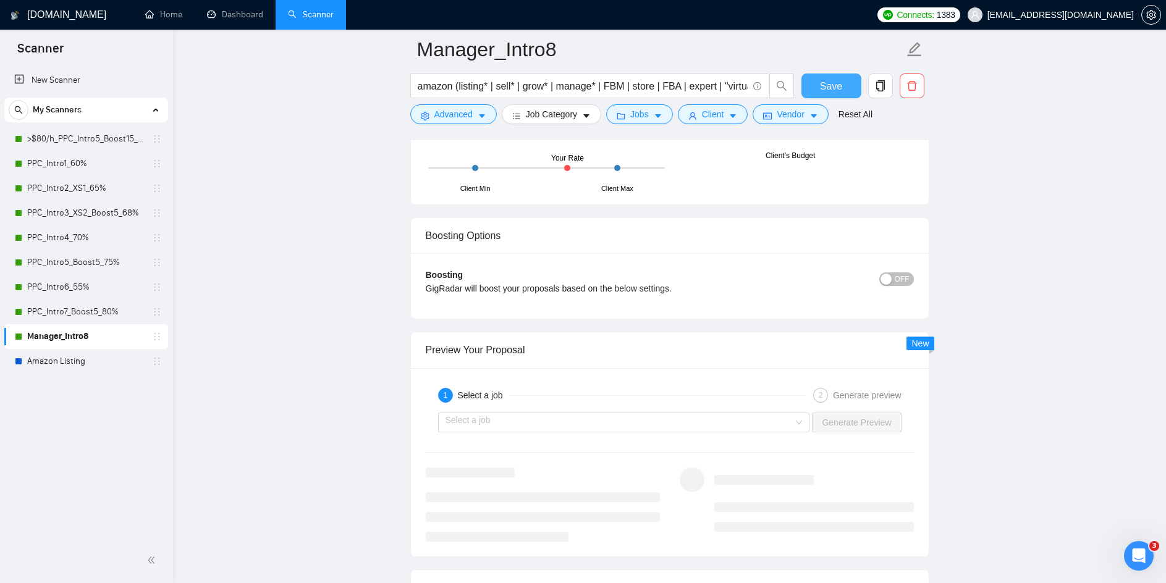
click at [818, 87] on button "Save" at bounding box center [831, 86] width 60 height 25
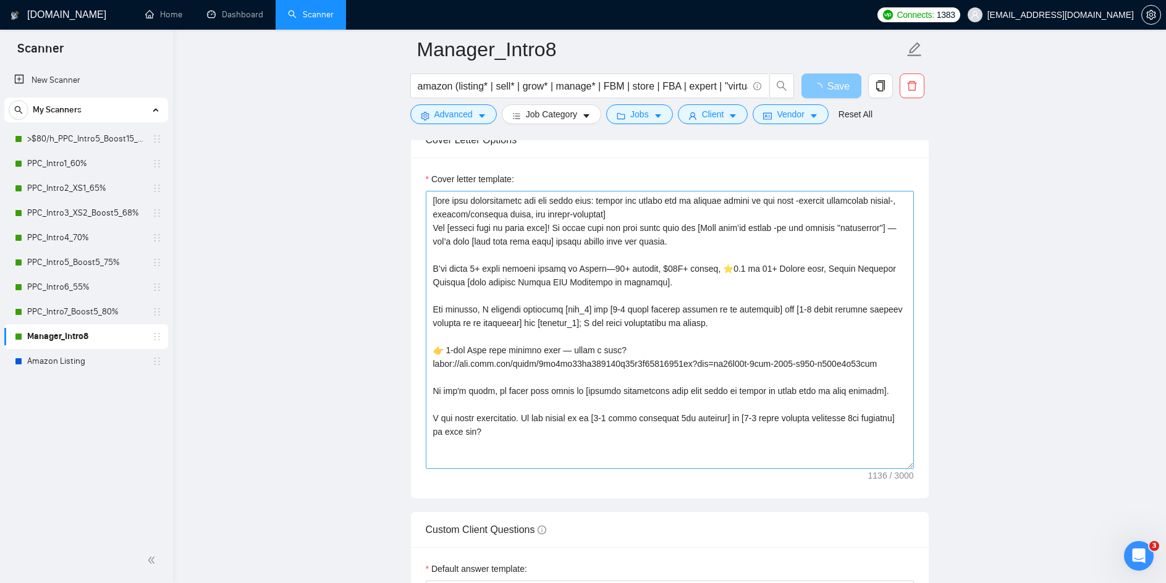
scroll to position [1138, 0]
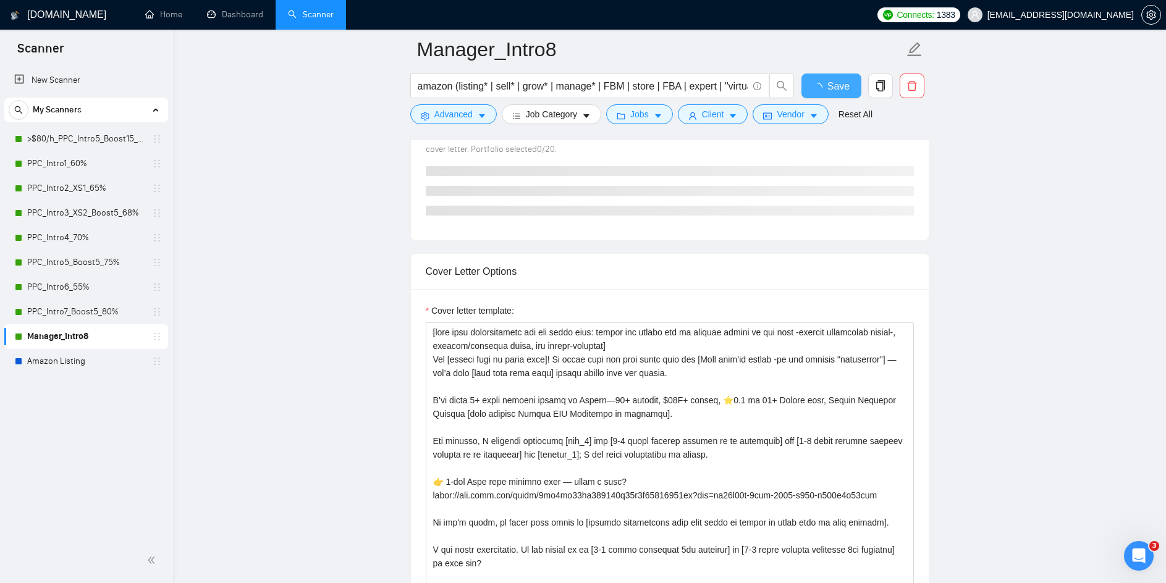
checkbox input "true"
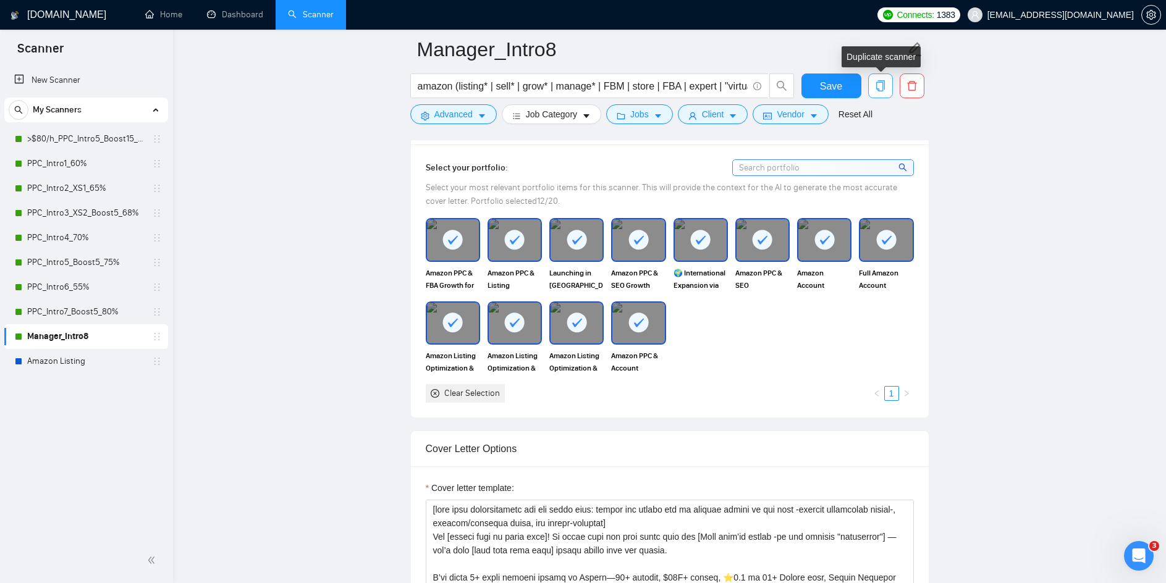
click at [884, 87] on icon "copy" at bounding box center [880, 85] width 9 height 11
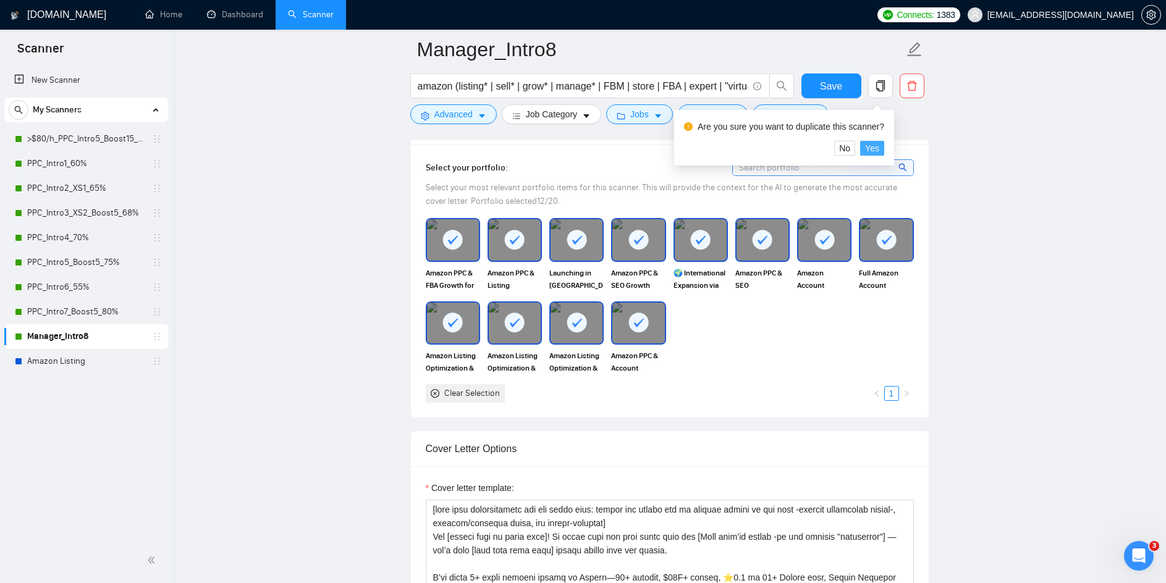
click at [871, 144] on span "Yes" at bounding box center [872, 149] width 14 height 14
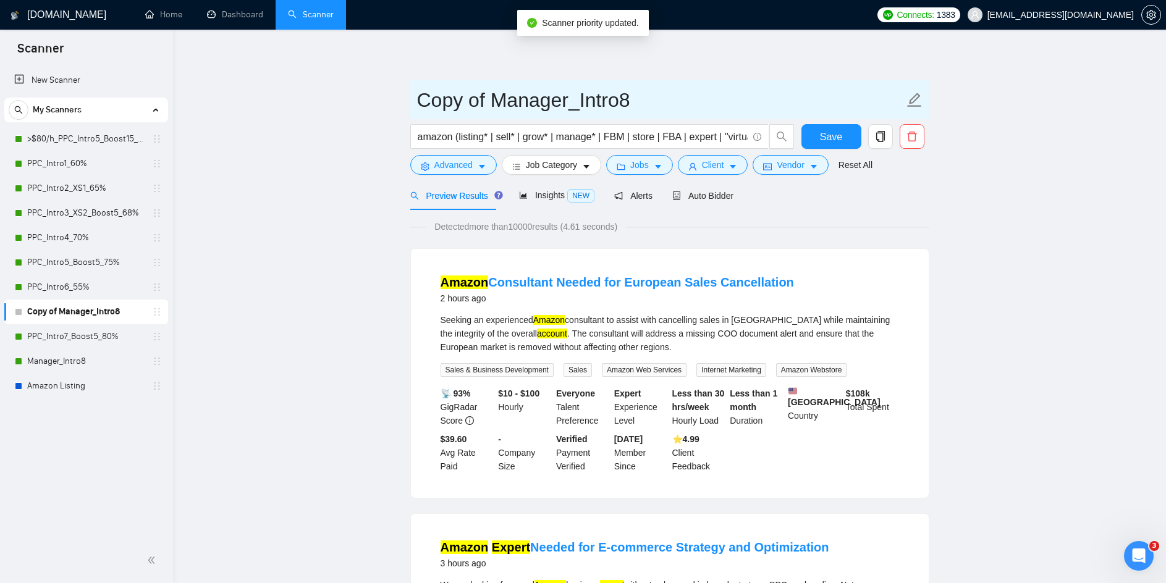
click at [913, 101] on icon "edit" at bounding box center [915, 100] width 16 height 16
click at [447, 102] on input "Copy of Manager_Intro8" at bounding box center [660, 100] width 487 height 31
click at [421, 101] on input "Copy of Manager_Intro8" at bounding box center [660, 100] width 487 height 31
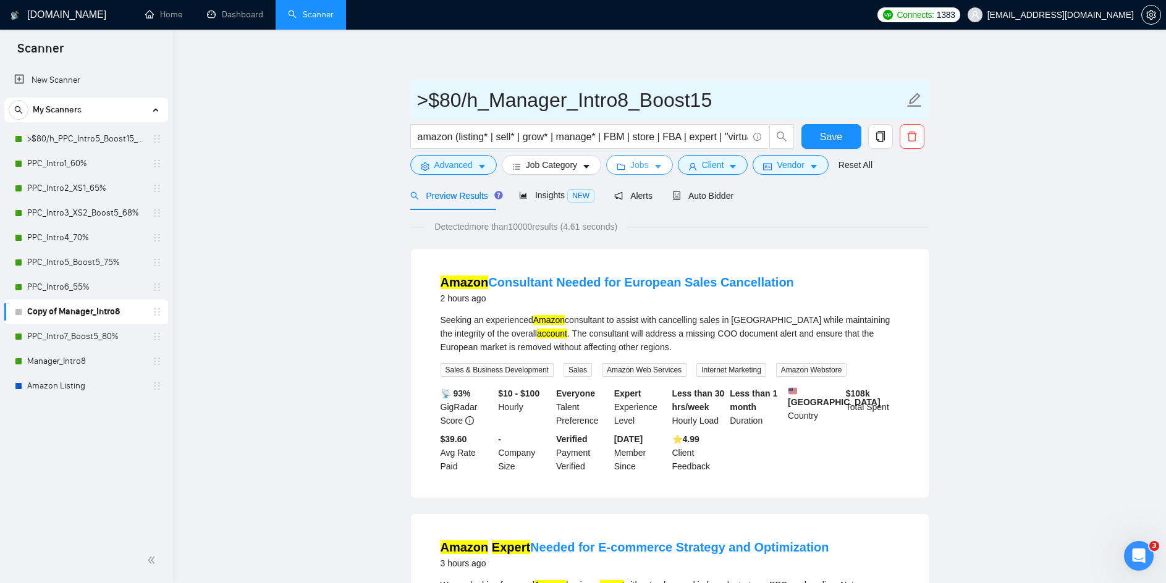
type input ">$80/h_Manager_Intro8_Boost15"
click at [654, 165] on icon "caret-down" at bounding box center [658, 167] width 9 height 9
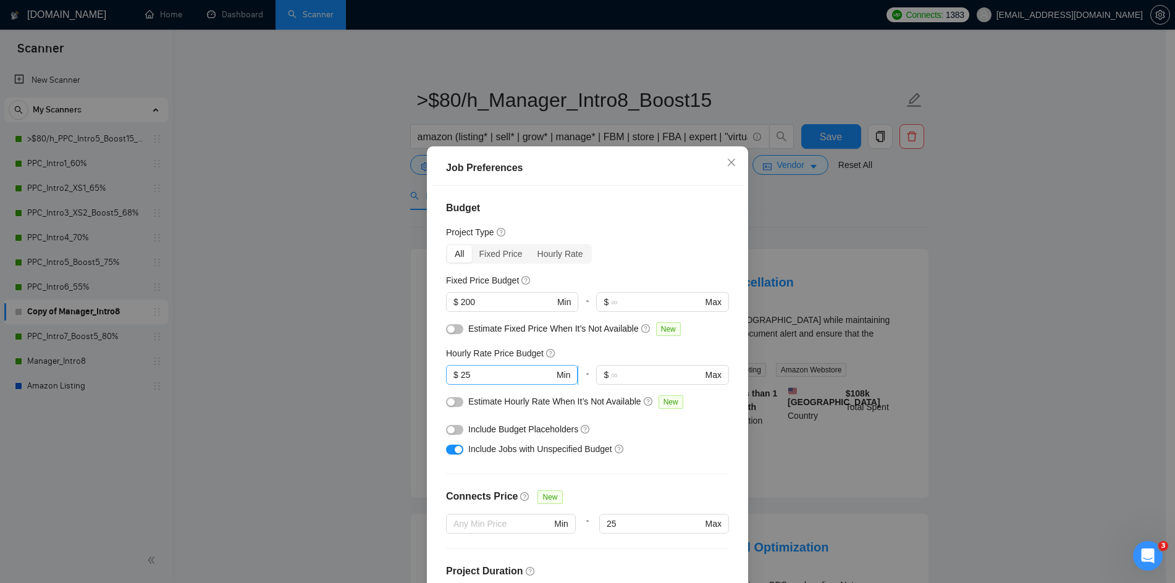
click at [467, 373] on input "25" at bounding box center [507, 375] width 93 height 14
type input "2"
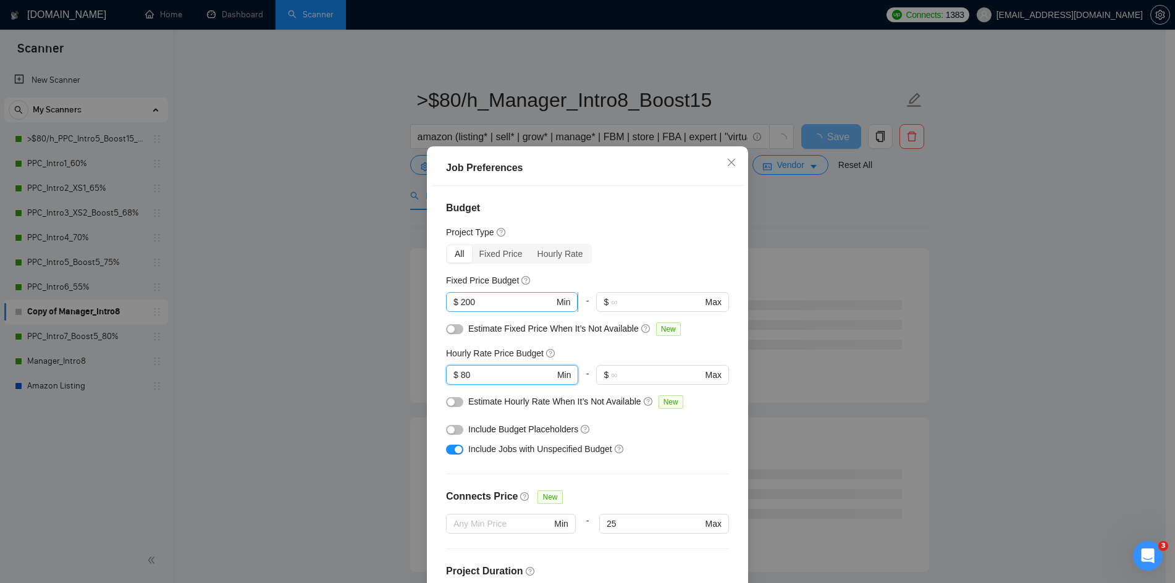
type input "80"
click at [486, 300] on input "200" at bounding box center [507, 302] width 93 height 14
type input "1200"
click at [664, 262] on div "All Fixed Price Hourly Rate" at bounding box center [587, 254] width 283 height 20
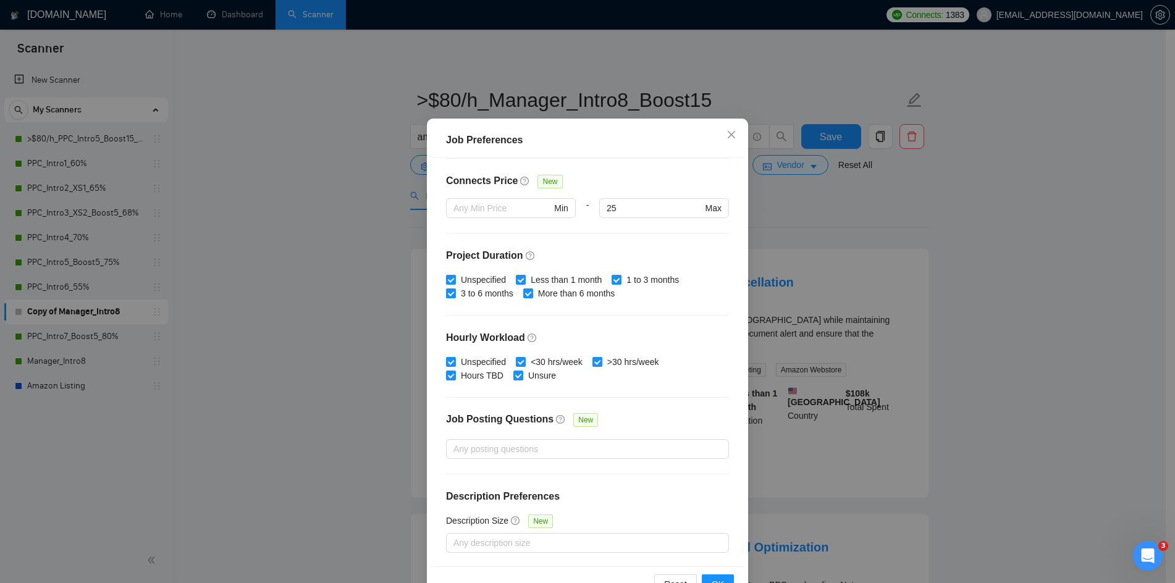
scroll to position [66, 0]
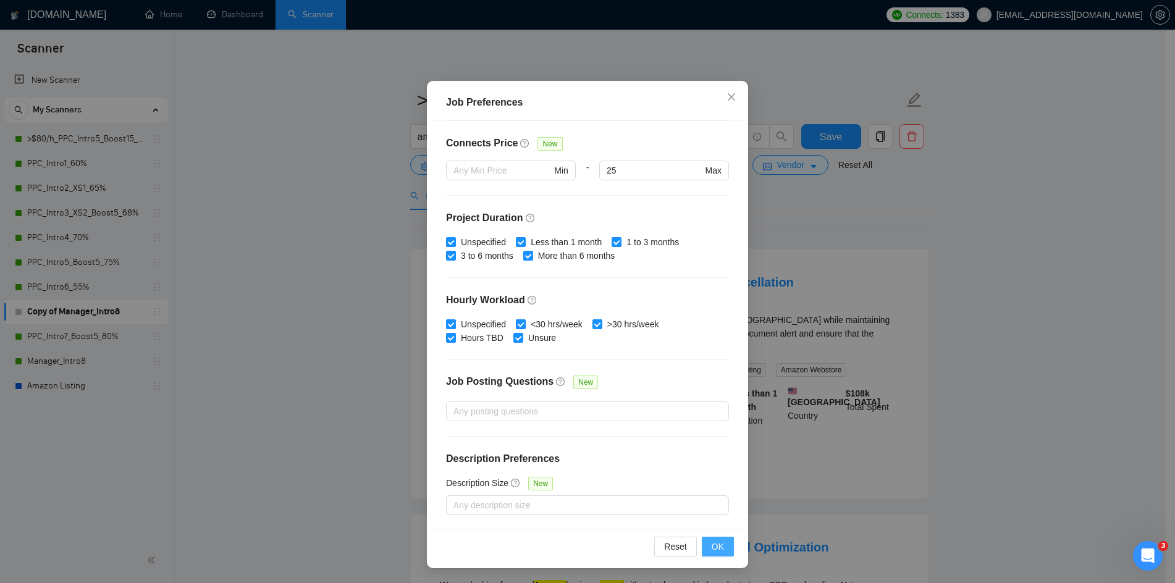
click at [714, 552] on span "OK" at bounding box center [718, 547] width 12 height 14
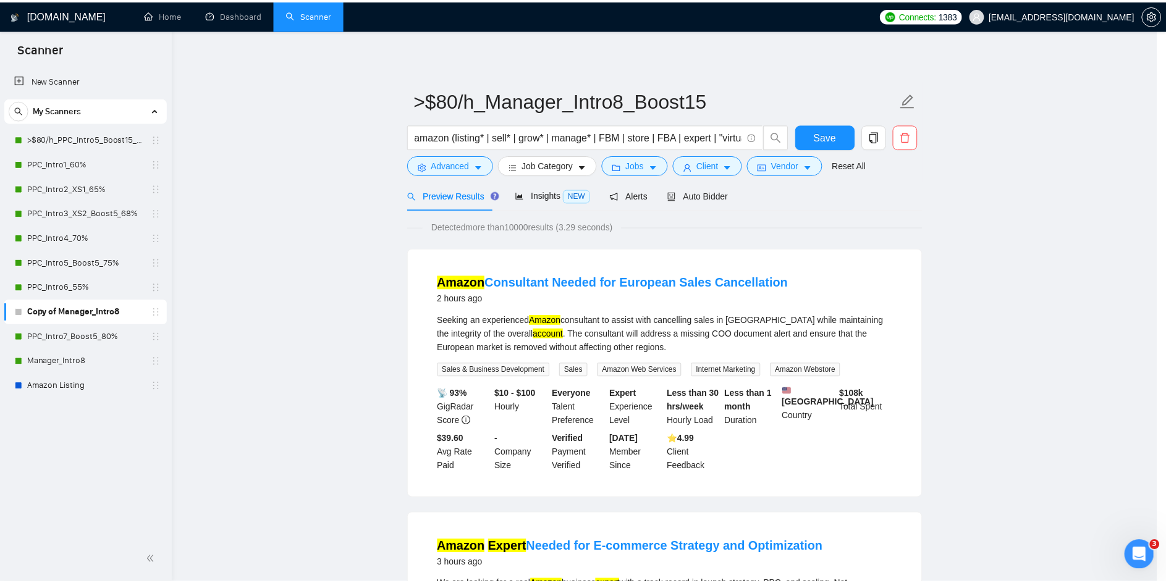
scroll to position [0, 0]
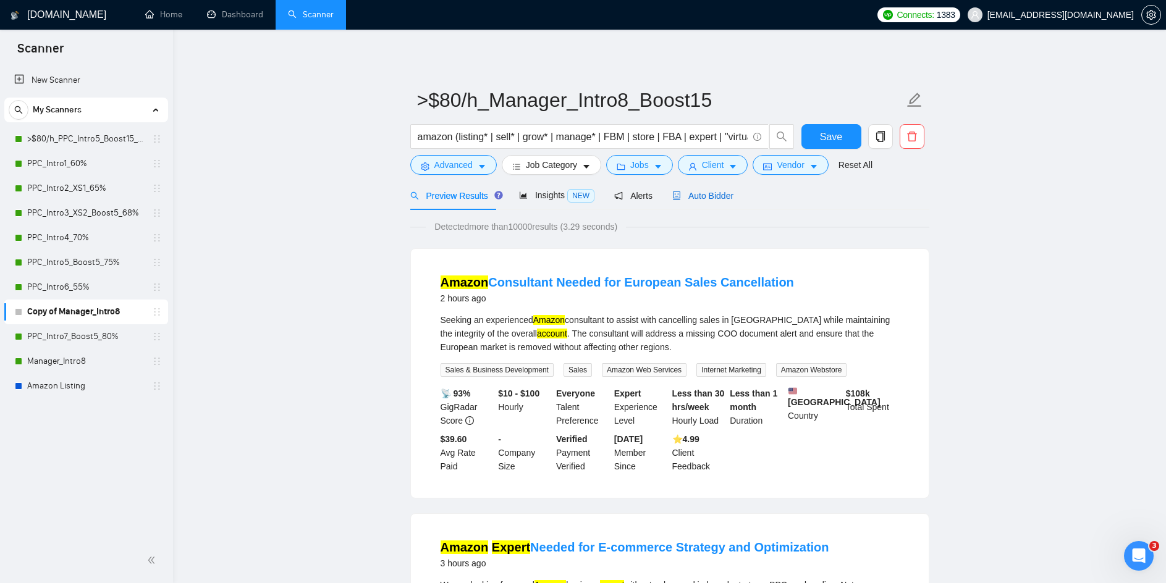
click at [708, 198] on span "Auto Bidder" at bounding box center [702, 196] width 61 height 10
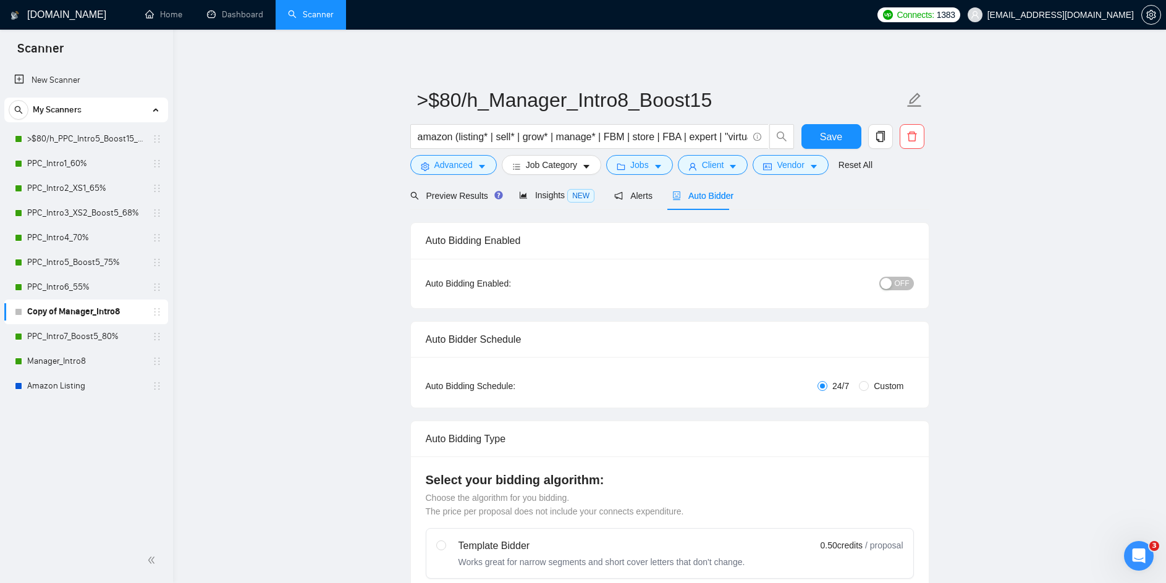
click at [890, 284] on div "button" at bounding box center [886, 283] width 11 height 11
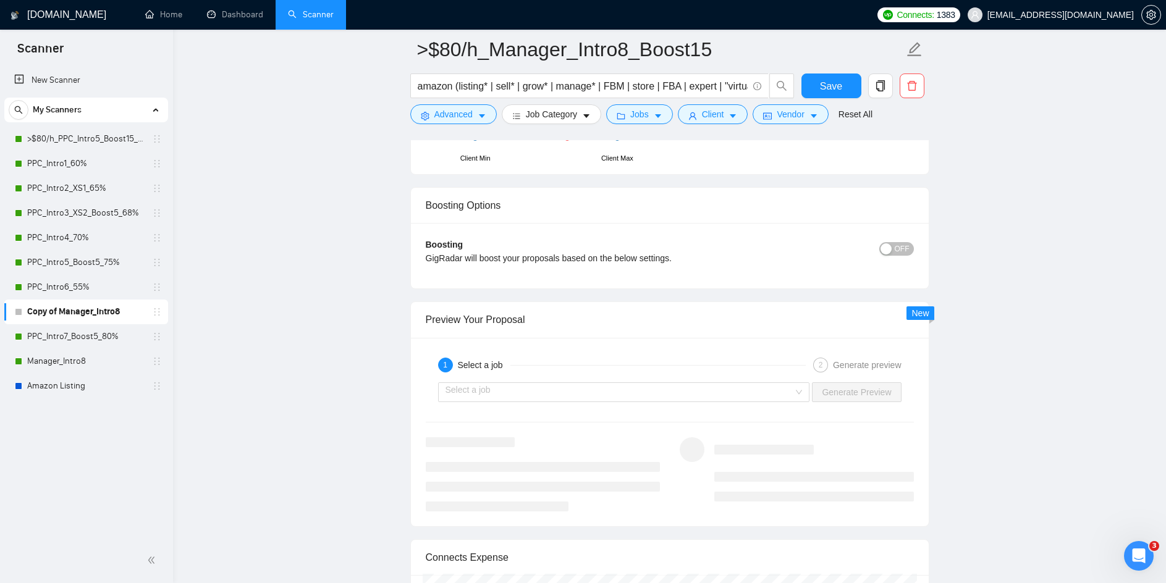
scroll to position [2286, 0]
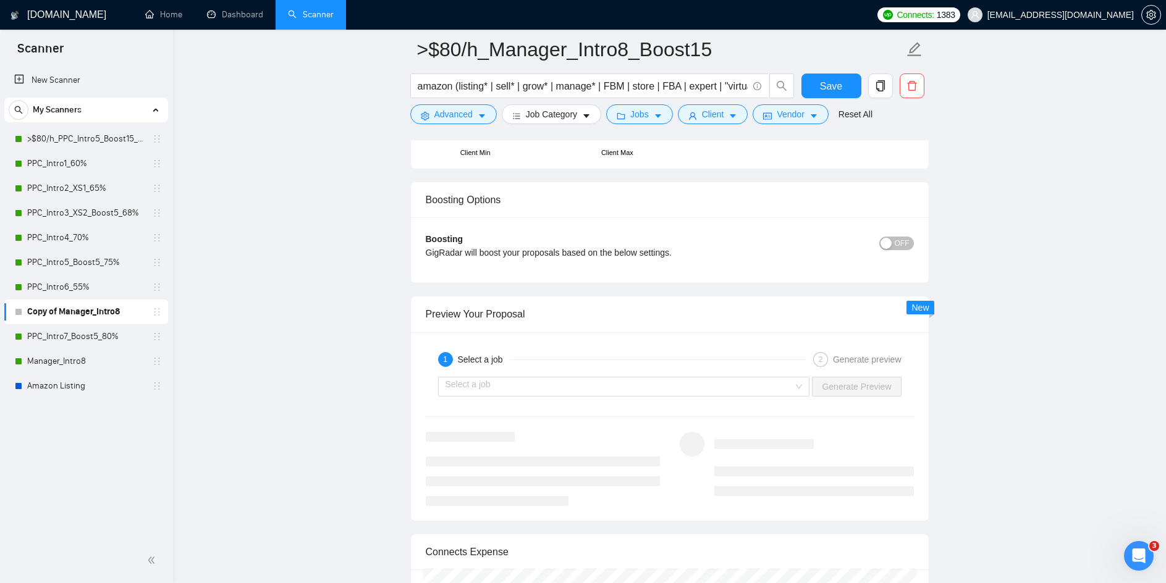
click at [894, 243] on button "OFF" at bounding box center [896, 244] width 35 height 14
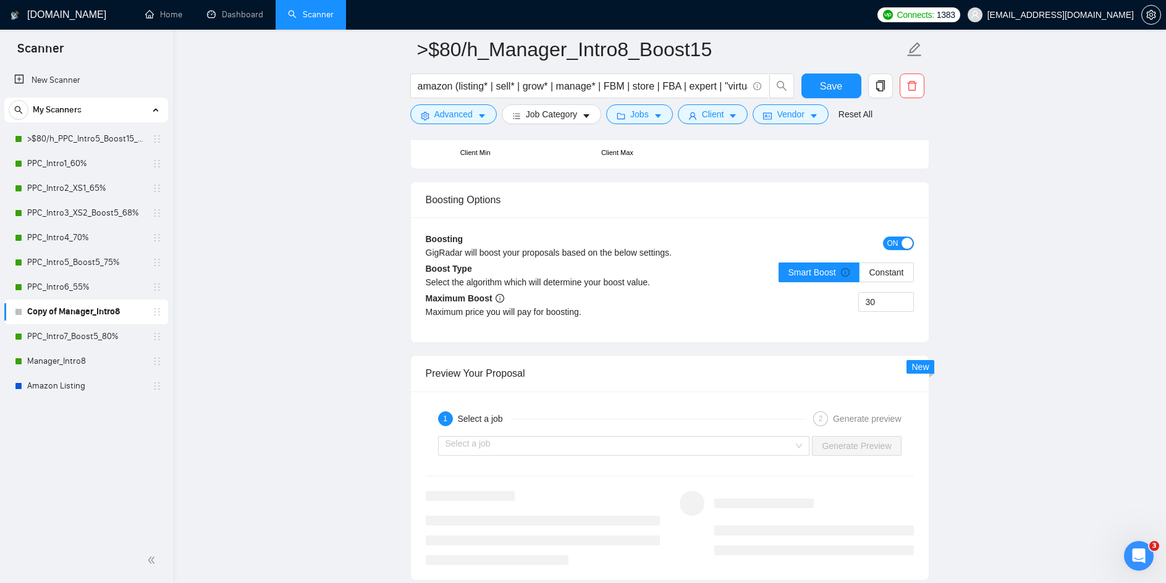
drag, startPoint x: 889, startPoint y: 306, endPoint x: 776, endPoint y: 300, distance: 113.8
click at [789, 300] on div "30" at bounding box center [792, 309] width 244 height 35
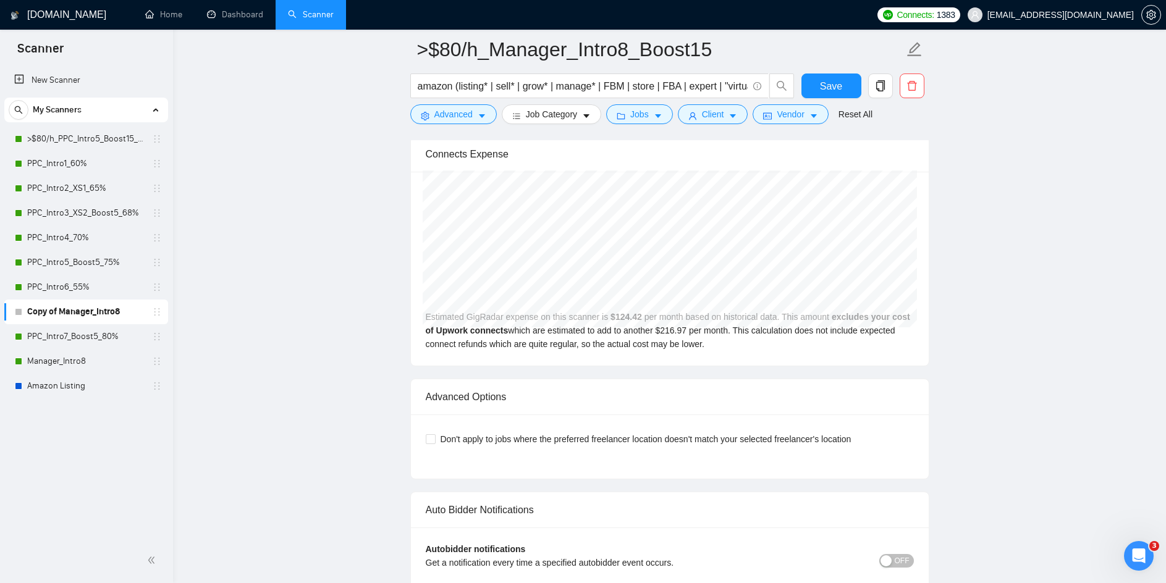
scroll to position [2904, 0]
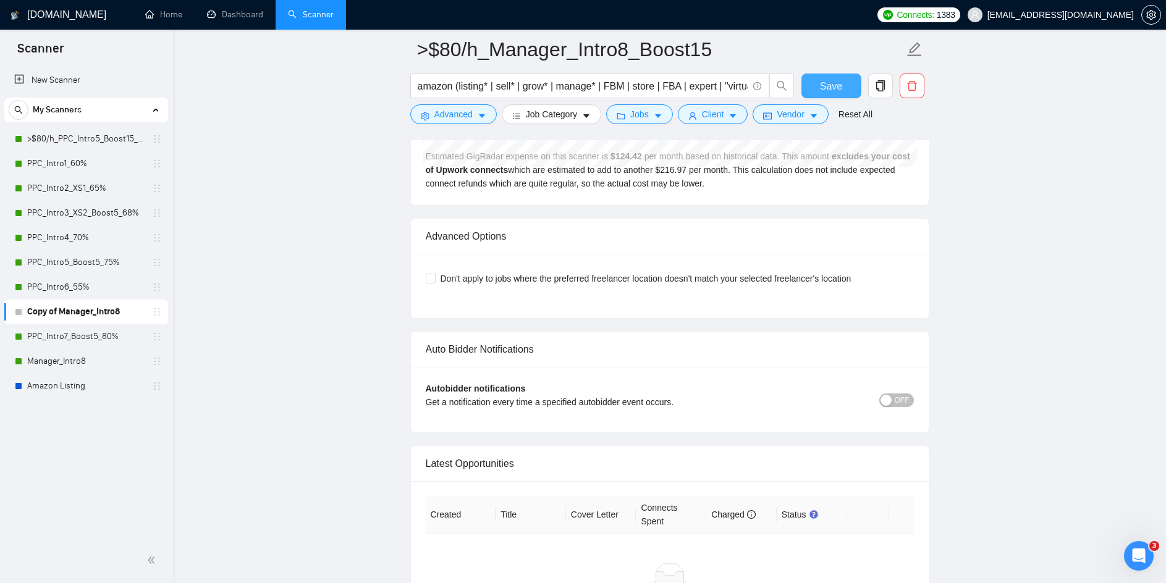
type input "15"
click at [842, 87] on button "Save" at bounding box center [831, 86] width 60 height 25
click at [900, 233] on div "Advanced Options" at bounding box center [670, 236] width 488 height 35
click at [902, 399] on span "OFF" at bounding box center [902, 401] width 15 height 14
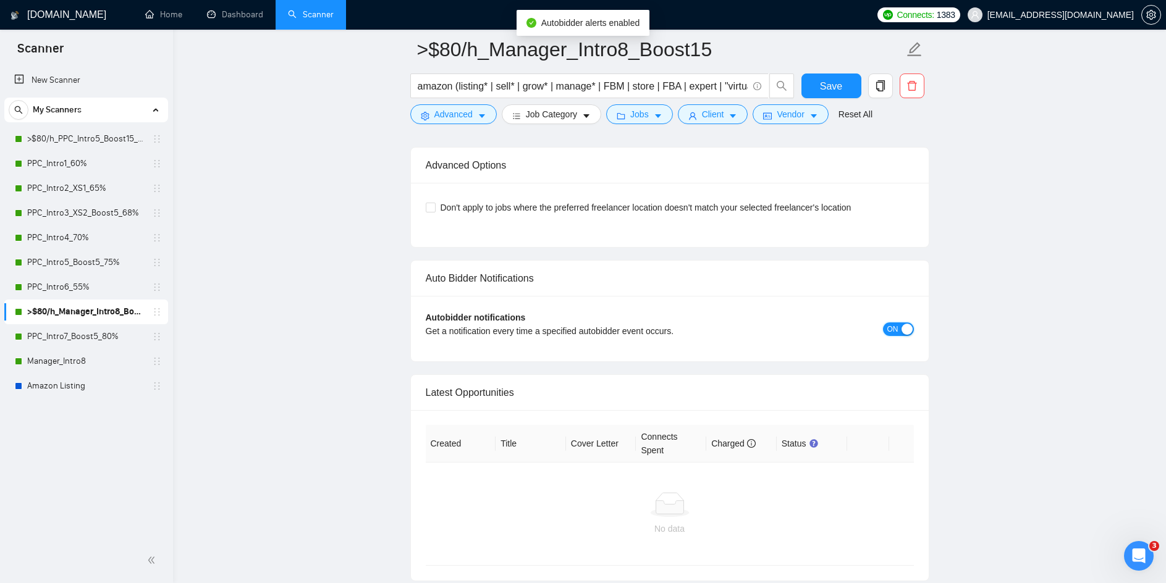
scroll to position [3068, 0]
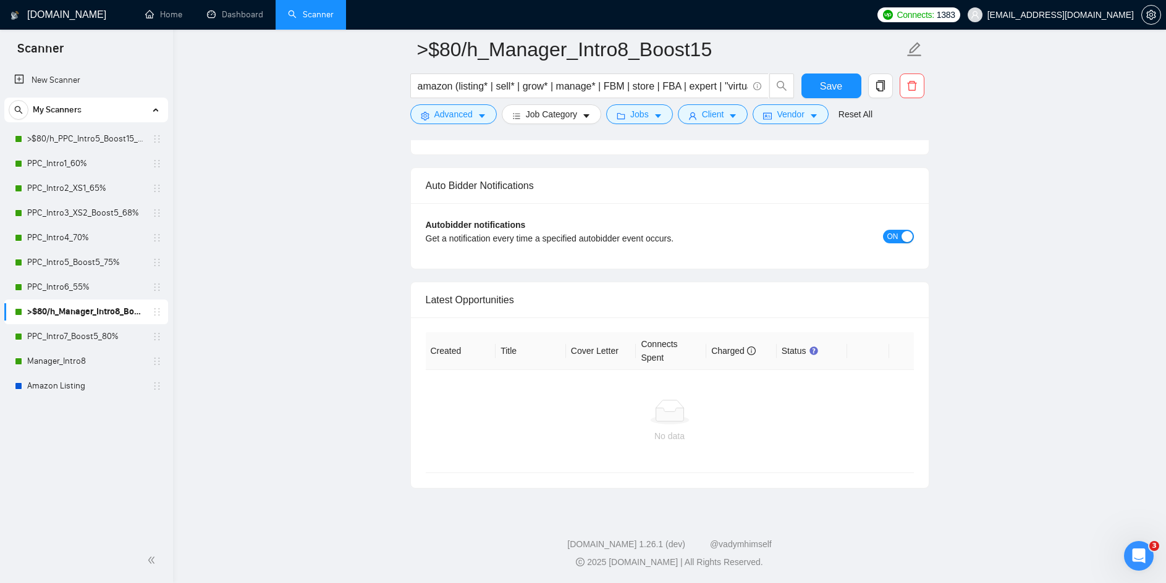
click at [902, 237] on div "button" at bounding box center [907, 236] width 11 height 11
click at [902, 237] on span "OFF" at bounding box center [902, 236] width 15 height 14
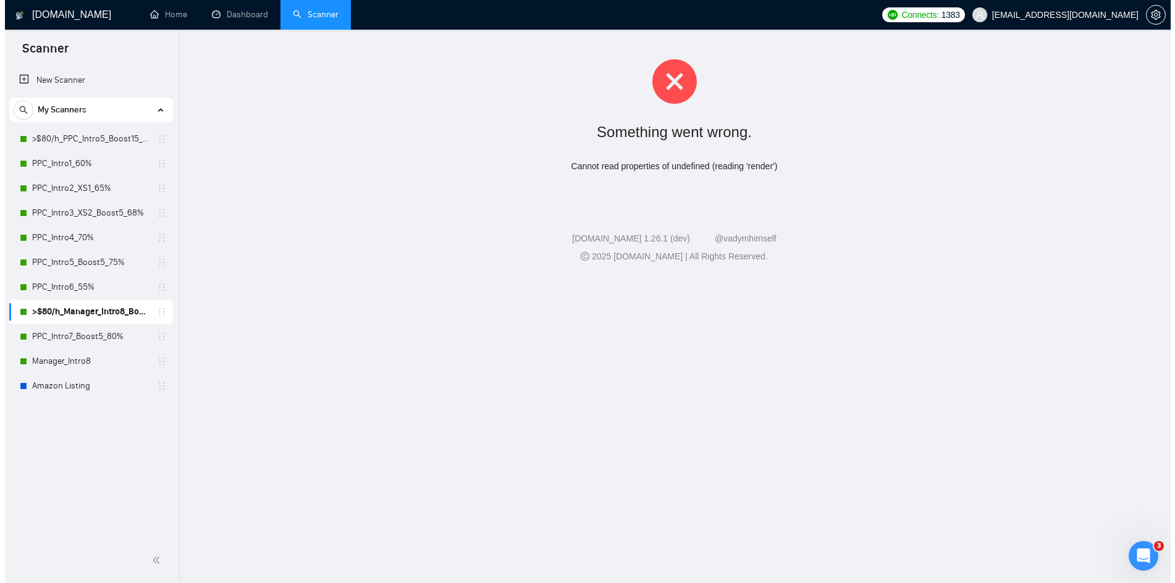
scroll to position [0, 0]
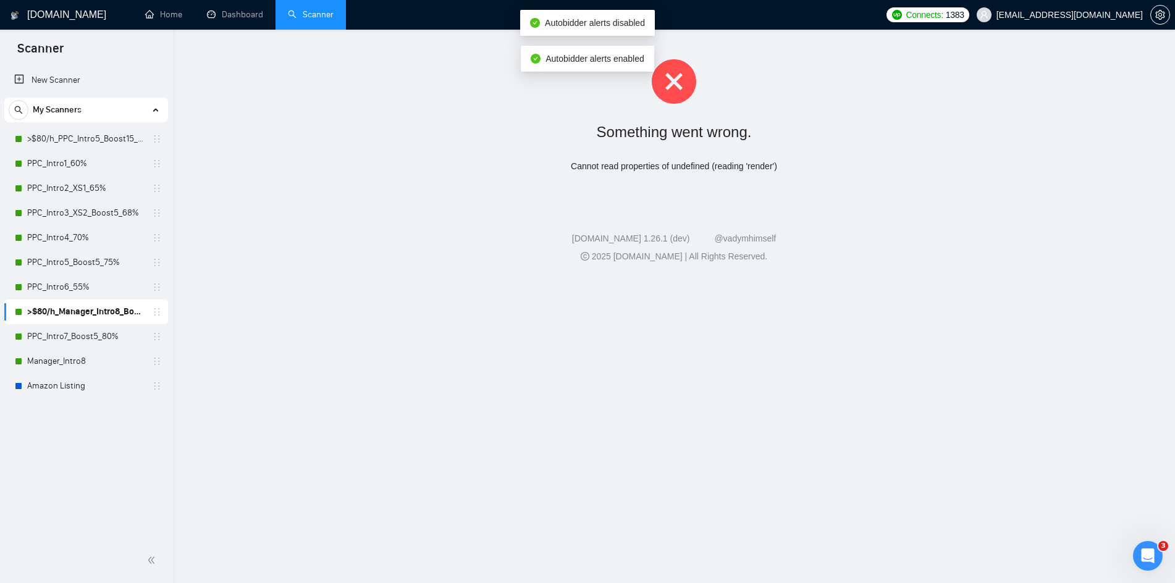
click at [100, 320] on link ">$80/h_Manager_Intro8_Boost15" at bounding box center [85, 312] width 117 height 25
click at [120, 312] on link ">$80/h_Manager_Intro8_Boost15" at bounding box center [85, 312] width 117 height 25
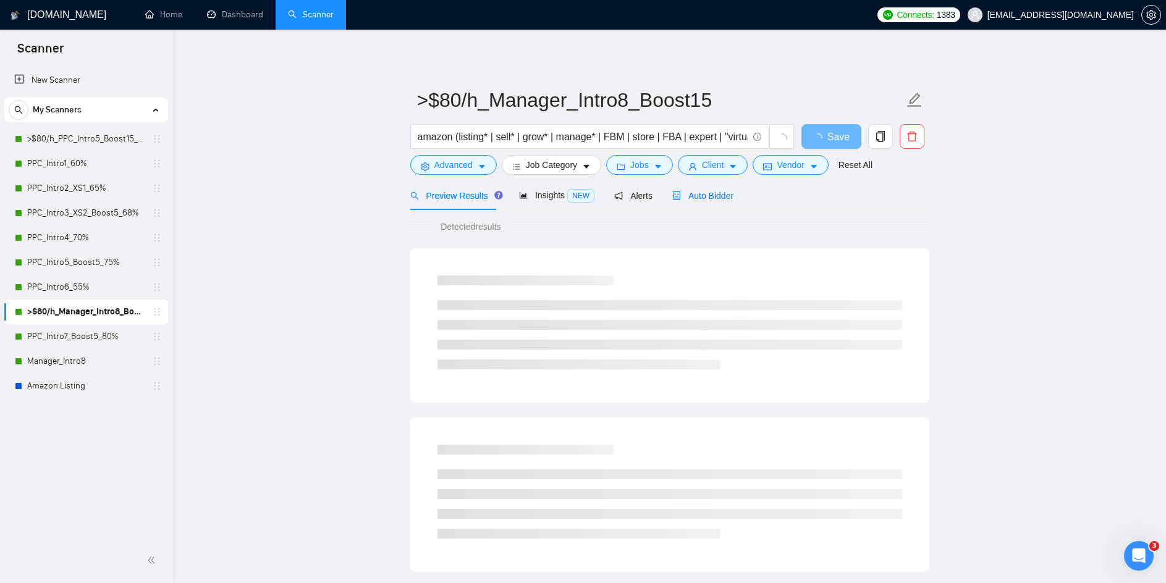
click at [703, 192] on span "Auto Bidder" at bounding box center [702, 196] width 61 height 10
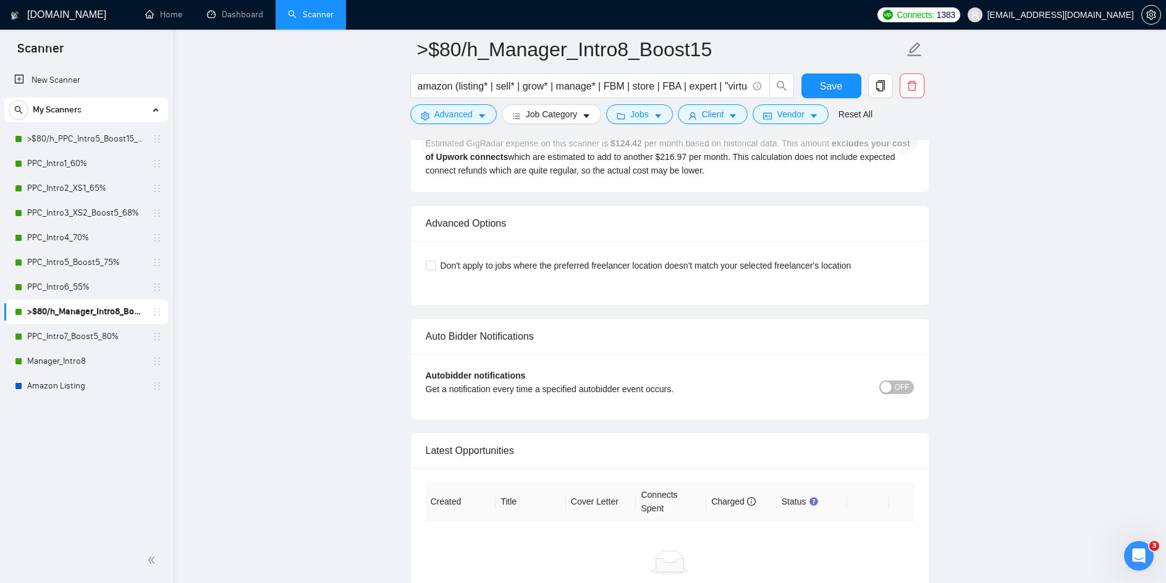
scroll to position [3028, 0]
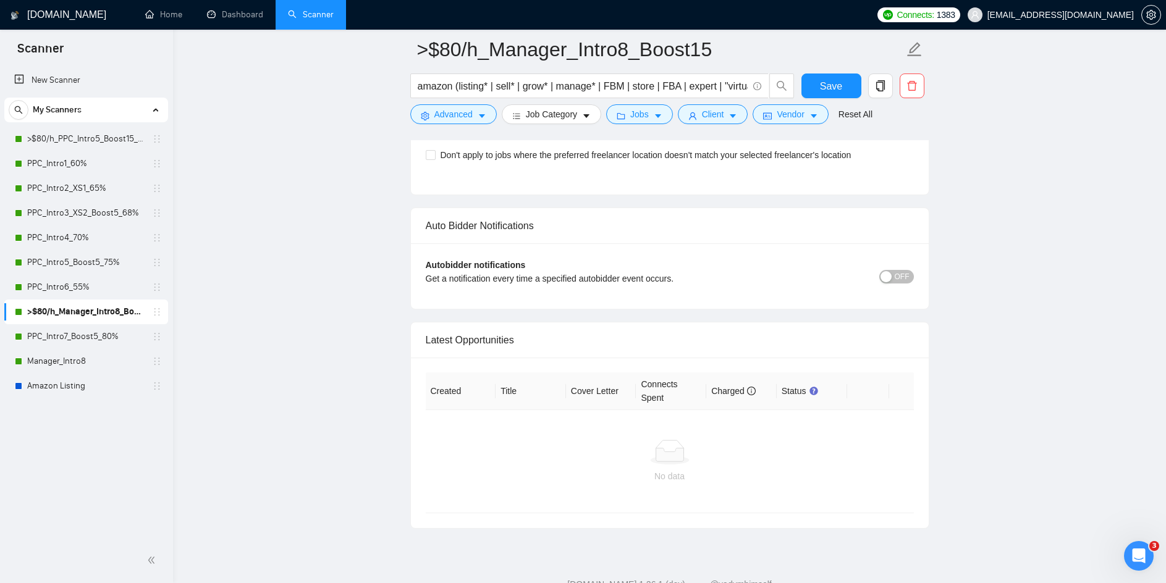
click at [900, 279] on span "OFF" at bounding box center [902, 277] width 15 height 14
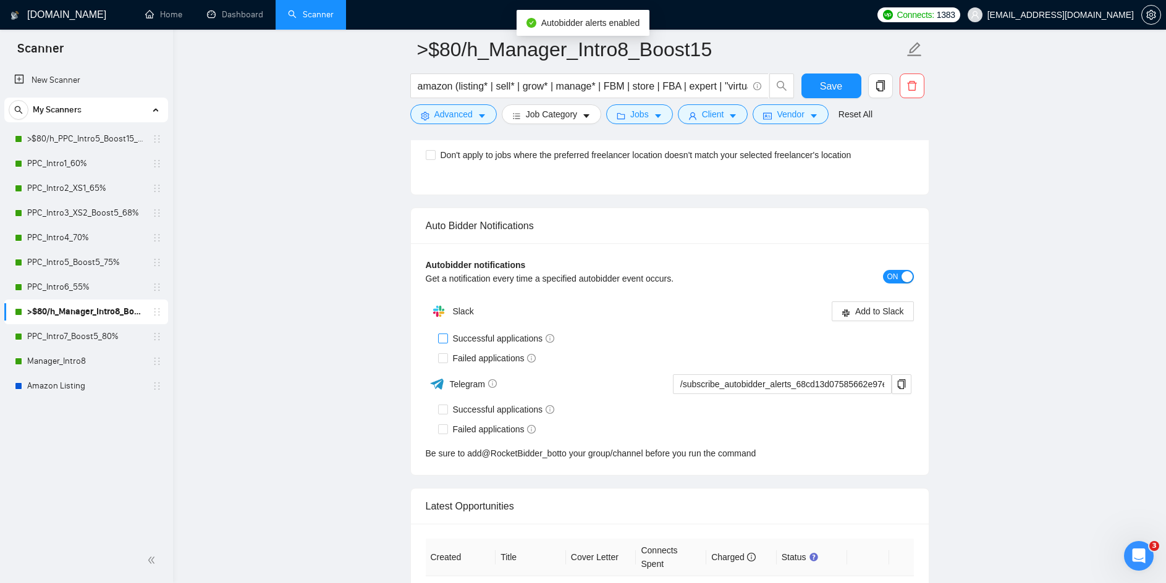
click at [442, 335] on input "Successful applications" at bounding box center [442, 338] width 9 height 9
checkbox input "true"
click at [442, 359] on input "Failed applications" at bounding box center [442, 357] width 9 height 9
checkbox input "true"
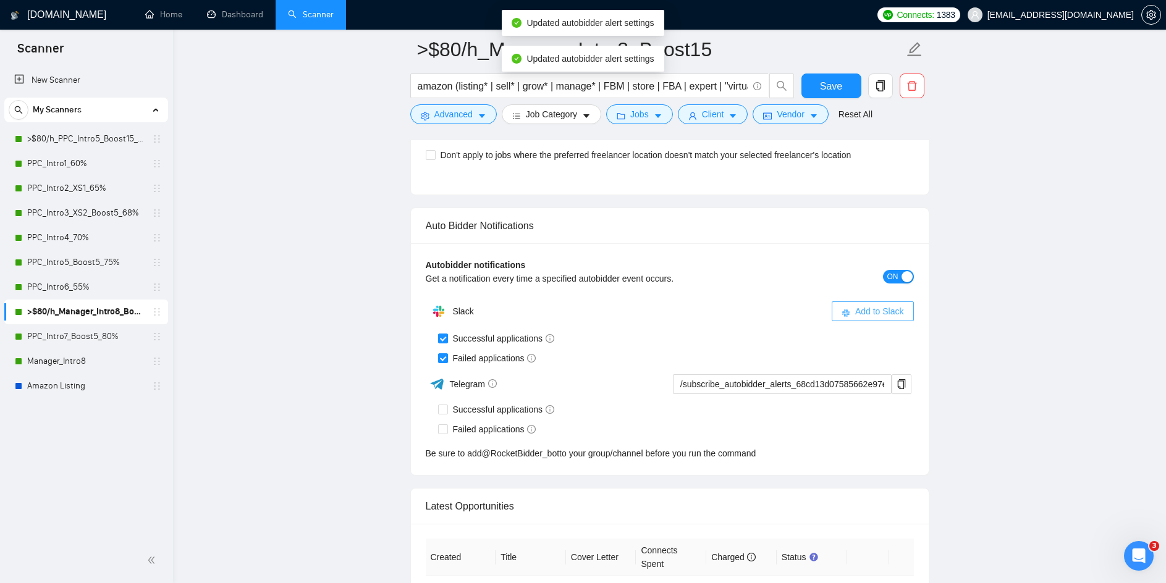
click at [875, 312] on span "Add to Slack" at bounding box center [879, 312] width 49 height 14
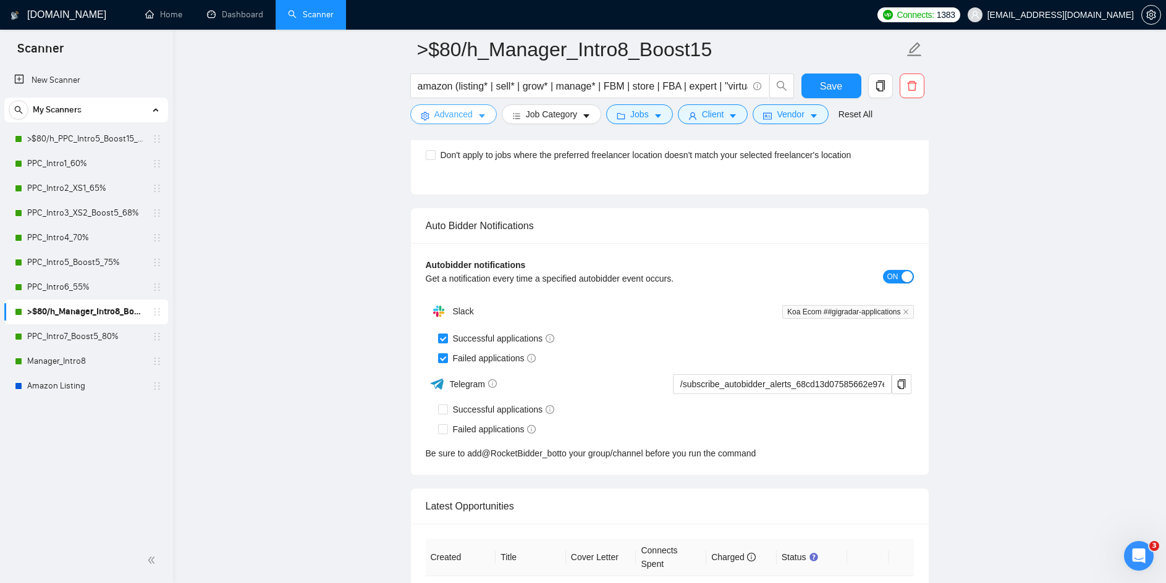
click at [475, 117] on button "Advanced" at bounding box center [453, 114] width 87 height 20
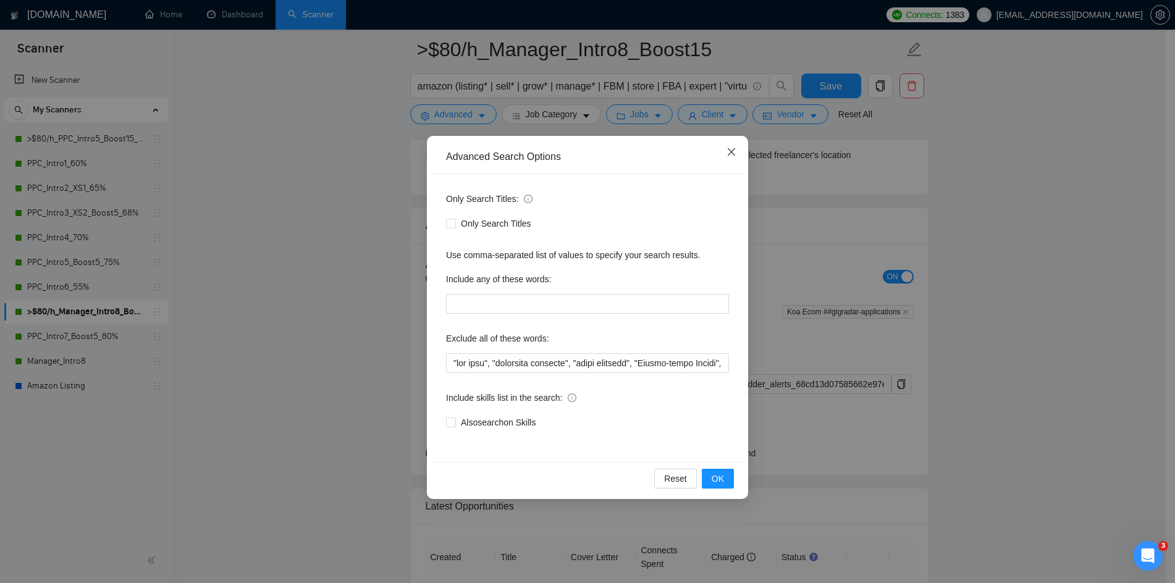
click at [727, 150] on icon "close" at bounding box center [732, 152] width 10 height 10
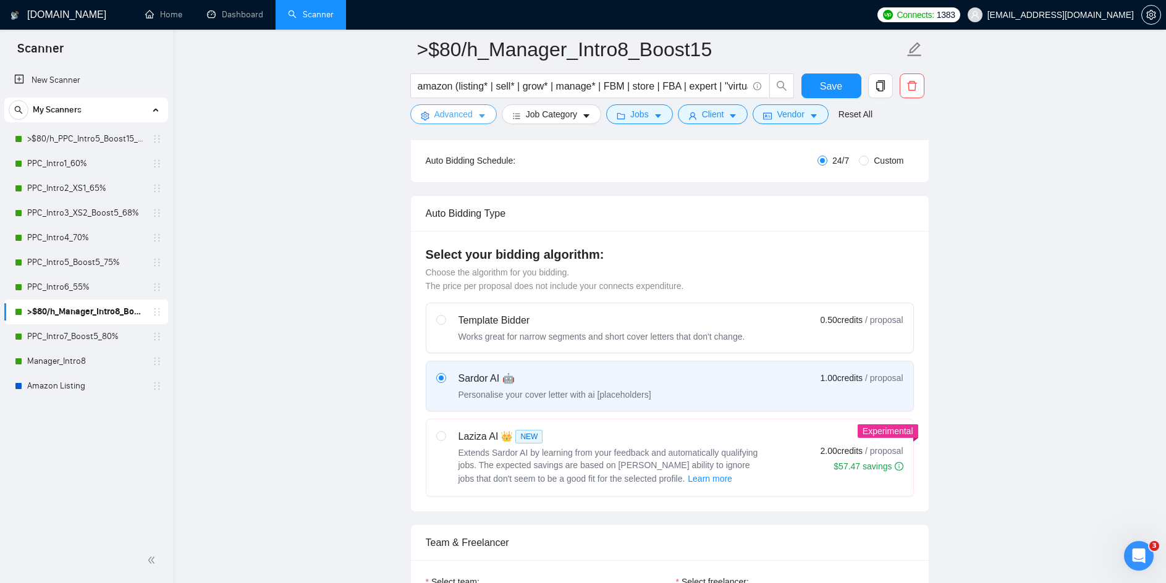
scroll to position [0, 0]
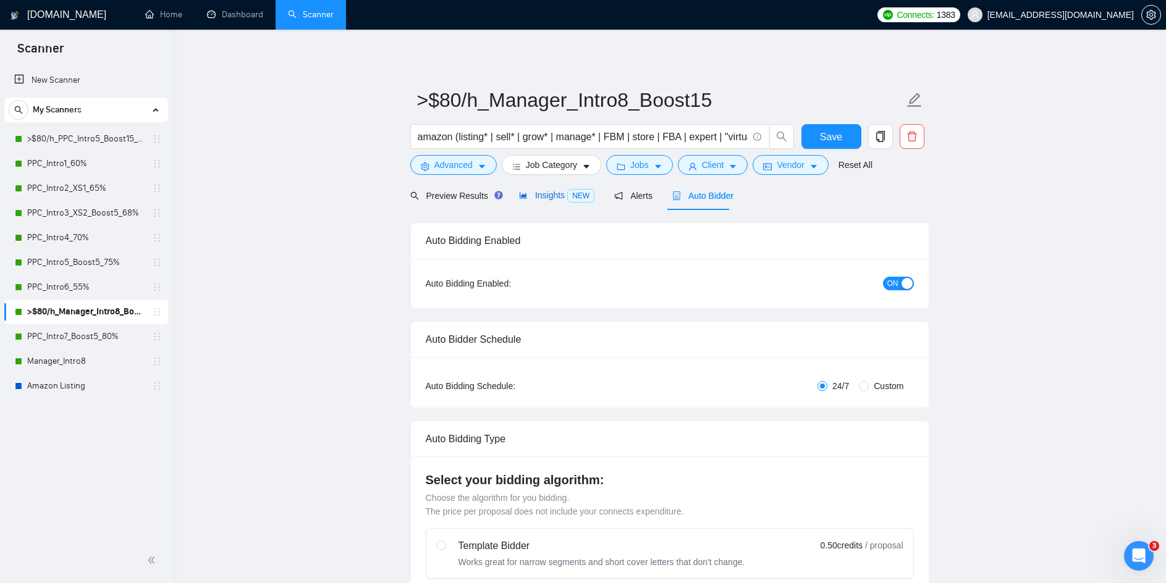
click at [552, 192] on span "Insights NEW" at bounding box center [556, 195] width 75 height 10
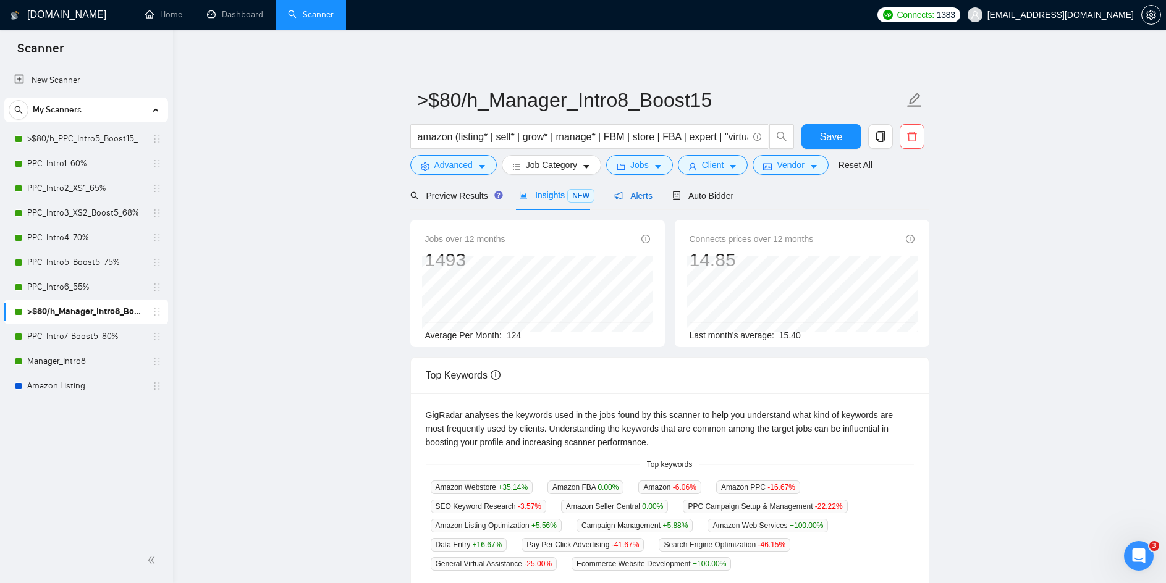
click at [633, 198] on span "Alerts" at bounding box center [633, 196] width 38 height 10
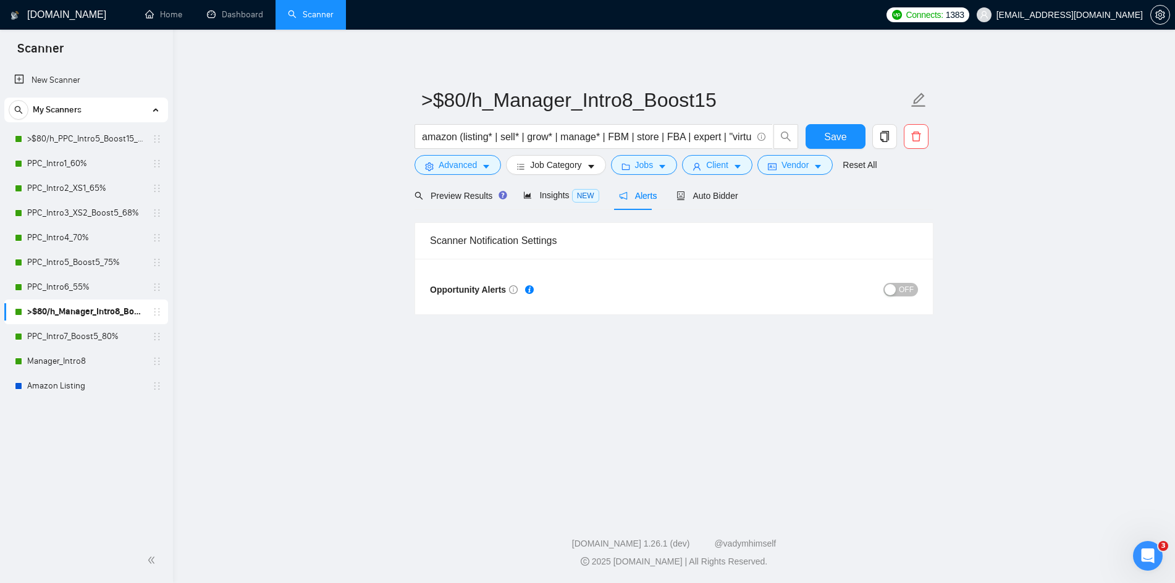
click at [907, 289] on span "OFF" at bounding box center [906, 290] width 15 height 14
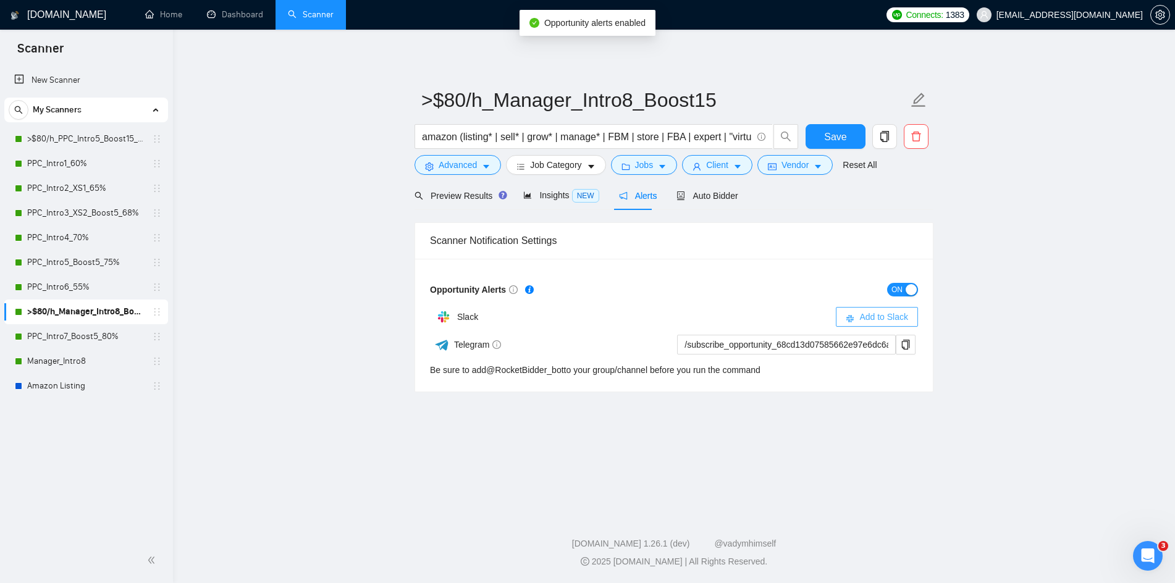
click at [868, 316] on span "Add to Slack" at bounding box center [884, 317] width 49 height 14
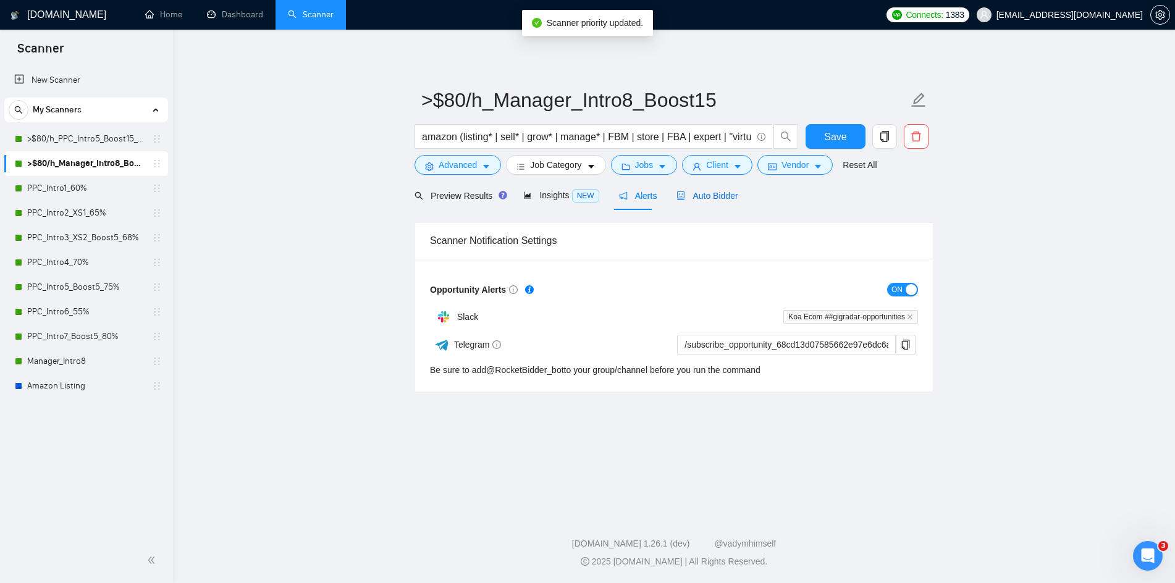
click at [710, 194] on span "Auto Bidder" at bounding box center [707, 196] width 61 height 10
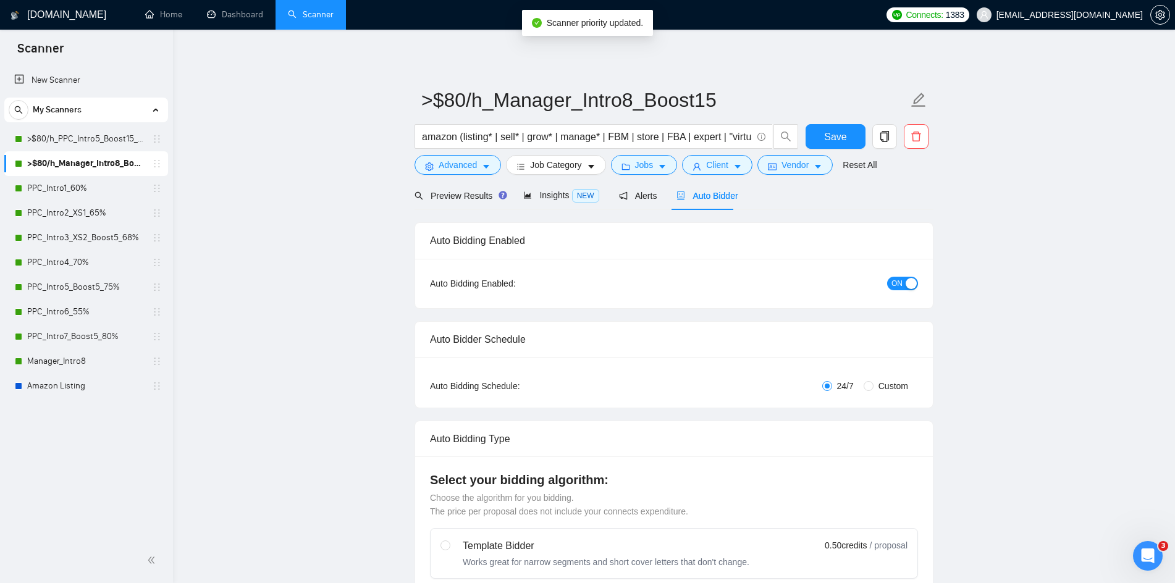
checkbox input "true"
click at [105, 138] on link ">$80/h_PPC_Intro5_Boost15_65%" at bounding box center [85, 139] width 117 height 25
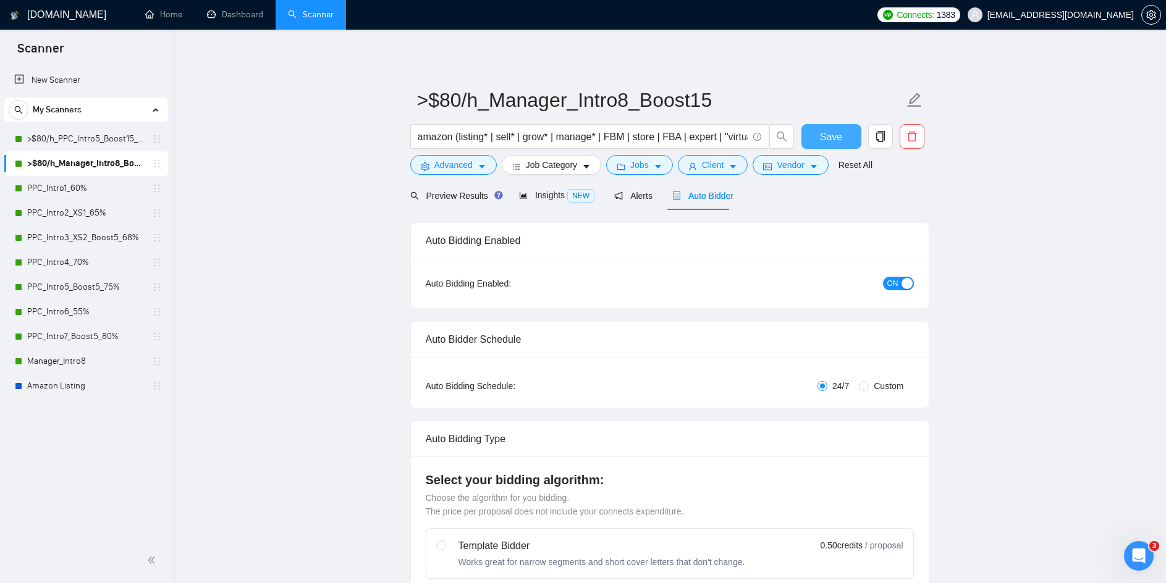
click at [840, 133] on span "Save" at bounding box center [831, 136] width 22 height 15
click at [70, 133] on link ">$80/h_PPC_Intro5_Boost15_65%" at bounding box center [85, 139] width 117 height 25
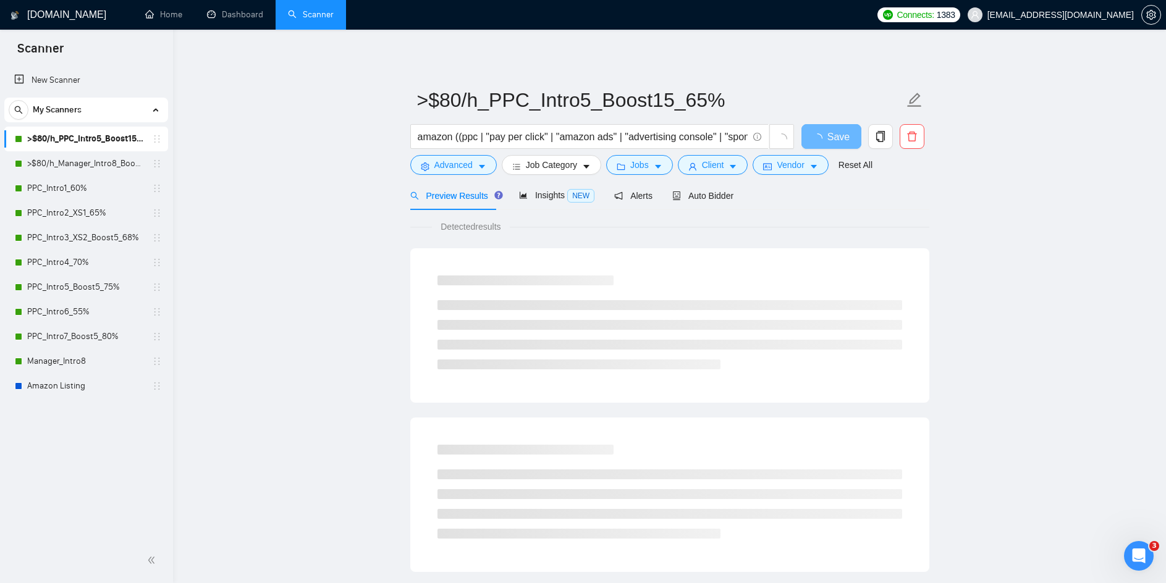
click at [824, 205] on div "Preview Results Insights NEW Alerts Auto Bidder" at bounding box center [669, 195] width 519 height 29
click at [721, 195] on span "Auto Bidder" at bounding box center [702, 196] width 61 height 10
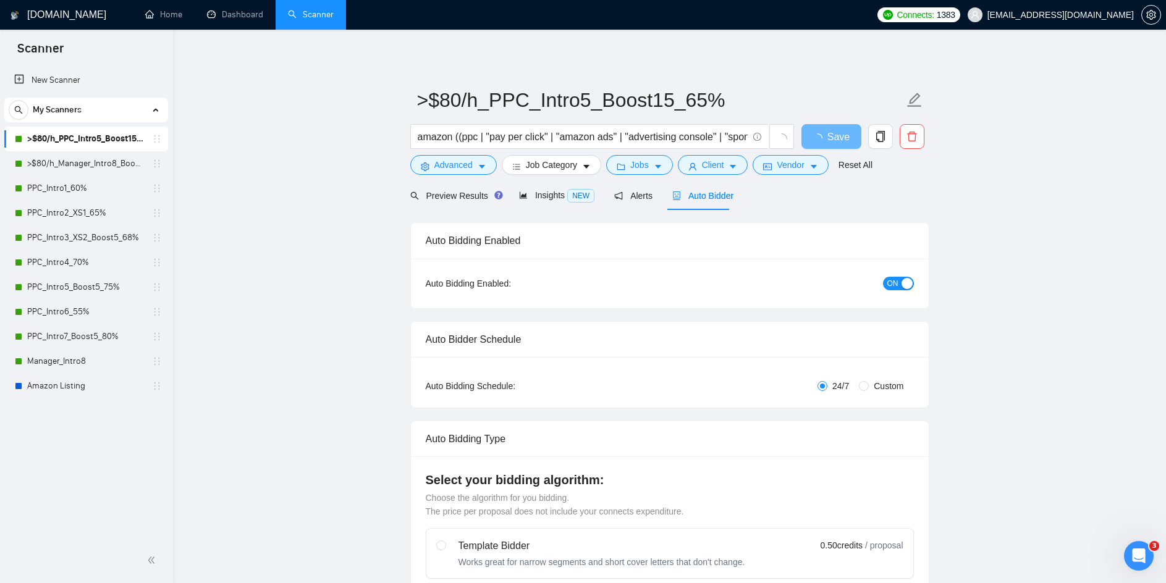
radio input "false"
radio input "true"
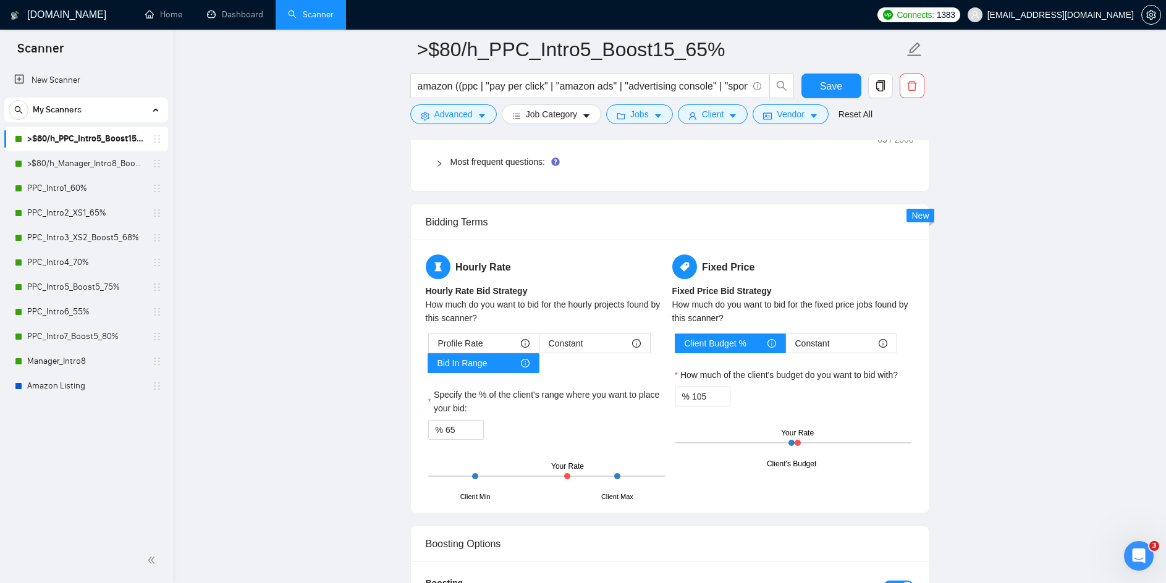
scroll to position [2101, 0]
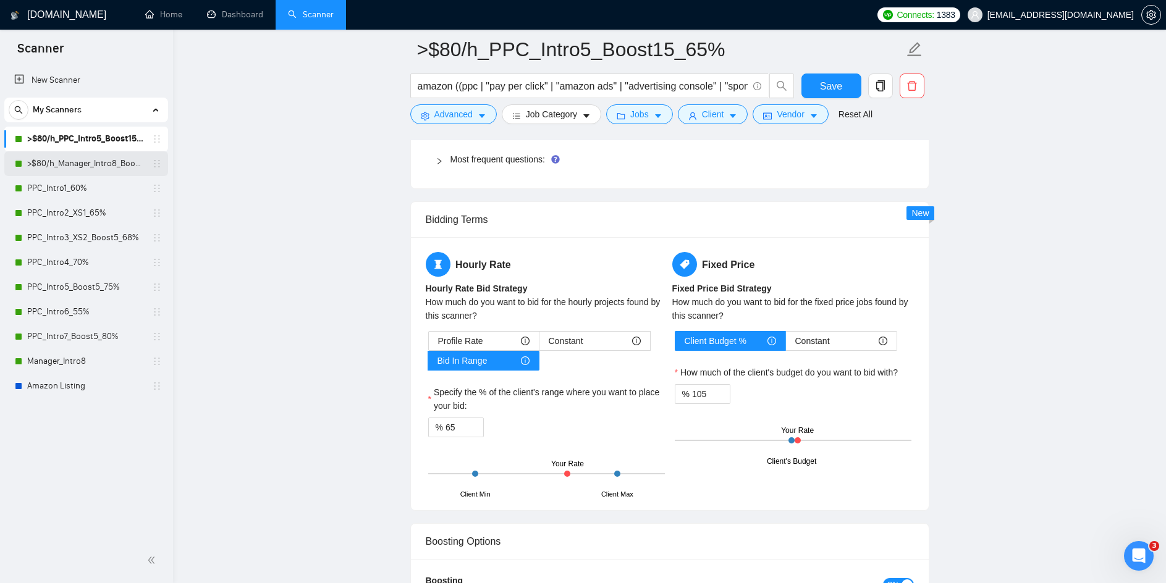
click at [105, 165] on link ">$80/h_Manager_Intro8_Boost15" at bounding box center [85, 163] width 117 height 25
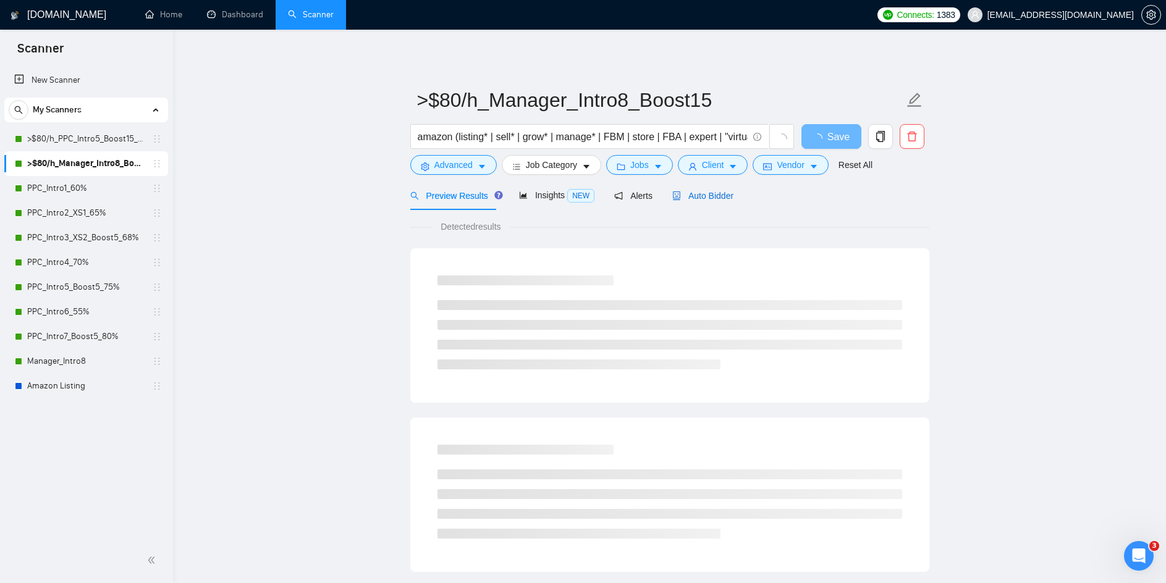
click at [692, 196] on span "Auto Bidder" at bounding box center [702, 196] width 61 height 10
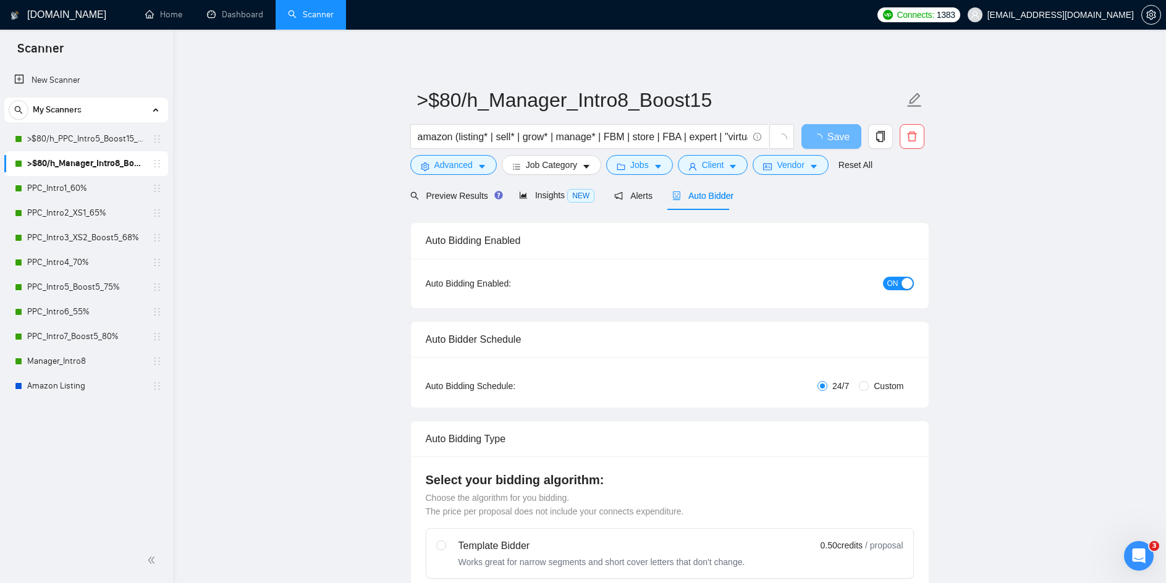
checkbox input "true"
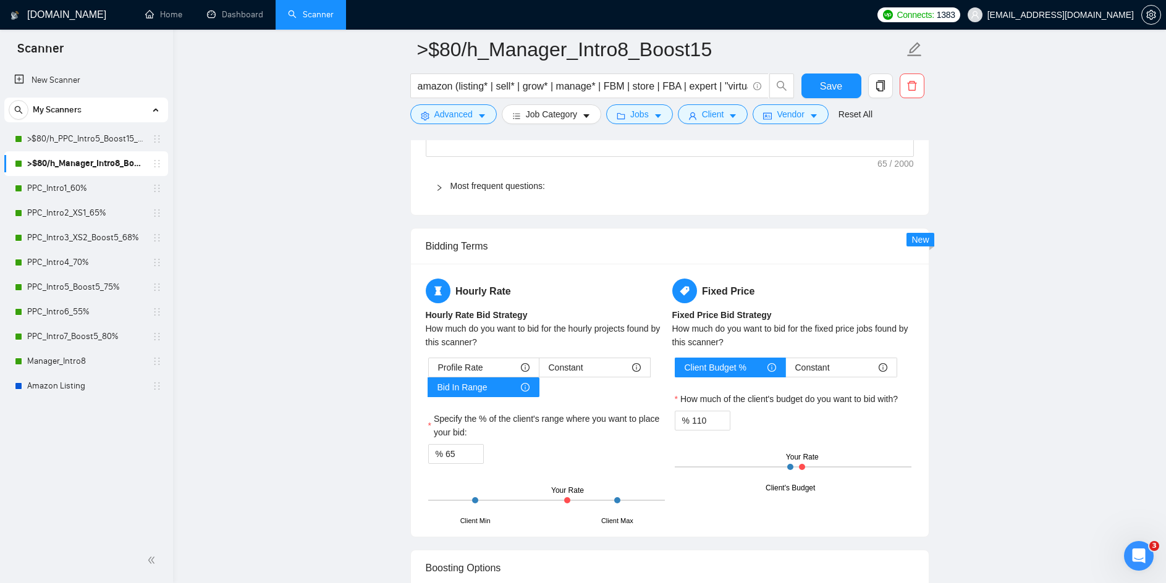
scroll to position [2101, 0]
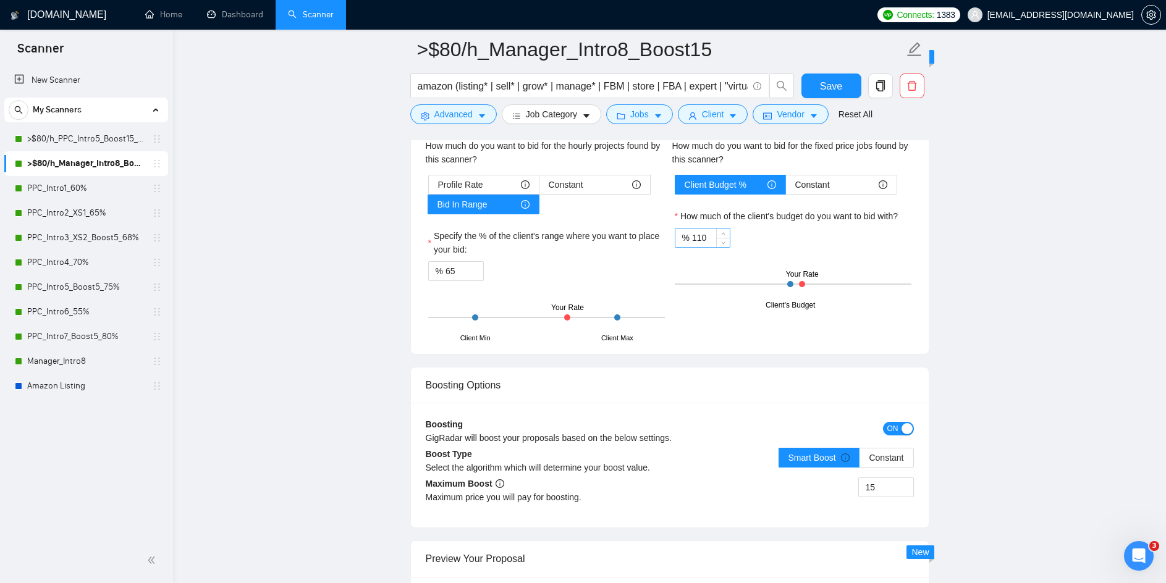
click at [714, 239] on input "110" at bounding box center [711, 238] width 38 height 19
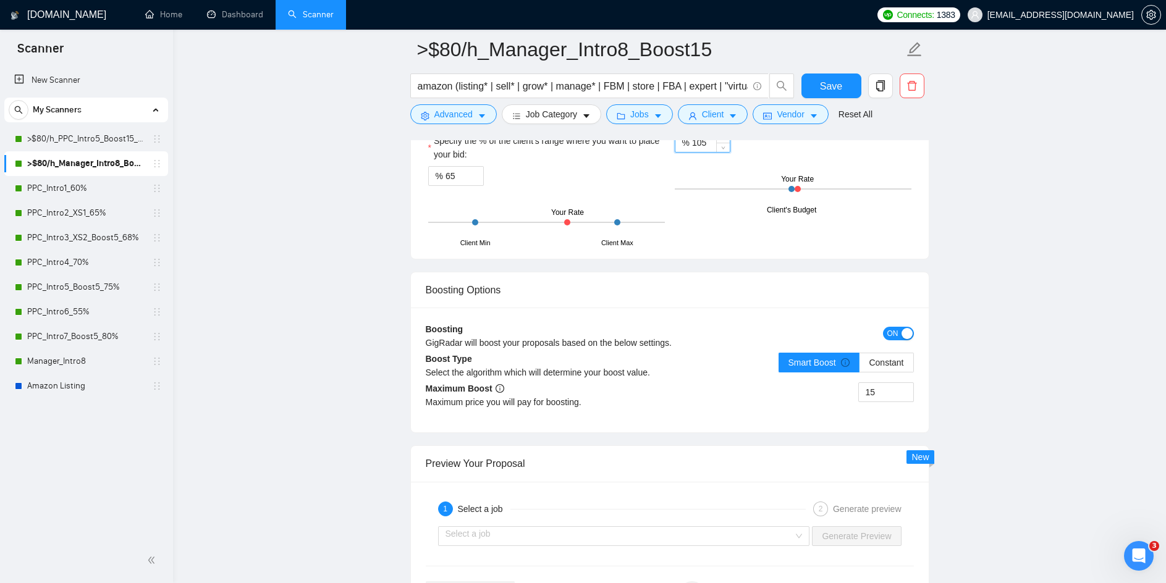
scroll to position [2348, 0]
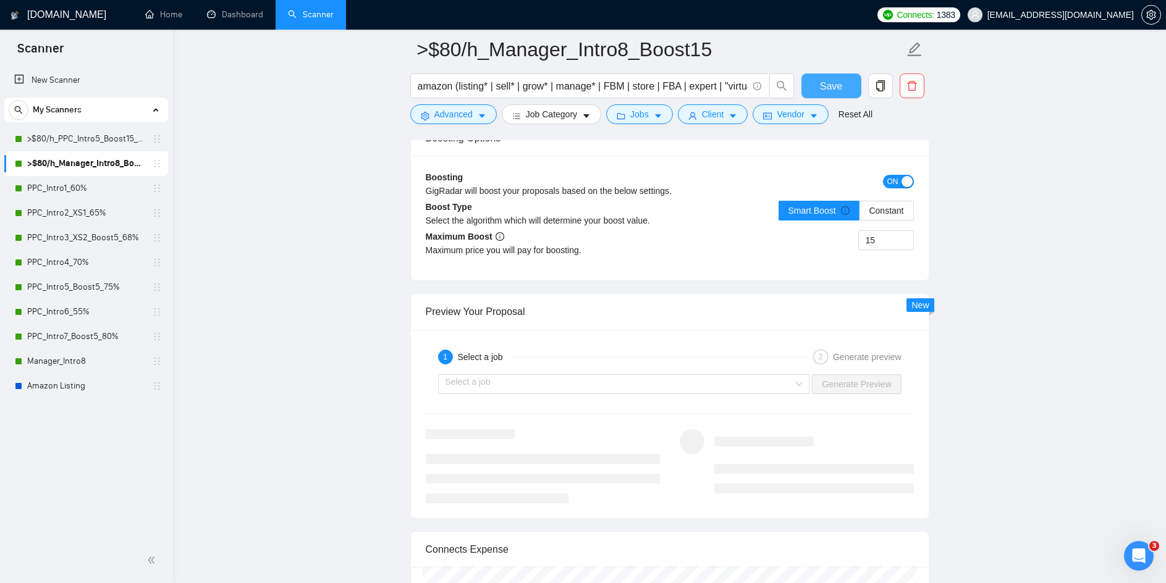
type input "105"
click at [838, 89] on span "Save" at bounding box center [831, 85] width 22 height 15
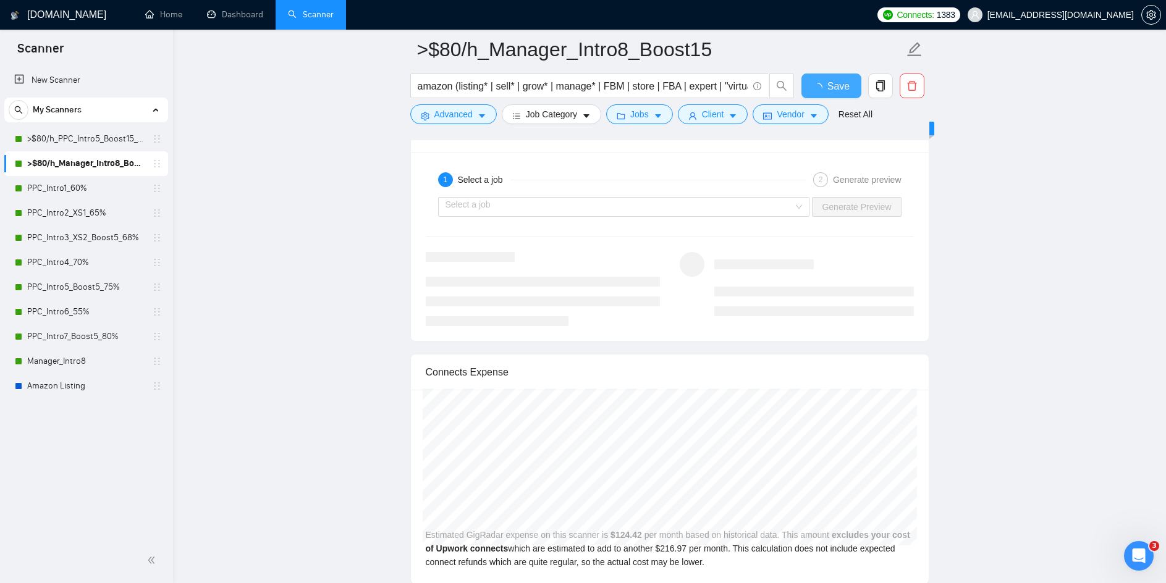
checkbox input "true"
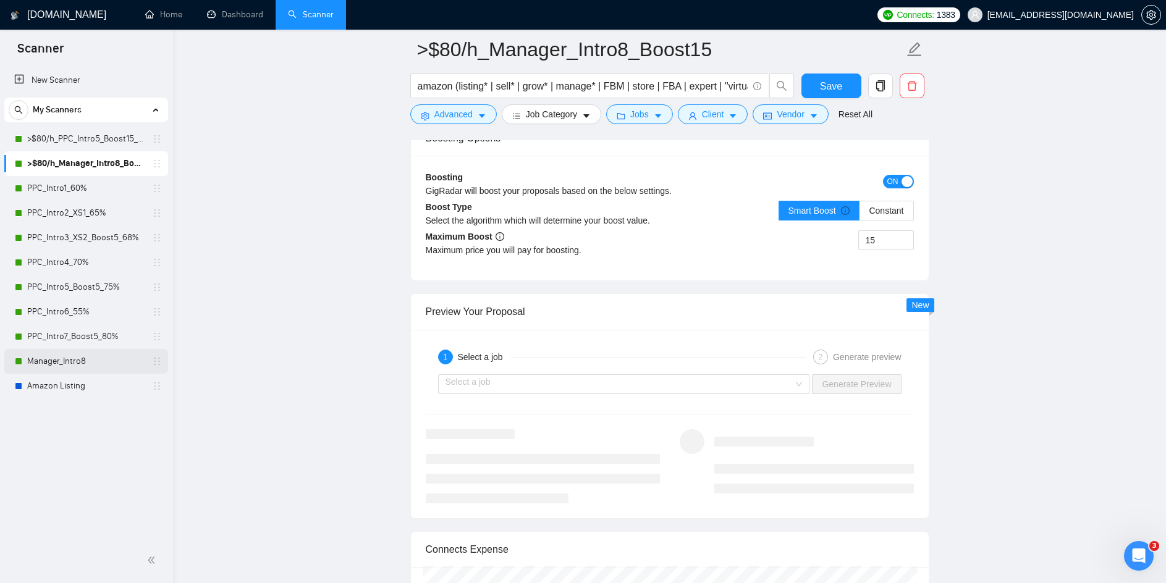
drag, startPoint x: 59, startPoint y: 360, endPoint x: 74, endPoint y: 359, distance: 14.3
click at [59, 360] on link "Manager_Intro8" at bounding box center [85, 361] width 117 height 25
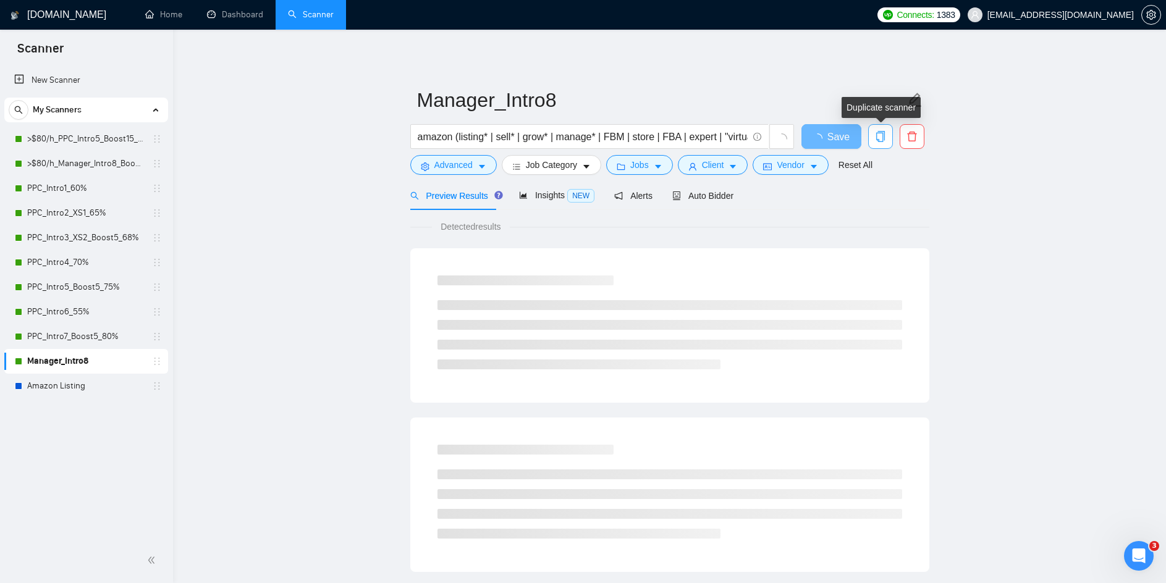
click at [885, 140] on icon "copy" at bounding box center [880, 136] width 11 height 11
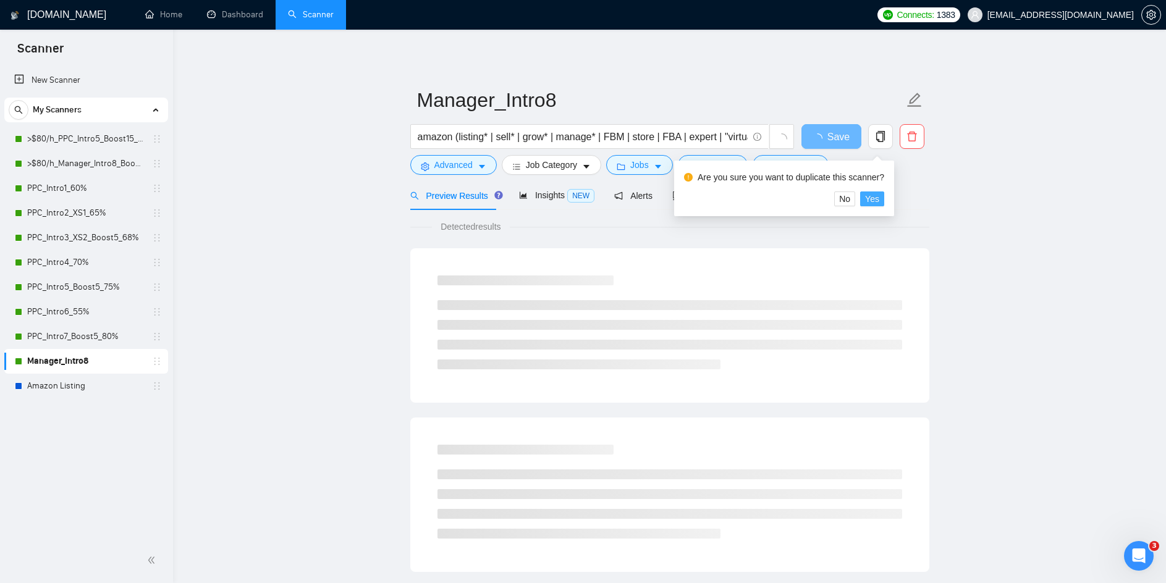
click at [868, 200] on span "Yes" at bounding box center [872, 199] width 14 height 14
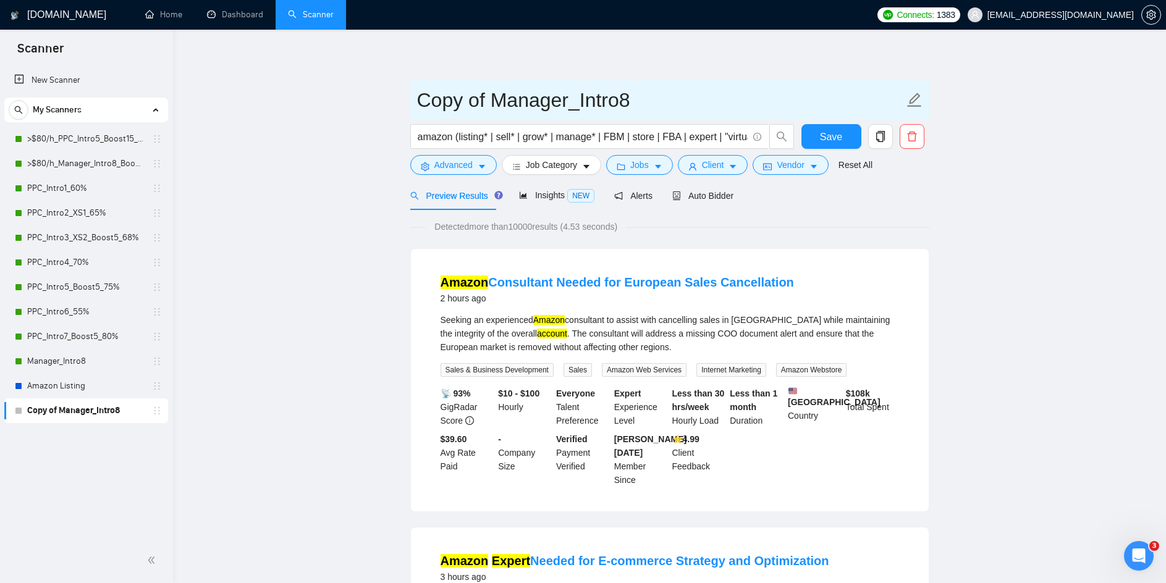
click at [918, 101] on icon "edit" at bounding box center [915, 100] width 16 height 16
click at [512, 96] on input "Copy of Manager_Intro8" at bounding box center [660, 100] width 487 height 31
drag, startPoint x: 569, startPoint y: 101, endPoint x: 260, endPoint y: 83, distance: 309.5
type input "España_Intro8"
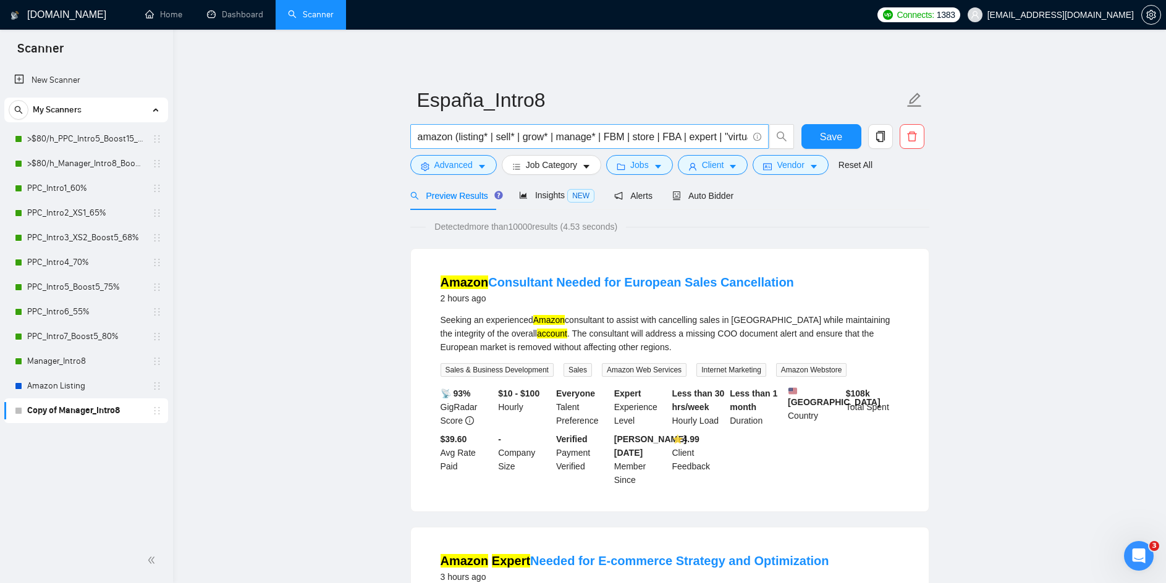
click at [458, 135] on input "amazon (listing* | sell* | grow* | manage* | FBM | store | FBA | expert | "virt…" at bounding box center [583, 136] width 330 height 15
click at [586, 137] on input "amazon (listing* | sell* | grow* | manage* | FBM | store | FBA | expert | "virt…" at bounding box center [583, 136] width 330 height 15
click at [486, 132] on input "amazon (listing* | sell* | grow* | manage* | FBM | store | FBA | expert | "virt…" at bounding box center [583, 136] width 330 height 15
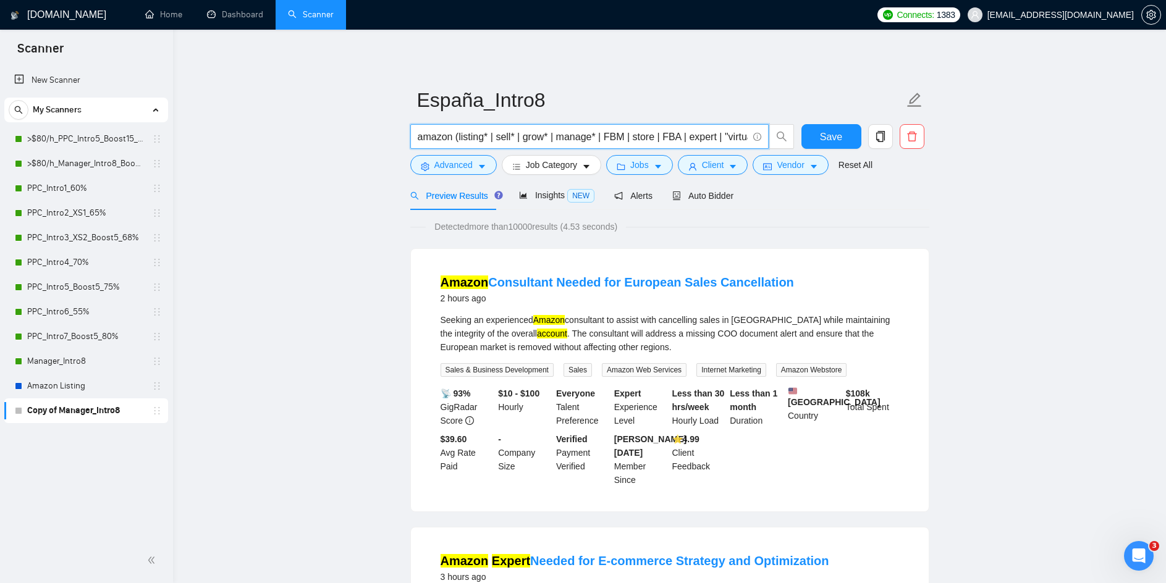
click at [481, 138] on input "amazon (listing* | sell* | grow* | manage* | FBM | store | FBA | expert | "virt…" at bounding box center [583, 136] width 330 height 15
click at [459, 137] on input "amazon (sell* | grow* | manage* | FBM | store | FBA | expert | "virtual assista…" at bounding box center [583, 136] width 330 height 15
paste input "paña | spain | spanish | castellano | "mercado español" | "mercado de españa" |…"
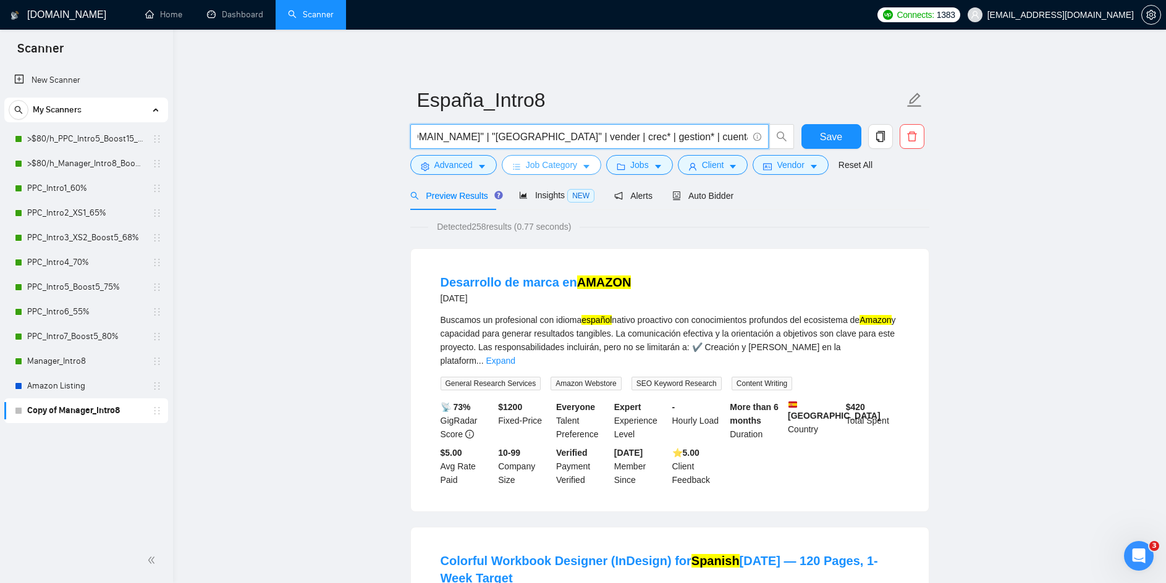
scroll to position [0, 315]
paste input "|"
paste input "| (campañ*)"
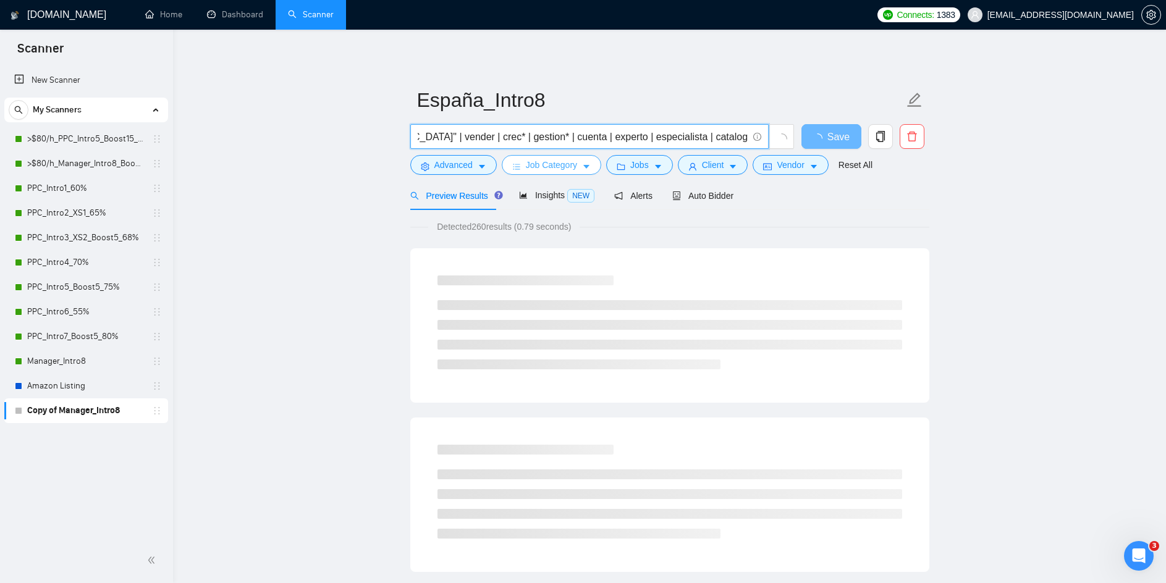
scroll to position [0, 423]
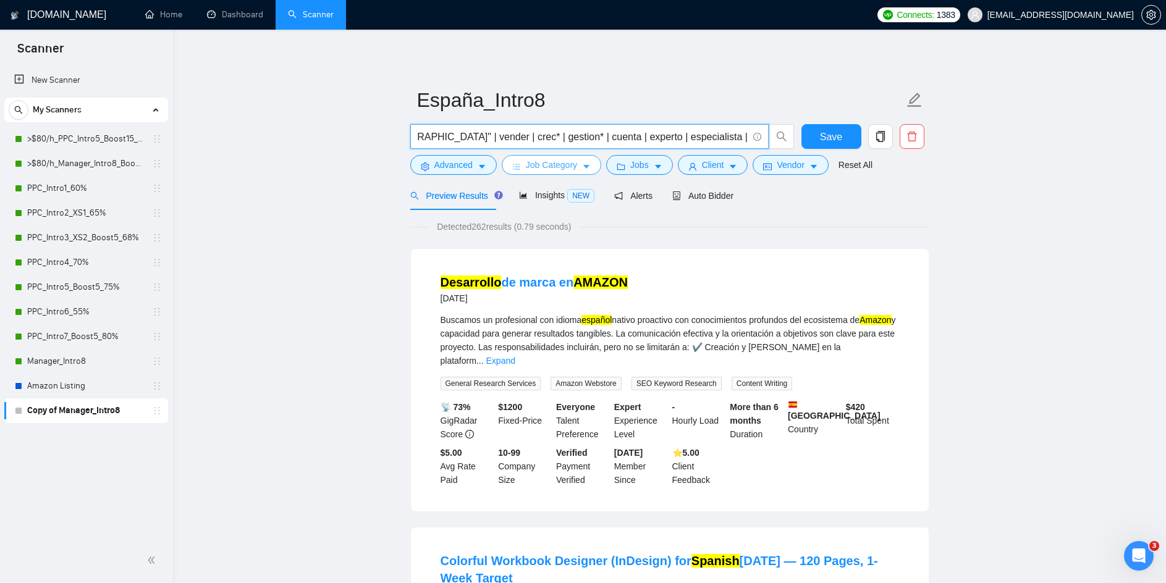
paste input "| (campañ*)"
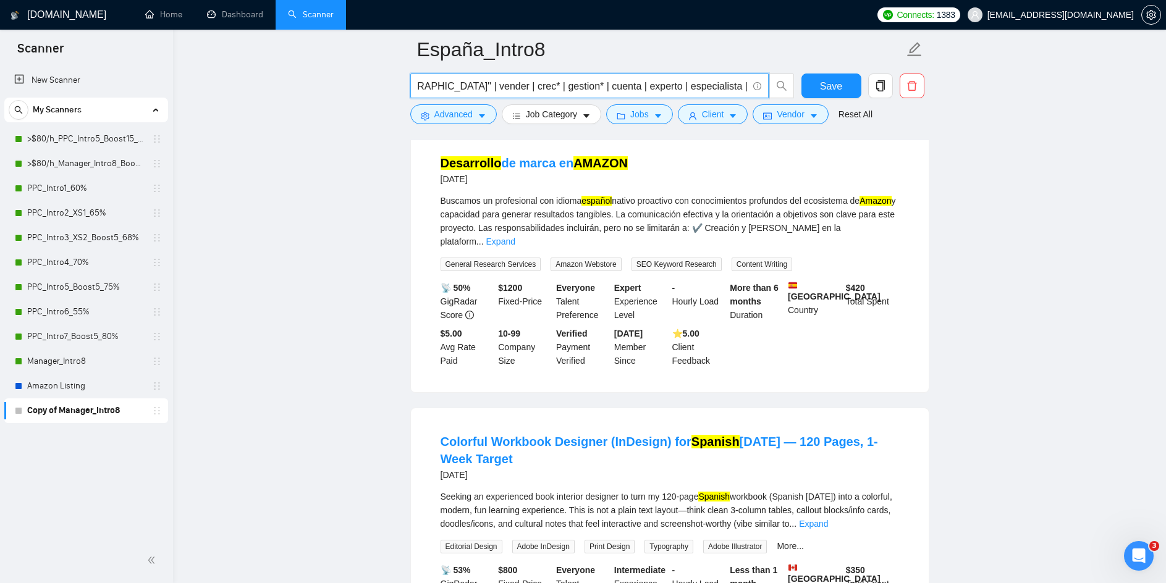
scroll to position [124, 0]
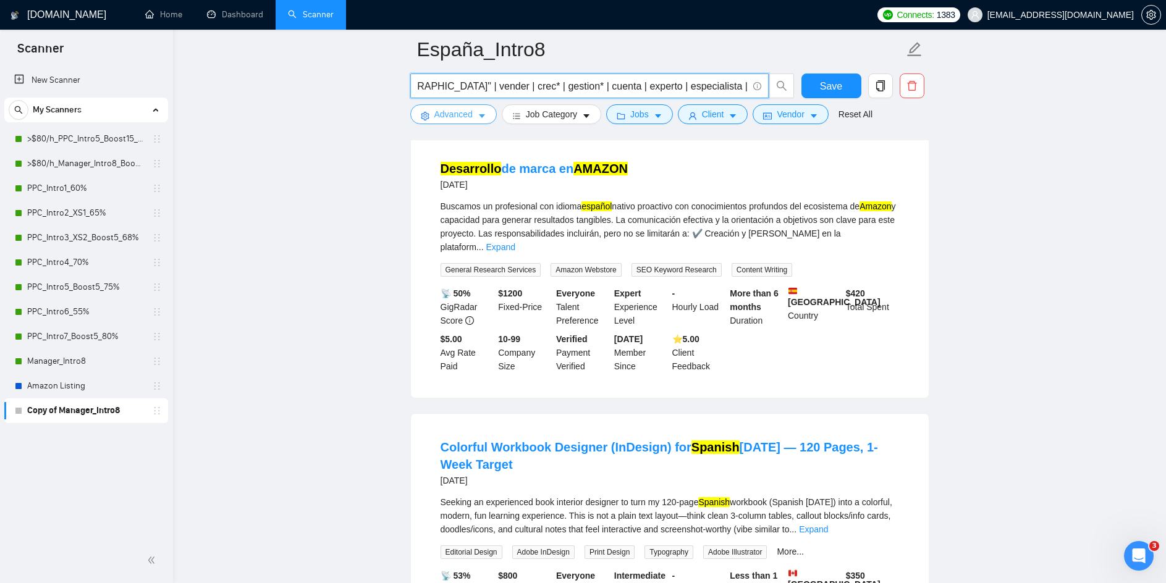
type input "amazon ((españ*) | spain | spanish | castellano | "amazon.es" | "península ibér…"
click at [482, 115] on icon "caret-down" at bounding box center [482, 117] width 6 height 4
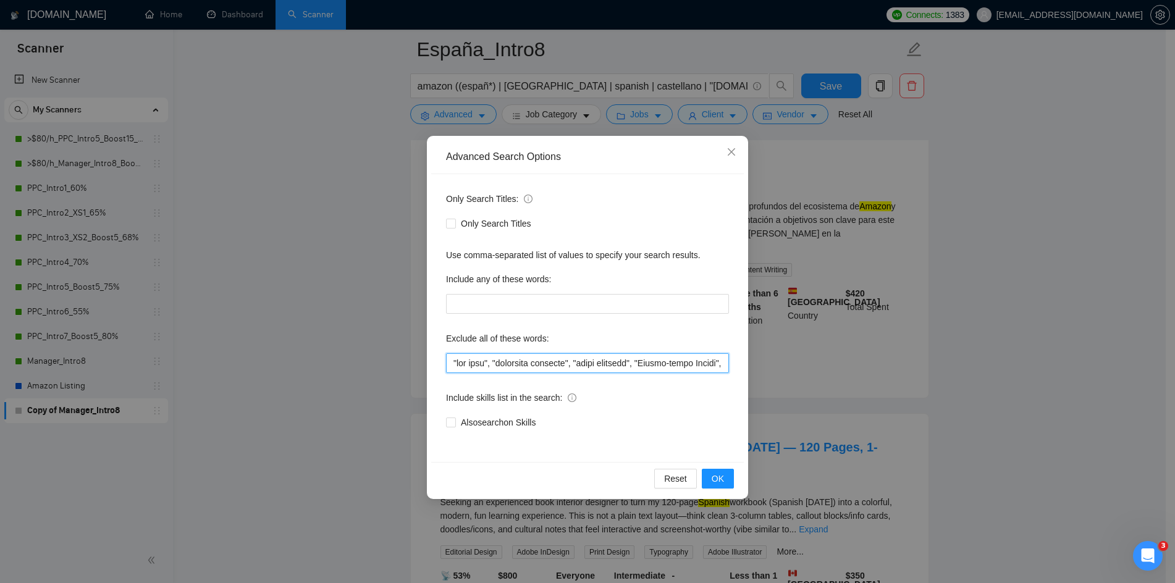
click at [542, 363] on input "text" at bounding box center [587, 363] width 283 height 20
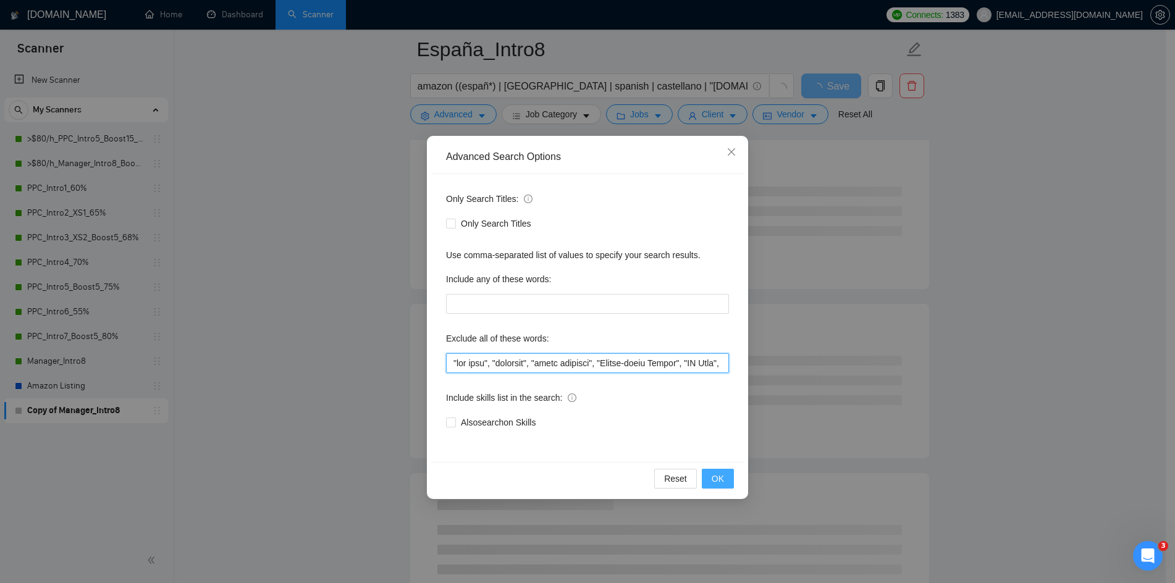
type input ""buy your", "designer", "label designer", "Native-level French", "UI Path", (AI…"
click at [721, 488] on button "OK" at bounding box center [718, 479] width 32 height 20
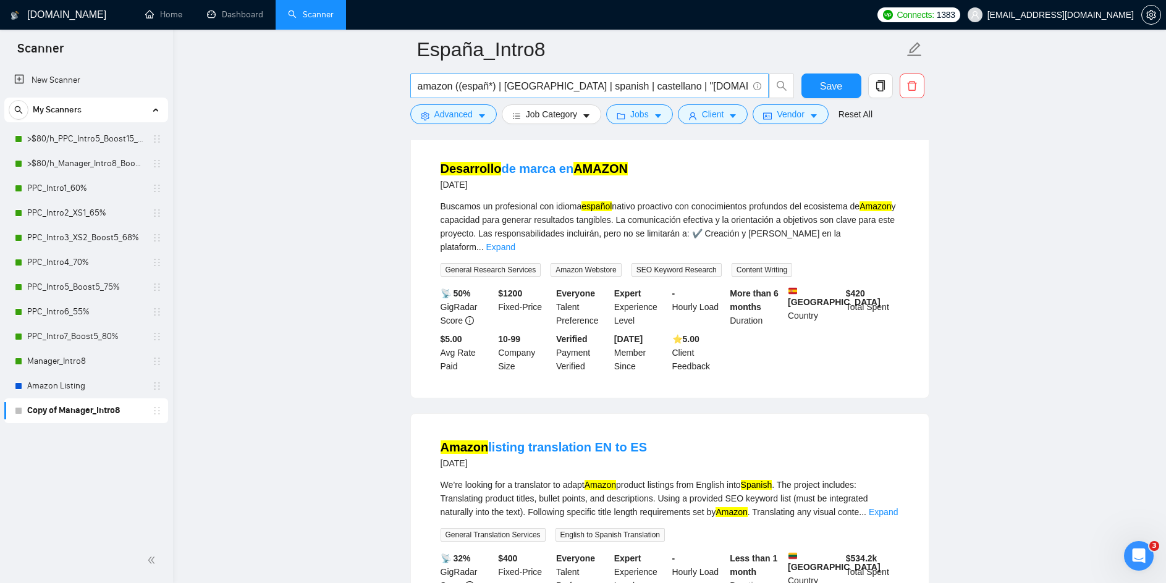
drag, startPoint x: 492, startPoint y: 81, endPoint x: 515, endPoint y: 93, distance: 25.7
click at [492, 81] on input "amazon ((españ*) | spain | spanish | castellano | "amazon.es" | "península ibér…" at bounding box center [583, 85] width 330 height 15
paste input "castellano |"
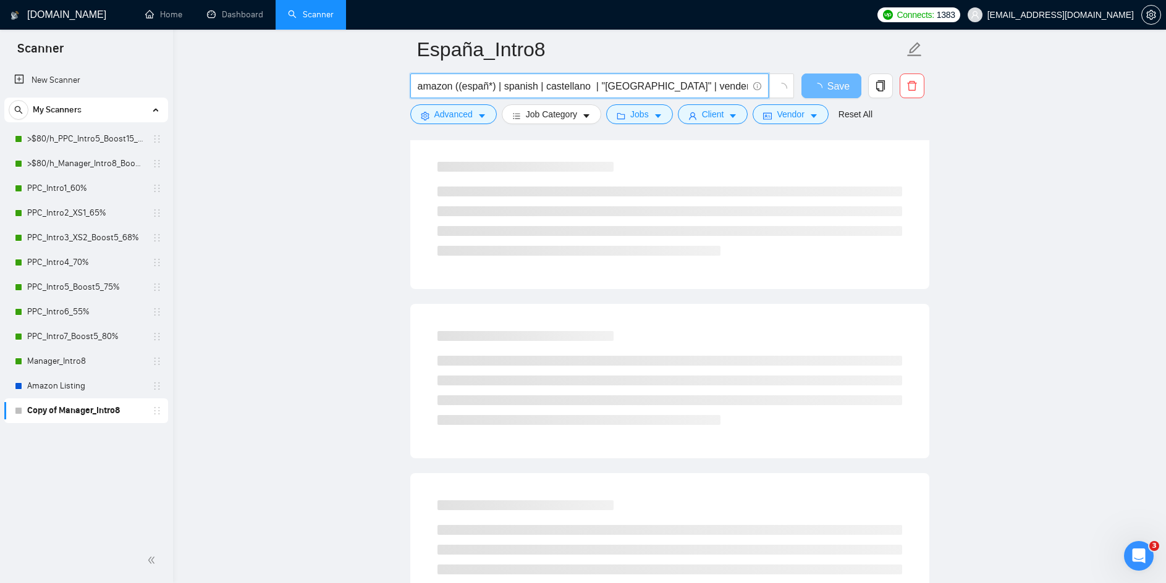
click at [537, 85] on input "amazon ((españ*) | spanish | castellano | "península ibérica" | vender | crec* …" at bounding box center [583, 85] width 330 height 15
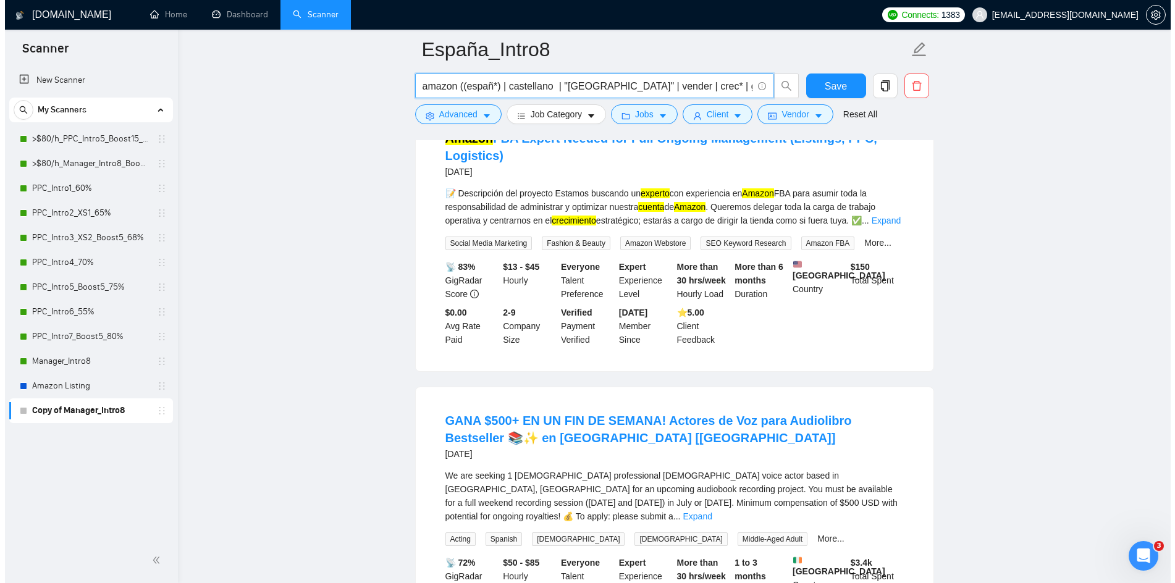
scroll to position [494, 0]
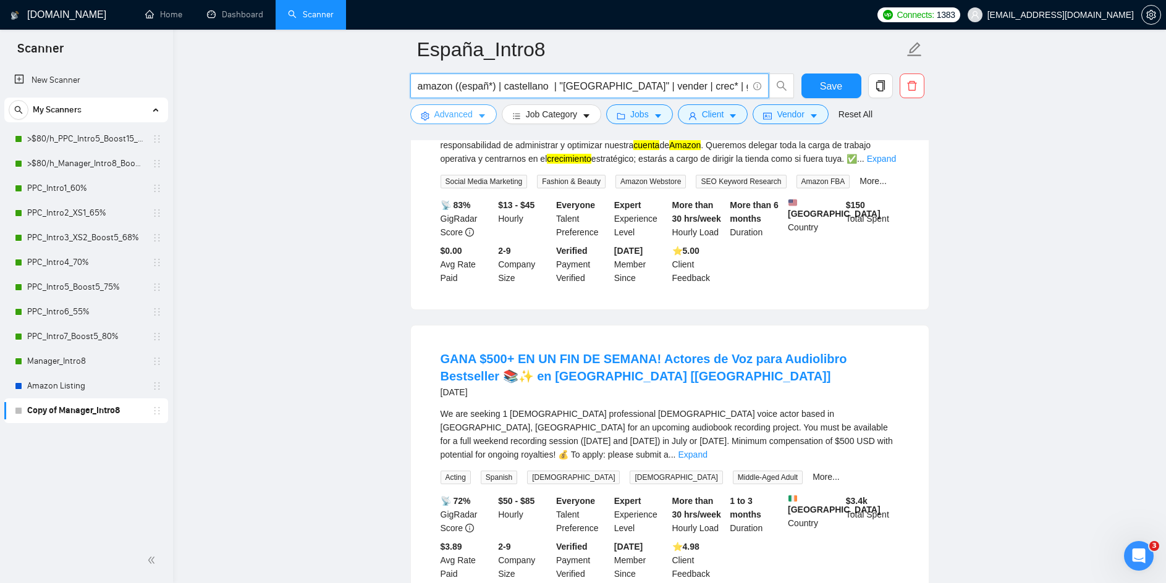
type input "amazon ((españ*) | castellano | "península ibérica" | vender | crec* | gestion*…"
click at [486, 117] on button "Advanced" at bounding box center [453, 114] width 87 height 20
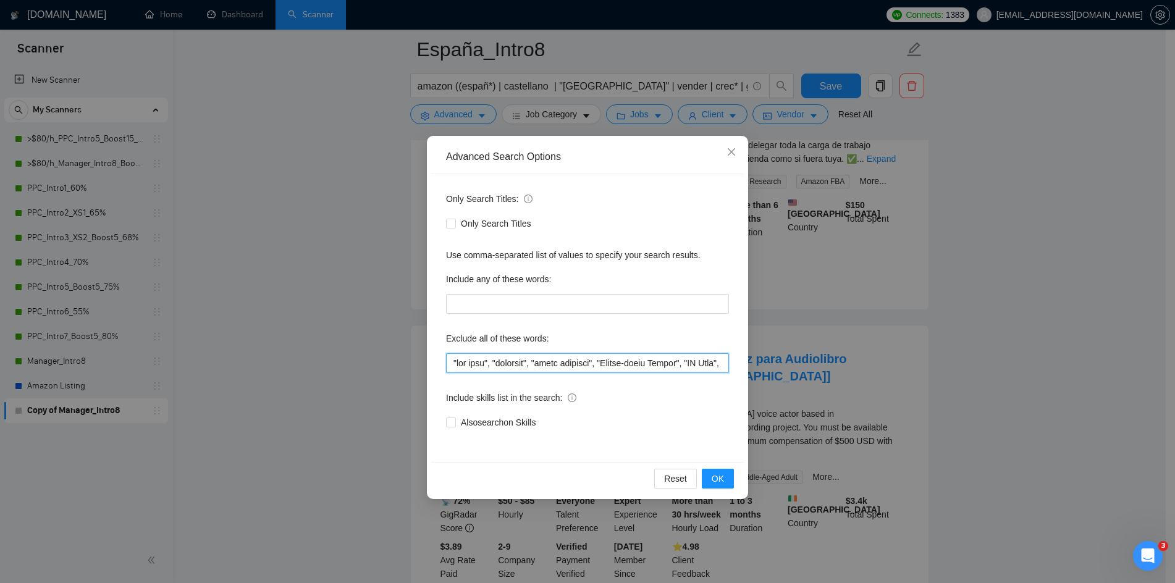
click at [497, 365] on input "text" at bounding box center [587, 363] width 283 height 20
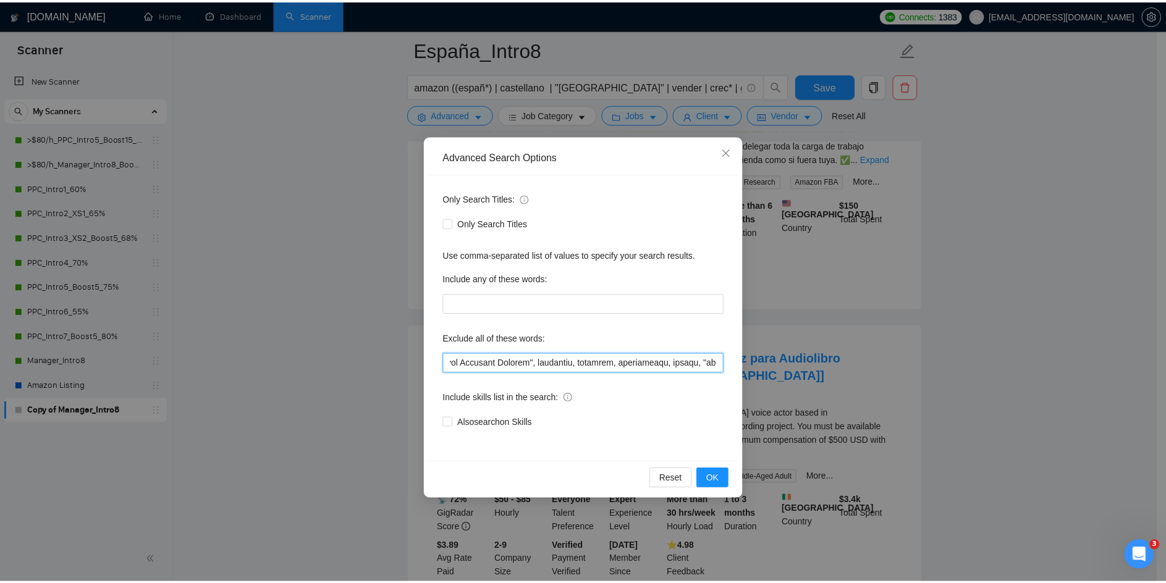
scroll to position [0, 0]
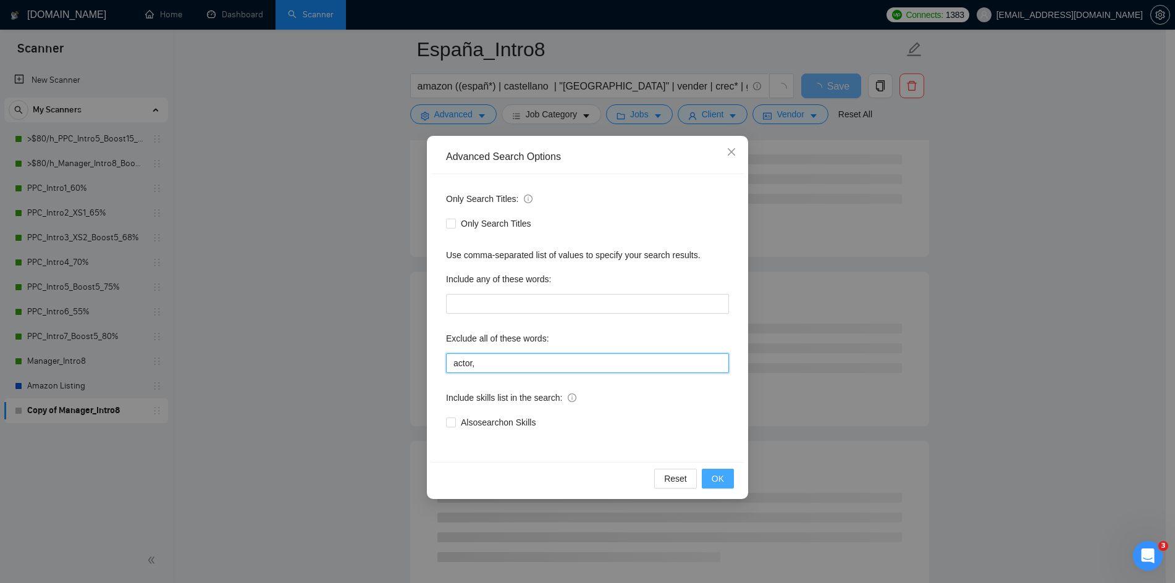
type input "actor,"
click at [717, 479] on span "OK" at bounding box center [718, 479] width 12 height 14
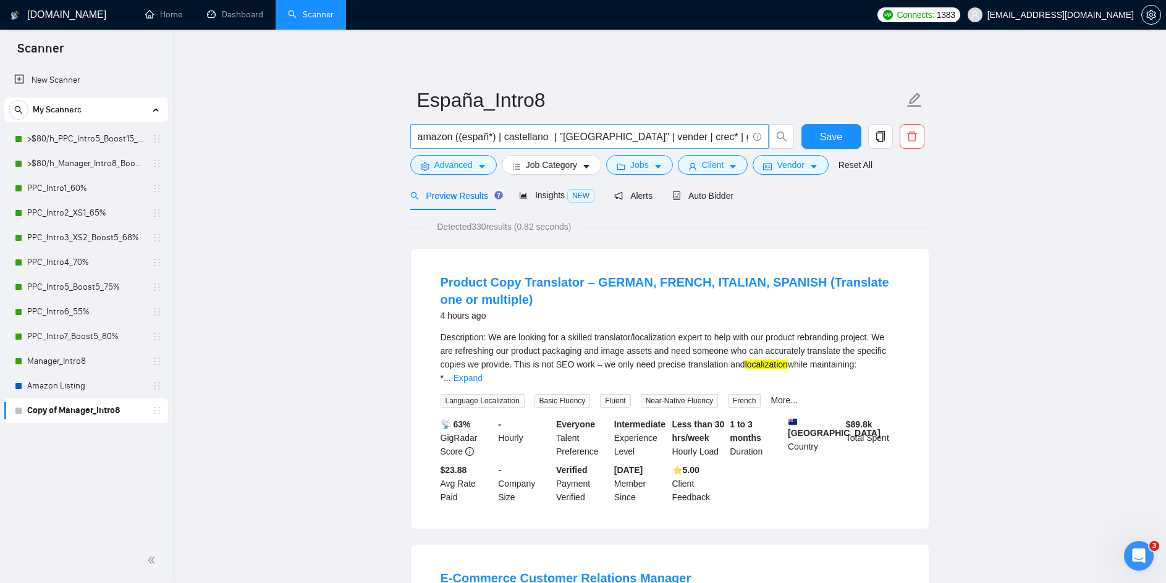
click at [729, 133] on input "amazon ((españ*) | castellano | "península ibérica" | vender | crec* | gestion*…" at bounding box center [583, 136] width 330 height 15
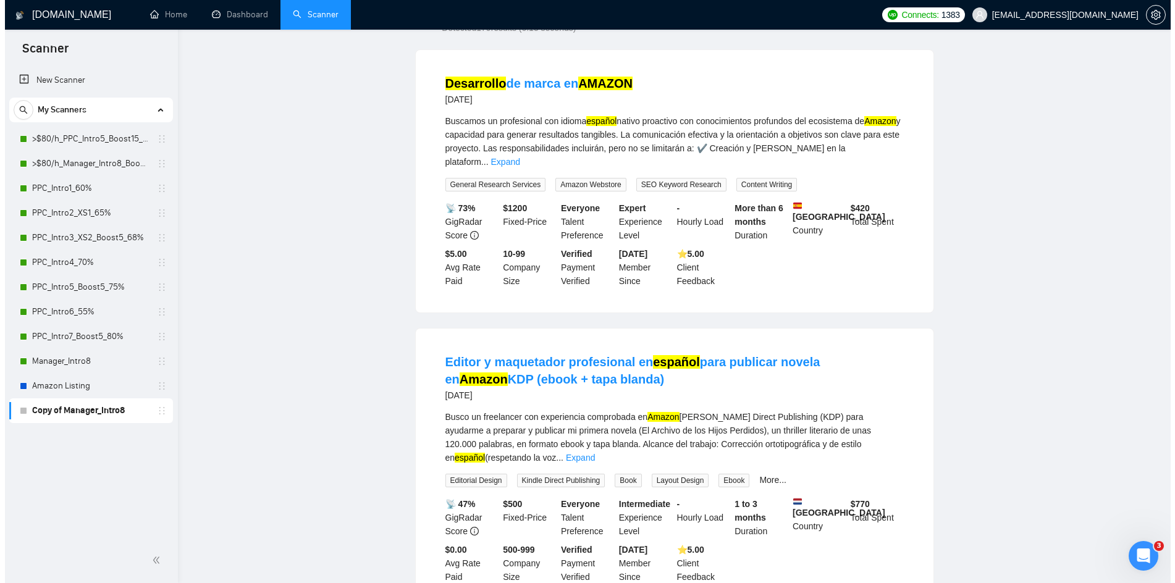
scroll to position [247, 0]
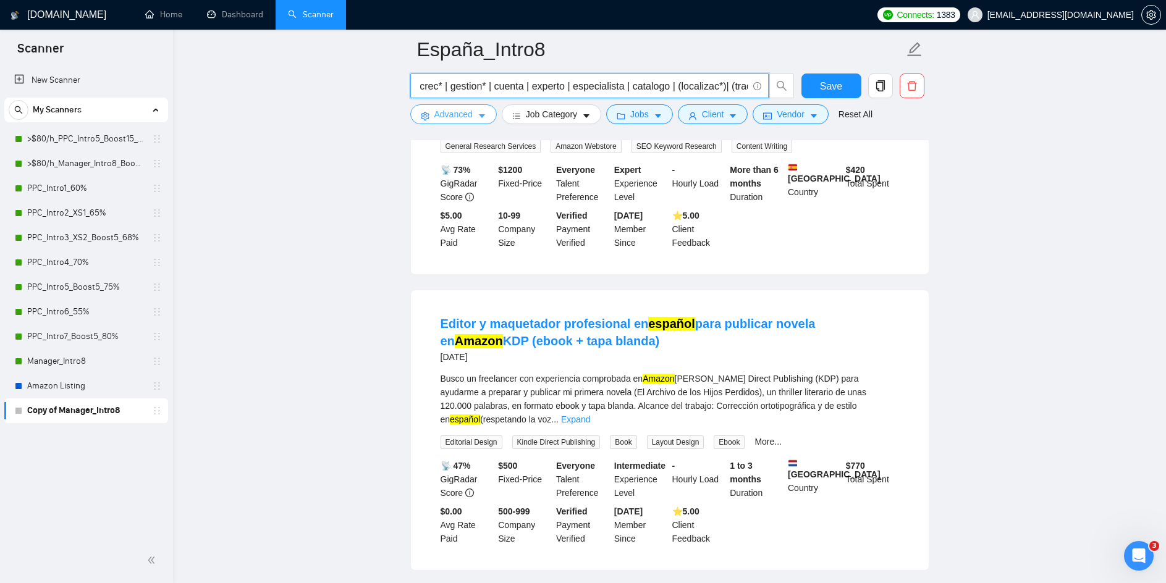
type input "amazon ((españ*) | castellano | "península ibérica" | vender | crec* | gestion*…"
click at [486, 122] on button "Advanced" at bounding box center [453, 114] width 87 height 20
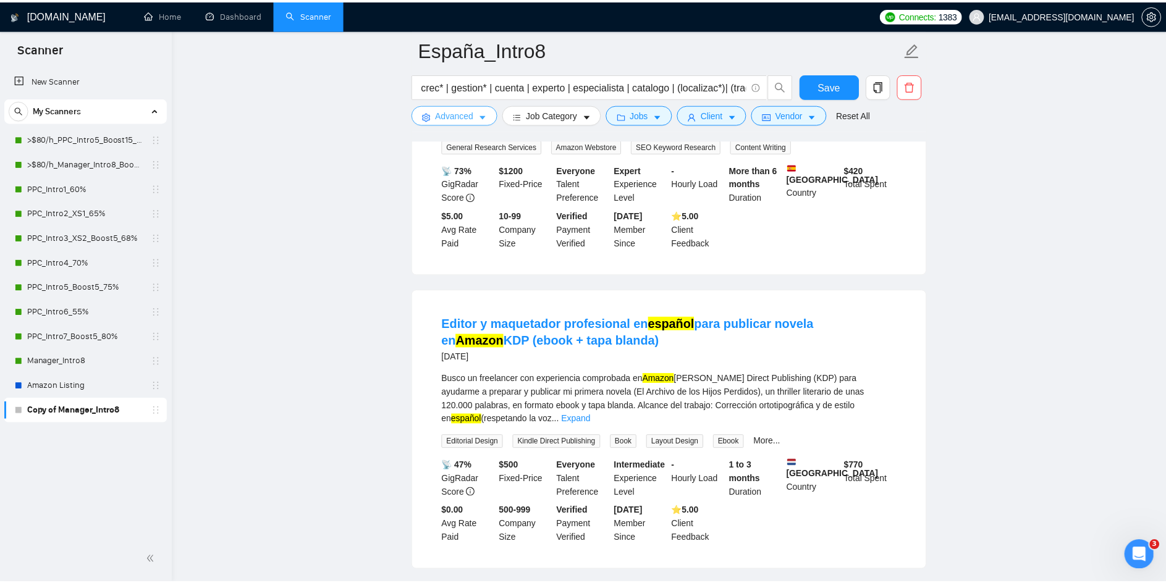
scroll to position [0, 0]
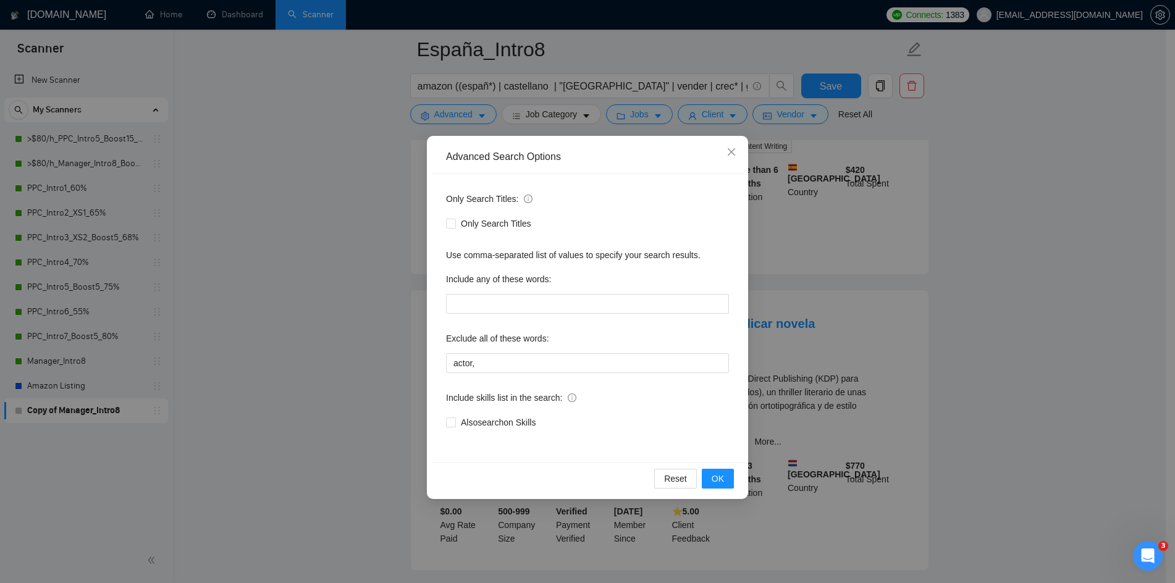
click at [984, 218] on div "Advanced Search Options Only Search Titles: Only Search Titles Use comma-separa…" at bounding box center [587, 291] width 1175 height 583
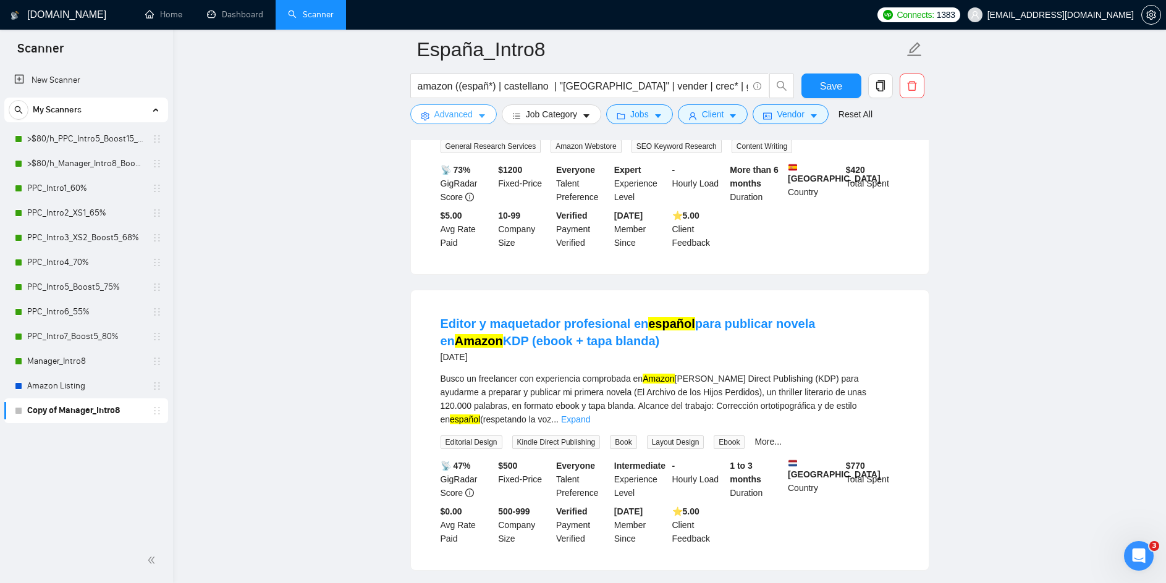
click at [481, 115] on icon "caret-down" at bounding box center [482, 117] width 6 height 4
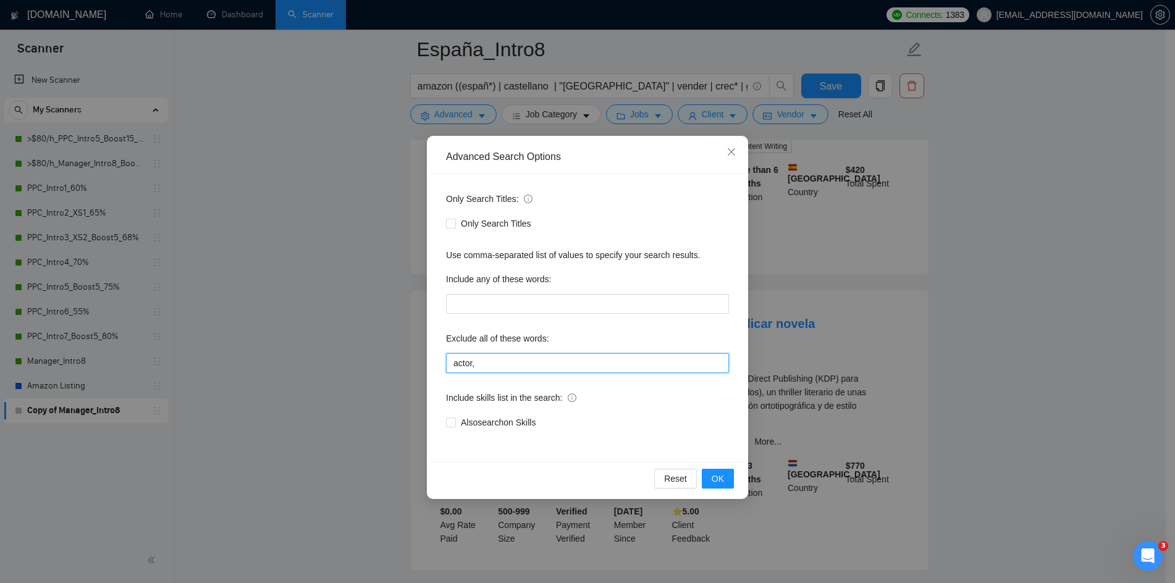
drag, startPoint x: 486, startPoint y: 367, endPoint x: 373, endPoint y: 363, distance: 112.5
click at [373, 363] on div "Advanced Search Options Only Search Titles: Only Search Titles Use comma-separa…" at bounding box center [587, 291] width 1175 height 583
click at [730, 153] on icon "close" at bounding box center [732, 152] width 10 height 10
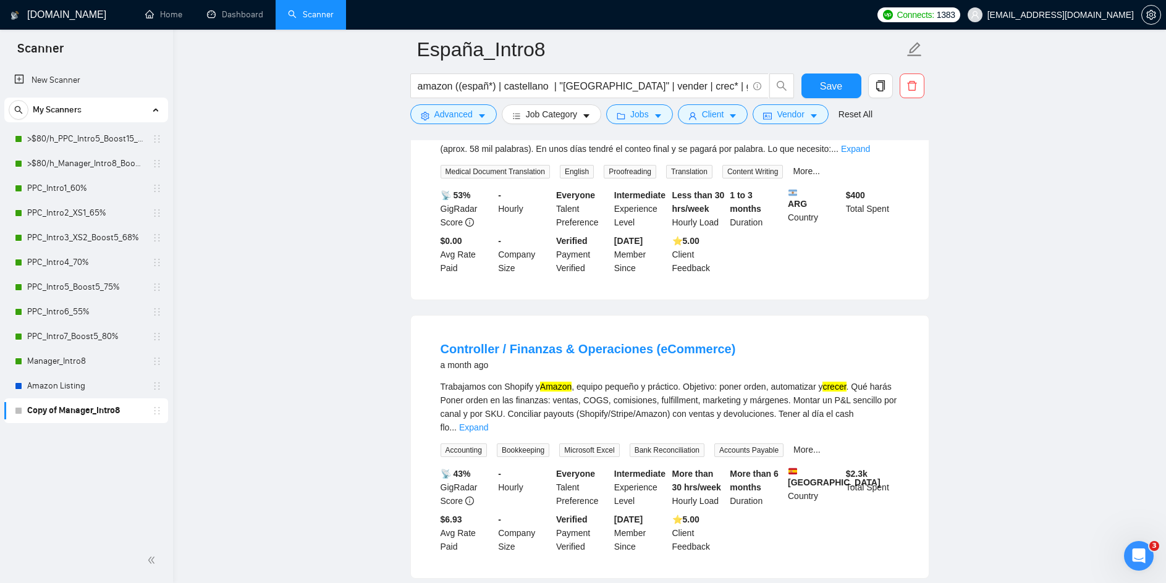
scroll to position [803, 0]
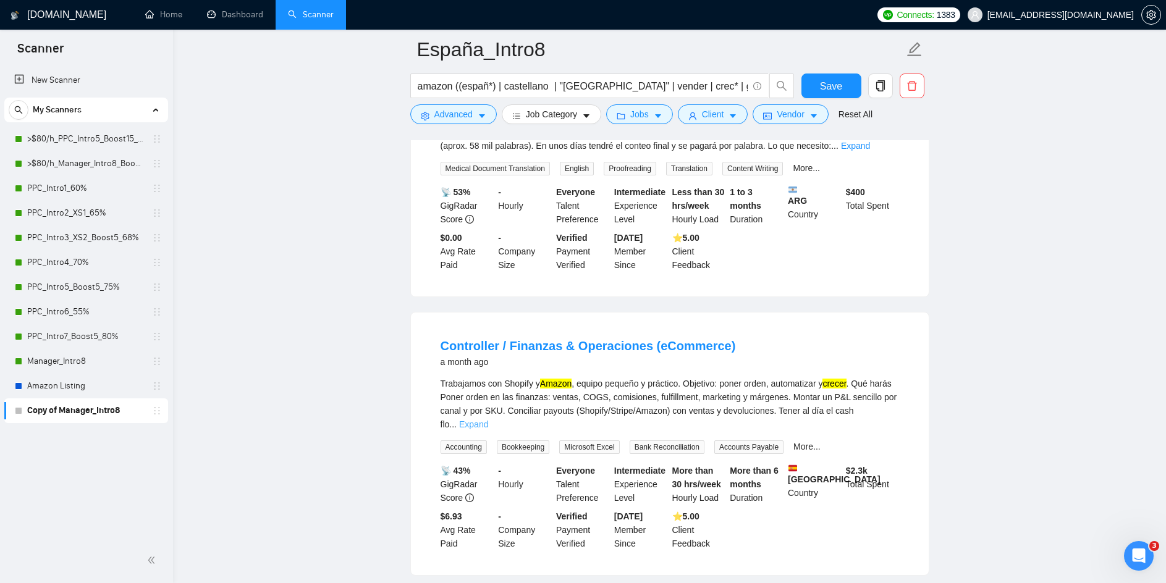
click at [488, 420] on link "Expand" at bounding box center [473, 425] width 29 height 10
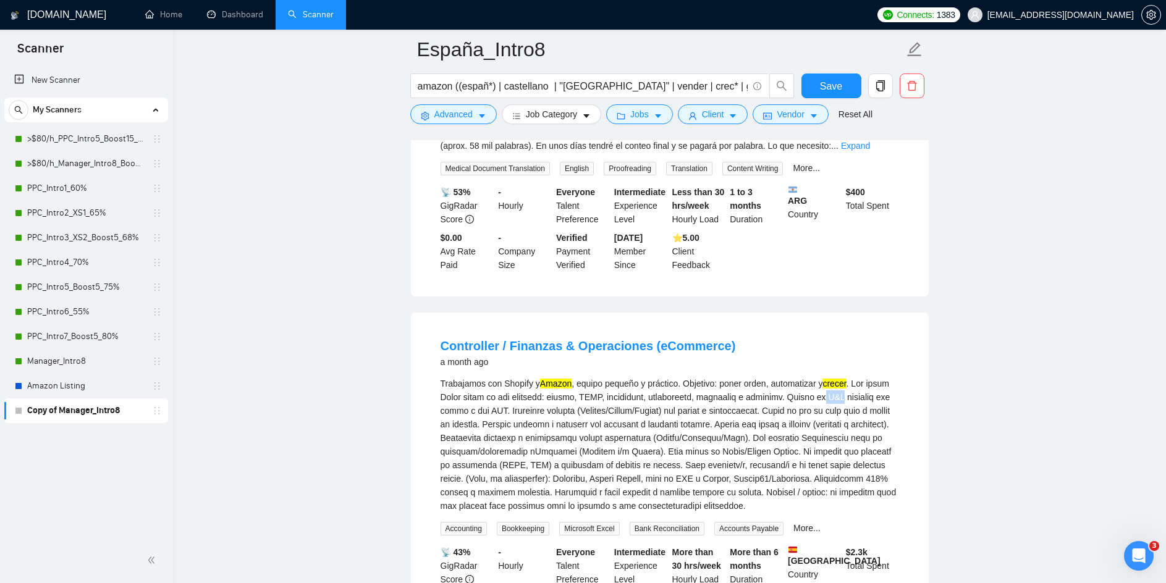
drag, startPoint x: 841, startPoint y: 367, endPoint x: 822, endPoint y: 366, distance: 18.6
click at [822, 377] on div "Trabajamos con Shopify y Amazon , equipo pequeño y práctico. Objetivo: poner or…" at bounding box center [670, 445] width 459 height 136
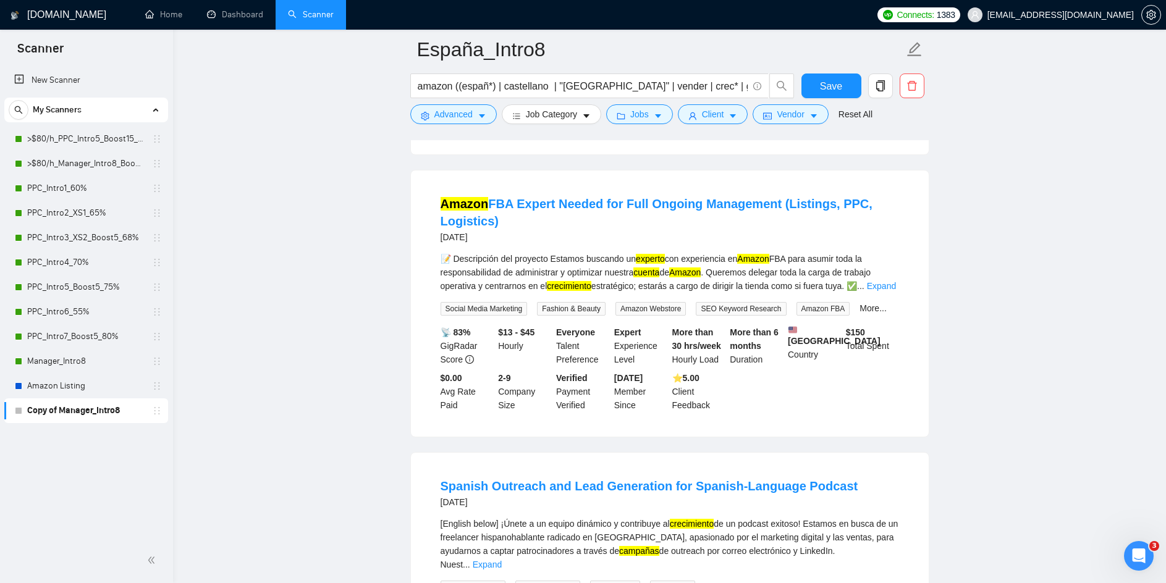
scroll to position [2101, 0]
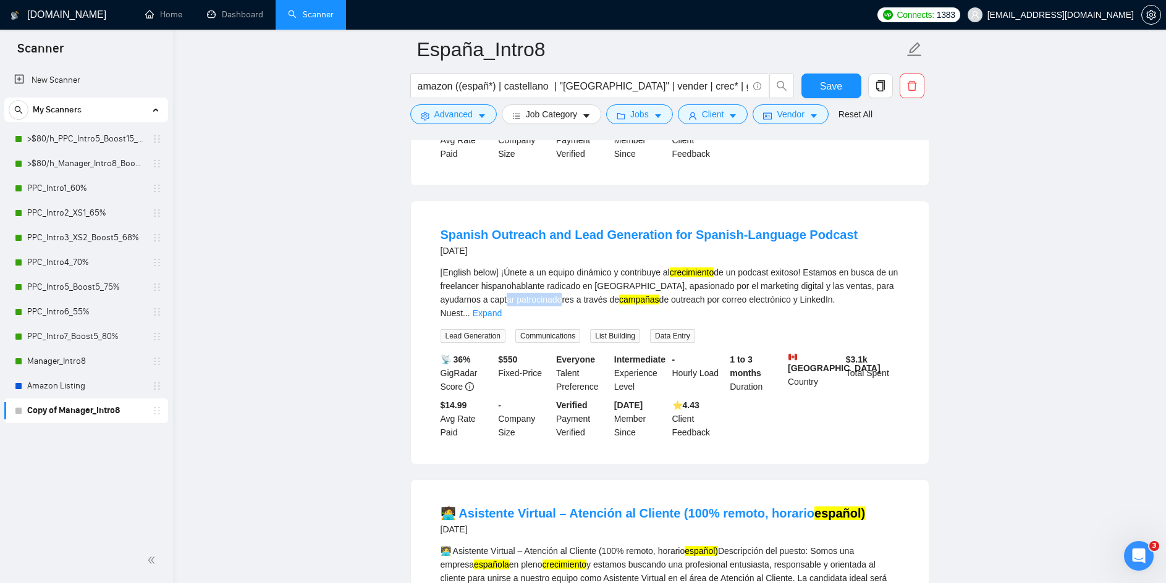
drag, startPoint x: 571, startPoint y: 252, endPoint x: 514, endPoint y: 254, distance: 56.9
click at [514, 266] on div "[English below] ¡Únete a un equipo dinámico y contribuye al crecimiento de un p…" at bounding box center [670, 293] width 459 height 54
click at [502, 308] on link "Expand" at bounding box center [487, 313] width 29 height 10
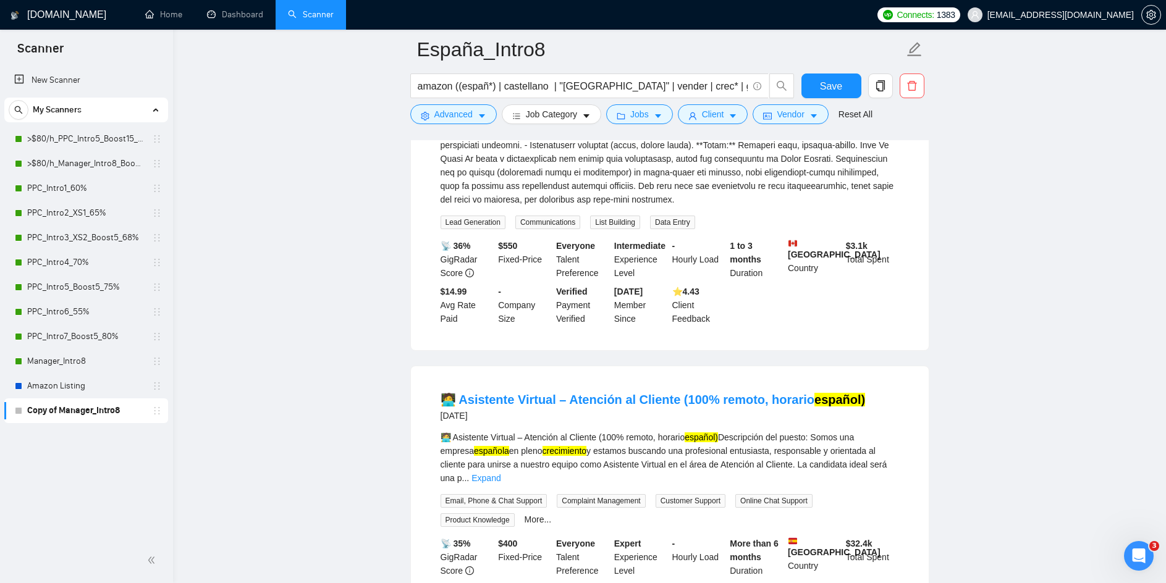
scroll to position [2904, 0]
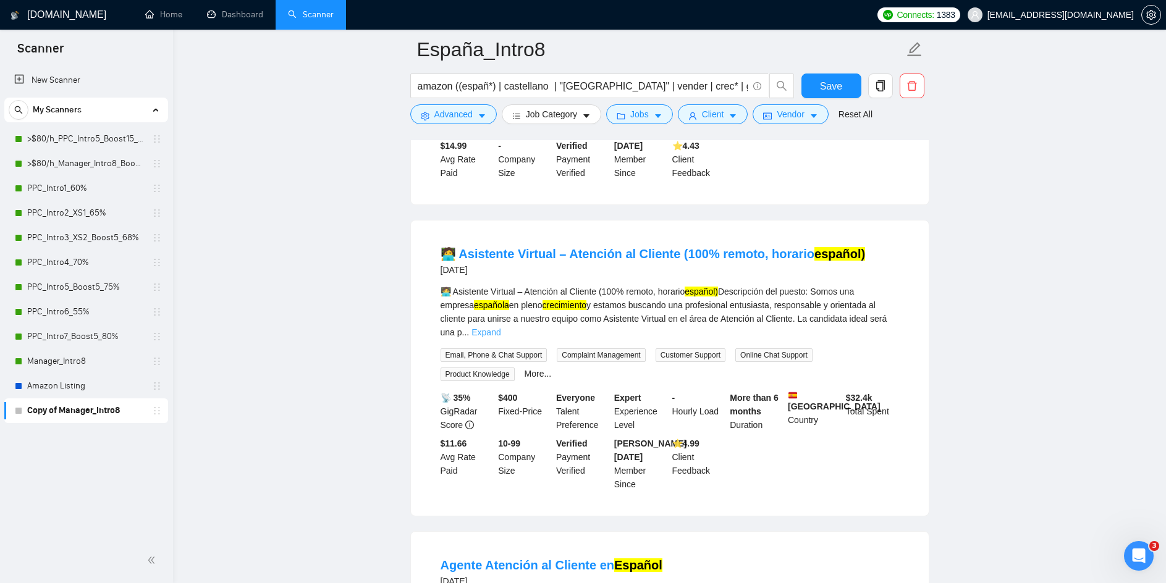
click at [501, 328] on link "Expand" at bounding box center [485, 333] width 29 height 10
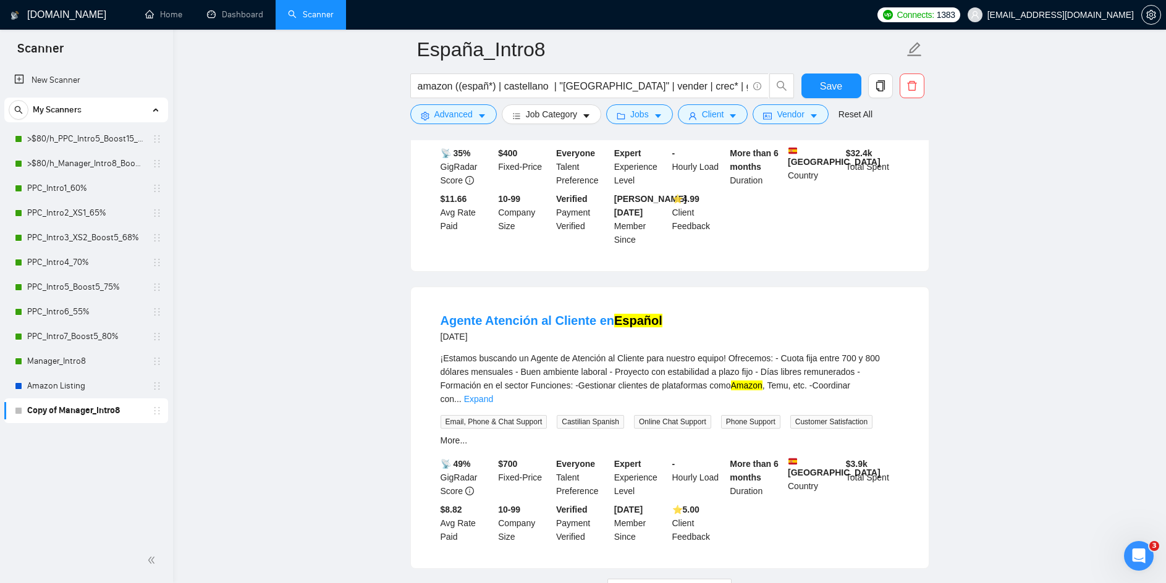
scroll to position [3334, 0]
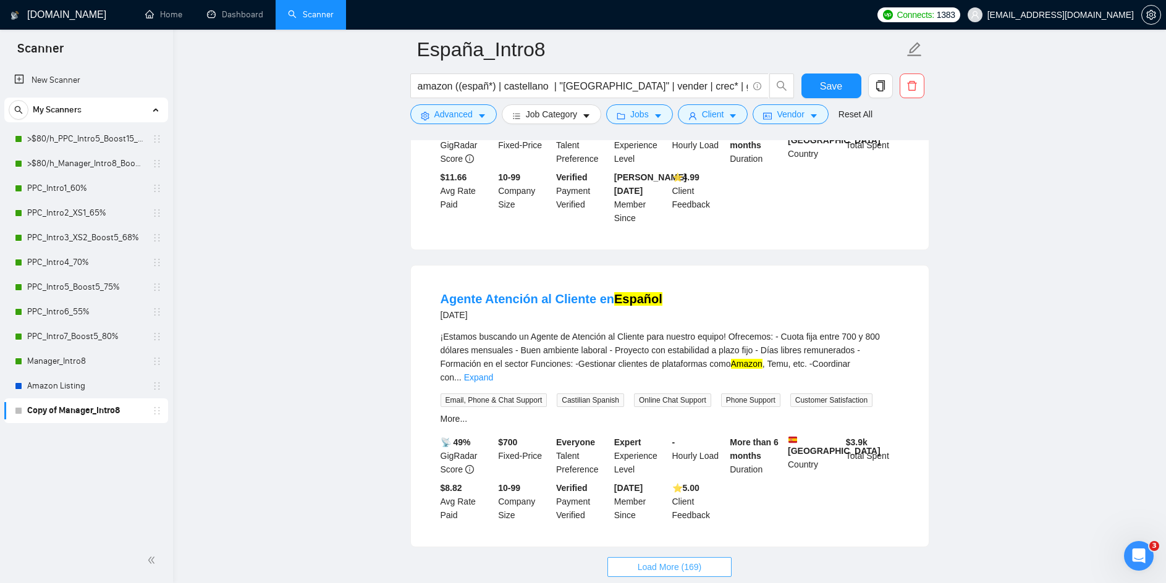
click at [679, 560] on span "Load More (169)" at bounding box center [670, 567] width 64 height 14
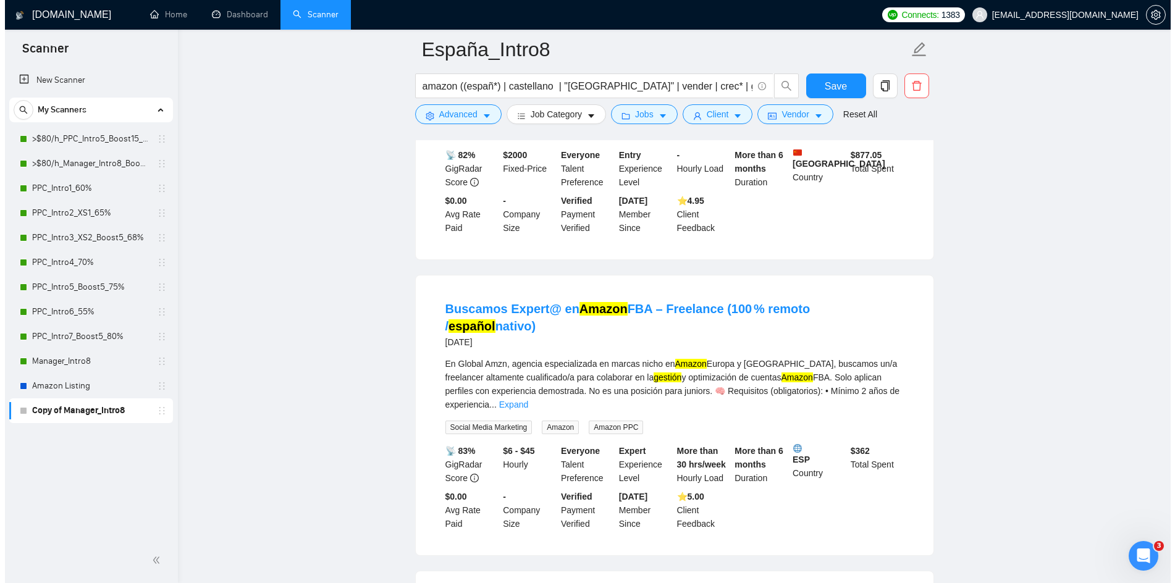
scroll to position [4322, 0]
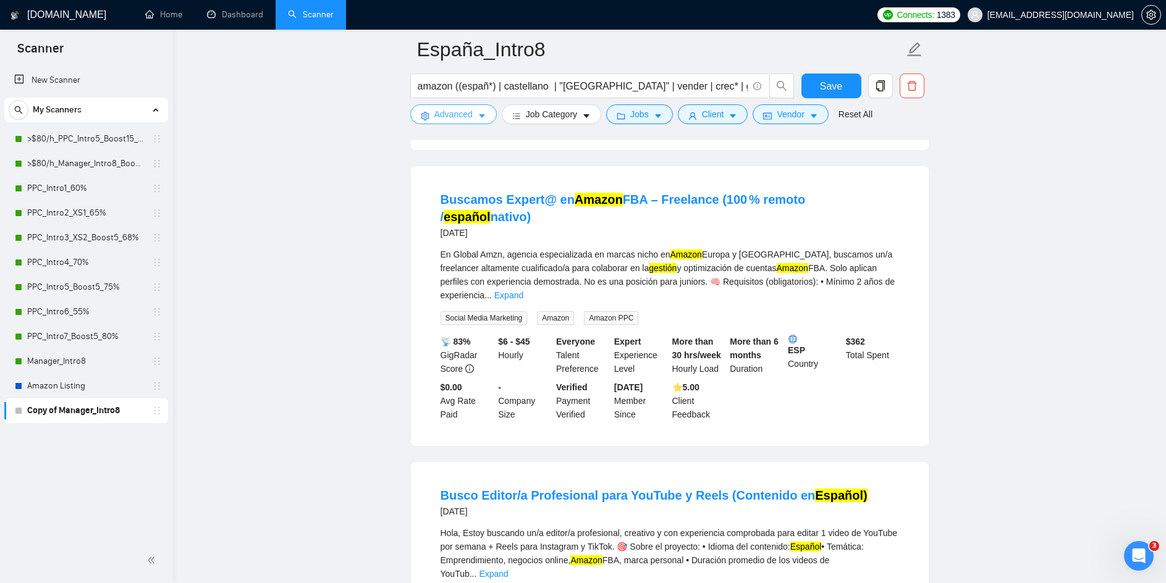
click at [483, 113] on icon "caret-down" at bounding box center [482, 116] width 9 height 9
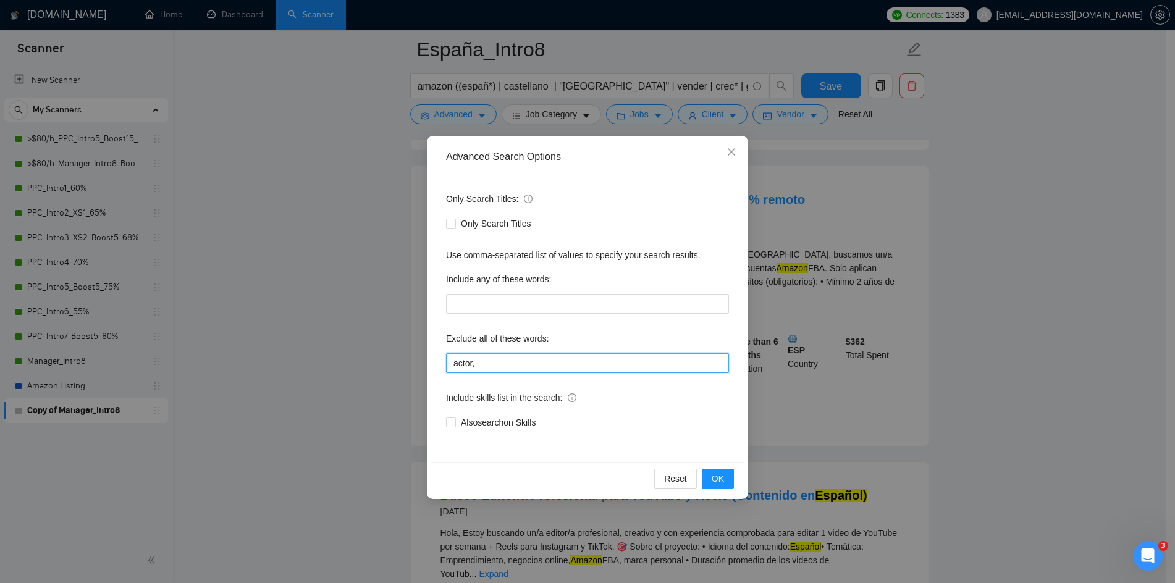
drag, startPoint x: 491, startPoint y: 363, endPoint x: 354, endPoint y: 347, distance: 137.6
click at [360, 347] on div "Advanced Search Options Only Search Titles: Only Search Titles Use comma-separa…" at bounding box center [587, 291] width 1175 height 583
paste input "editor, (maquetad*), (traducto*), controller, webmaster, prestashop. patrocinad…"
click at [719, 476] on span "OK" at bounding box center [718, 479] width 12 height 14
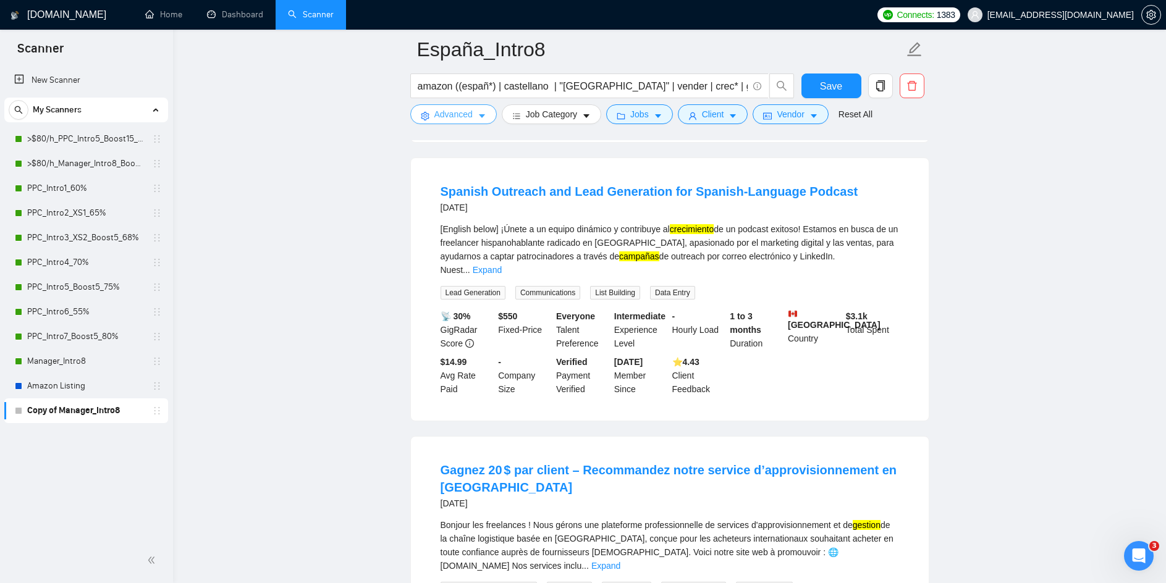
scroll to position [636, 0]
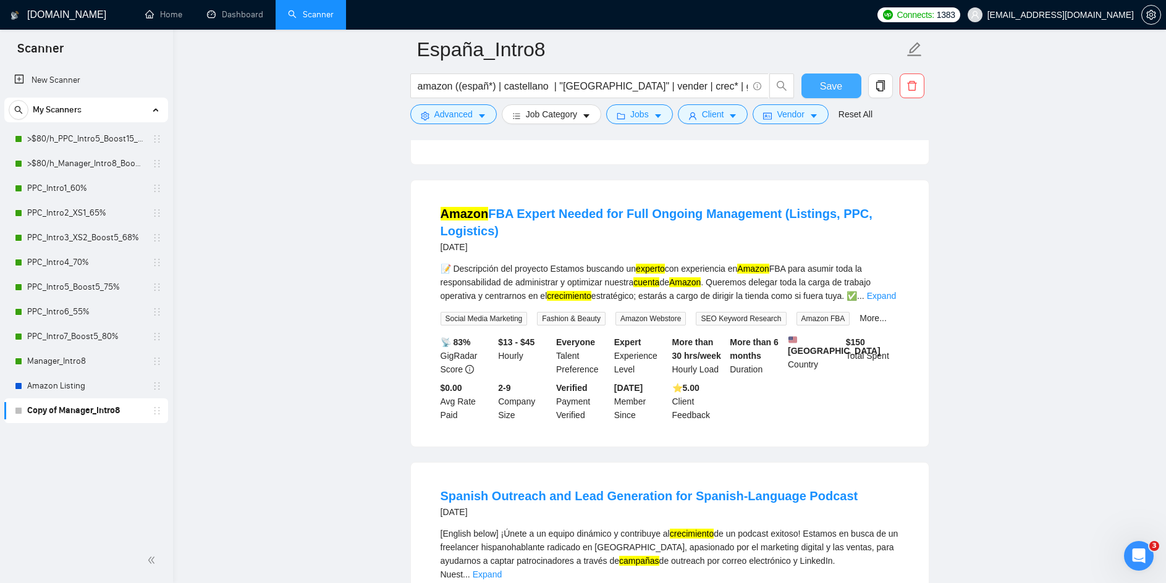
click at [821, 82] on span "Save" at bounding box center [831, 85] width 22 height 15
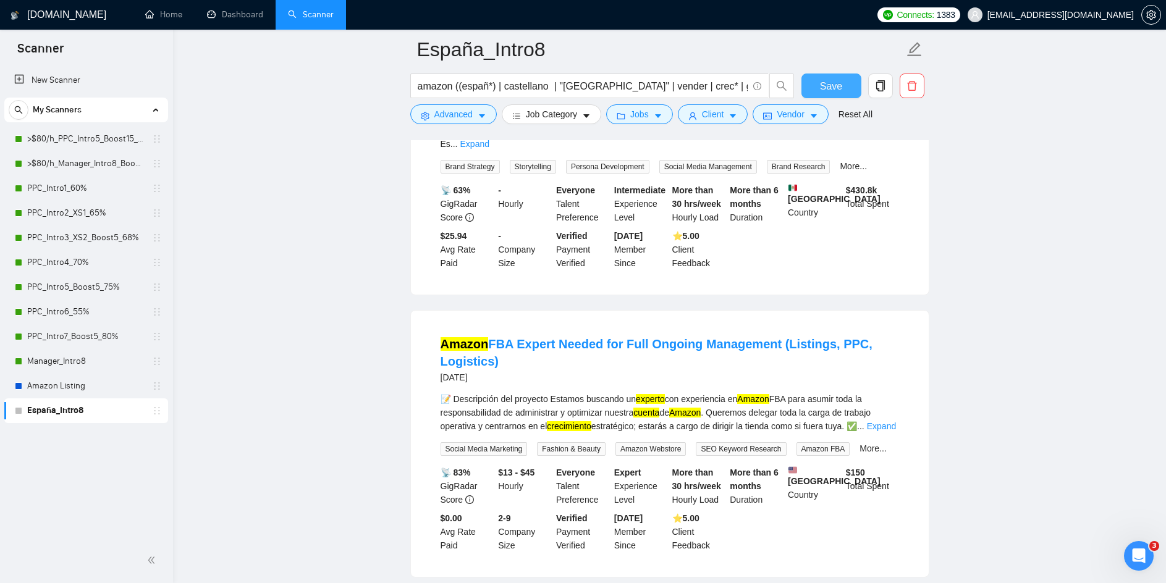
scroll to position [327, 0]
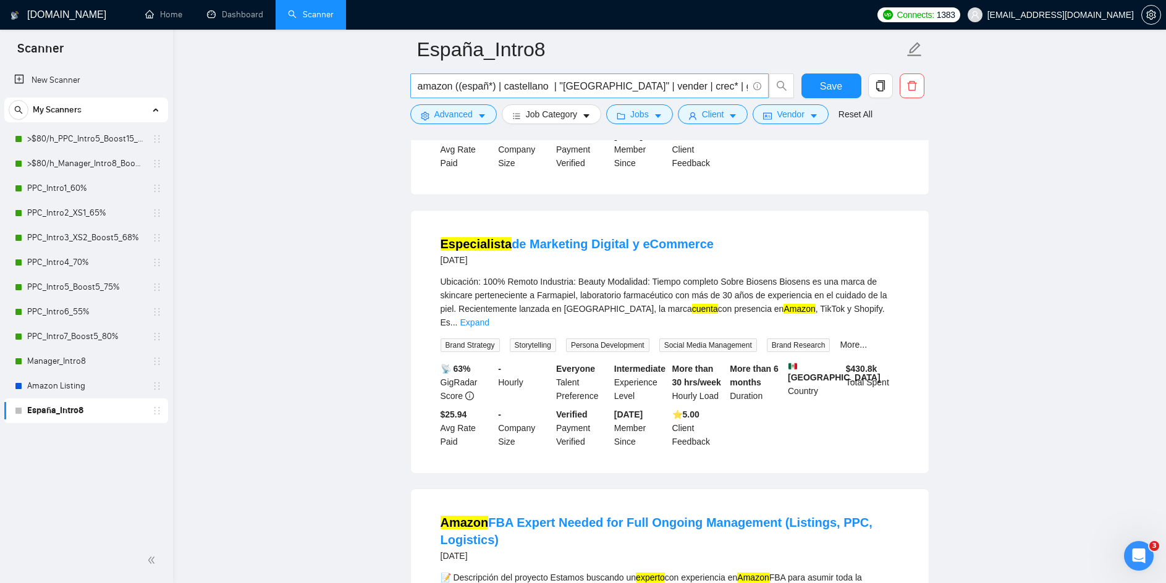
click at [647, 87] on input "amazon ((españ*) | castellano | "península ibérica" | vender | crec* | gestion*…" at bounding box center [583, 85] width 330 height 15
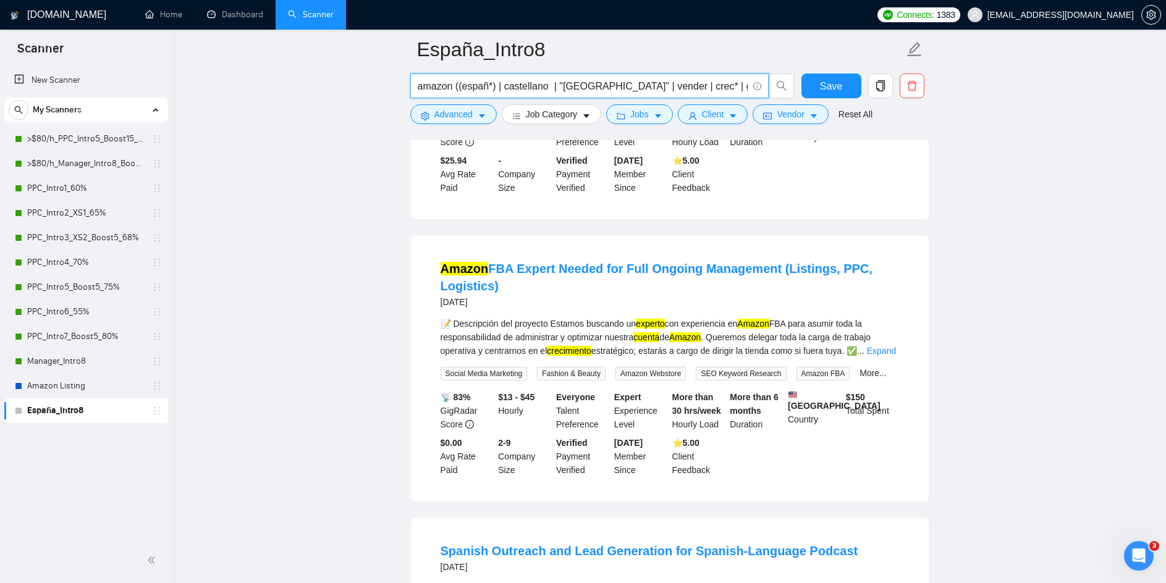
scroll to position [759, 0]
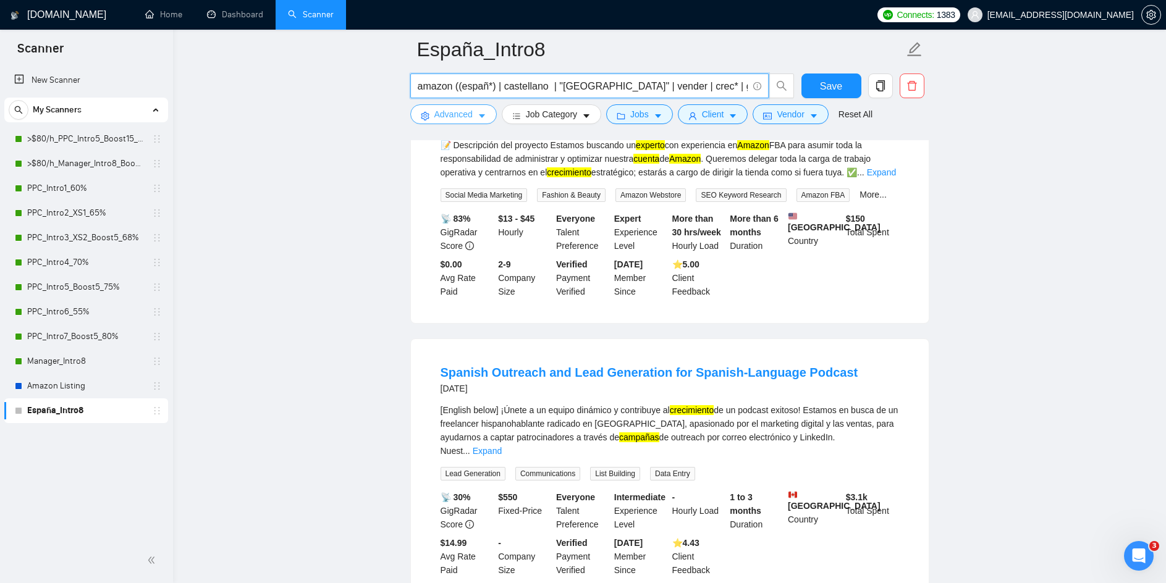
click at [486, 111] on button "Advanced" at bounding box center [453, 114] width 87 height 20
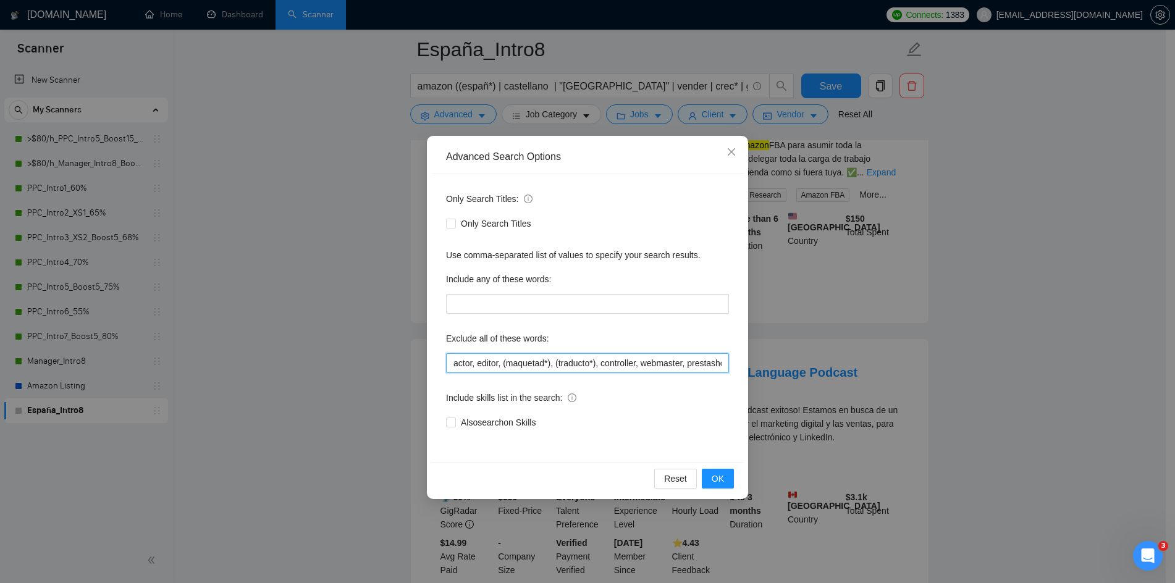
click at [453, 361] on input "actor, editor, (maquetad*), (traducto*), controller, webmaster, prestashop. pat…" at bounding box center [587, 363] width 283 height 20
type input "tiktok, shopify, actor, editor, (maquetad*), (traducto*), controller, webmaster…"
click at [717, 484] on span "OK" at bounding box center [718, 479] width 12 height 14
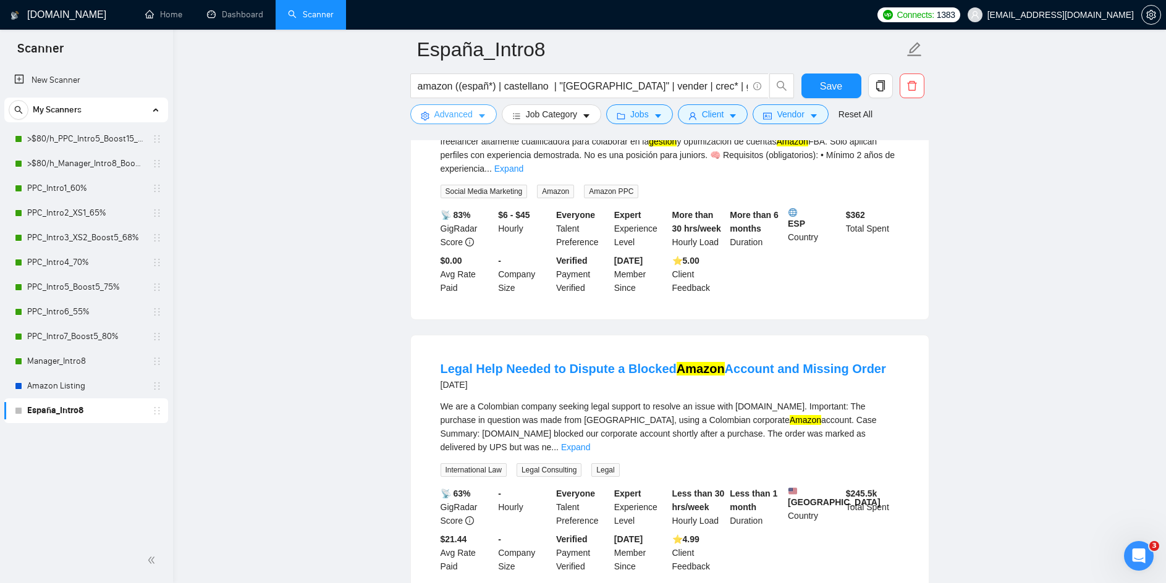
scroll to position [1377, 0]
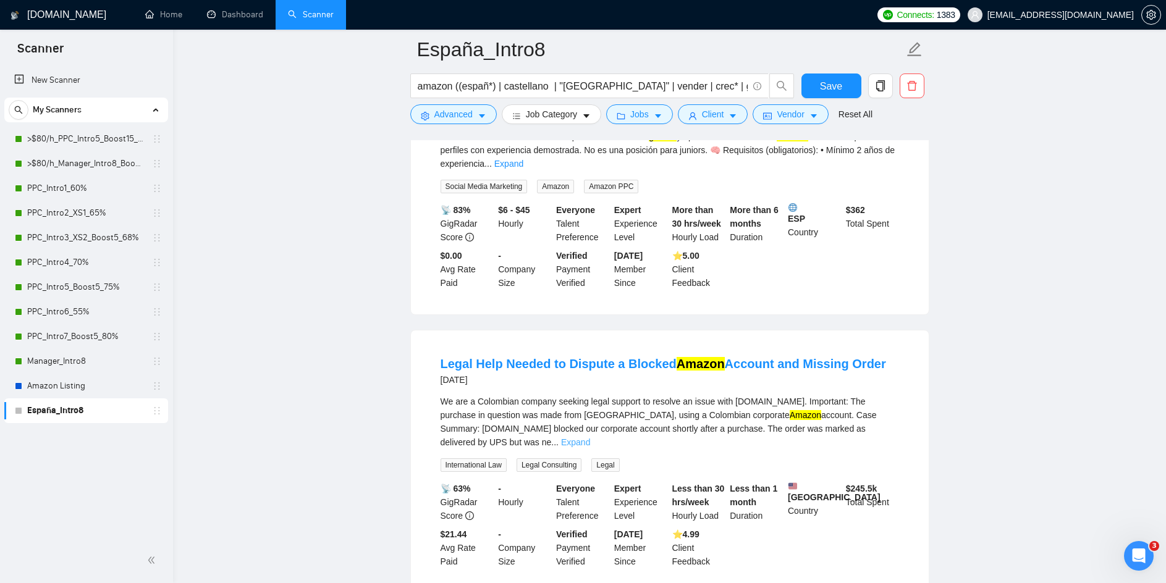
click at [590, 438] on link "Expand" at bounding box center [575, 443] width 29 height 10
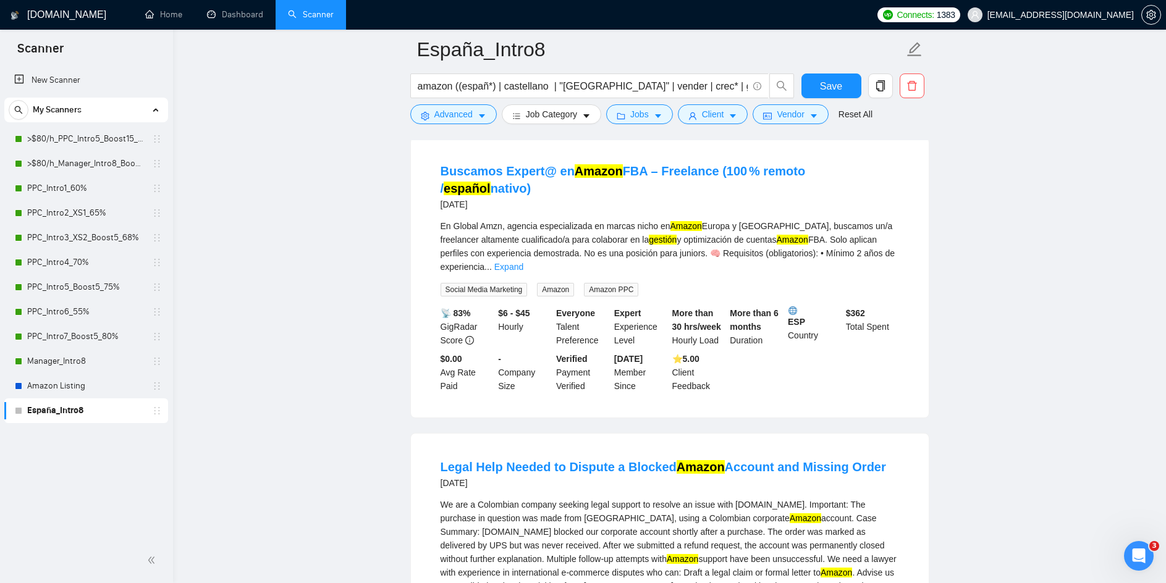
scroll to position [883, 0]
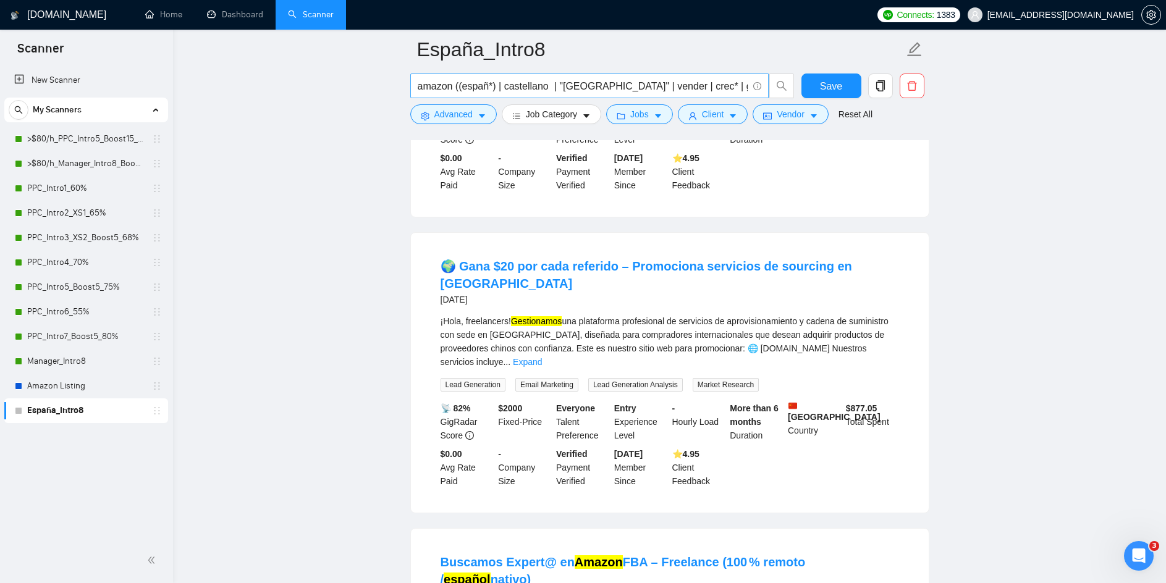
click at [663, 85] on input "amazon ((españ*) | castellano | "península ibérica" | vender | crec* | gestion*…" at bounding box center [583, 85] width 330 height 15
click at [729, 90] on input "amazon ((españ*) | castellano | "península ibérica" | vender | crec* | gestion*…" at bounding box center [583, 85] width 330 height 15
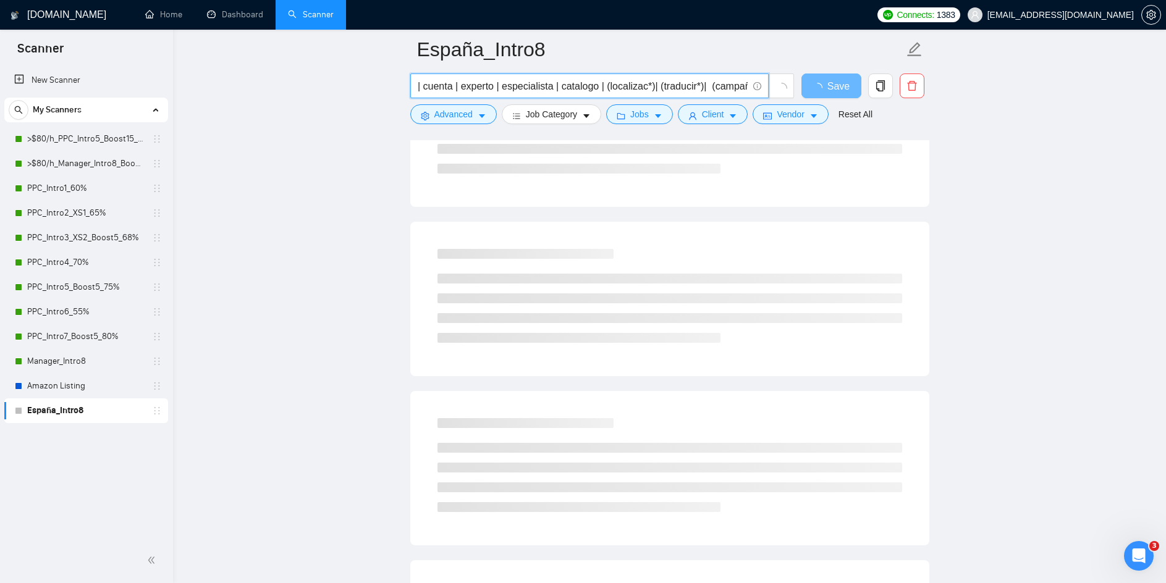
paste input "(traducir*)|"
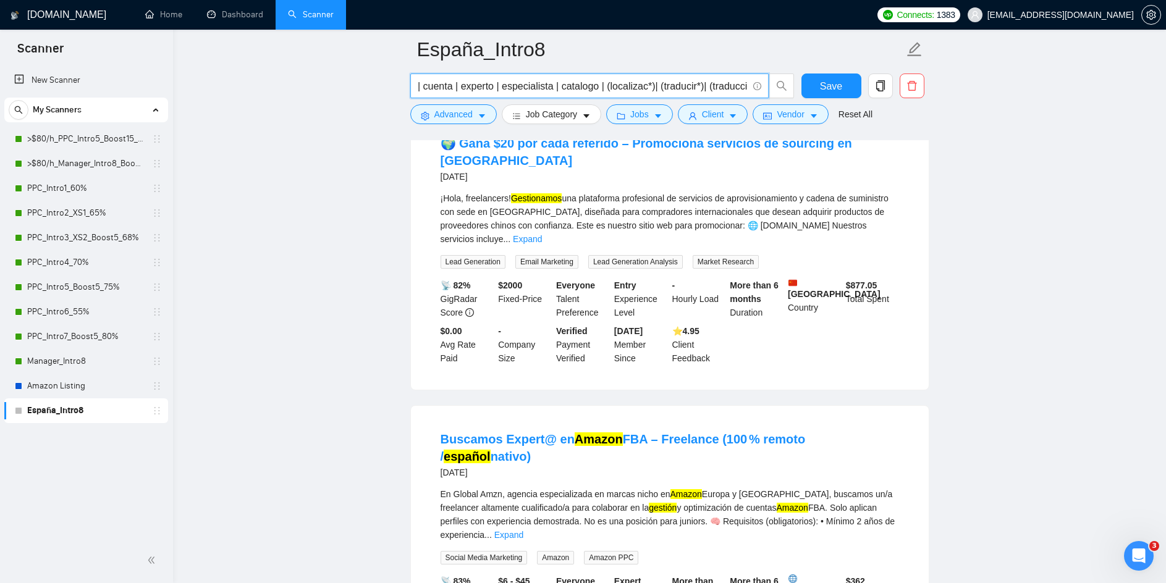
scroll to position [1007, 0]
click at [569, 88] on input "amazon ((españ*) | castellano | "península ibérica" | vender | crec* | gestion*…" at bounding box center [583, 85] width 330 height 15
click at [518, 85] on input "amazon ((españ*) | castellano | "península ibérica" | vender | crec* | gestion*…" at bounding box center [583, 85] width 330 height 15
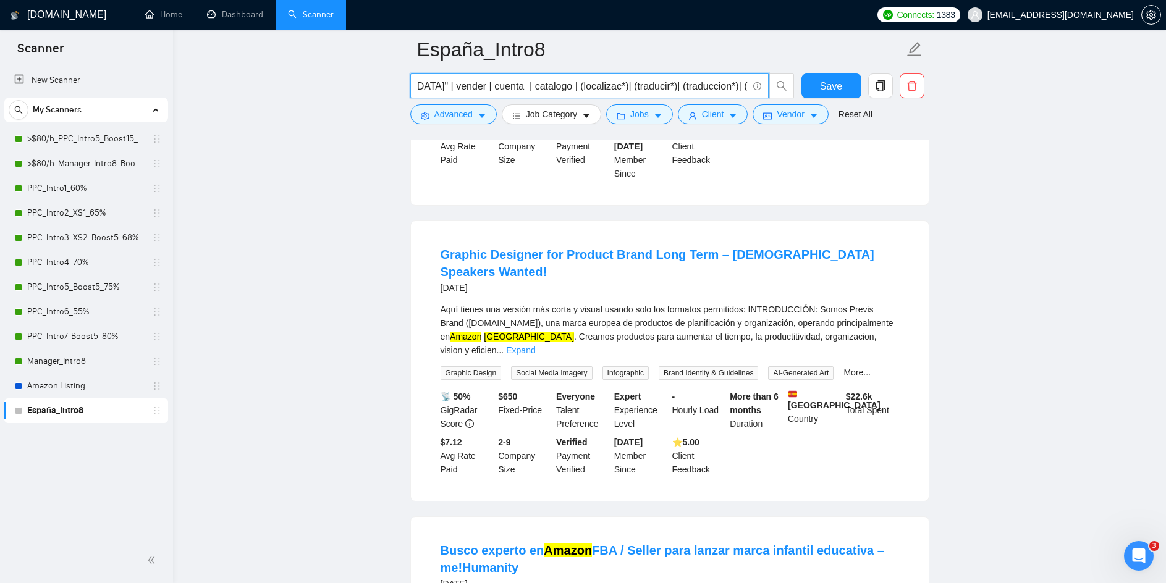
scroll to position [1359, 0]
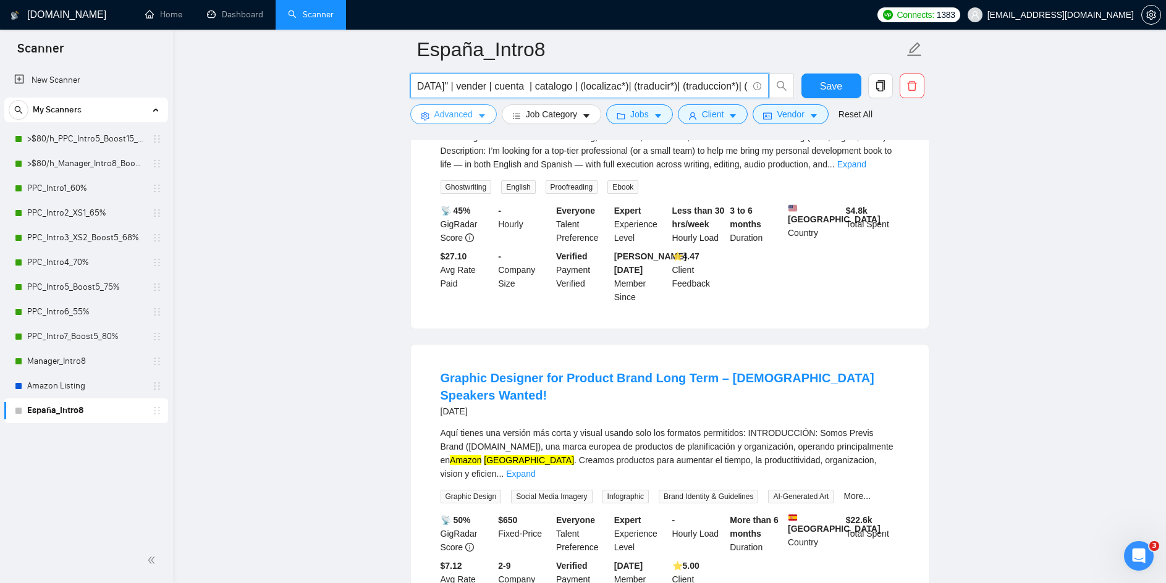
type input "amazon ((españ*) | castellano | "península ibérica" | vender | cuenta | catalog…"
click at [484, 118] on icon "caret-down" at bounding box center [482, 116] width 9 height 9
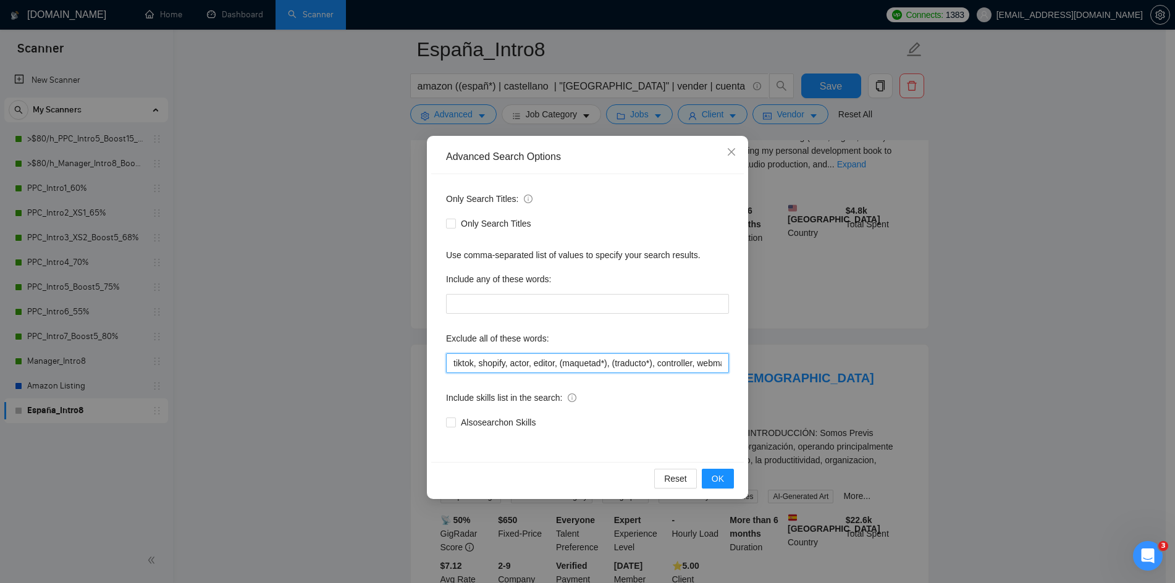
click at [452, 363] on input "tiktok, shopify, actor, editor, (maquetad*), (traducto*), controller, webmaster…" at bounding box center [587, 363] width 283 height 20
click at [726, 482] on button "OK" at bounding box center [718, 479] width 32 height 20
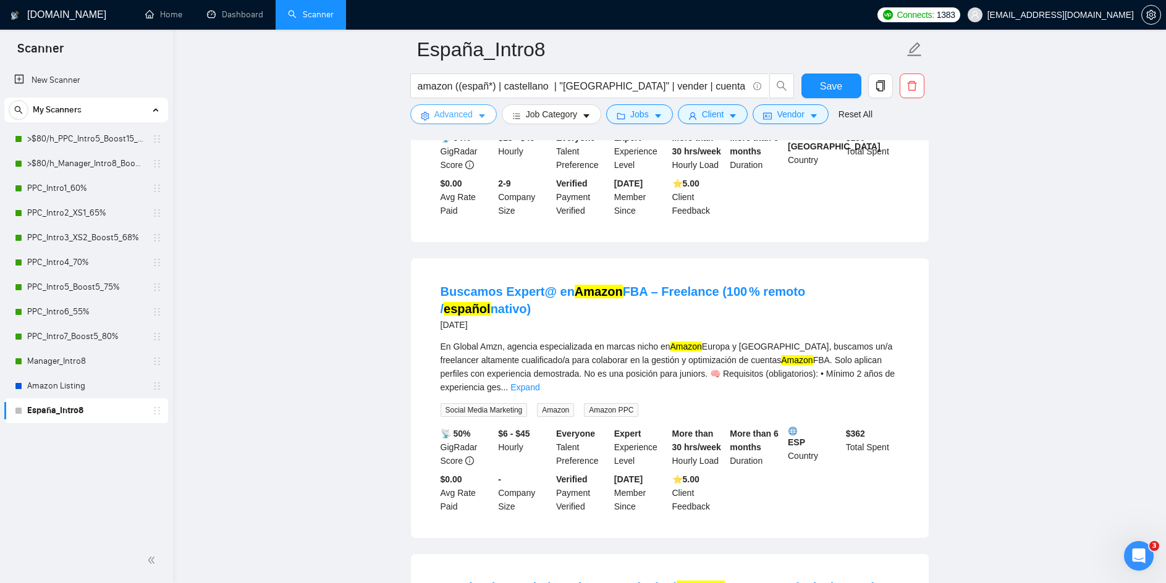
scroll to position [680, 0]
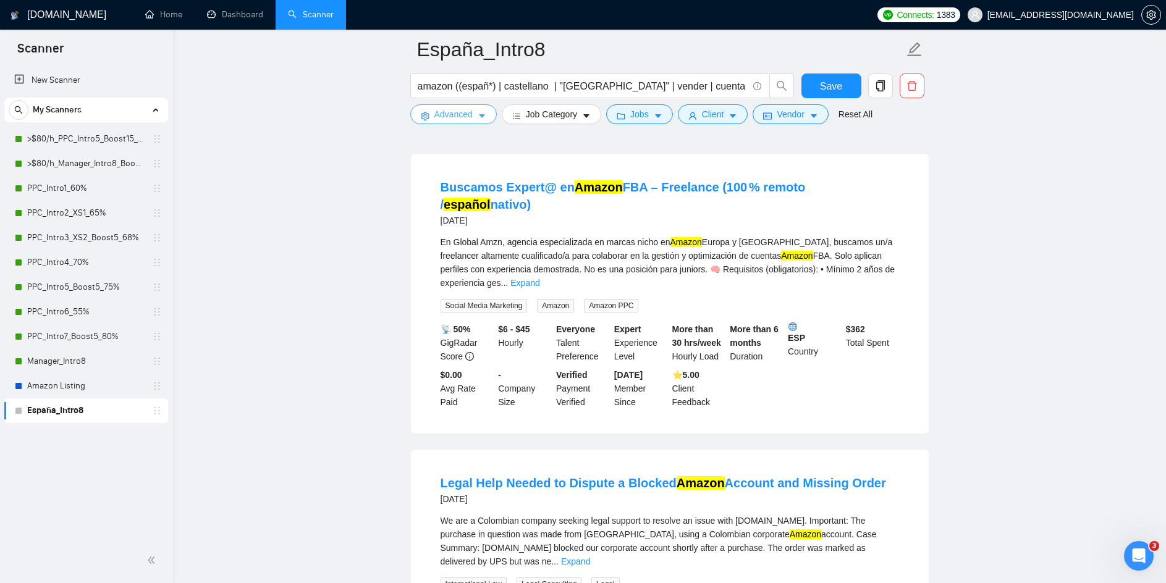
click at [484, 117] on icon "caret-down" at bounding box center [482, 116] width 9 height 9
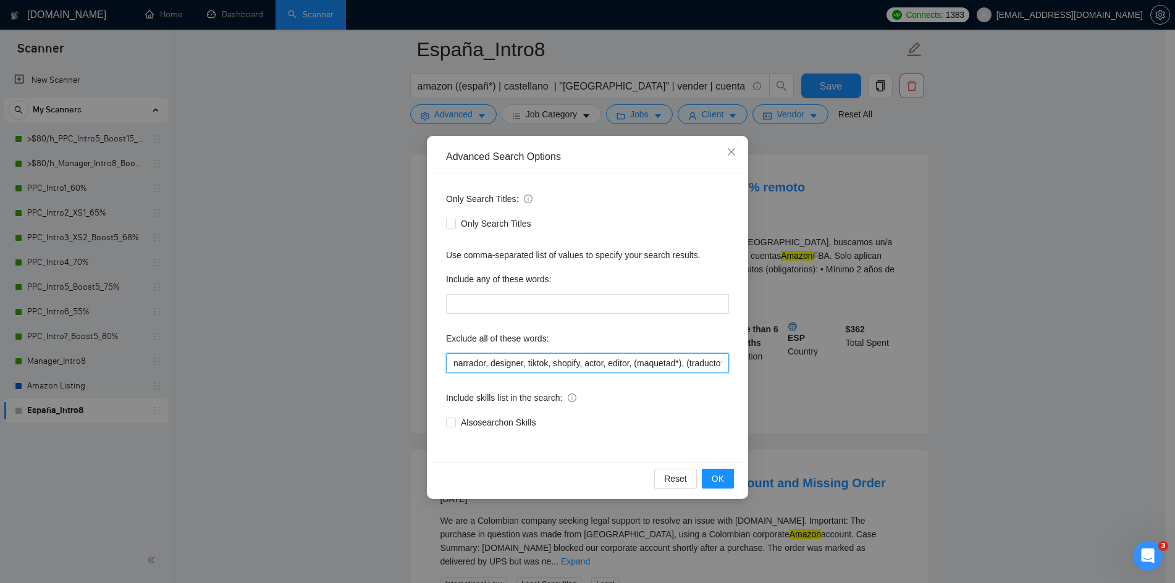
click at [455, 359] on input "narrador, designer, tiktok, shopify, actor, editor, (maquetad*), (traducto*), c…" at bounding box center [587, 363] width 283 height 20
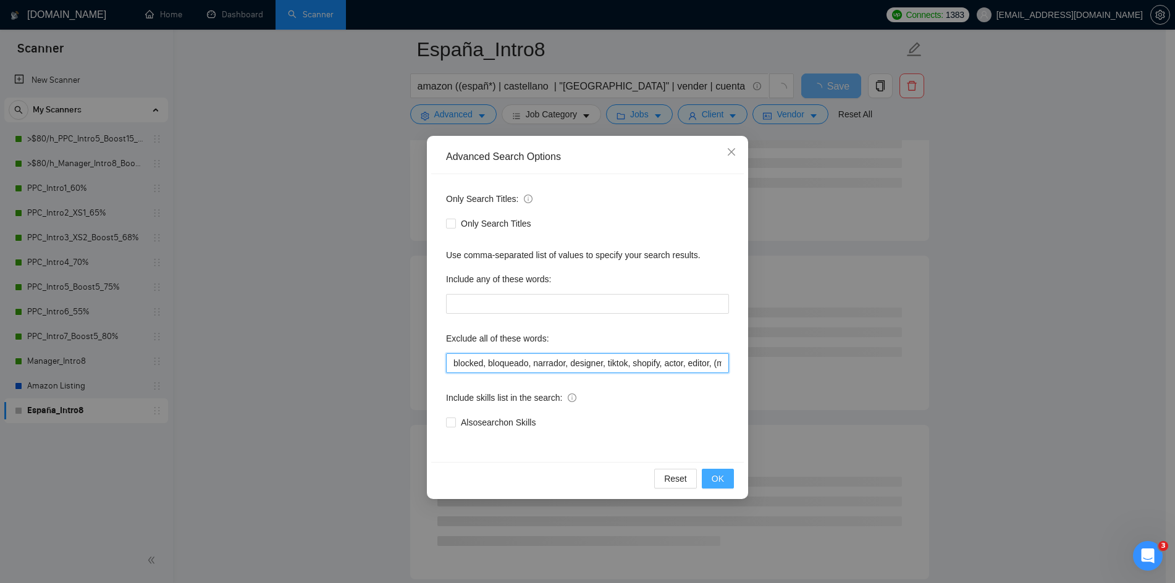
type input "blocked, bloqueado, narrador, designer, tiktok, shopify, actor, editor, (maquet…"
click at [719, 476] on span "OK" at bounding box center [718, 479] width 12 height 14
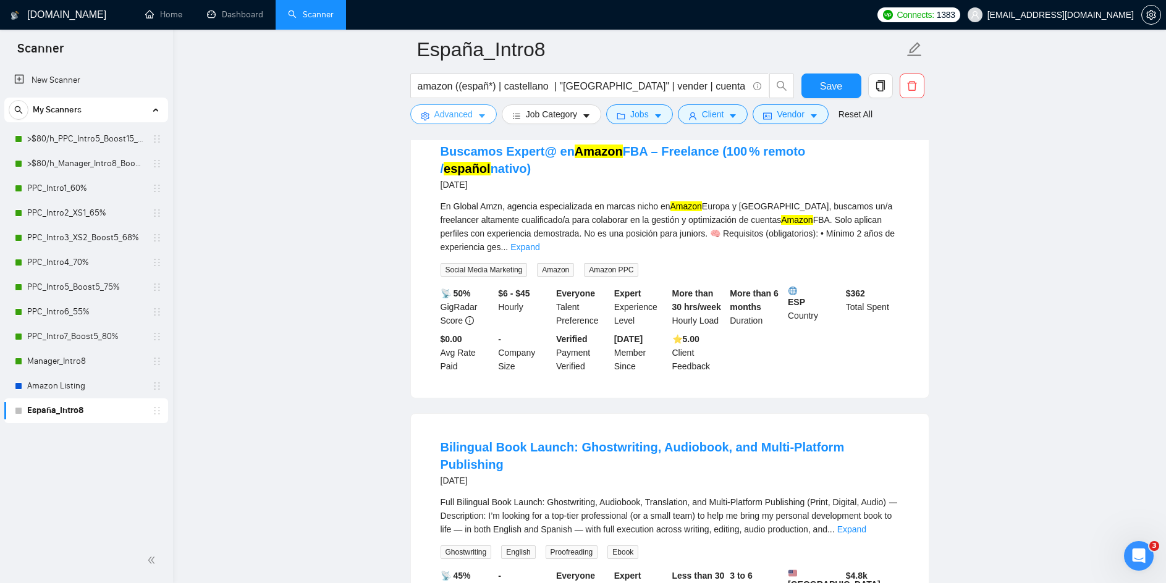
scroll to position [865, 0]
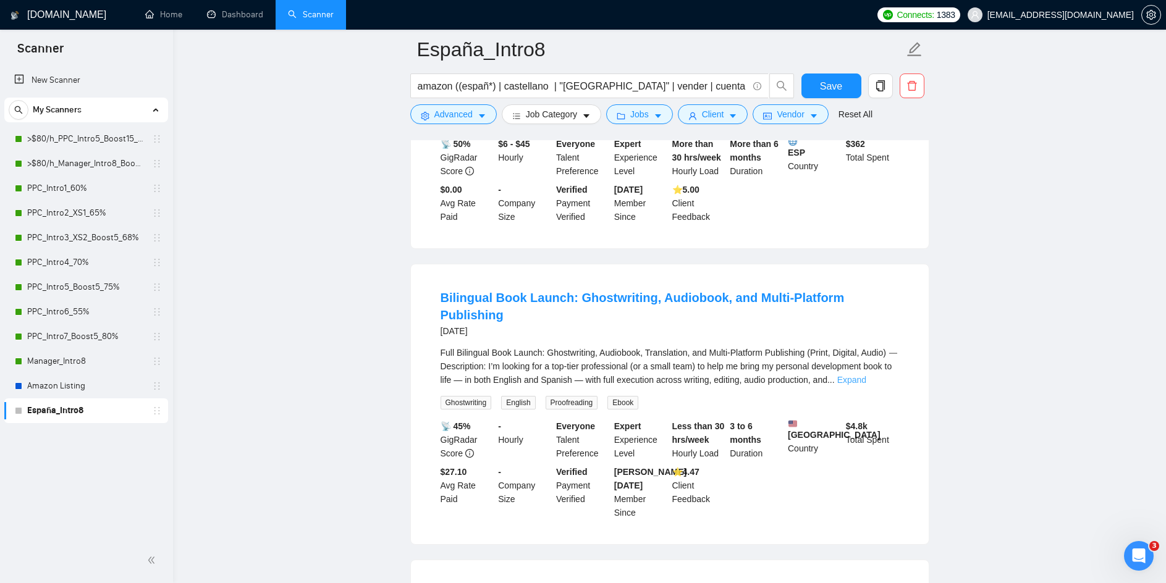
click at [866, 375] on link "Expand" at bounding box center [851, 380] width 29 height 10
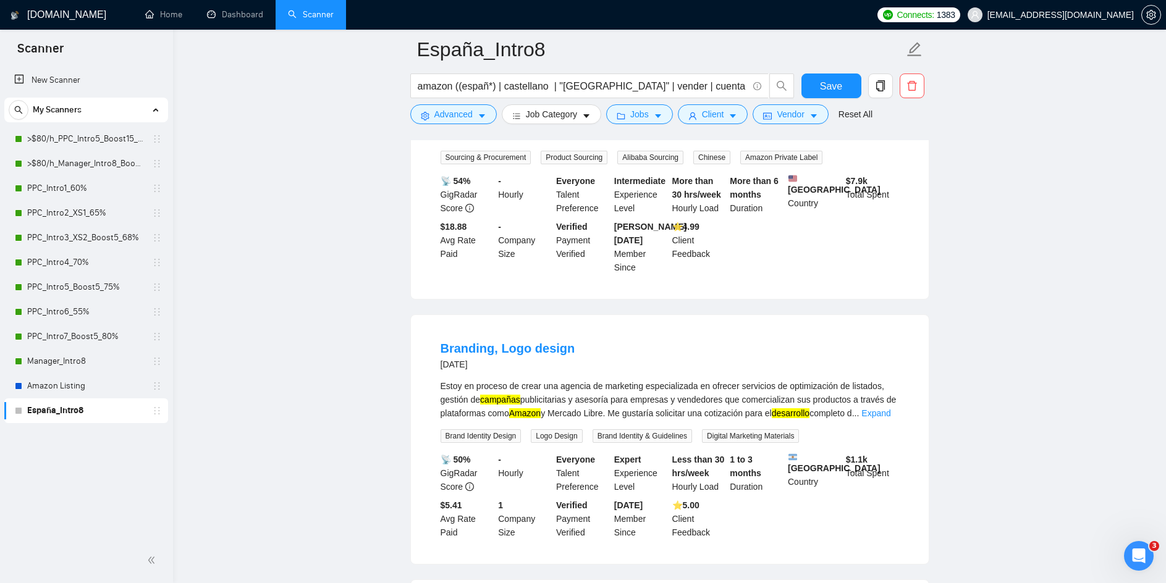
scroll to position [2286, 0]
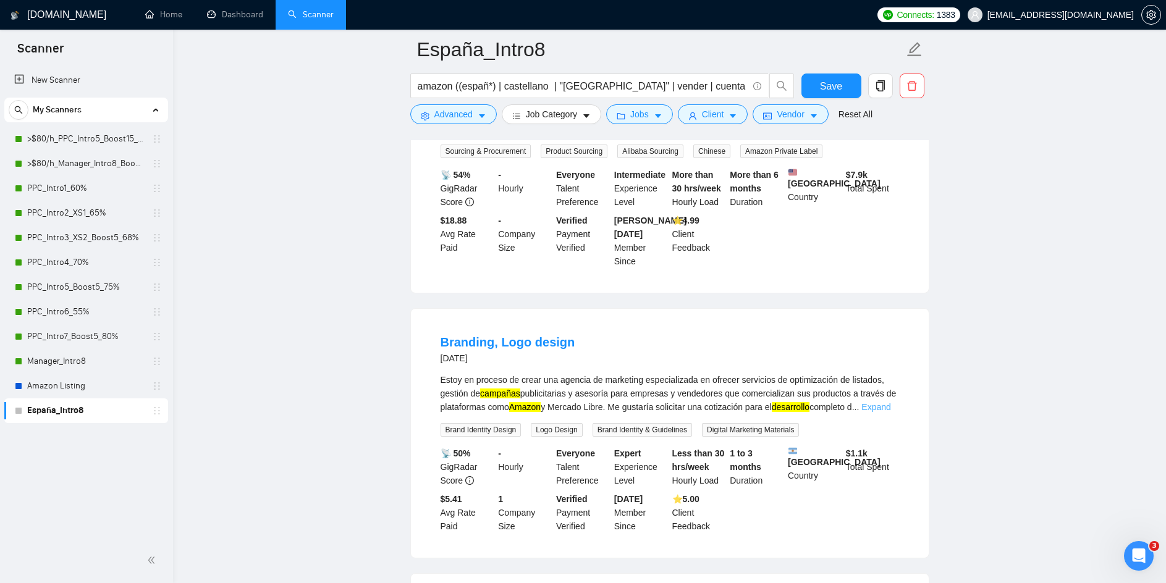
click at [874, 402] on link "Expand" at bounding box center [875, 407] width 29 height 10
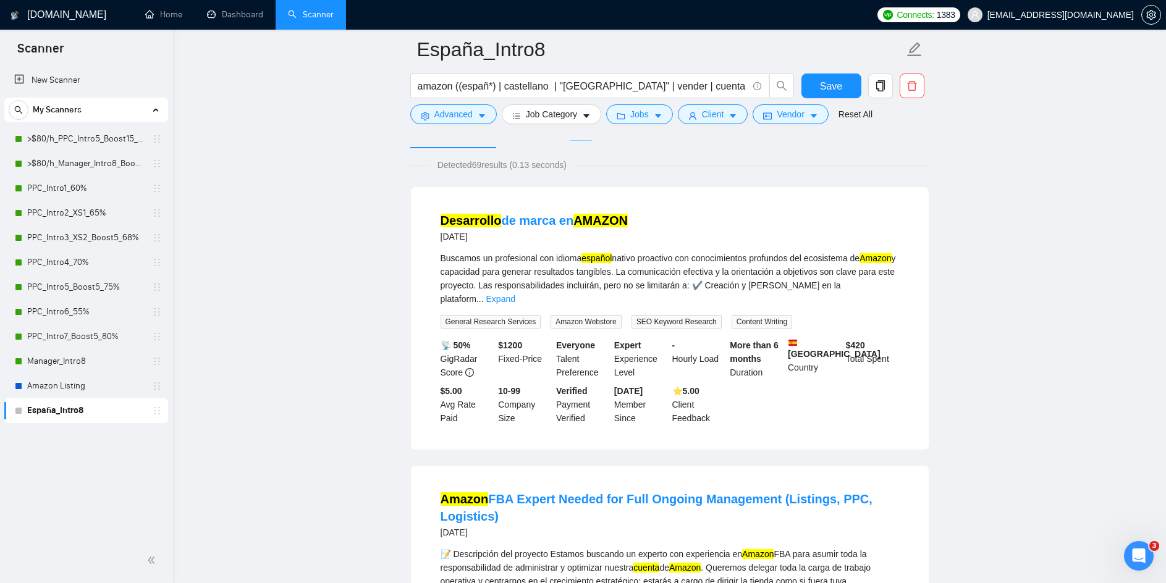
scroll to position [0, 0]
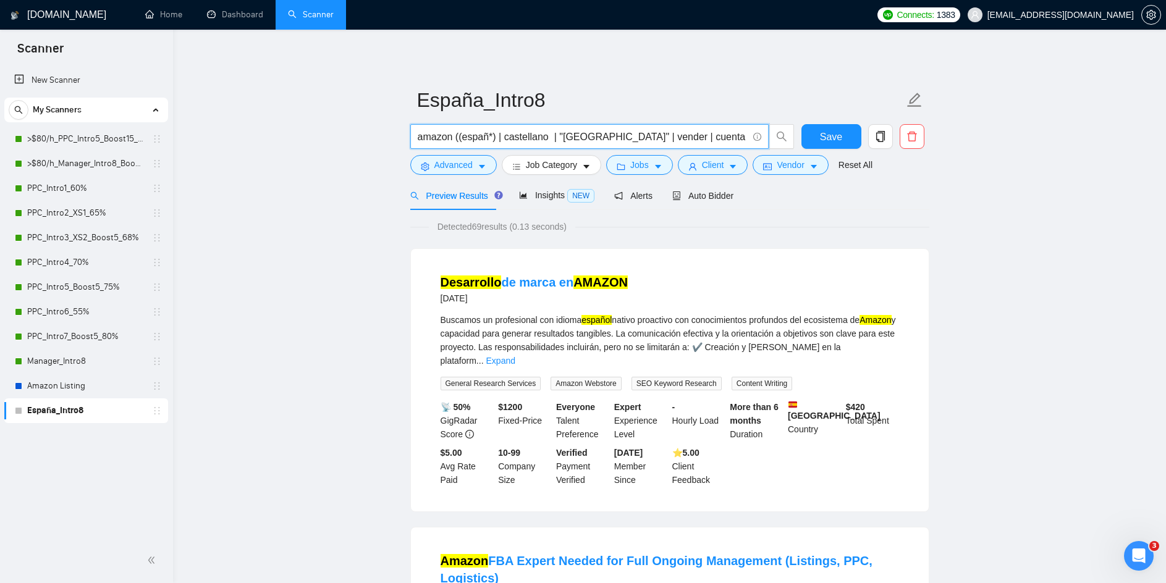
click at [674, 136] on input "amazon ((españ*) | castellano | "península ibérica" | vender | cuenta | catalog…" at bounding box center [583, 136] width 330 height 15
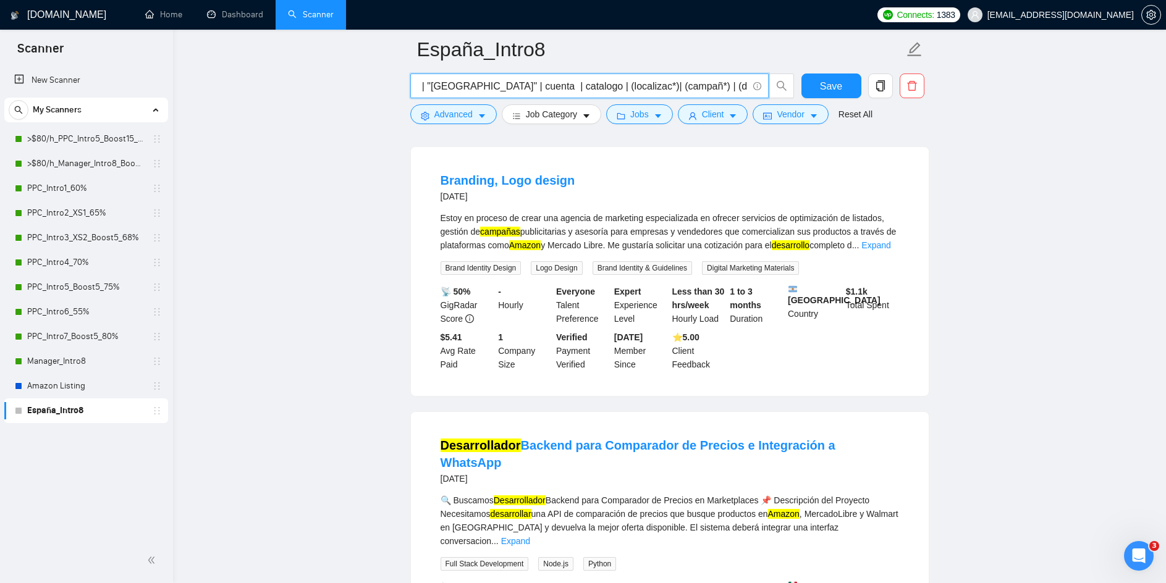
scroll to position [2039, 0]
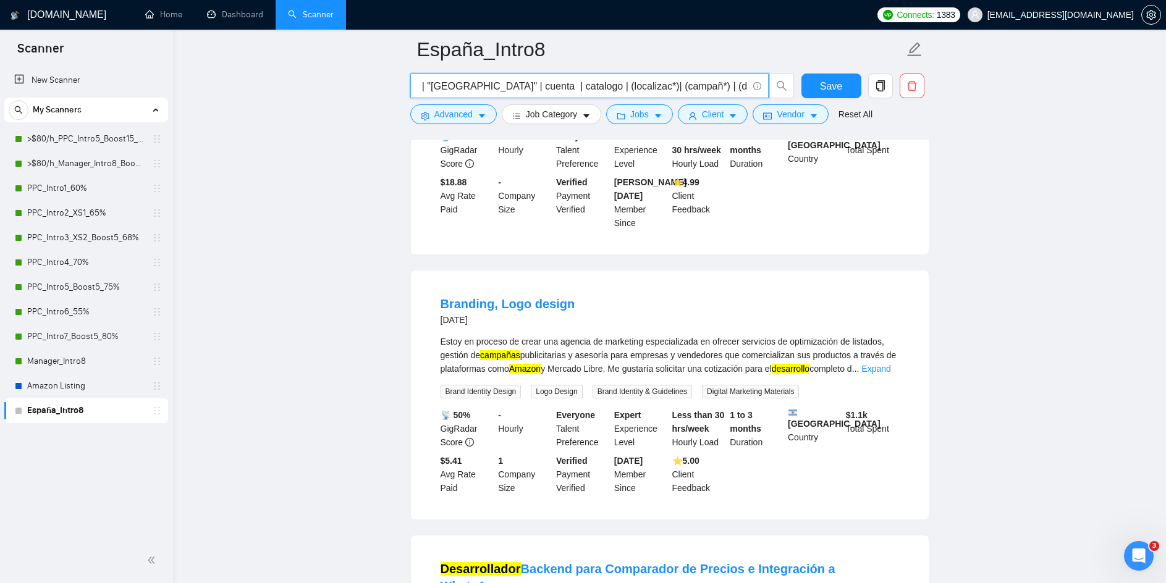
click at [703, 87] on input "amazon ((españ*) | castellano | "península ibérica" | cuenta | catalogo | (loca…" at bounding box center [583, 85] width 330 height 15
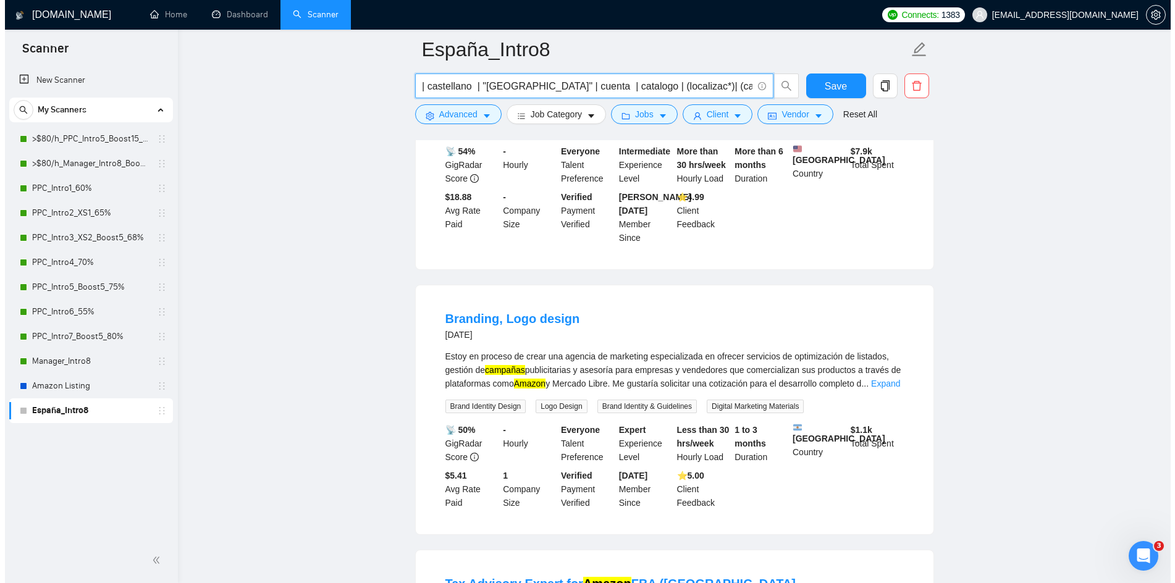
scroll to position [2101, 0]
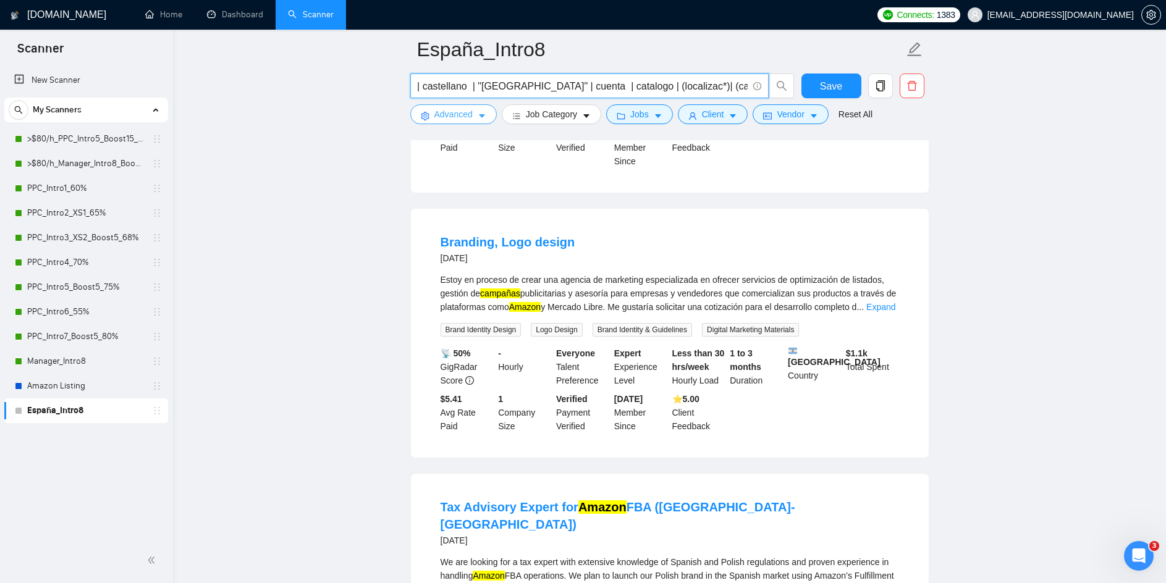
type input "amazon ((españ*) | castellano | "península ibérica" | cuenta | catalogo | (loca…"
click at [481, 119] on icon "caret-down" at bounding box center [482, 116] width 9 height 9
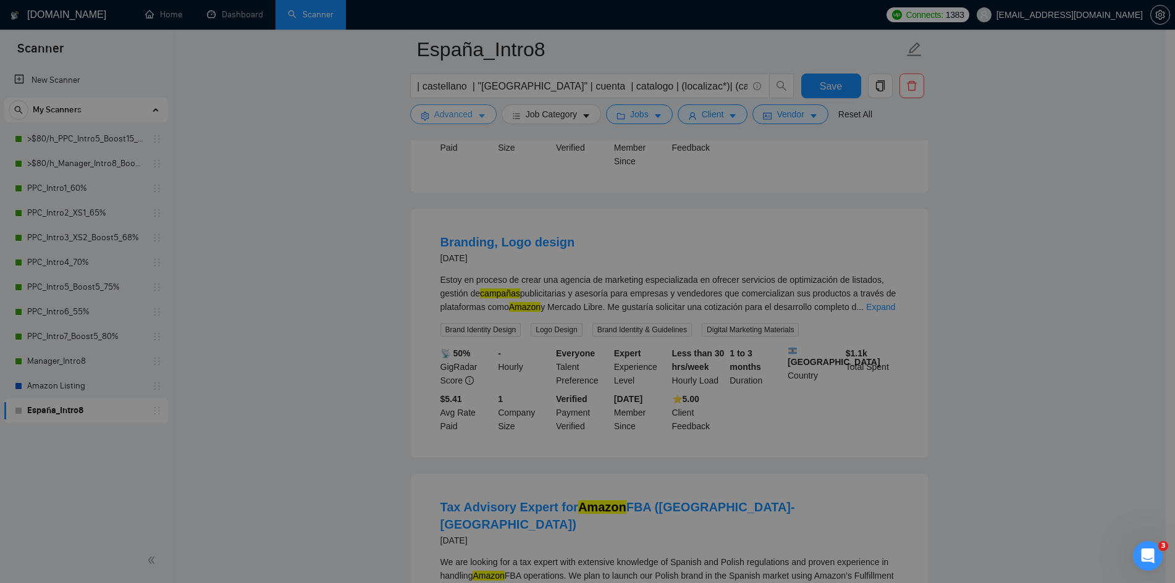
scroll to position [0, 0]
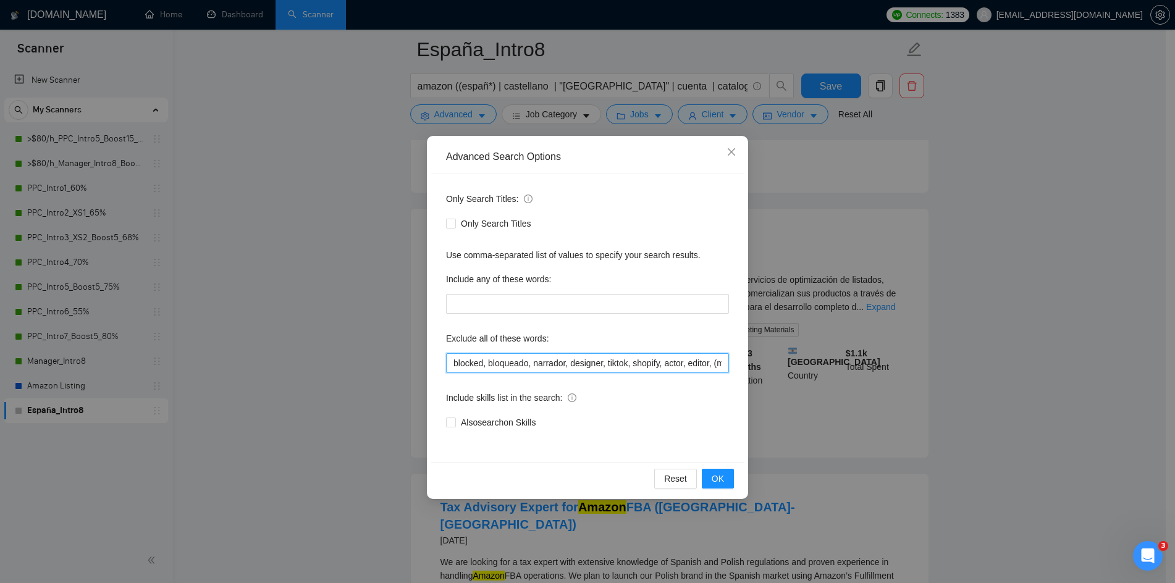
click at [453, 360] on input "blocked, bloqueado, narrador, designer, tiktok, shopify, actor, editor, (maquet…" at bounding box center [587, 363] width 283 height 20
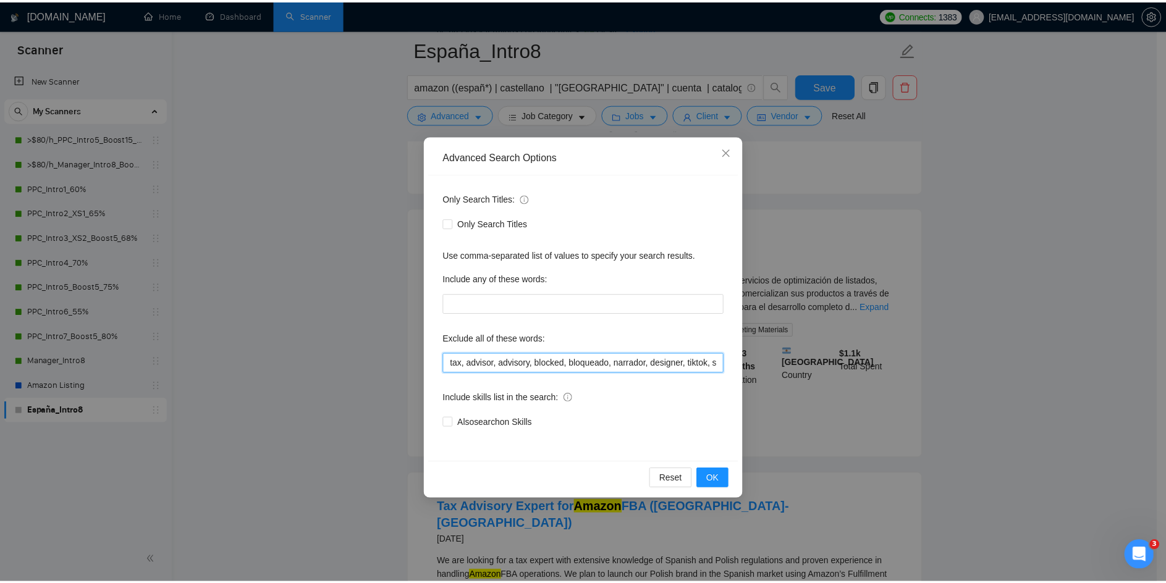
scroll to position [1477, 0]
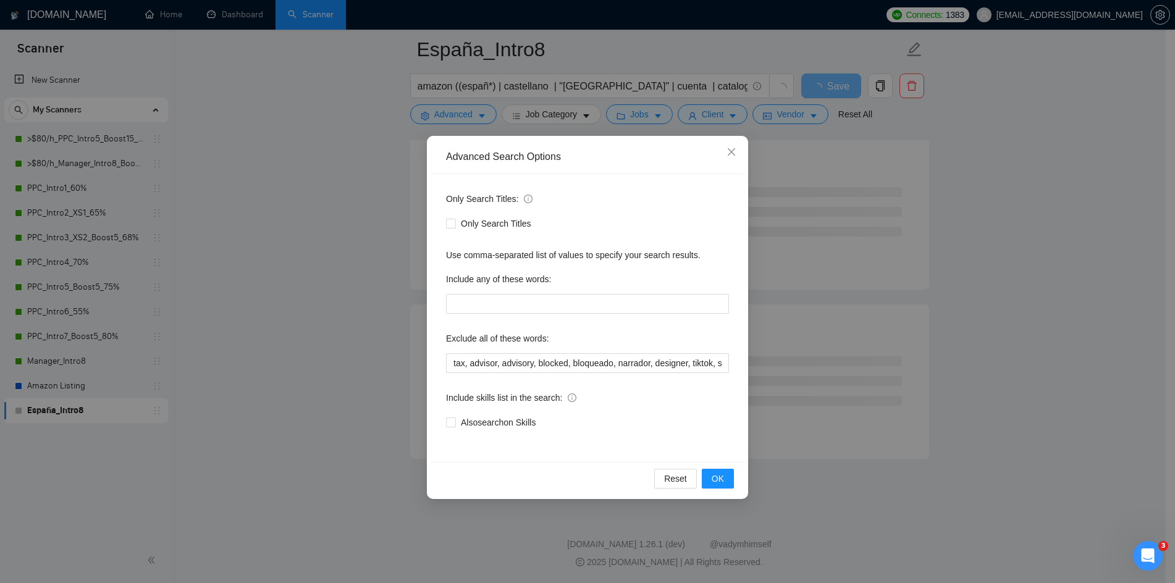
click at [734, 489] on div "Reset OK" at bounding box center [587, 478] width 313 height 33
click at [727, 483] on button "OK" at bounding box center [718, 479] width 32 height 20
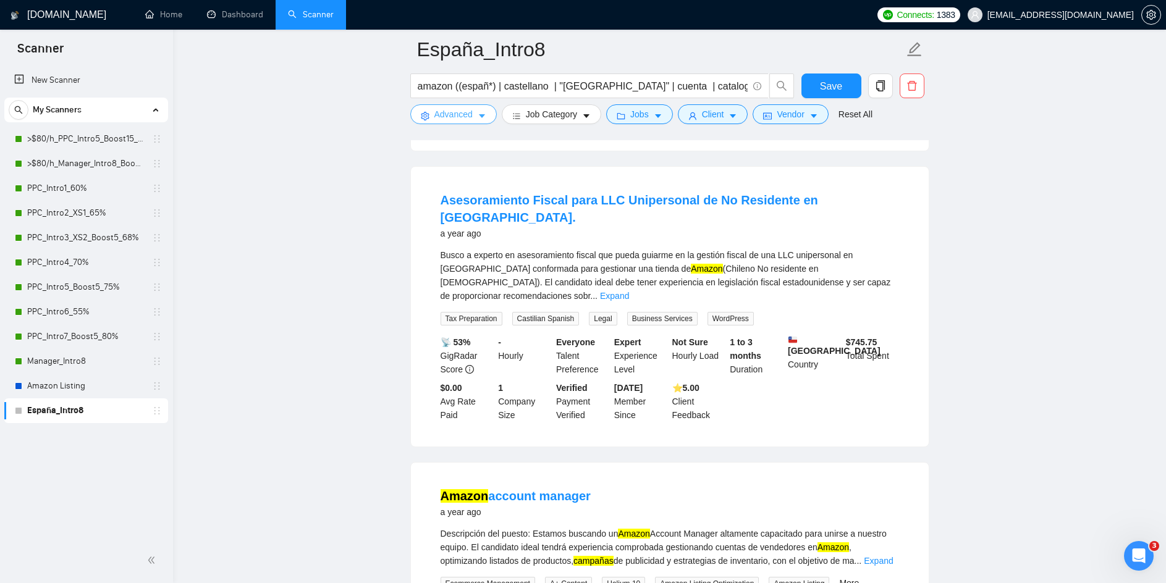
scroll to position [2466, 0]
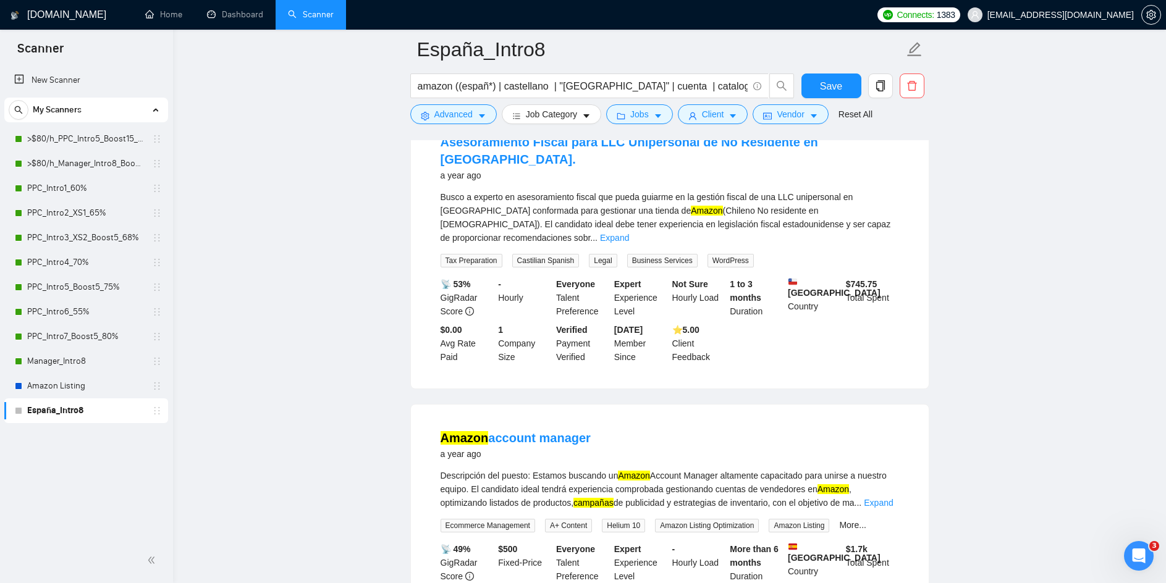
click at [483, 120] on icon "caret-down" at bounding box center [482, 116] width 9 height 9
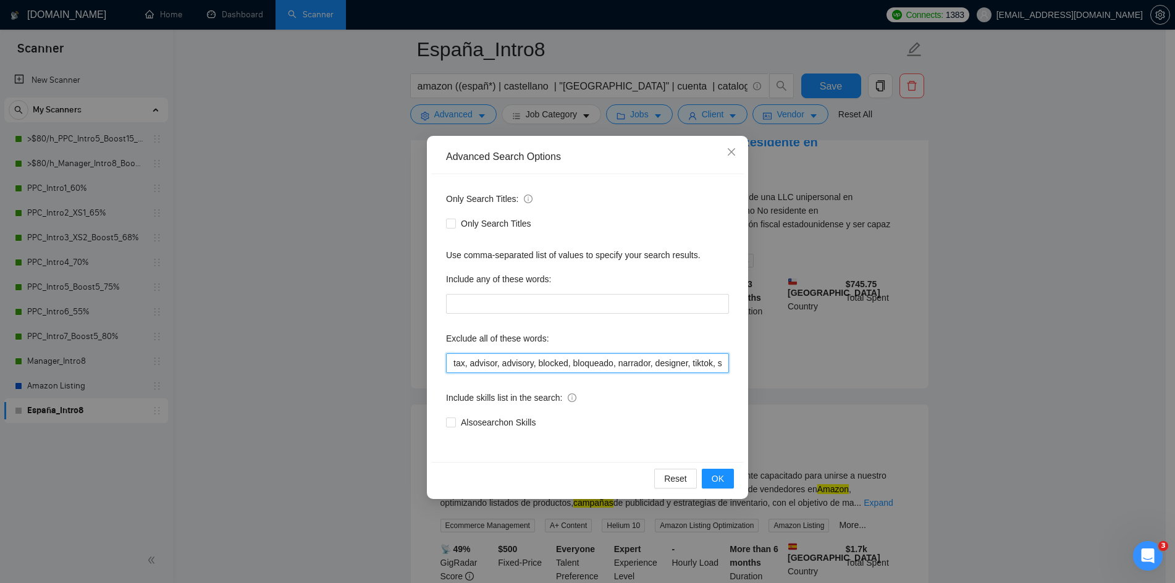
click at [457, 367] on input "tax, advisor, advisory, blocked, bloqueado, narrador, designer, tiktok, shopify…" at bounding box center [587, 363] width 283 height 20
type input "fiscal, tax, advisor, advisory, blocked, bloqueado, narrador, designer, tiktok,…"
click at [716, 480] on span "OK" at bounding box center [718, 479] width 12 height 14
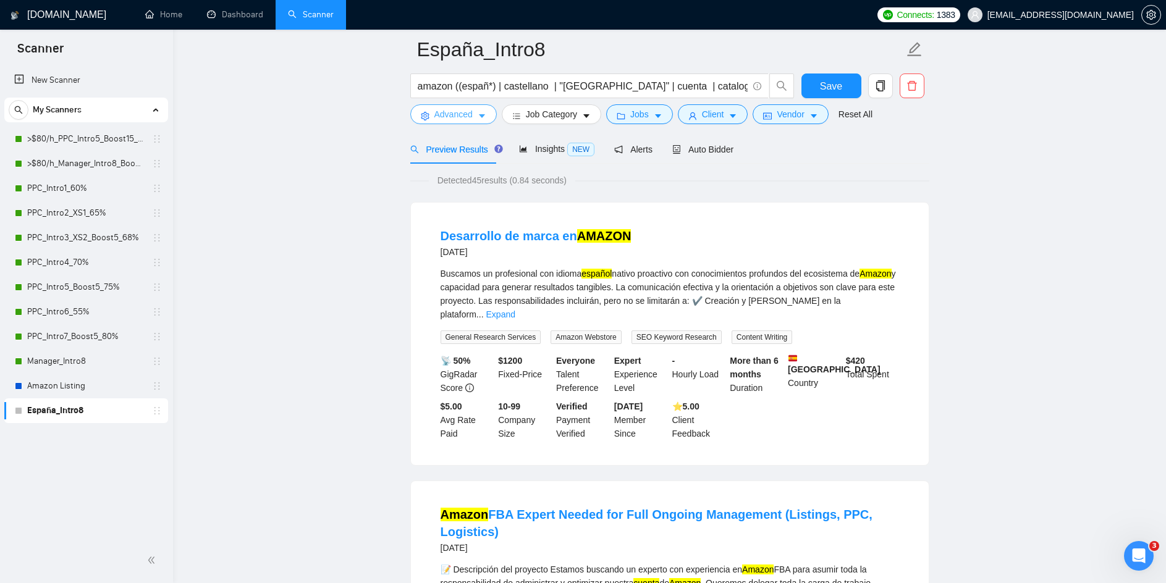
scroll to position [0, 0]
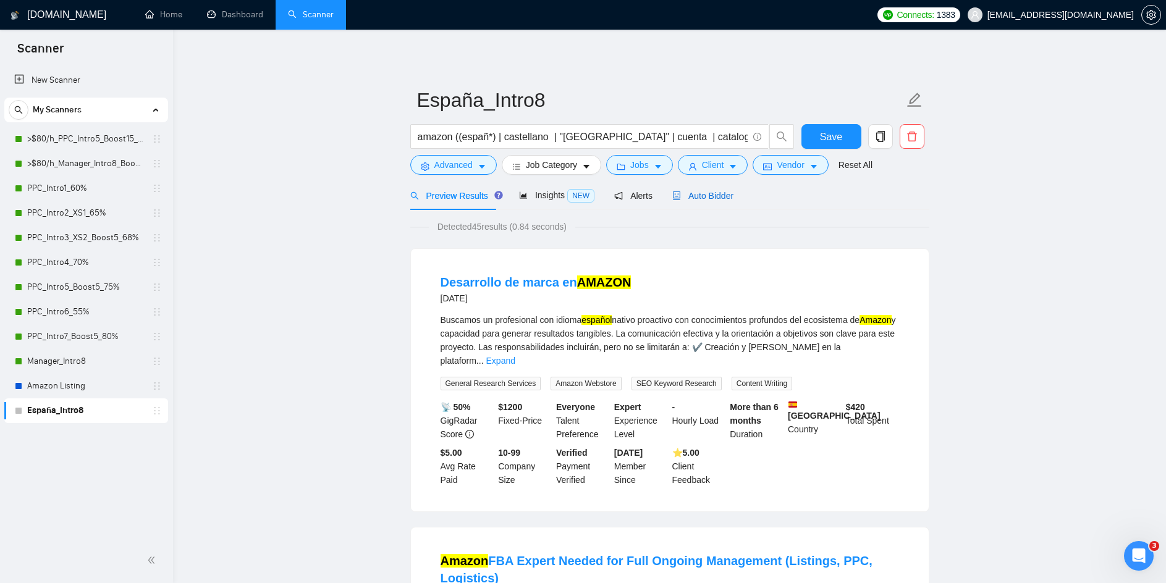
click at [702, 200] on span "Auto Bidder" at bounding box center [702, 196] width 61 height 10
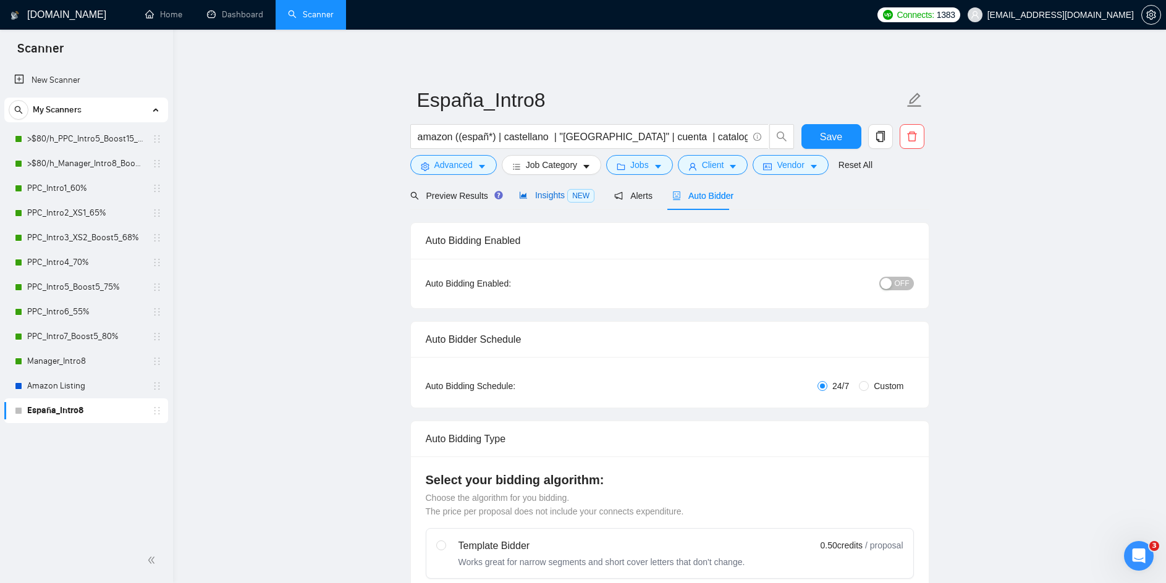
click at [557, 200] on span "Insights NEW" at bounding box center [556, 195] width 75 height 10
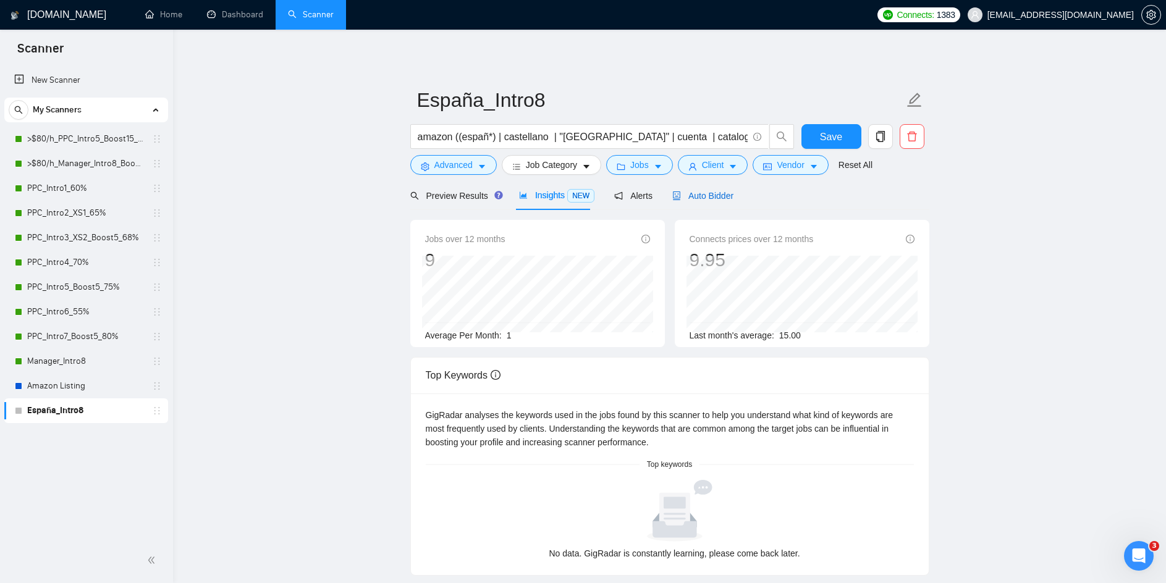
click at [714, 192] on span "Auto Bidder" at bounding box center [702, 196] width 61 height 10
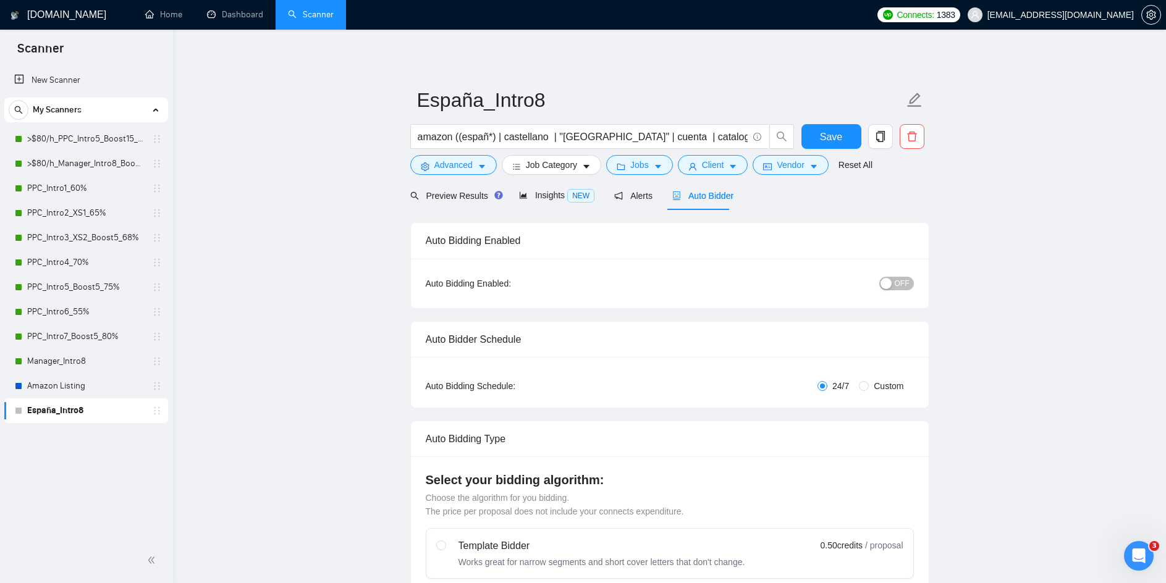
click at [889, 281] on div "button" at bounding box center [886, 283] width 11 height 11
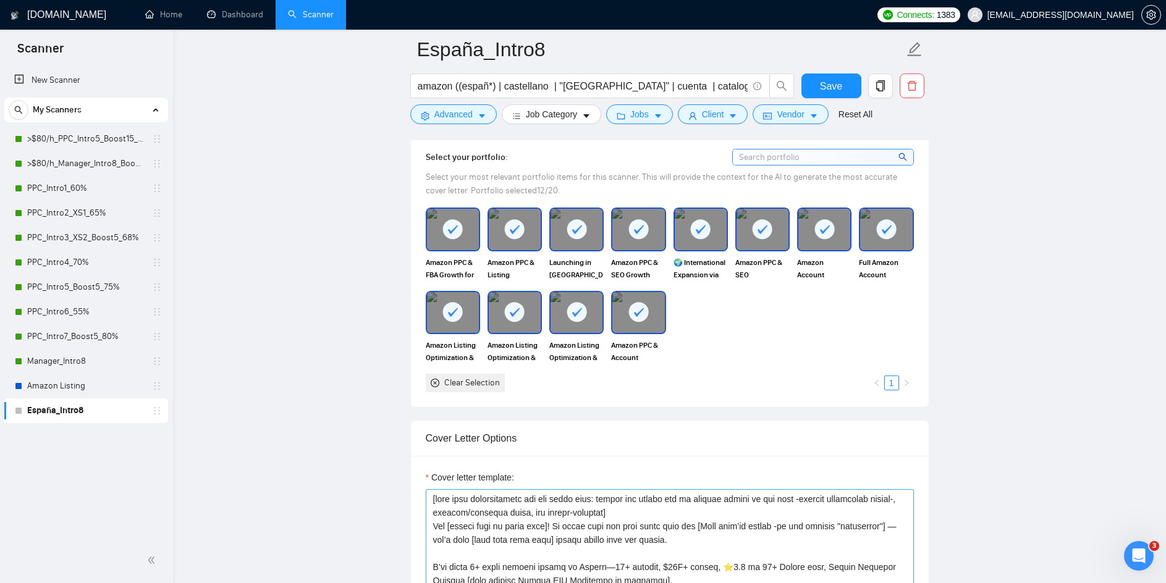
scroll to position [1359, 0]
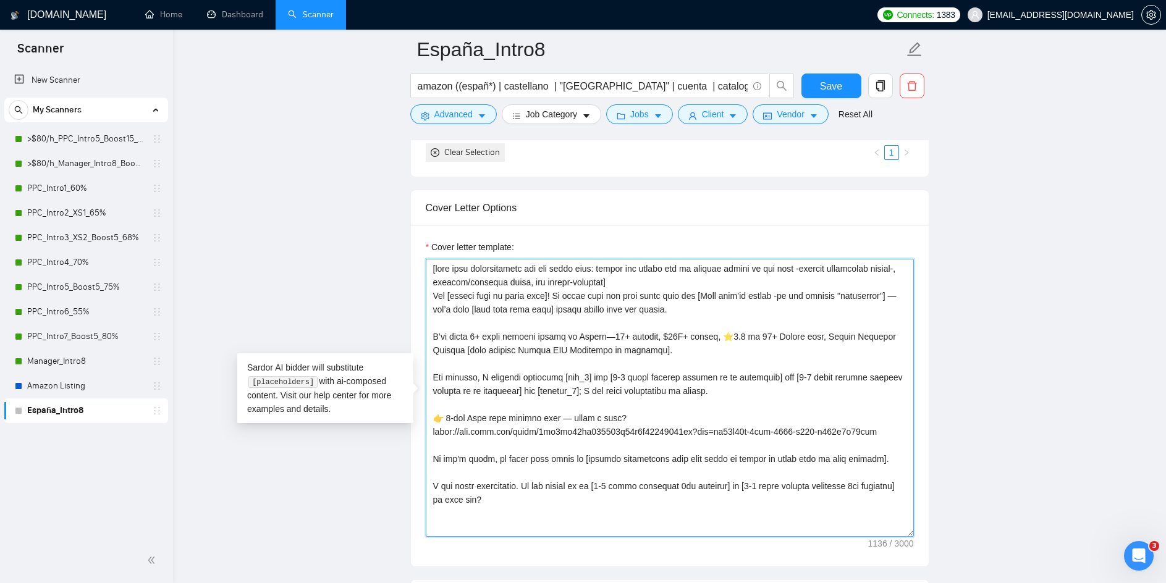
drag, startPoint x: 487, startPoint y: 502, endPoint x: 425, endPoint y: 273, distance: 237.4
click at [426, 273] on textarea "Cover letter template:" at bounding box center [670, 398] width 488 height 278
click at [510, 430] on textarea "Cover letter template:" at bounding box center [670, 398] width 488 height 278
click at [569, 481] on textarea "Cover letter template:" at bounding box center [670, 398] width 488 height 278
drag, startPoint x: 479, startPoint y: 493, endPoint x: 429, endPoint y: 295, distance: 203.8
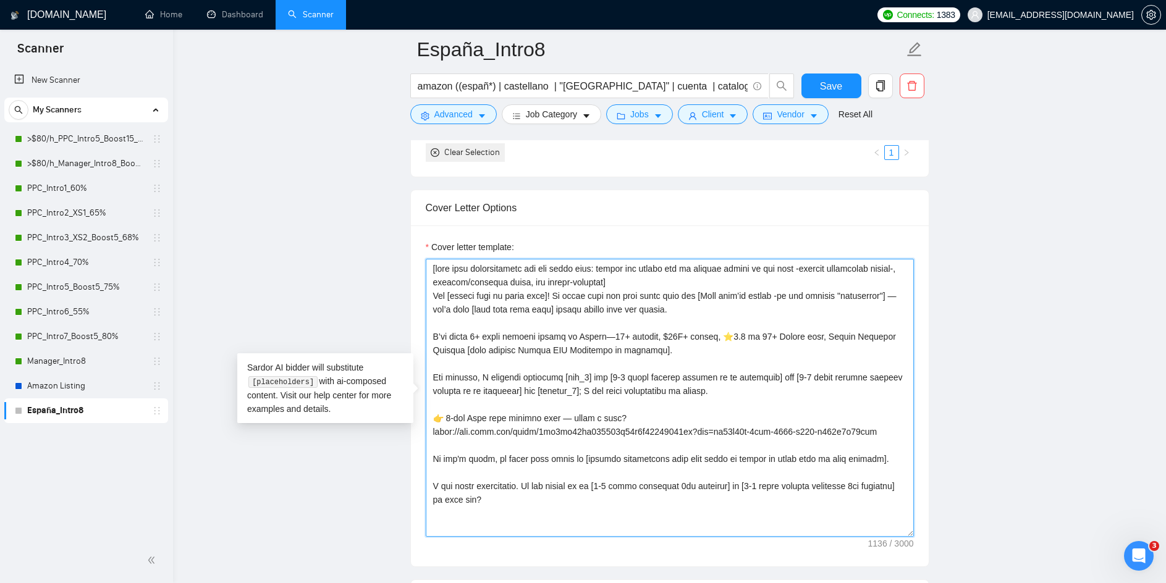
click at [429, 295] on textarea "Cover letter template:" at bounding box center [670, 398] width 488 height 278
paste textarea "nombre del cliente o de la marca]! Parece que acabas de encontrar a tu nuevo [r…"
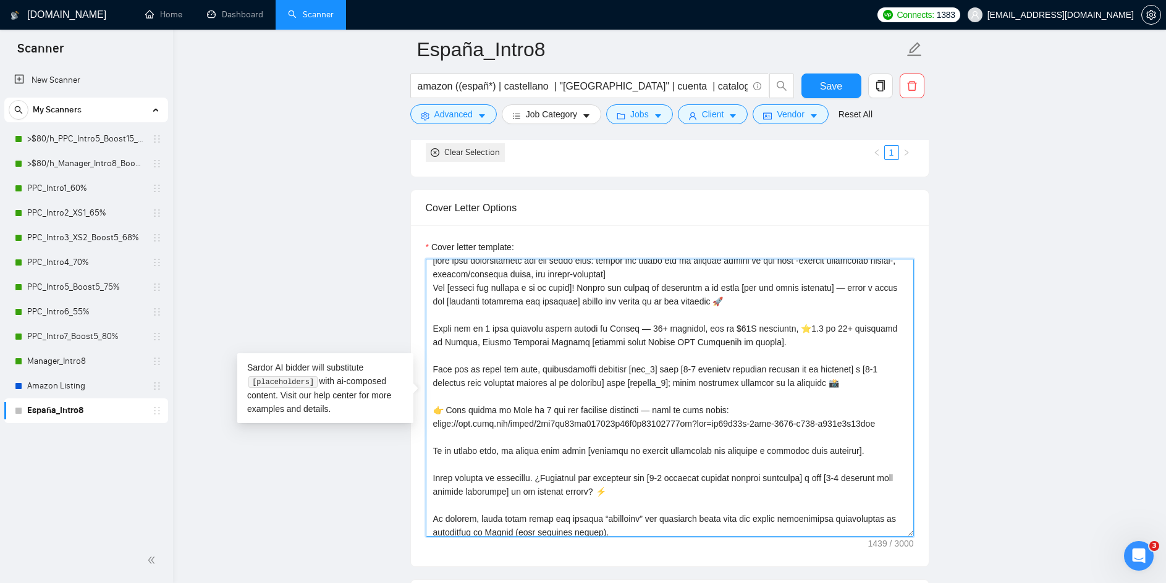
scroll to position [0, 0]
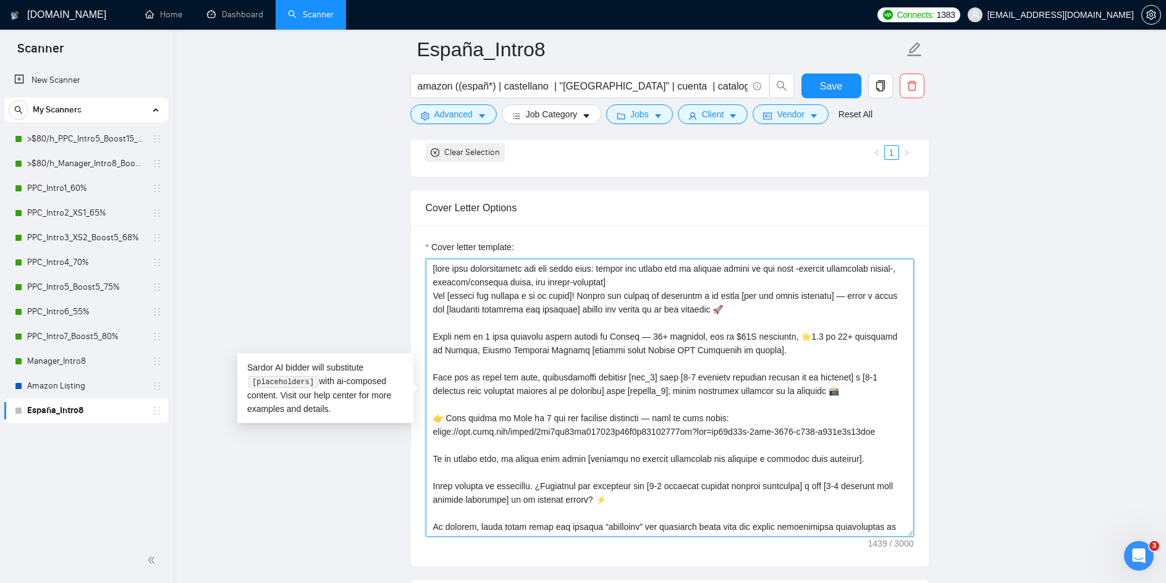
click at [599, 280] on textarea "Cover letter template:" at bounding box center [670, 398] width 488 height 278
click at [447, 294] on textarea "Cover letter template:" at bounding box center [670, 398] width 488 height 278
click at [838, 391] on textarea "Cover letter template:" at bounding box center [670, 398] width 488 height 278
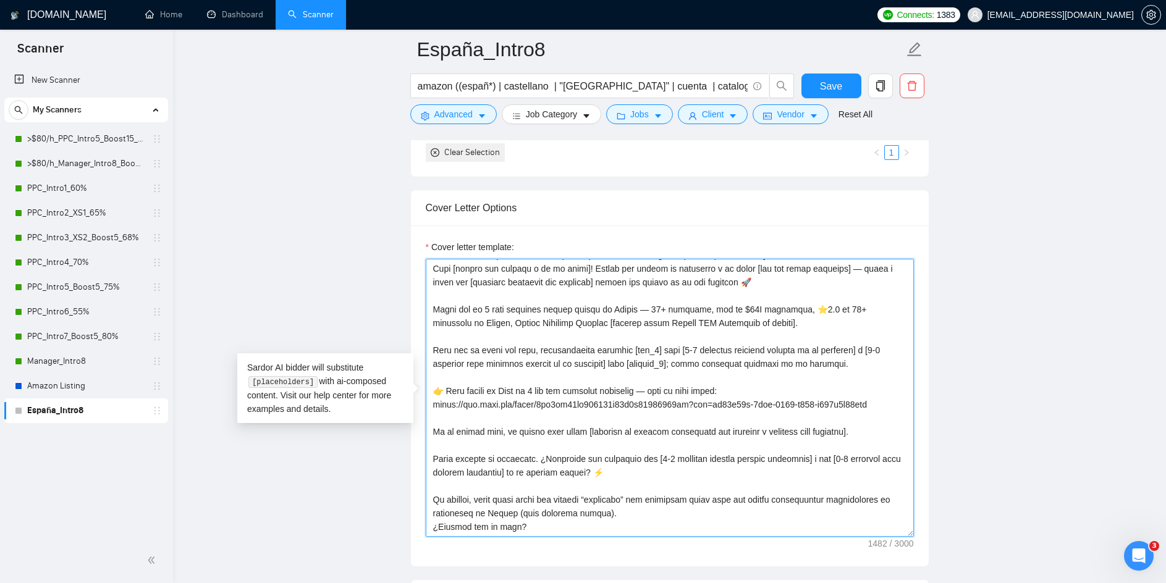
drag, startPoint x: 552, startPoint y: 528, endPoint x: 423, endPoint y: 496, distance: 132.5
click at [423, 496] on div "Cover letter template:" at bounding box center [670, 396] width 518 height 341
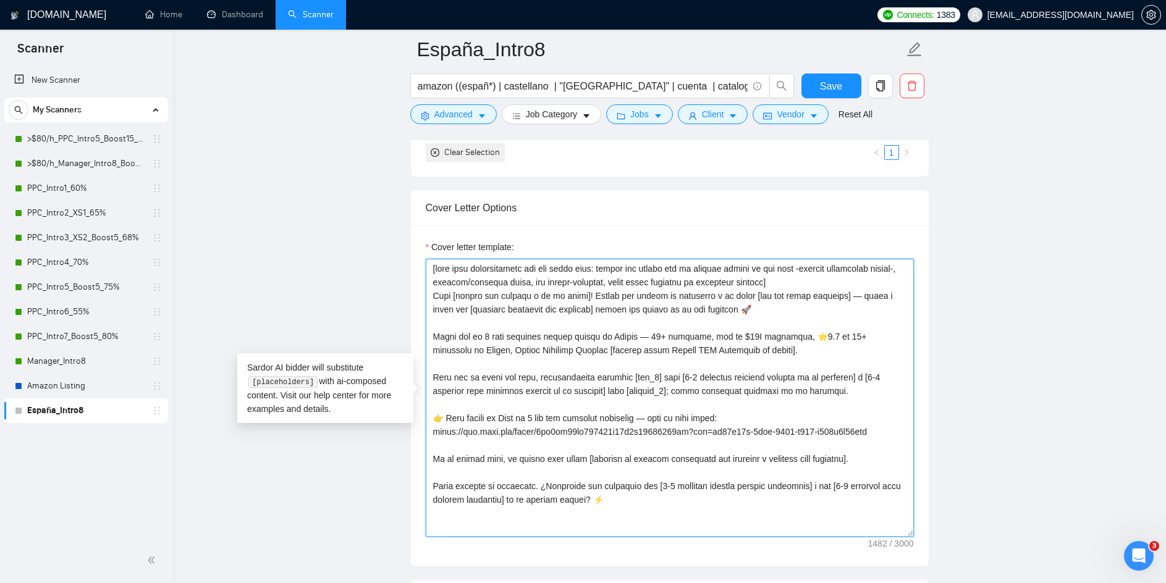
scroll to position [0, 0]
type textarea "[take into consideration for the whole text: mirror the client use of emojism l…"
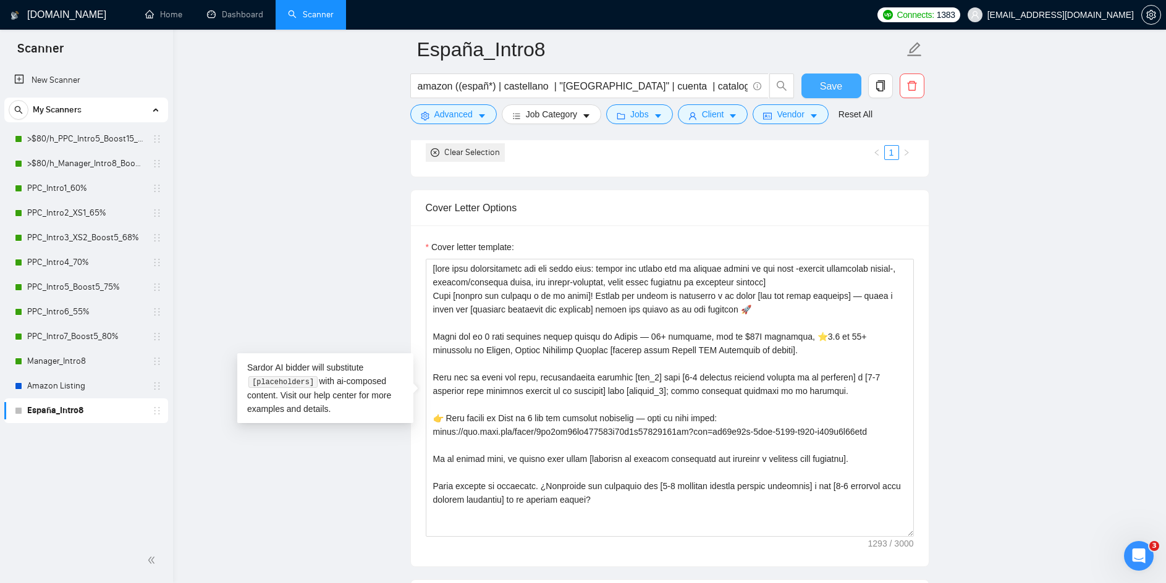
click at [839, 88] on span "Save" at bounding box center [831, 85] width 22 height 15
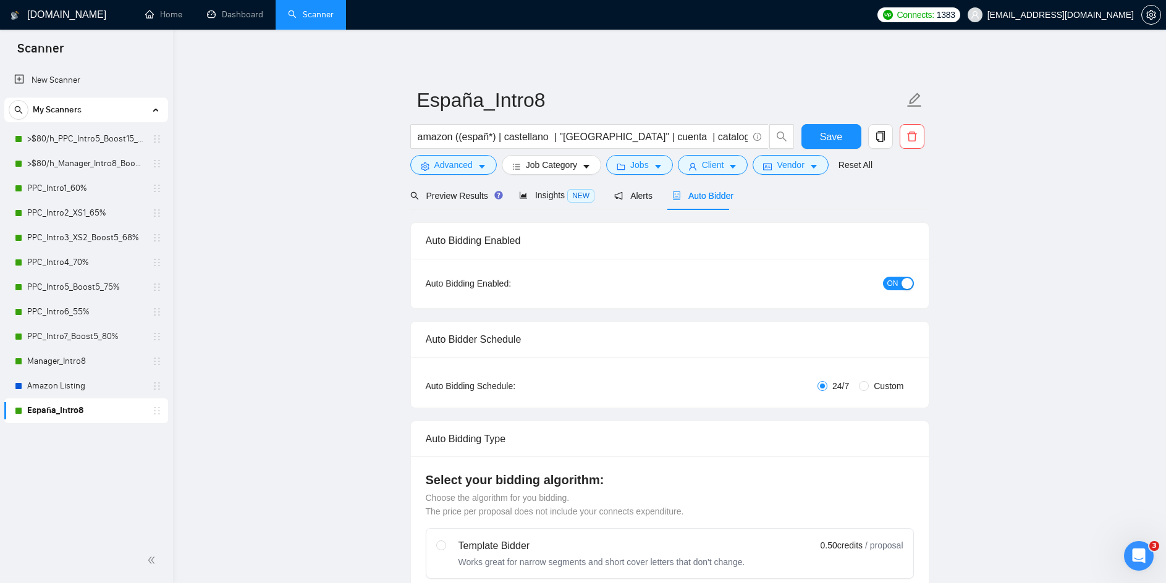
click at [892, 283] on span "ON" at bounding box center [892, 284] width 11 height 14
click at [840, 138] on span "Save" at bounding box center [831, 136] width 22 height 15
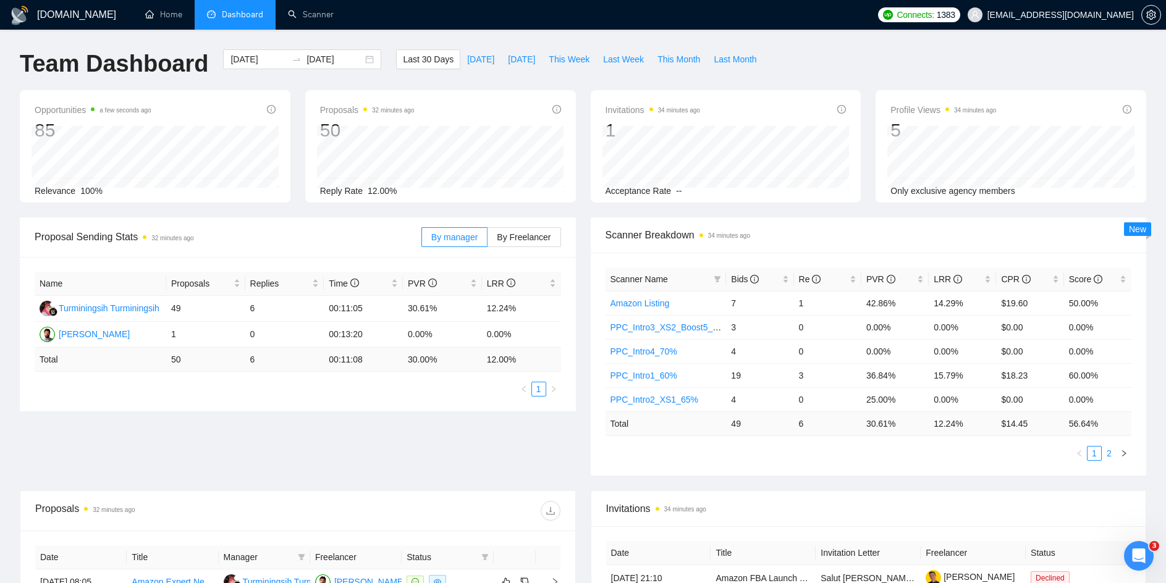
click at [1109, 450] on link "2" at bounding box center [1109, 454] width 14 height 14
click at [1094, 450] on link "1" at bounding box center [1095, 454] width 14 height 14
click at [1110, 454] on link "2" at bounding box center [1109, 454] width 14 height 14
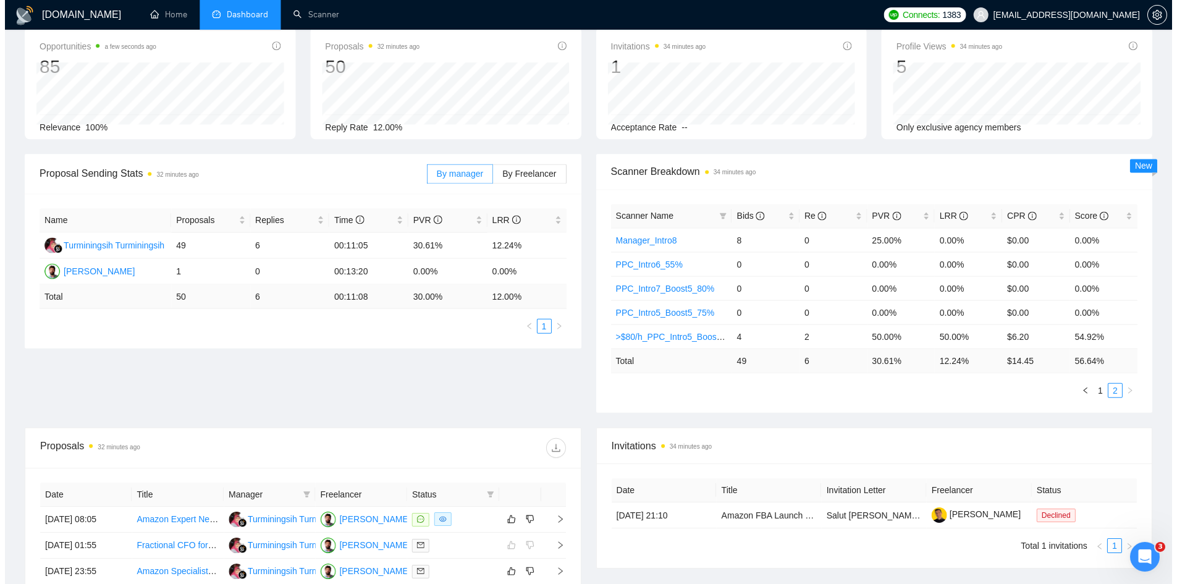
scroll to position [185, 0]
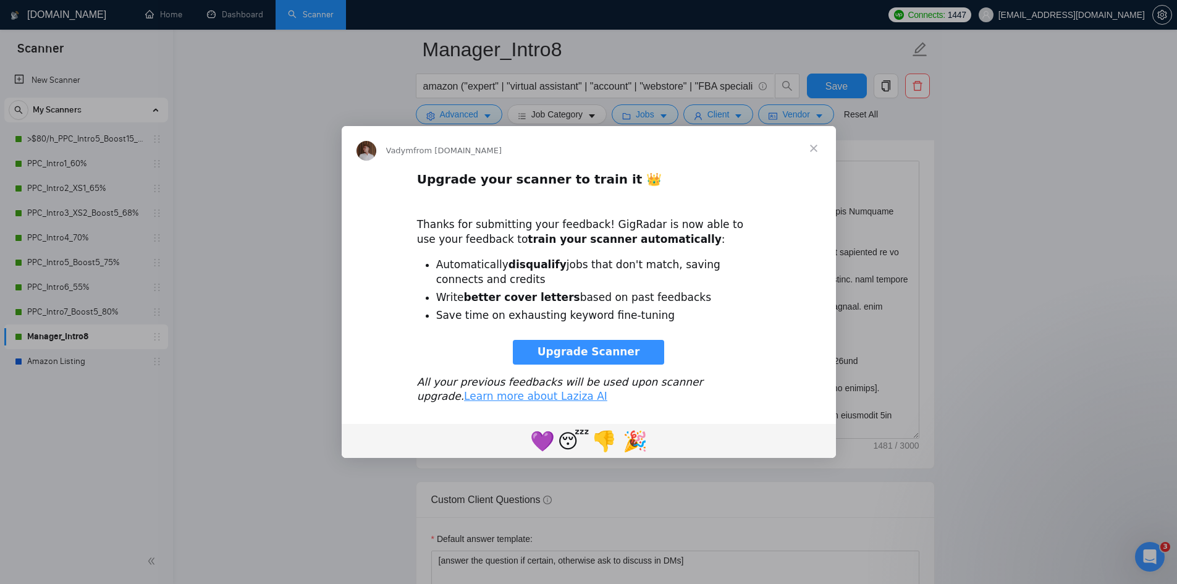
scroll to position [2006, 0]
